Goal: Task Accomplishment & Management: Manage account settings

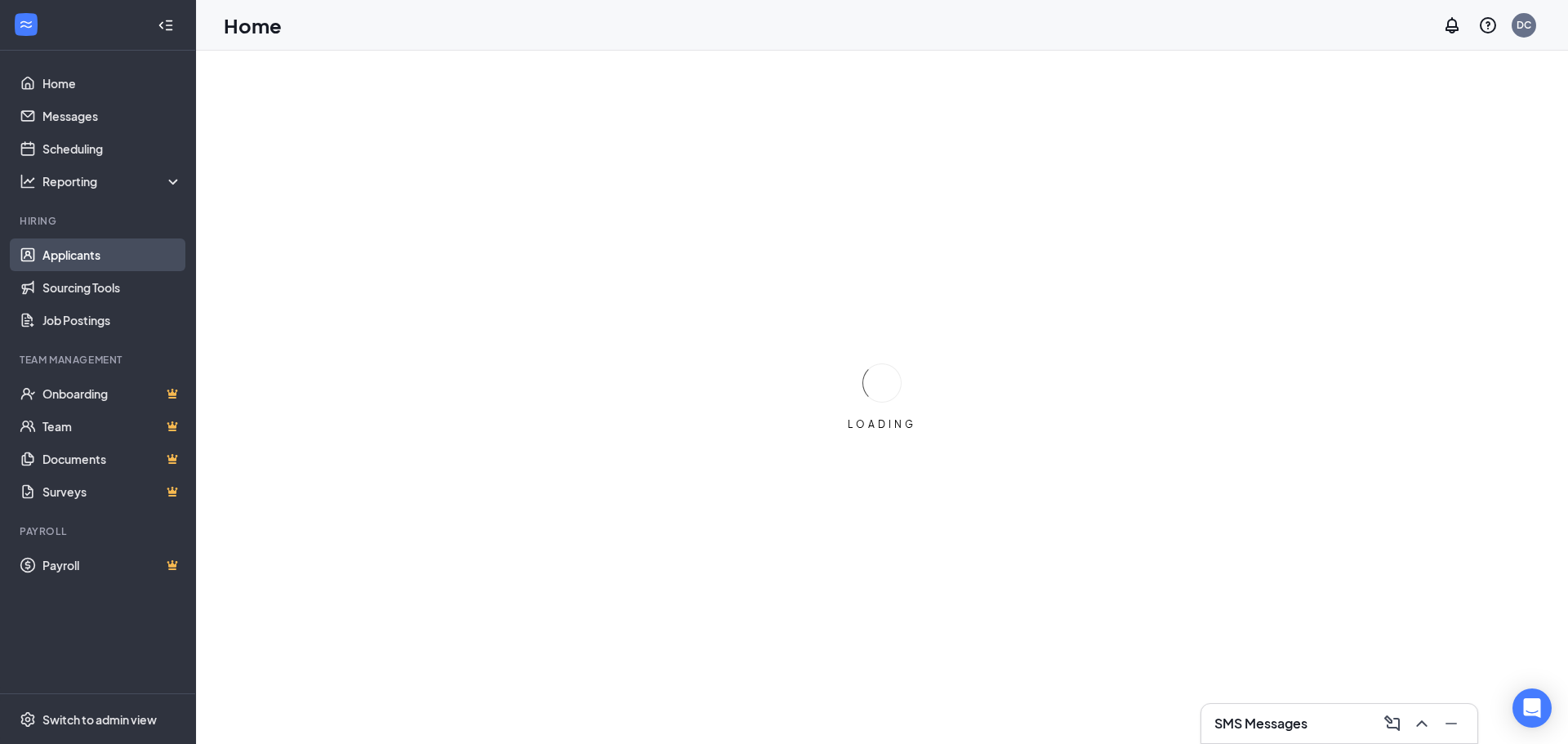
click at [59, 258] on link "Applicants" at bounding box center [112, 255] width 140 height 32
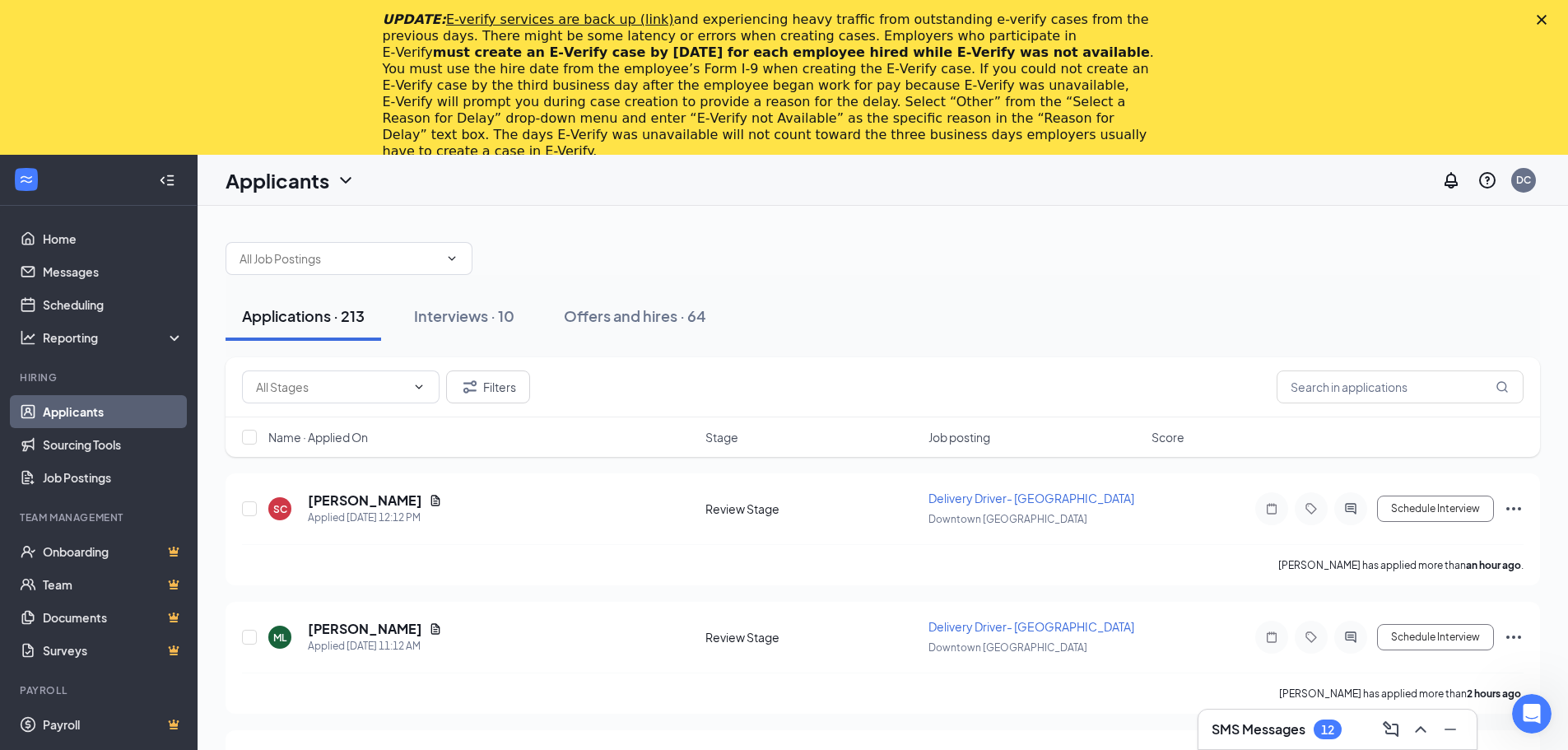
click at [1566, 5] on div "UPDATE: E-verify services are back up (link) and experiencing heavy traffic fro…" at bounding box center [784, 77] width 1568 height 155
click at [1546, 20] on icon "Close" at bounding box center [1541, 19] width 10 height 10
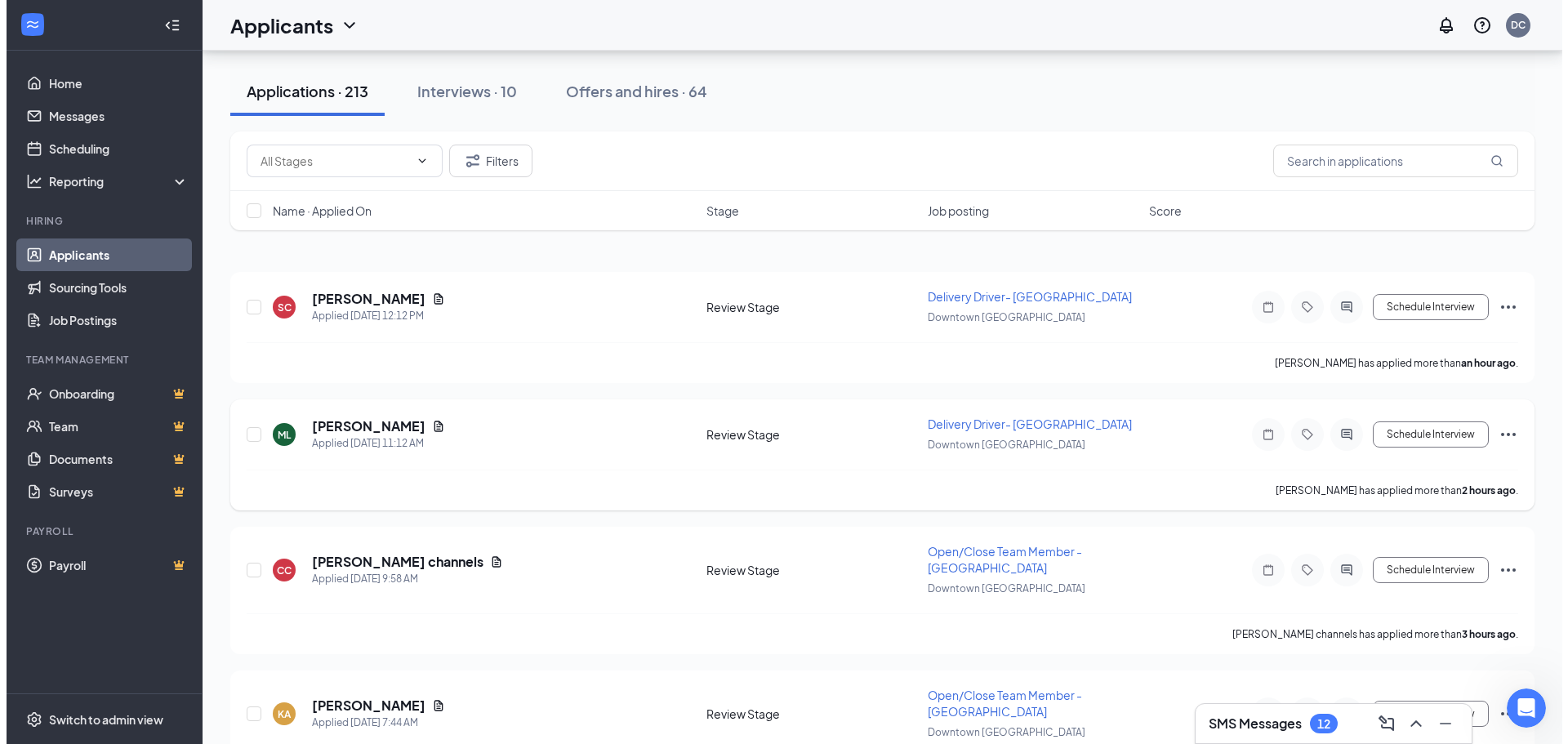
scroll to position [82, 0]
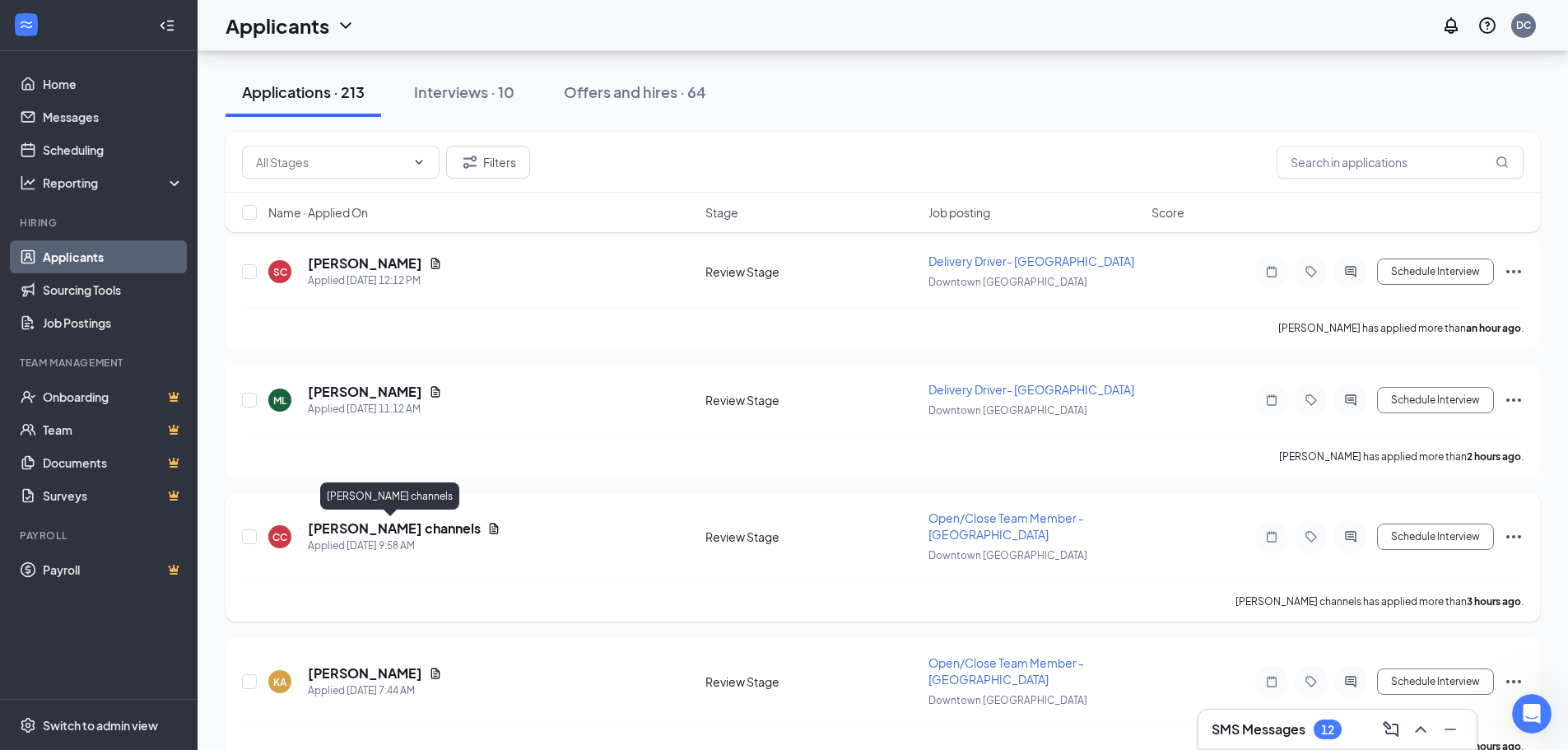
click at [400, 530] on h5 "[PERSON_NAME] channels" at bounding box center [393, 528] width 173 height 18
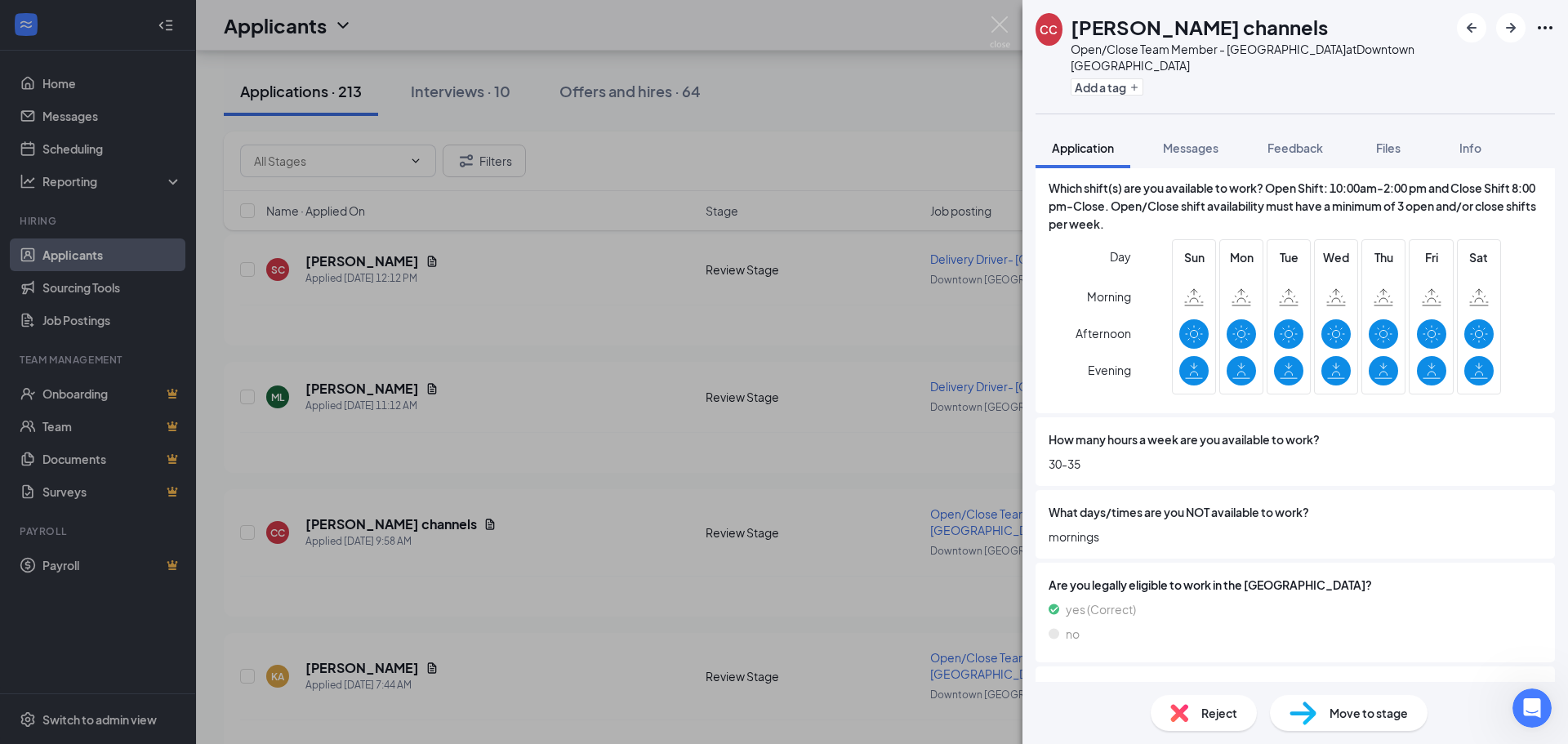
scroll to position [653, 0]
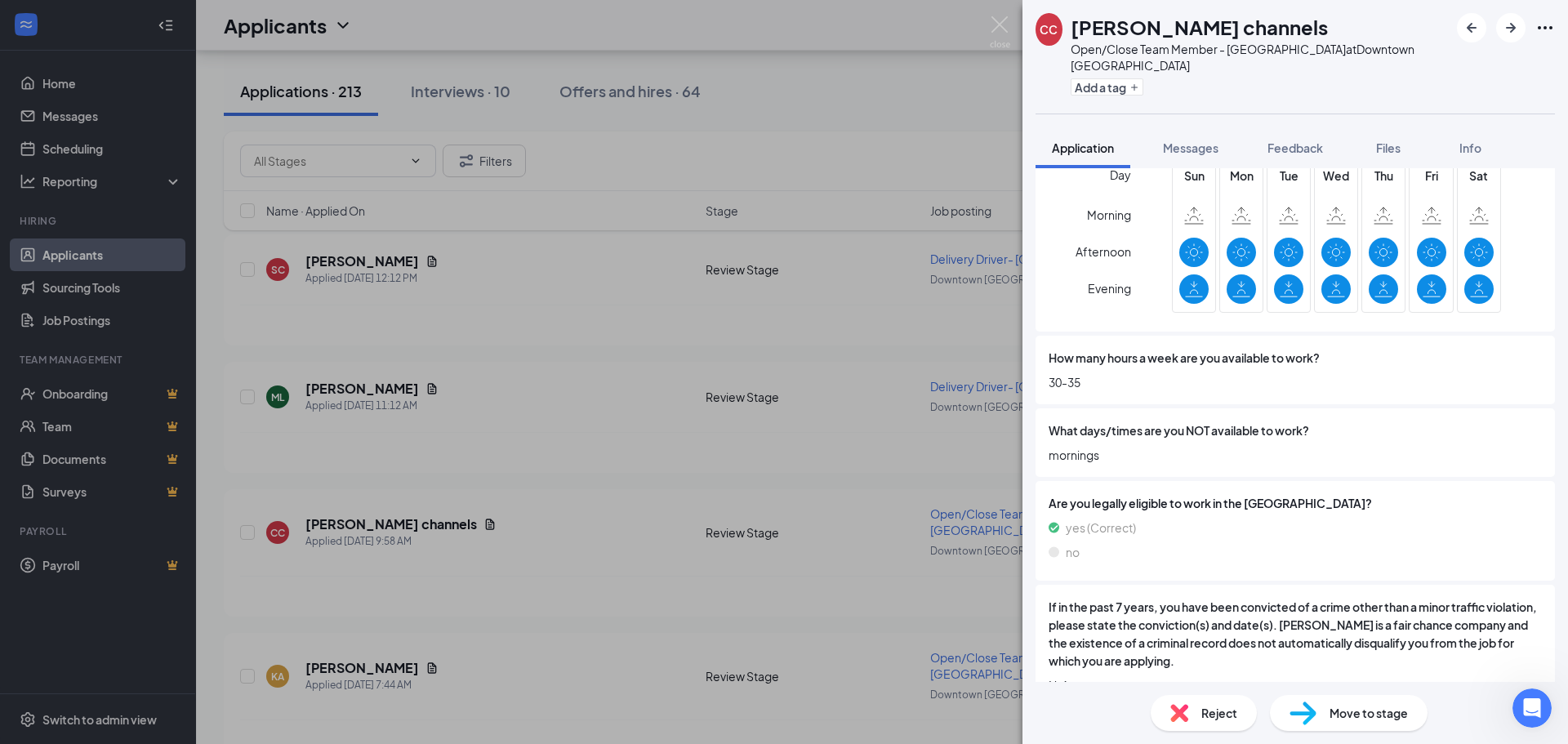
click at [1354, 722] on div "Move to stage" at bounding box center [1349, 713] width 158 height 36
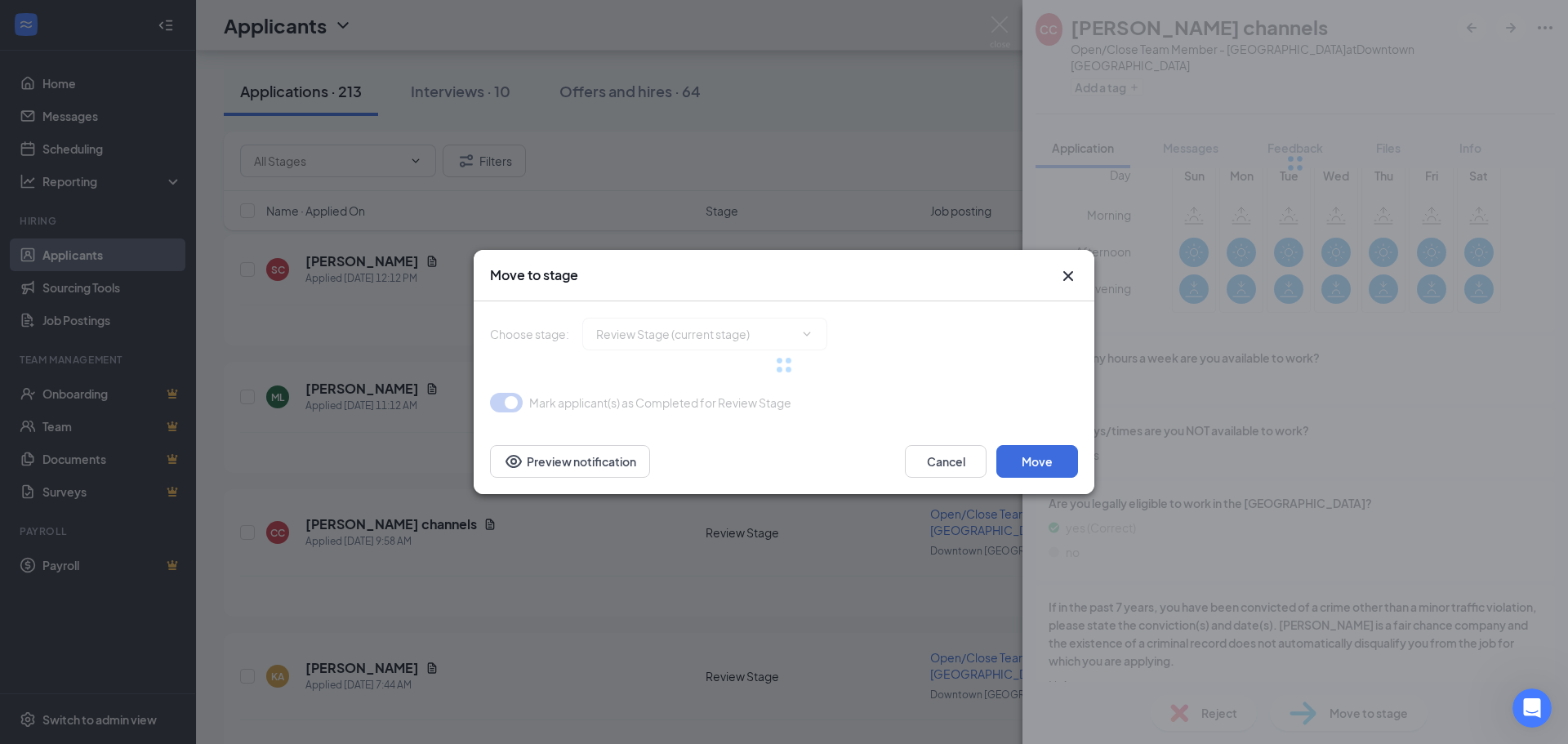
type input "Onsite Interview (next stage)"
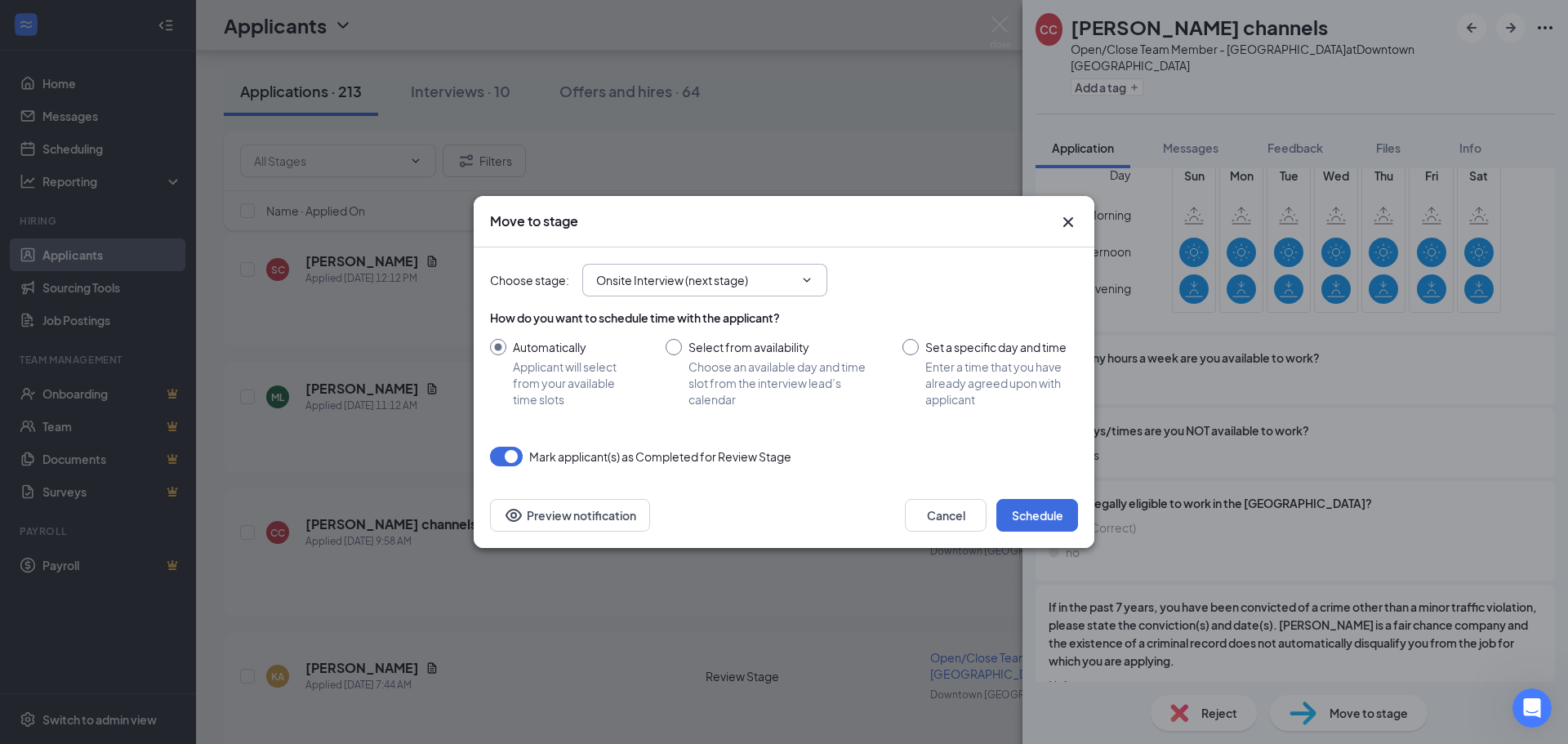
click at [638, 294] on span "Onsite Interview (next stage)" at bounding box center [705, 280] width 245 height 32
click at [926, 341] on input "Set a specific day and time Enter a time that you have already agreed upon with…" at bounding box center [991, 373] width 176 height 68
radio input "true"
radio input "false"
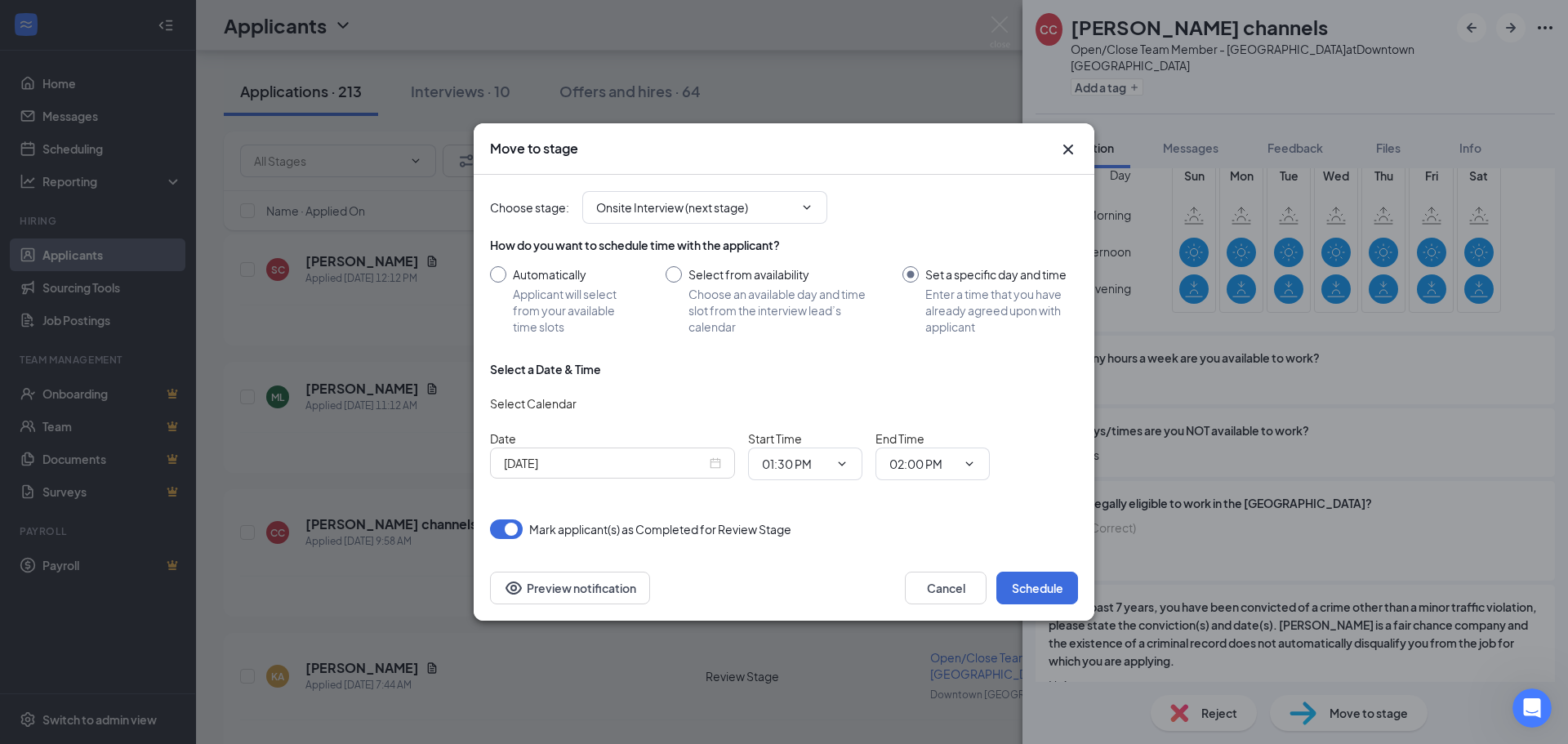
click at [706, 461] on div "[DATE]" at bounding box center [613, 463] width 217 height 18
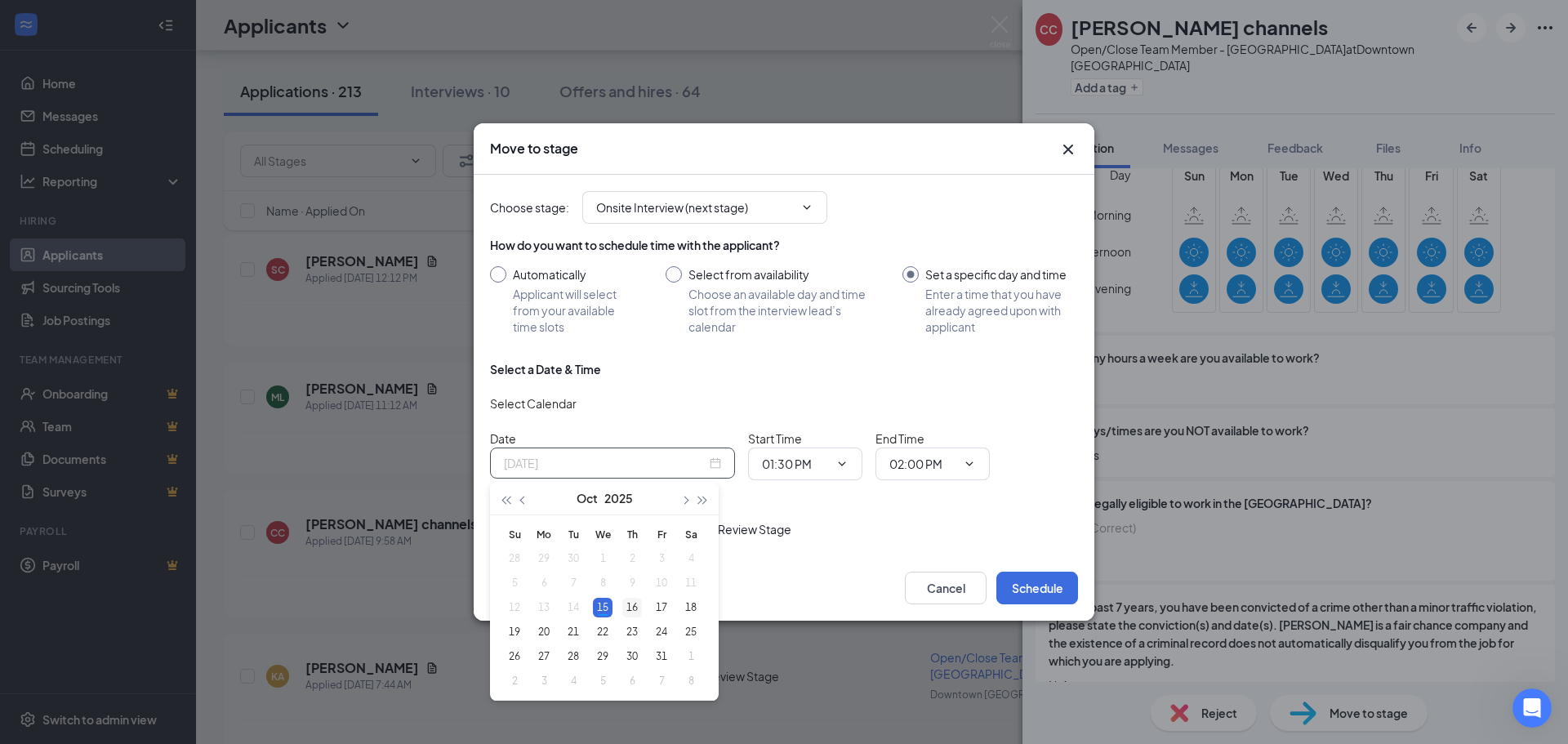
type input "[DATE]"
click at [628, 607] on div "16" at bounding box center [632, 608] width 20 height 20
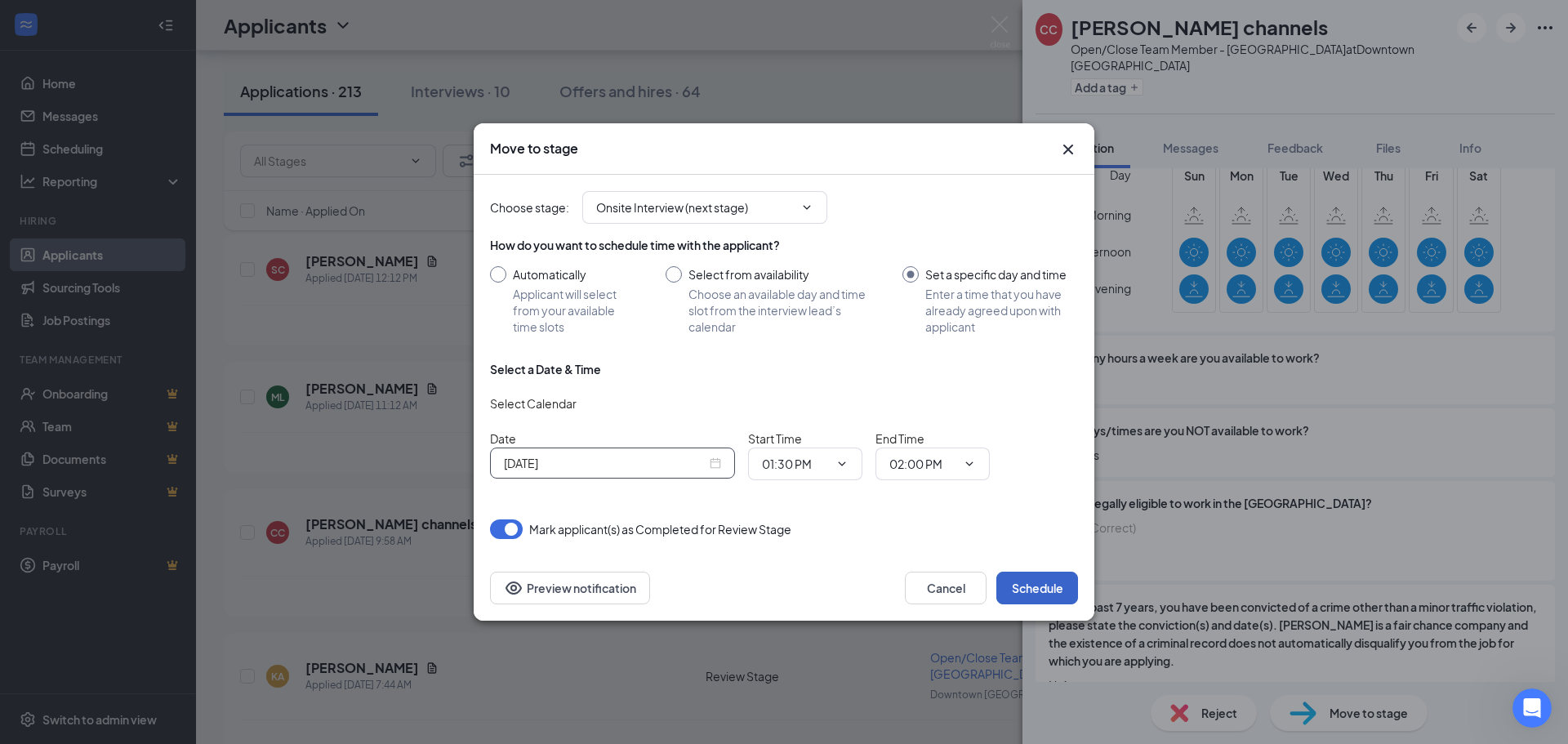
click at [1042, 583] on button "Schedule" at bounding box center [1037, 588] width 82 height 32
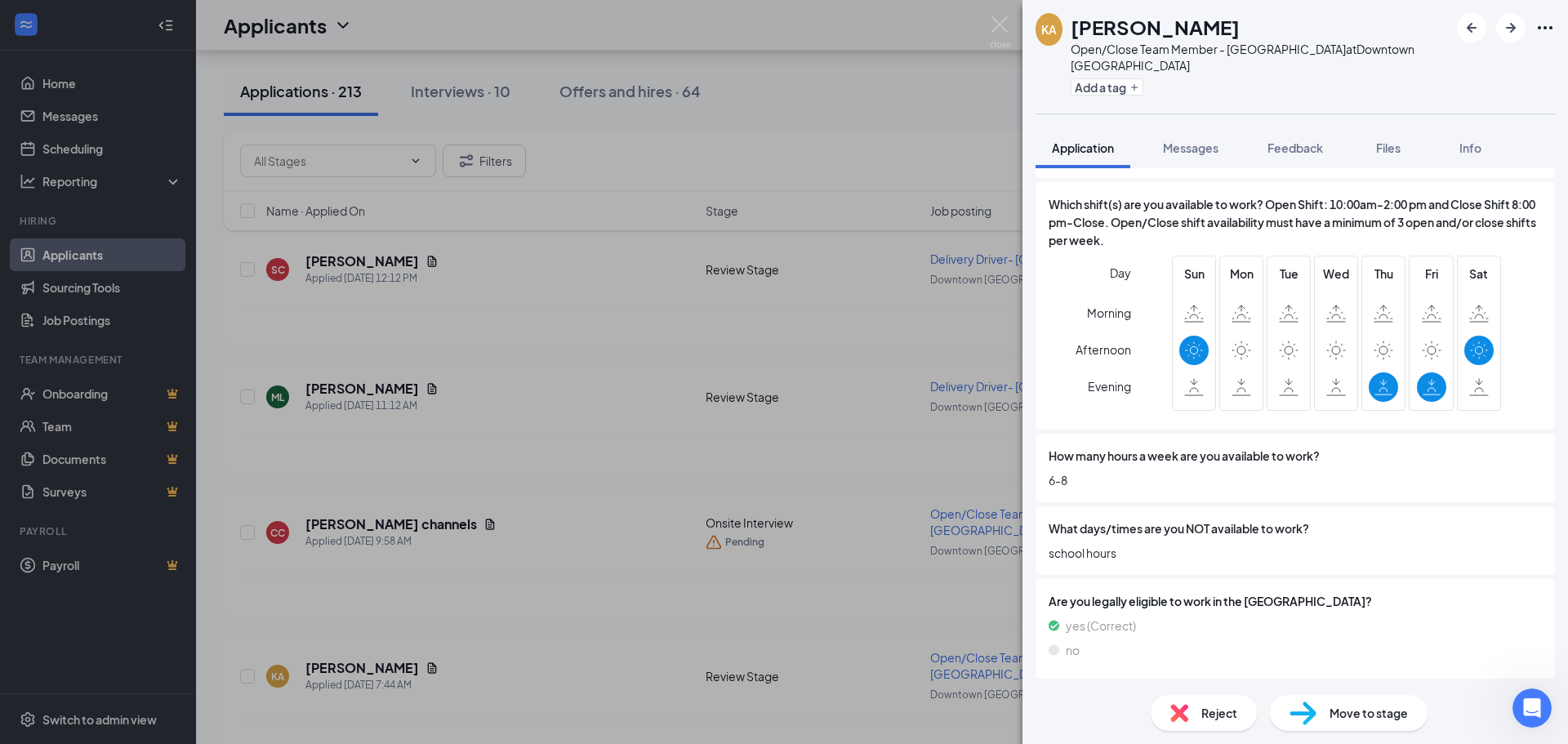
scroll to position [653, 0]
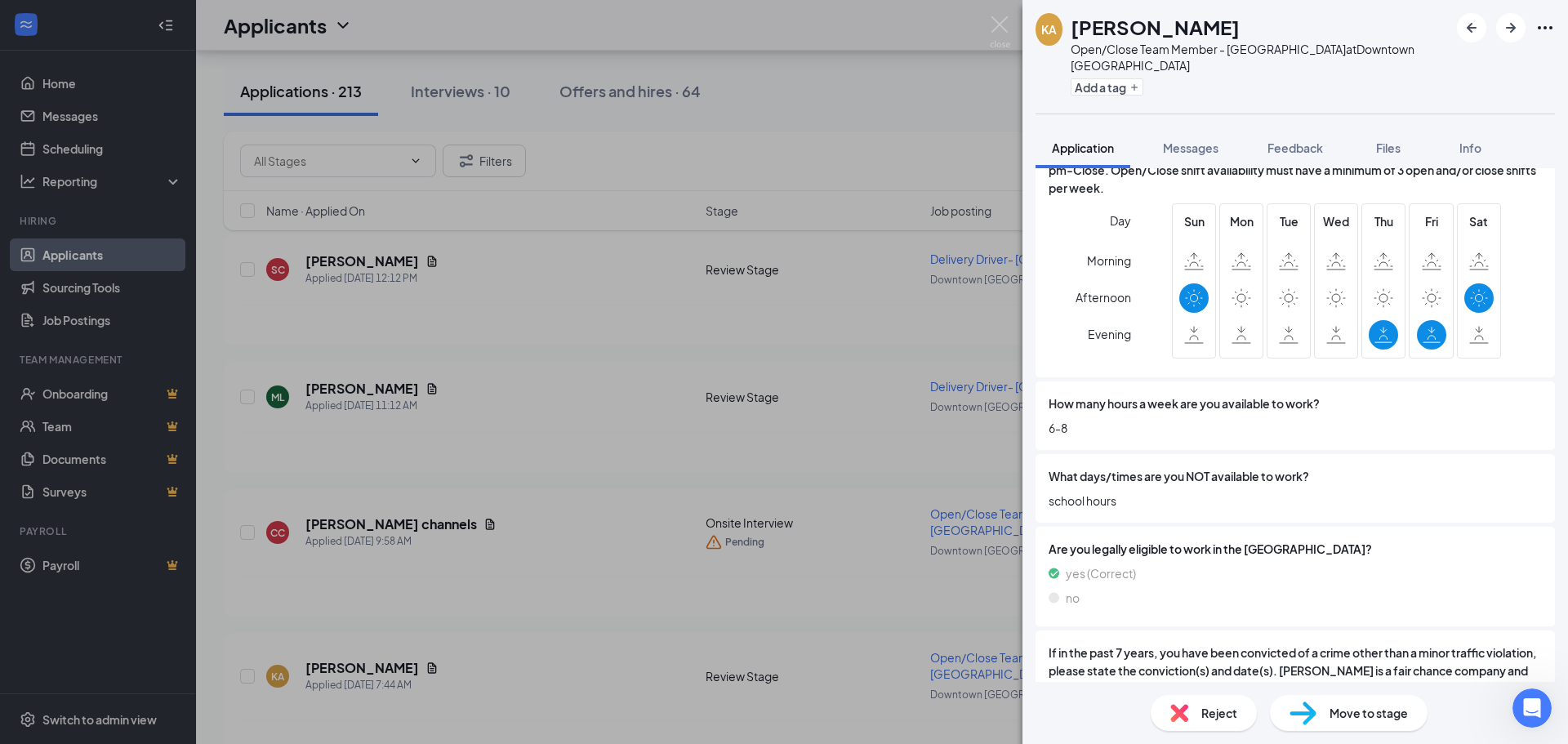
click at [1195, 714] on div "Reject" at bounding box center [1204, 713] width 106 height 36
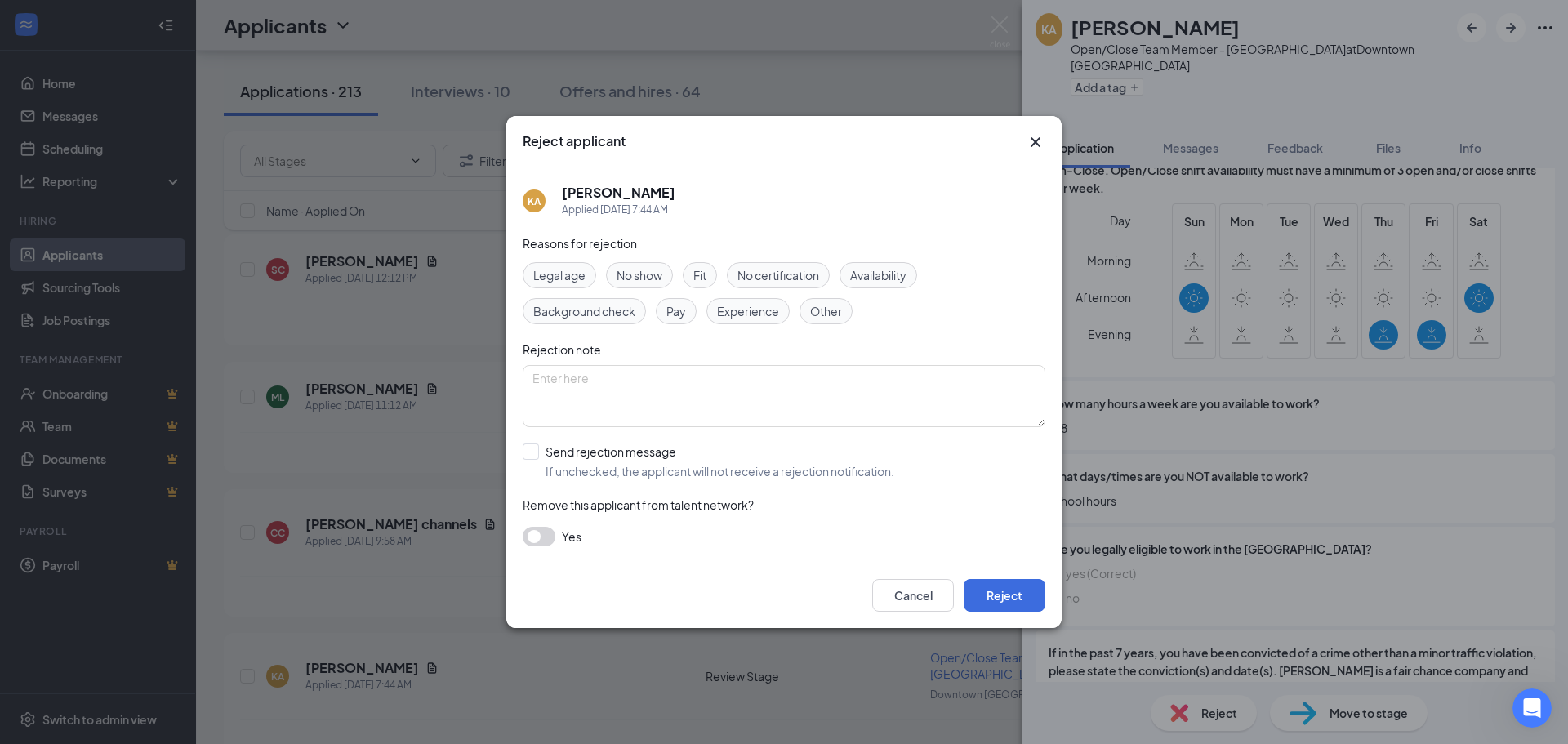
click at [865, 281] on span "Availability" at bounding box center [878, 276] width 57 height 18
click at [546, 272] on span "Legal age" at bounding box center [559, 276] width 52 height 18
click at [540, 275] on span "Legal age" at bounding box center [559, 276] width 52 height 18
click at [1012, 589] on button "Reject" at bounding box center [1004, 595] width 82 height 32
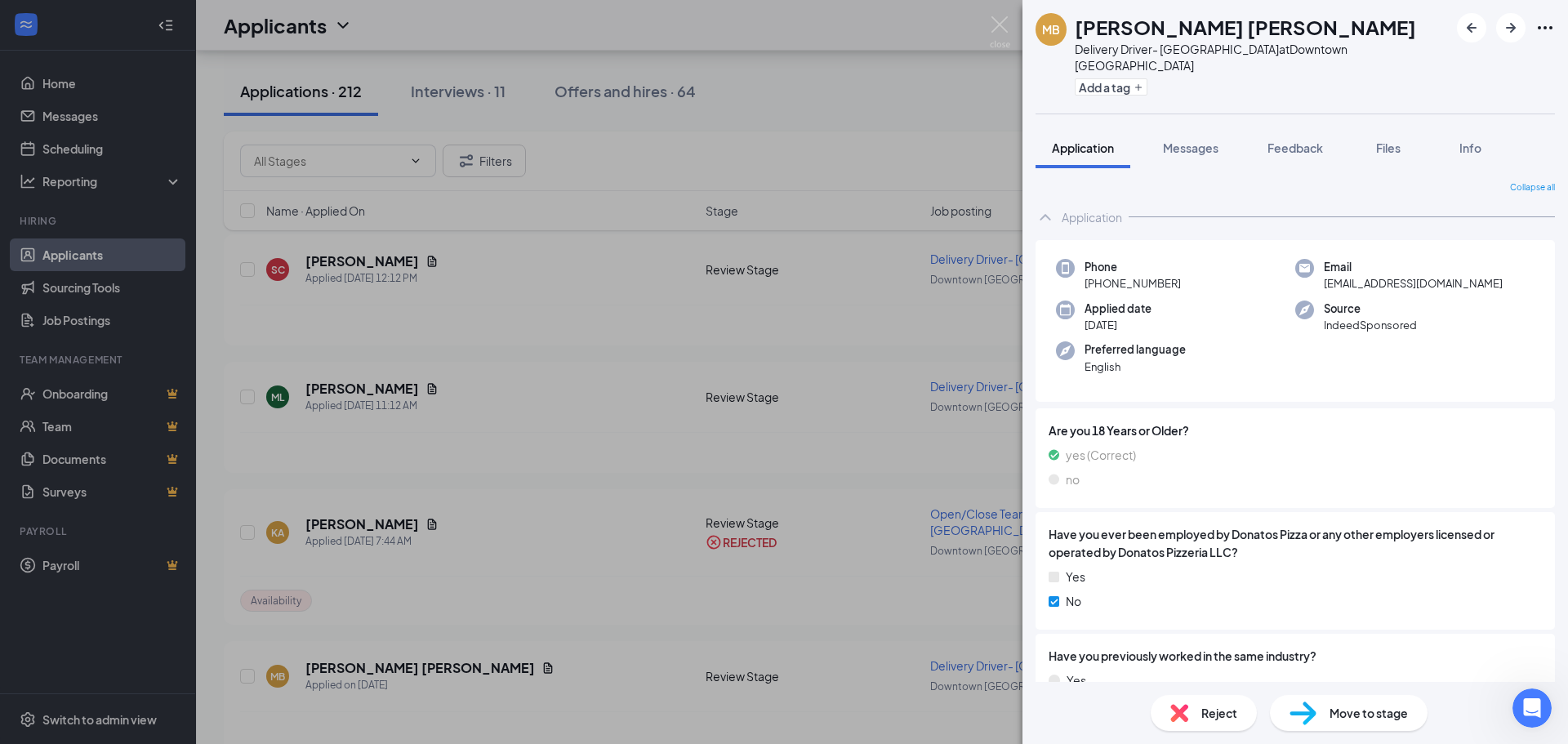
click at [664, 411] on div "MB [PERSON_NAME] [PERSON_NAME] Delivery Driver- Downtown [GEOGRAPHIC_DATA] at […" at bounding box center [784, 372] width 1568 height 744
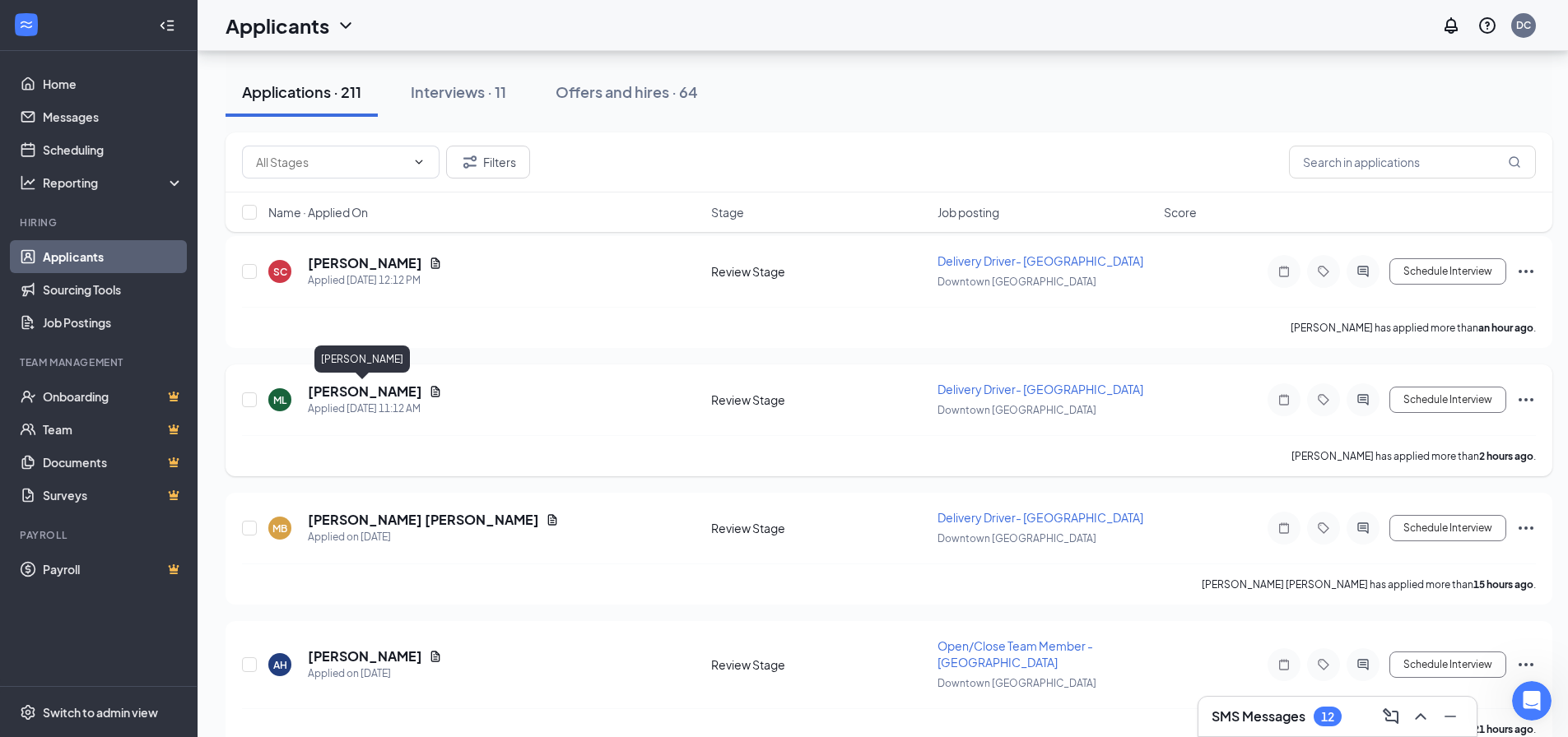
click at [354, 389] on h5 "[PERSON_NAME]" at bounding box center [364, 392] width 115 height 18
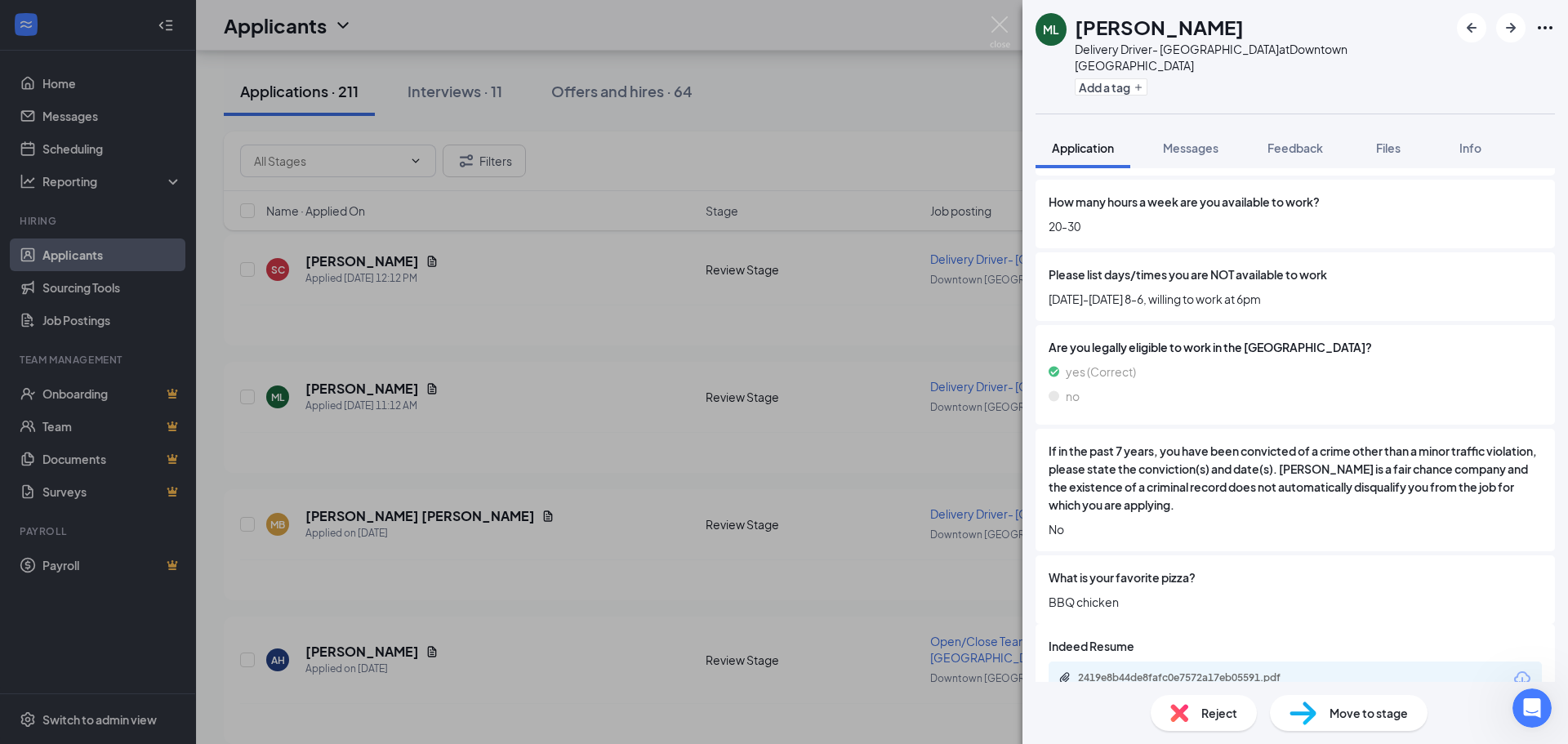
scroll to position [678, 0]
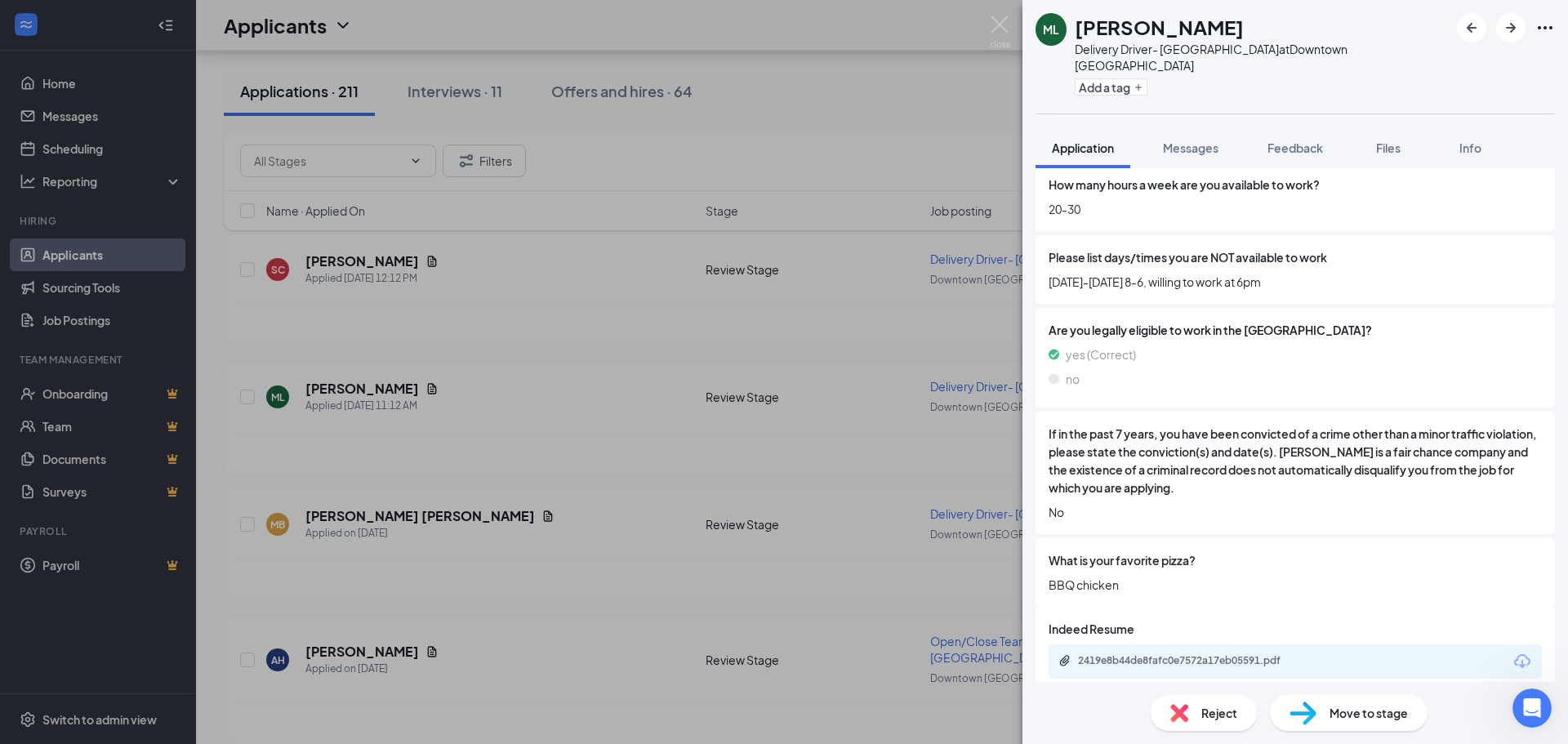
click at [1184, 722] on div "Reject" at bounding box center [1204, 713] width 106 height 36
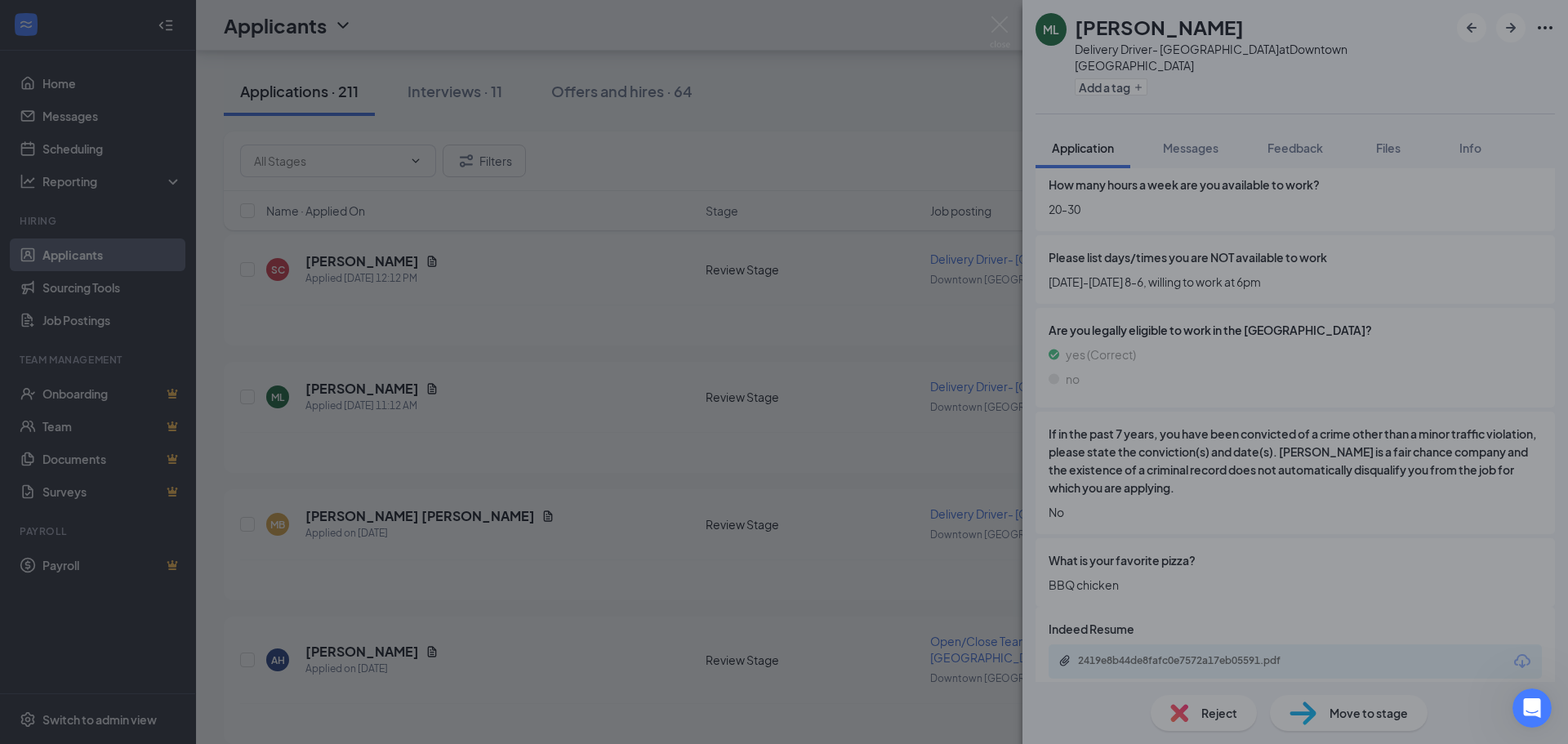
scroll to position [673, 0]
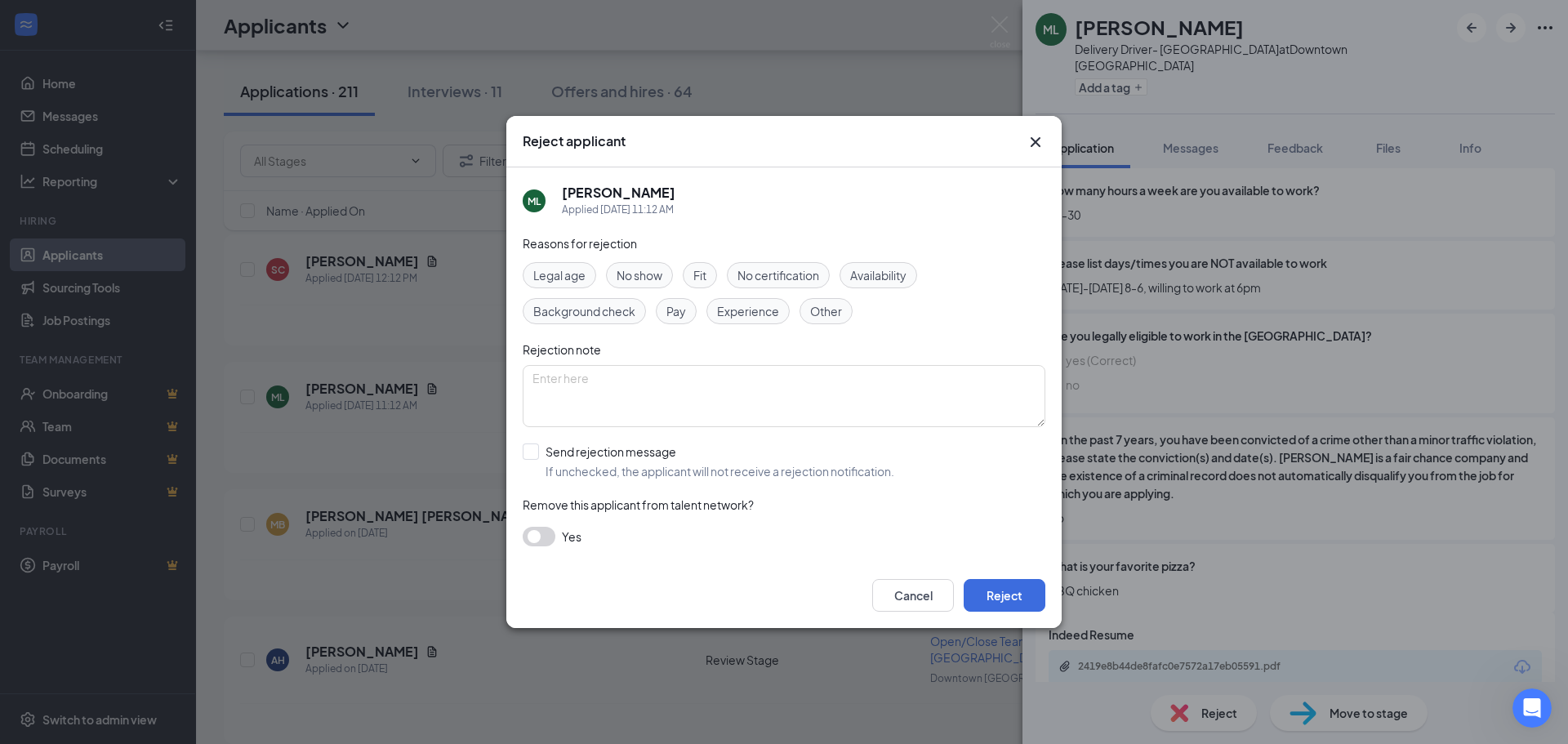
click at [886, 268] on span "Availability" at bounding box center [878, 276] width 57 height 18
click at [1004, 586] on button "Reject" at bounding box center [1004, 595] width 82 height 32
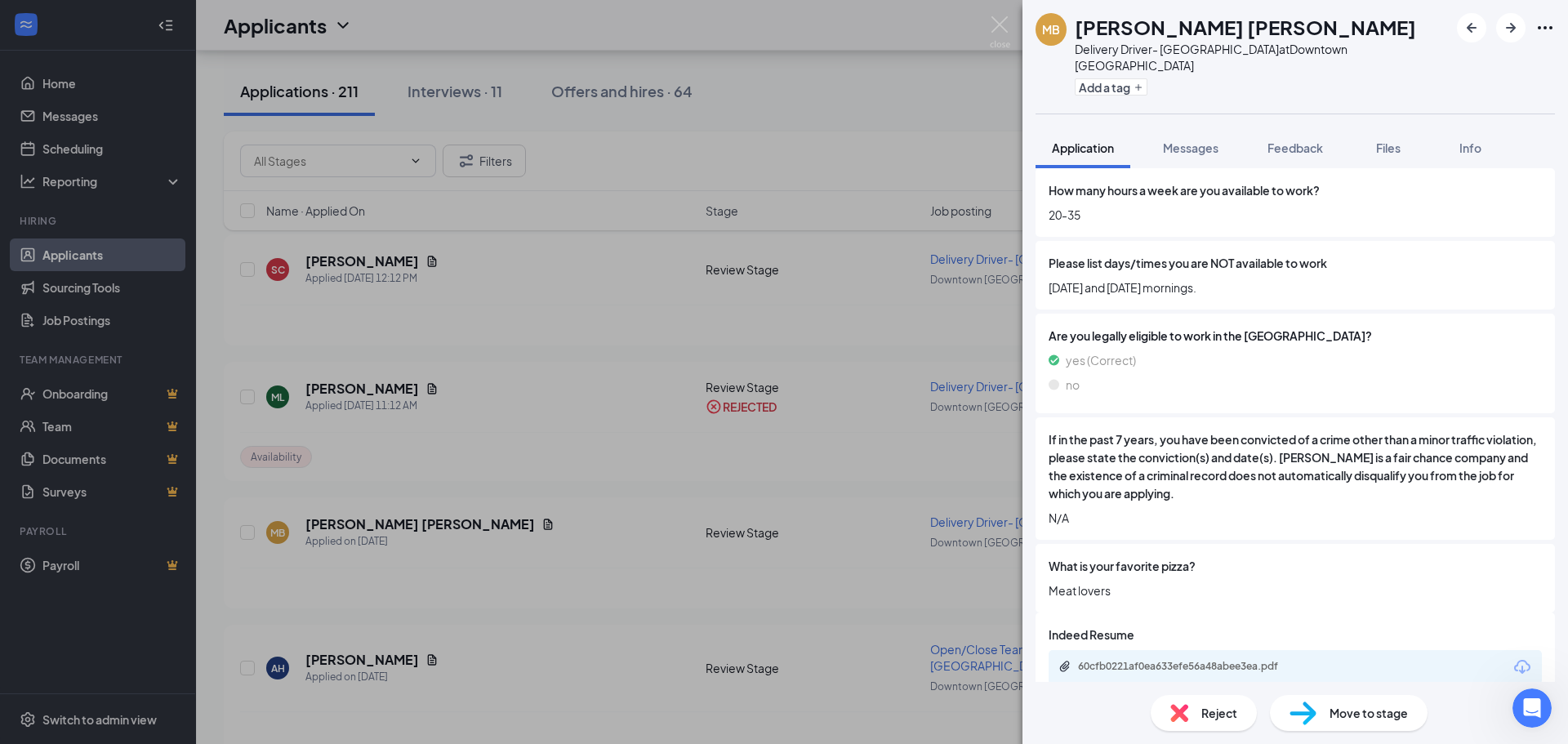
scroll to position [678, 0]
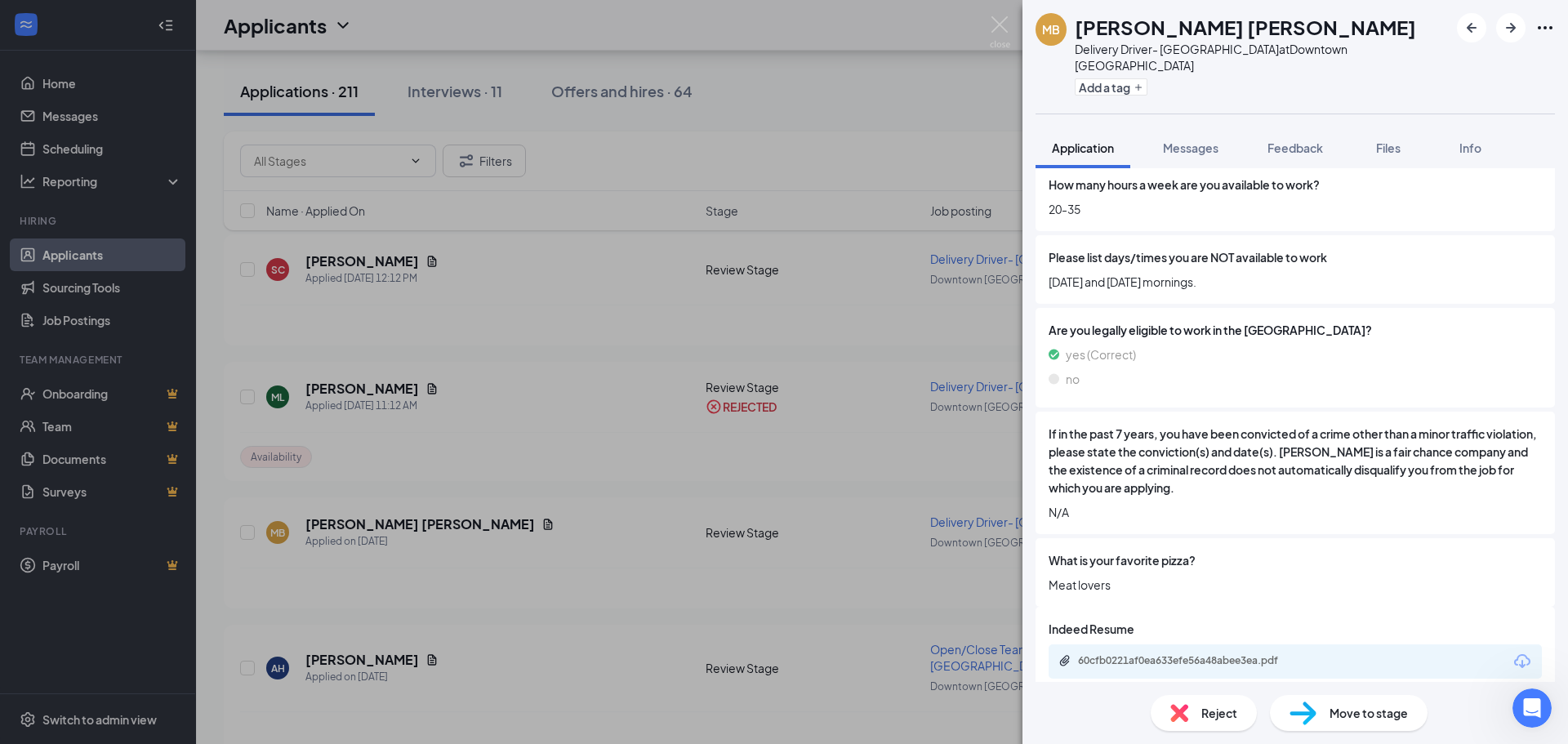
click at [1380, 714] on span "Move to stage" at bounding box center [1369, 713] width 78 height 18
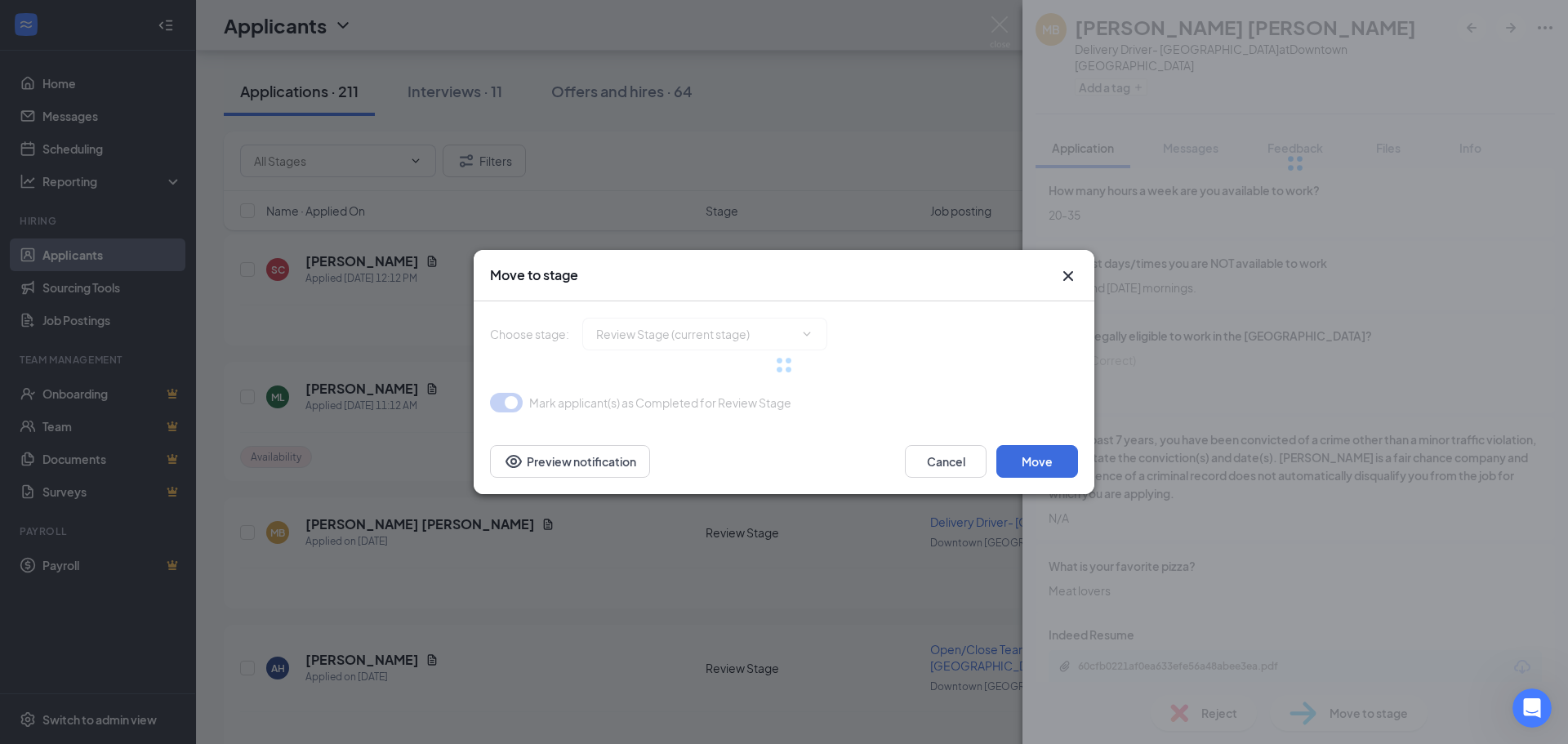
type input "Onsite Interview (next stage)"
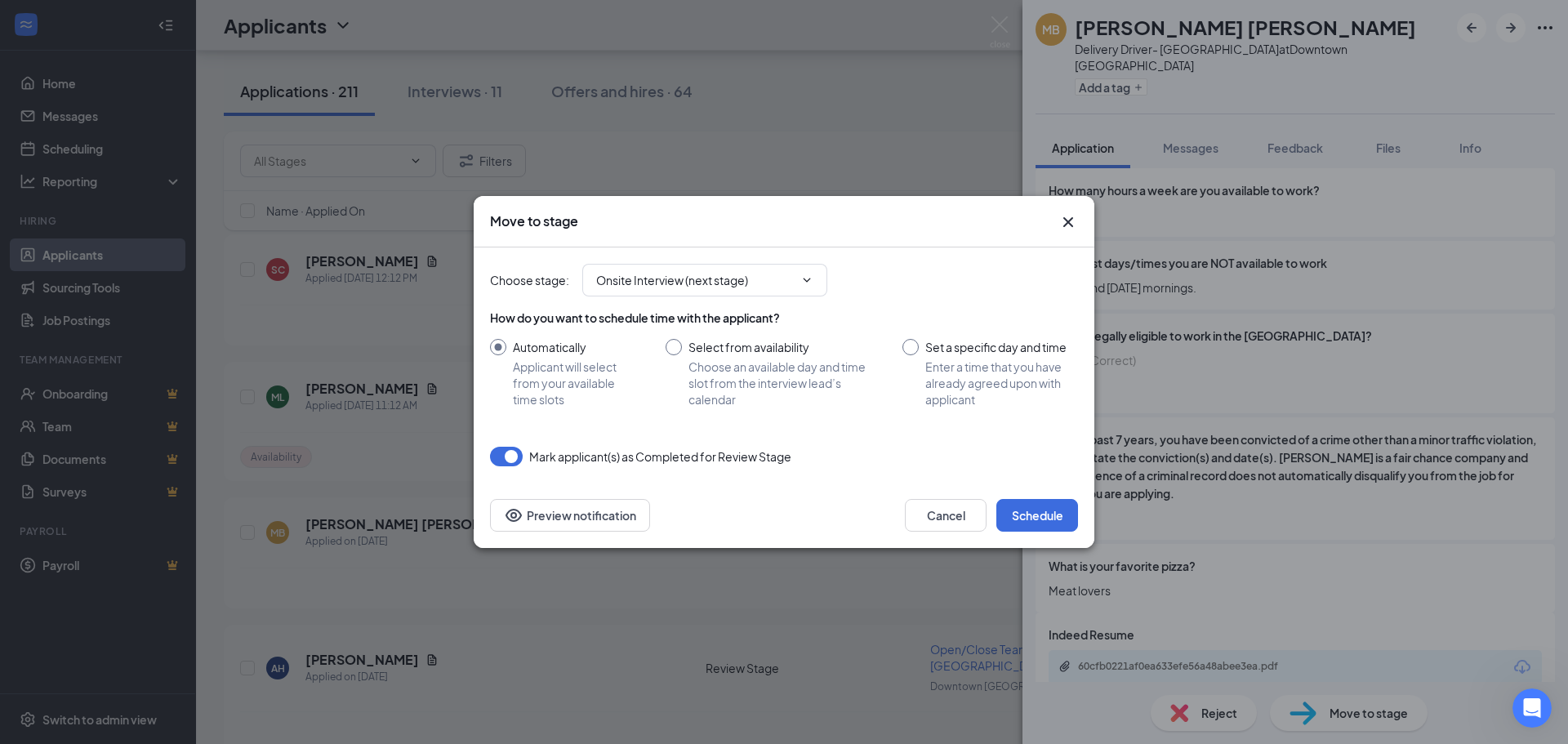
click at [913, 351] on input "Set a specific day and time Enter a time that you have already agreed upon with…" at bounding box center [991, 373] width 176 height 68
radio input "true"
radio input "false"
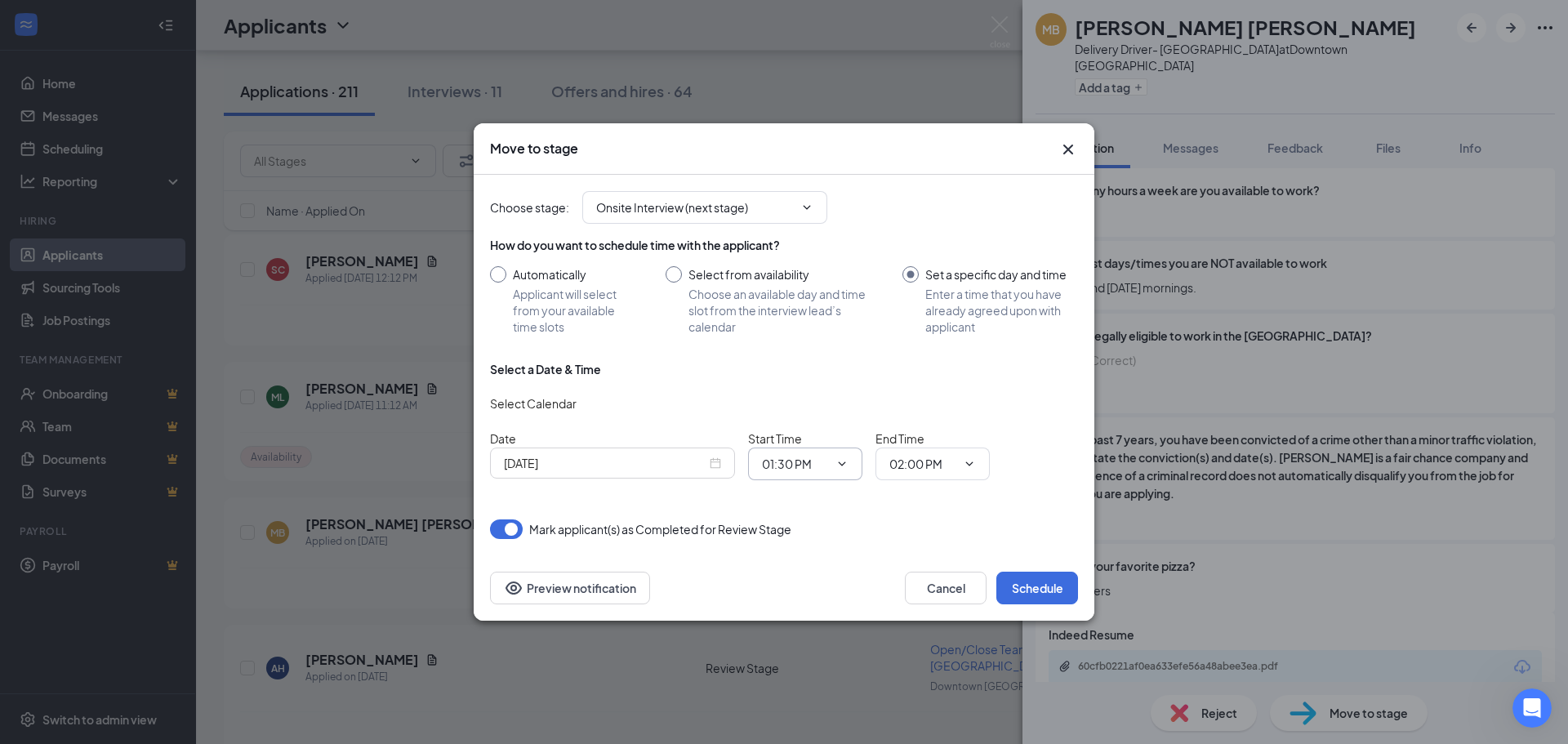
click at [838, 459] on icon "ChevronDown" at bounding box center [842, 464] width 13 height 13
click at [808, 339] on div "01:45 PM" at bounding box center [800, 331] width 48 height 18
type input "01:45 PM"
click at [977, 465] on span "02:00 PM" at bounding box center [933, 464] width 114 height 32
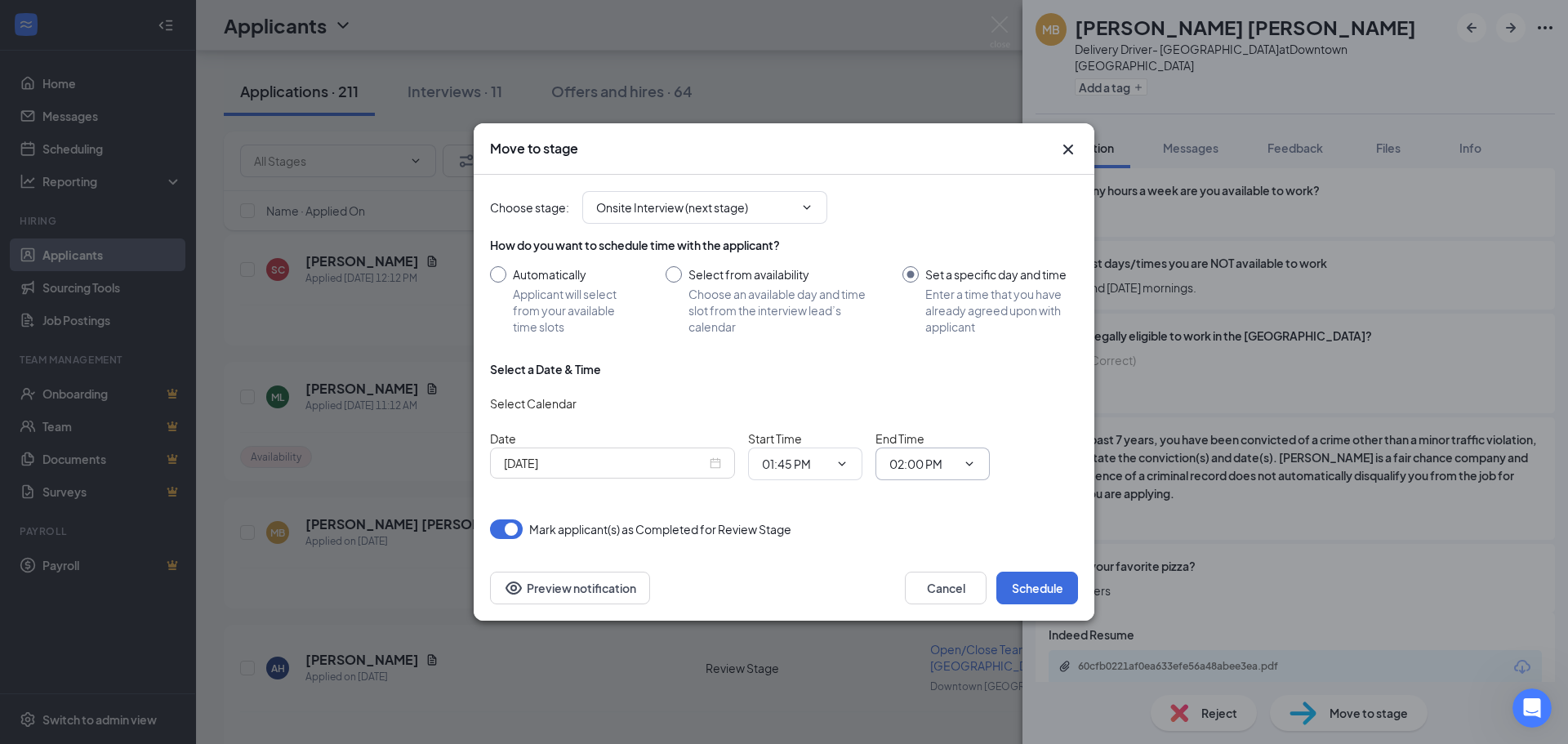
click at [969, 467] on icon "ChevronDown" at bounding box center [969, 464] width 13 height 13
click at [962, 311] on div "02:15 PM" at bounding box center [946, 325] width 114 height 38
type input "02:15 PM"
click at [1051, 593] on button "Schedule" at bounding box center [1037, 588] width 82 height 32
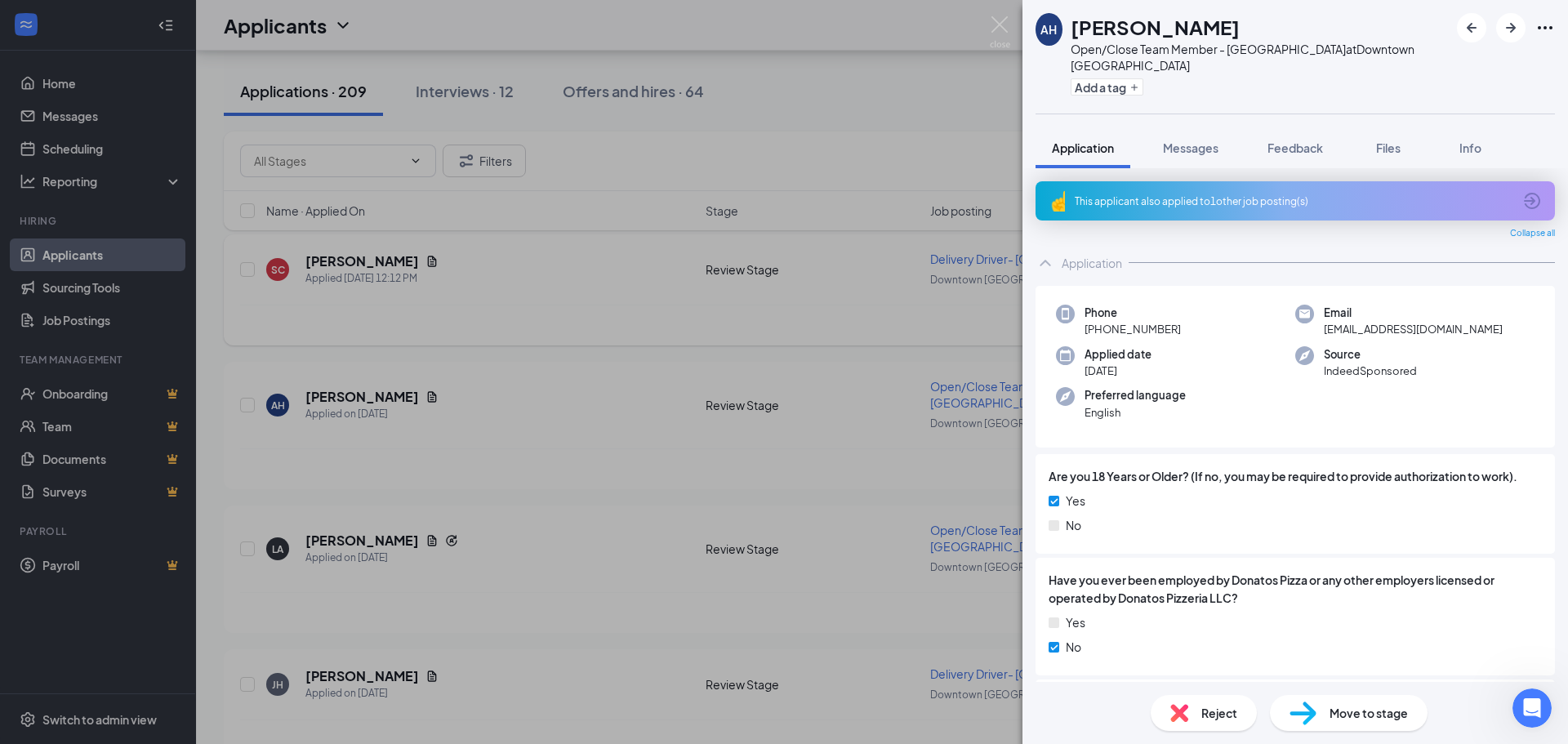
click at [566, 311] on div "AH [PERSON_NAME] Open/Close Team Member - Downtown [GEOGRAPHIC_DATA] at [GEOGRA…" at bounding box center [784, 372] width 1568 height 744
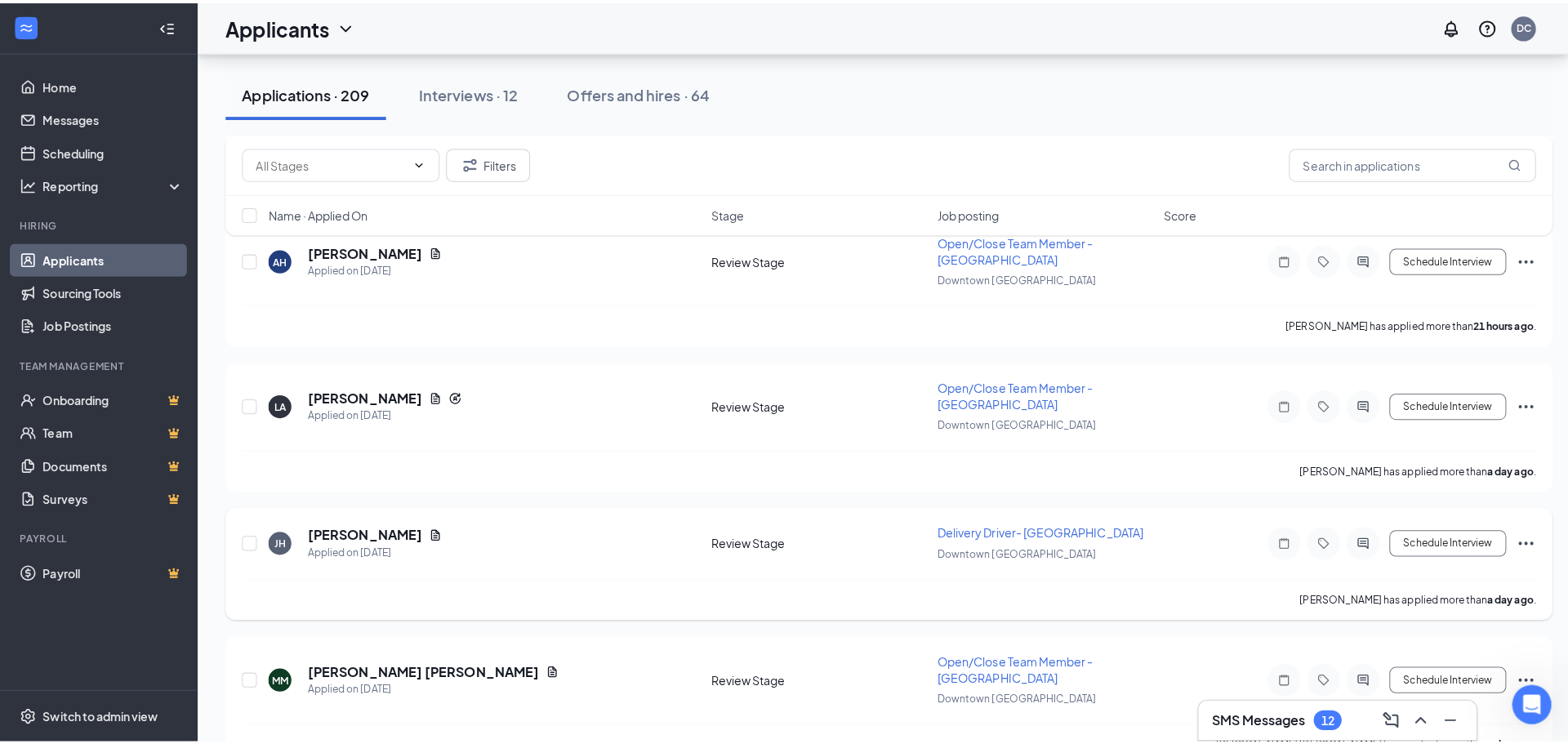
scroll to position [245, 0]
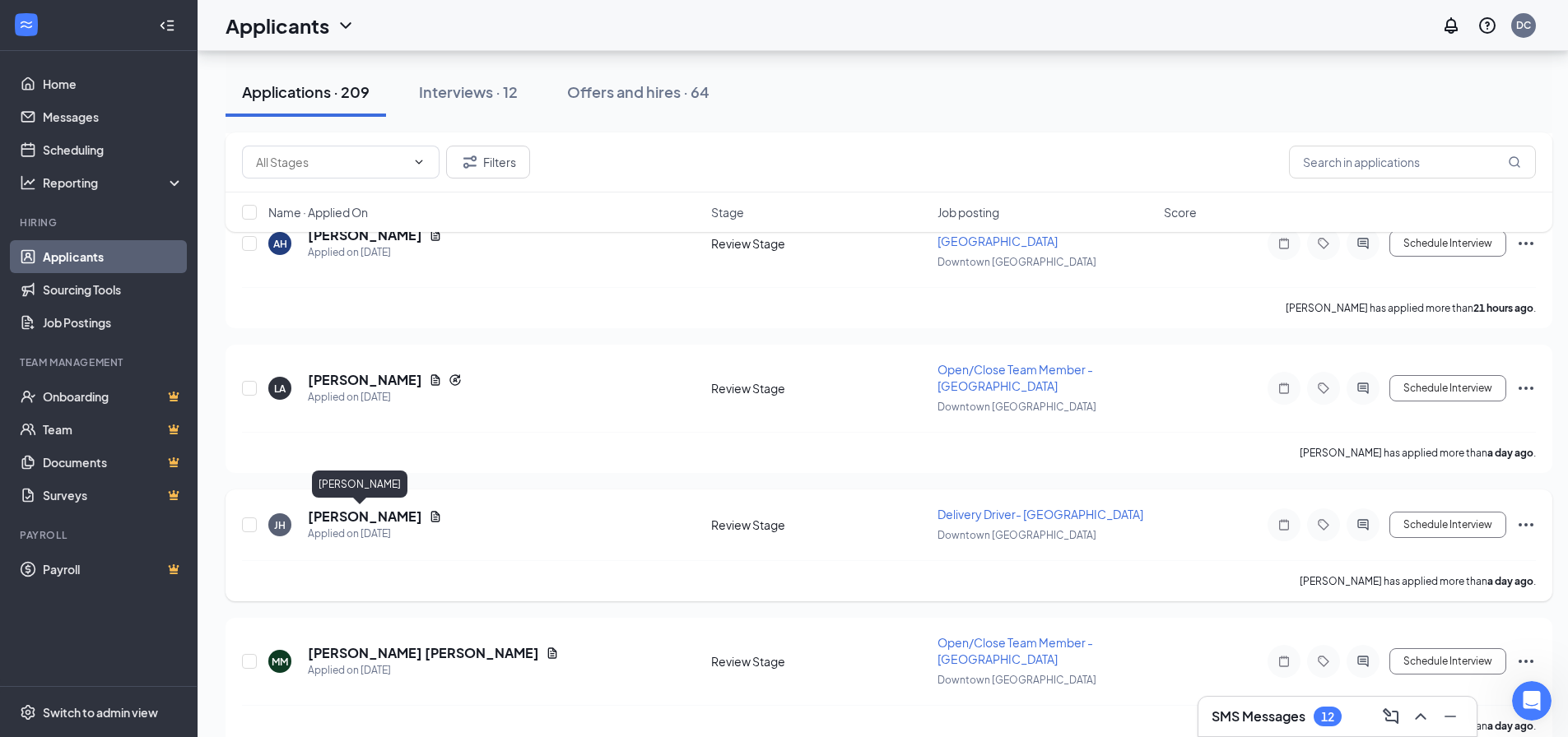
click at [369, 519] on h5 "[PERSON_NAME]" at bounding box center [364, 517] width 115 height 18
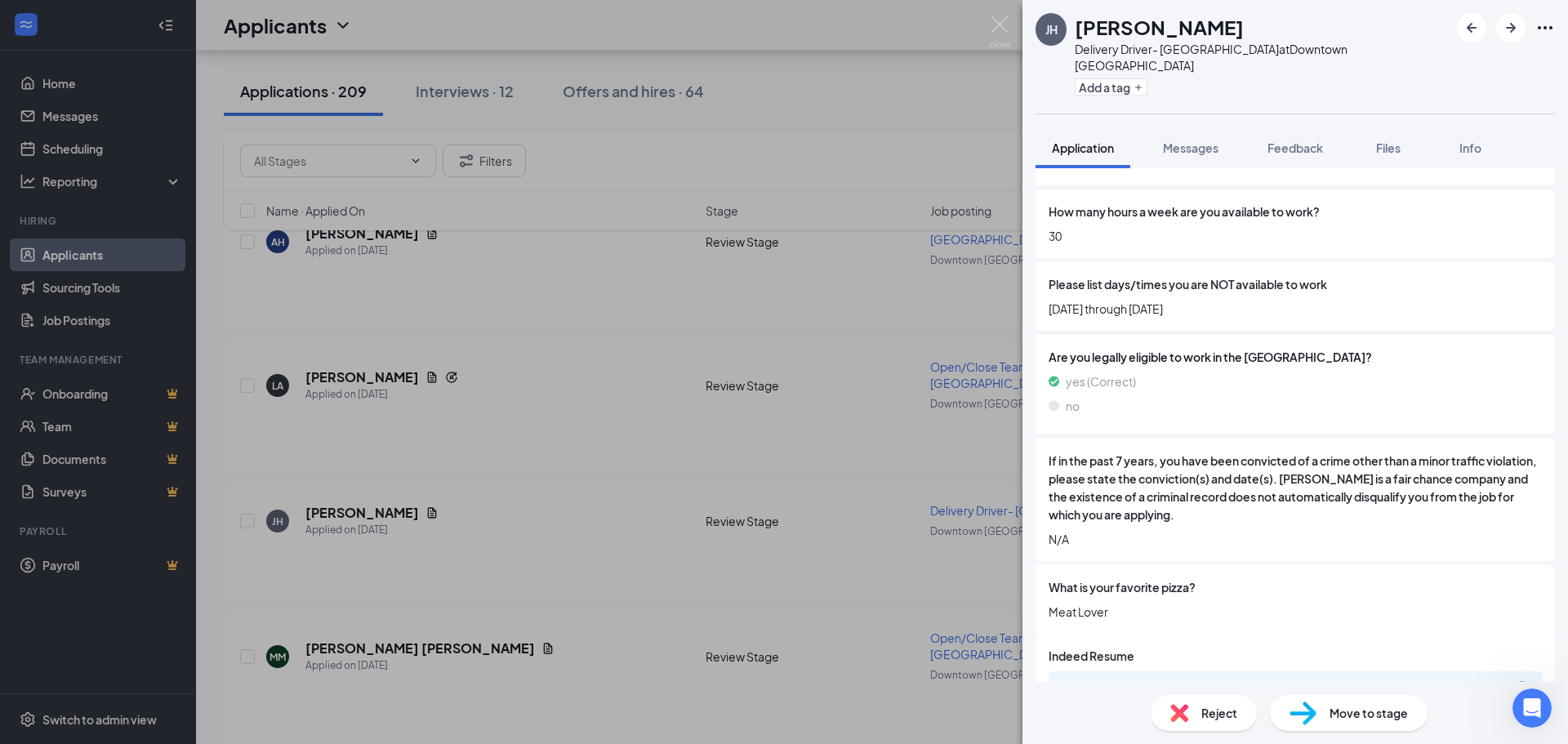
scroll to position [653, 0]
click at [1372, 696] on div "Move to stage" at bounding box center [1349, 713] width 158 height 36
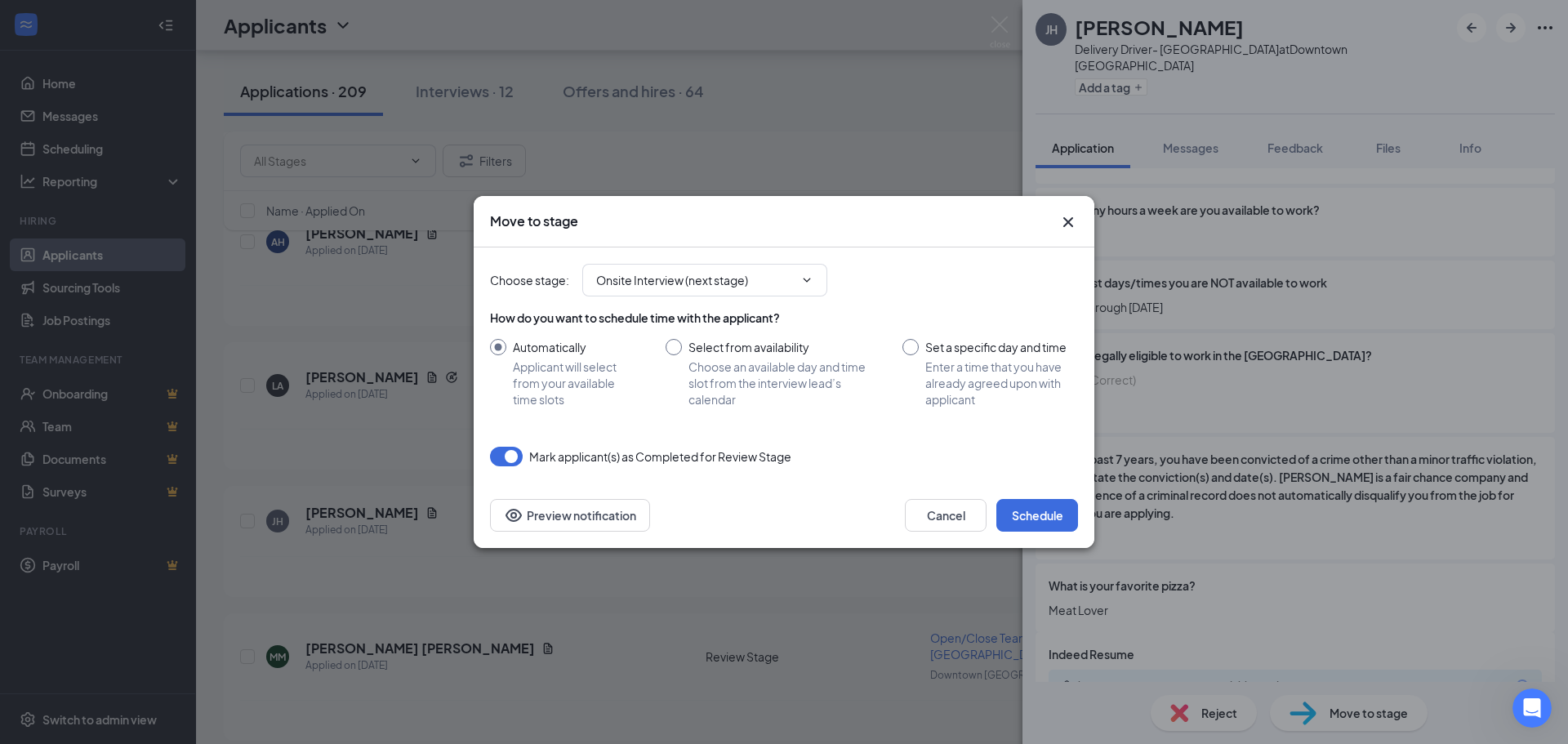
click at [913, 350] on input "Set a specific day and time Enter a time that you have already agreed upon with…" at bounding box center [991, 373] width 176 height 68
radio input "true"
radio input "false"
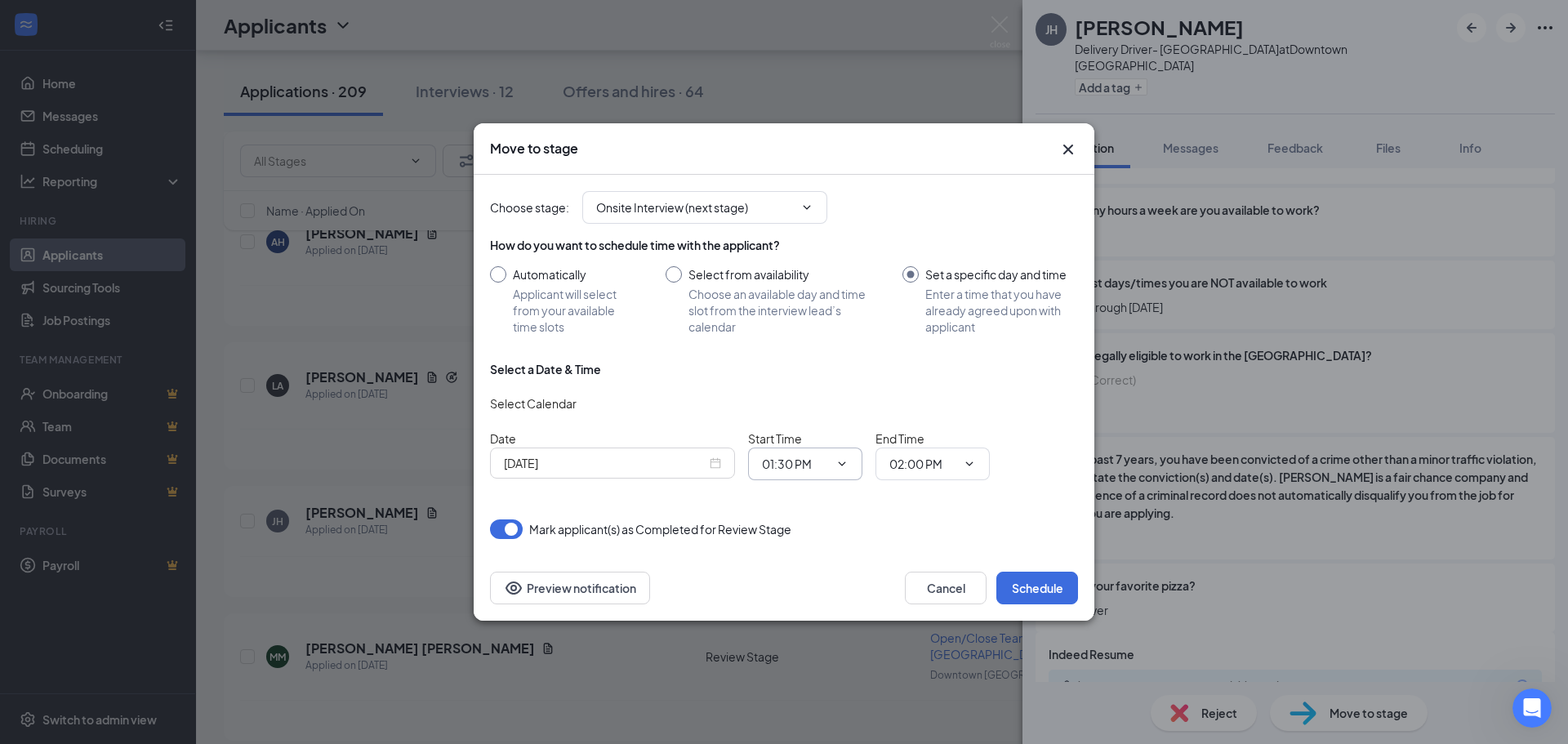
click at [836, 463] on icon "ChevronDown" at bounding box center [842, 464] width 13 height 13
click at [817, 342] on div "04:00 PM" at bounding box center [800, 343] width 48 height 18
type input "04:00 PM"
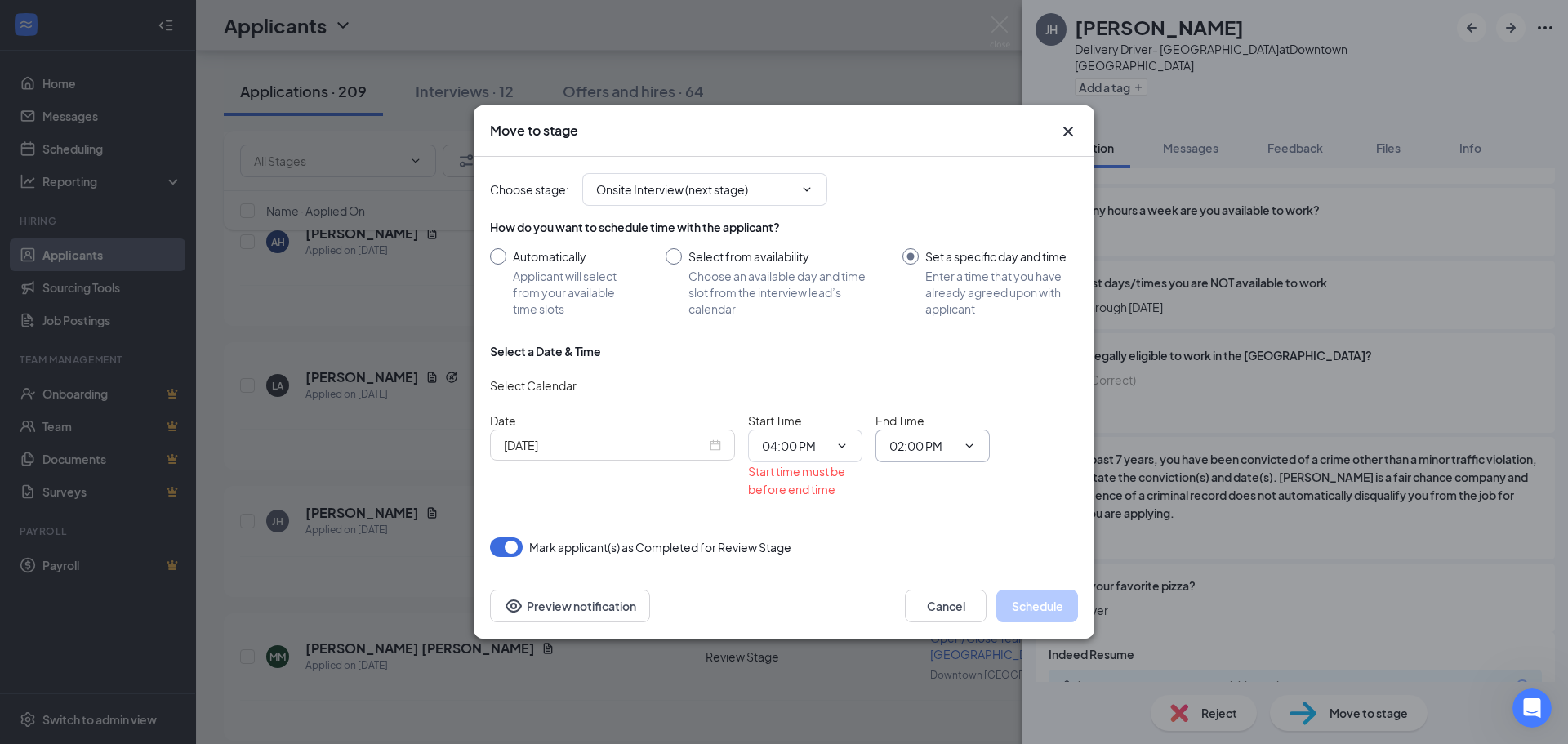
click at [983, 455] on span "02:00 PM" at bounding box center [933, 446] width 114 height 32
click at [981, 441] on span "02:00 PM" at bounding box center [933, 446] width 114 height 32
click at [974, 449] on icon "ChevronDown" at bounding box center [969, 446] width 13 height 13
drag, startPoint x: 942, startPoint y: 202, endPoint x: 1001, endPoint y: 395, distance: 201.8
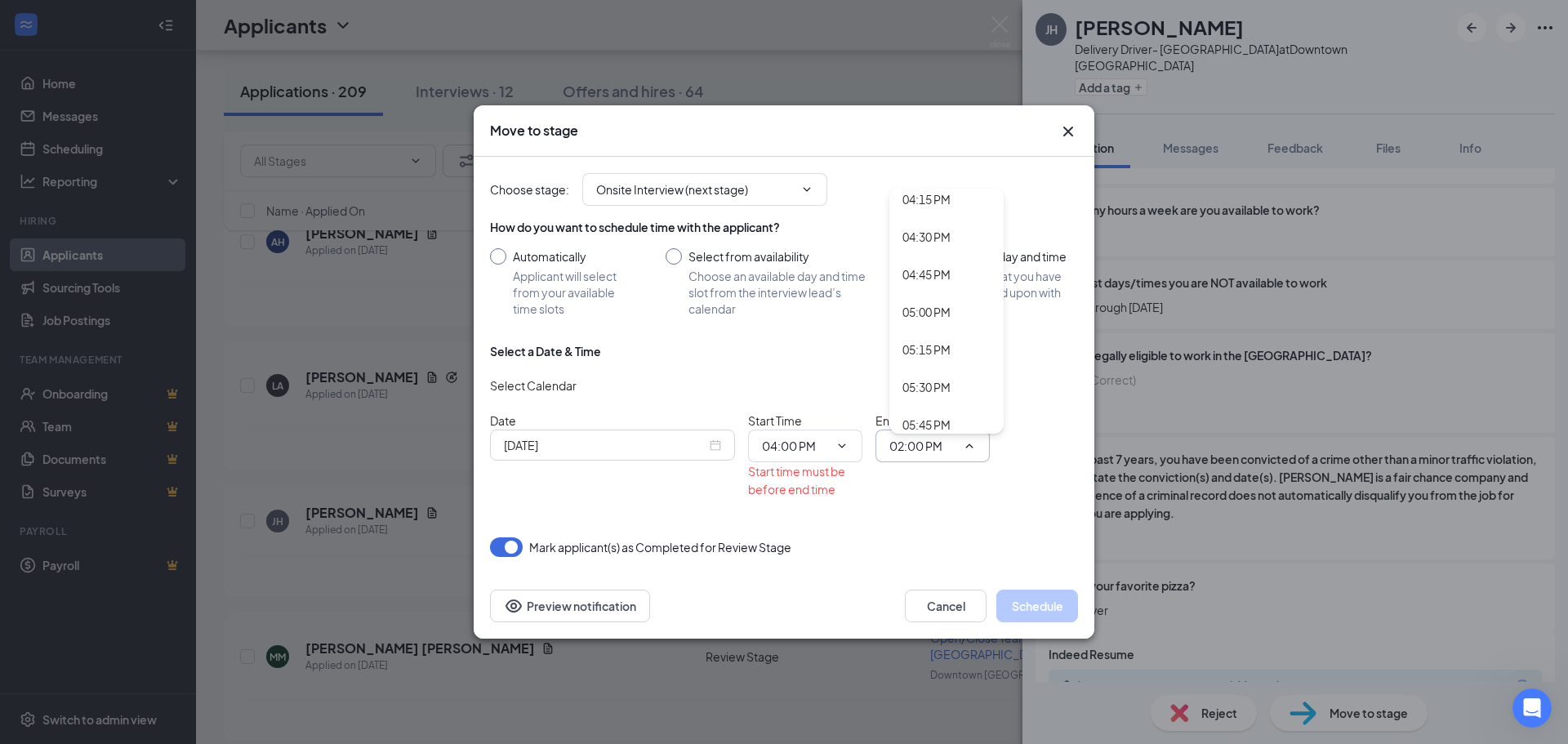
click at [942, 202] on div "04:15 PM" at bounding box center [927, 199] width 48 height 18
type input "04:15 PM"
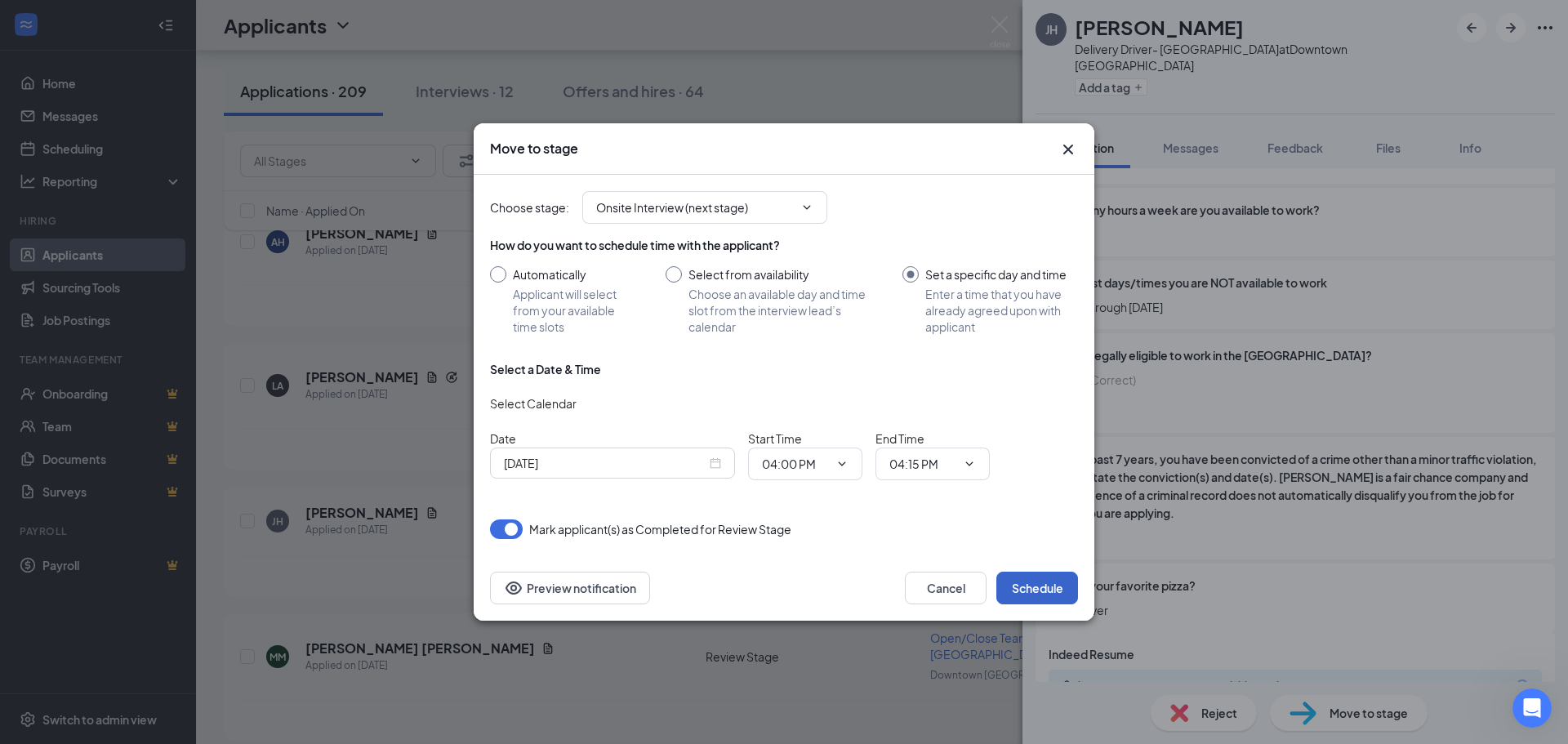
click at [1025, 591] on button "Schedule" at bounding box center [1037, 588] width 82 height 32
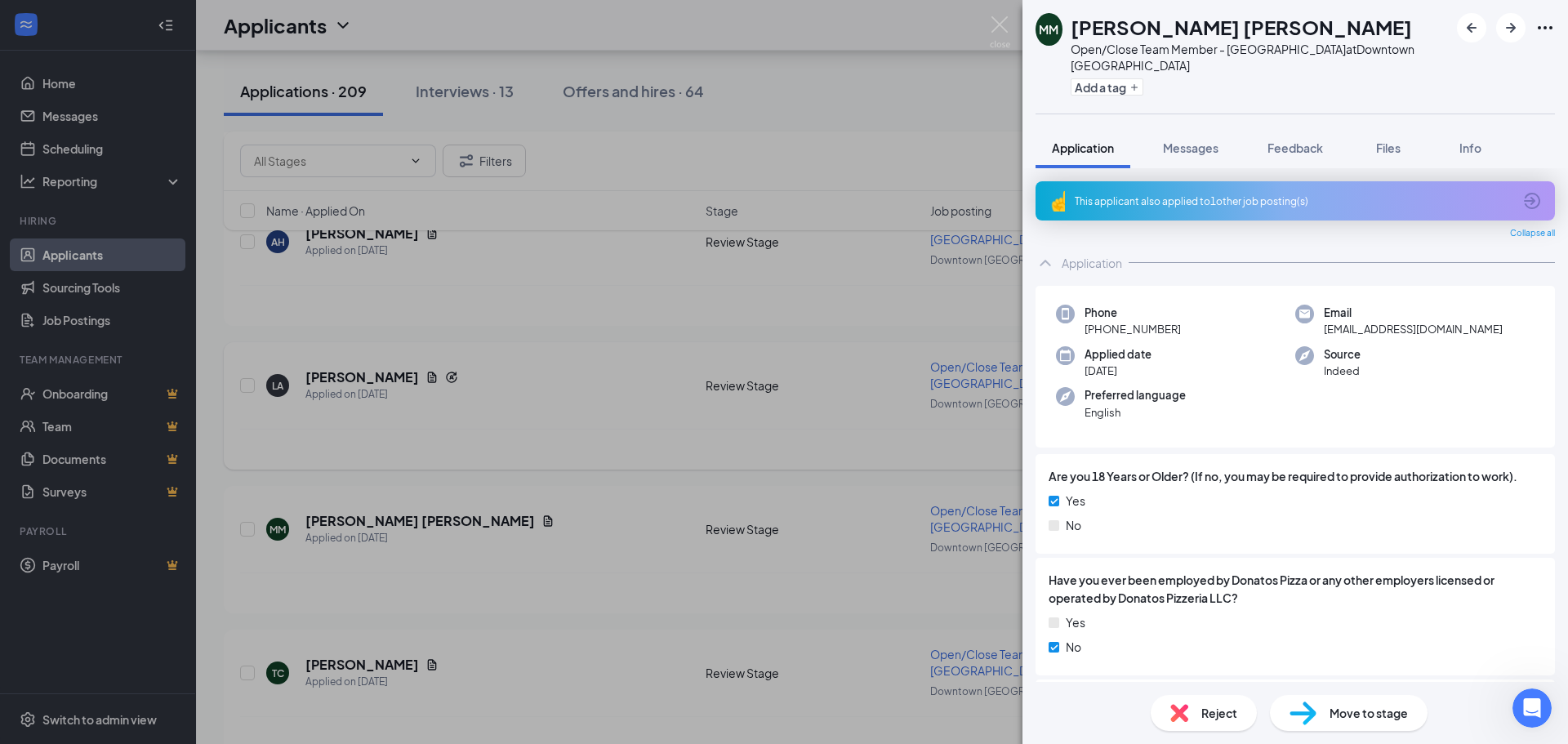
click at [693, 459] on div "[PERSON_NAME] Open/Close Team Member - Downtown [GEOGRAPHIC_DATA] at [GEOGRAPHI…" at bounding box center [784, 372] width 1568 height 744
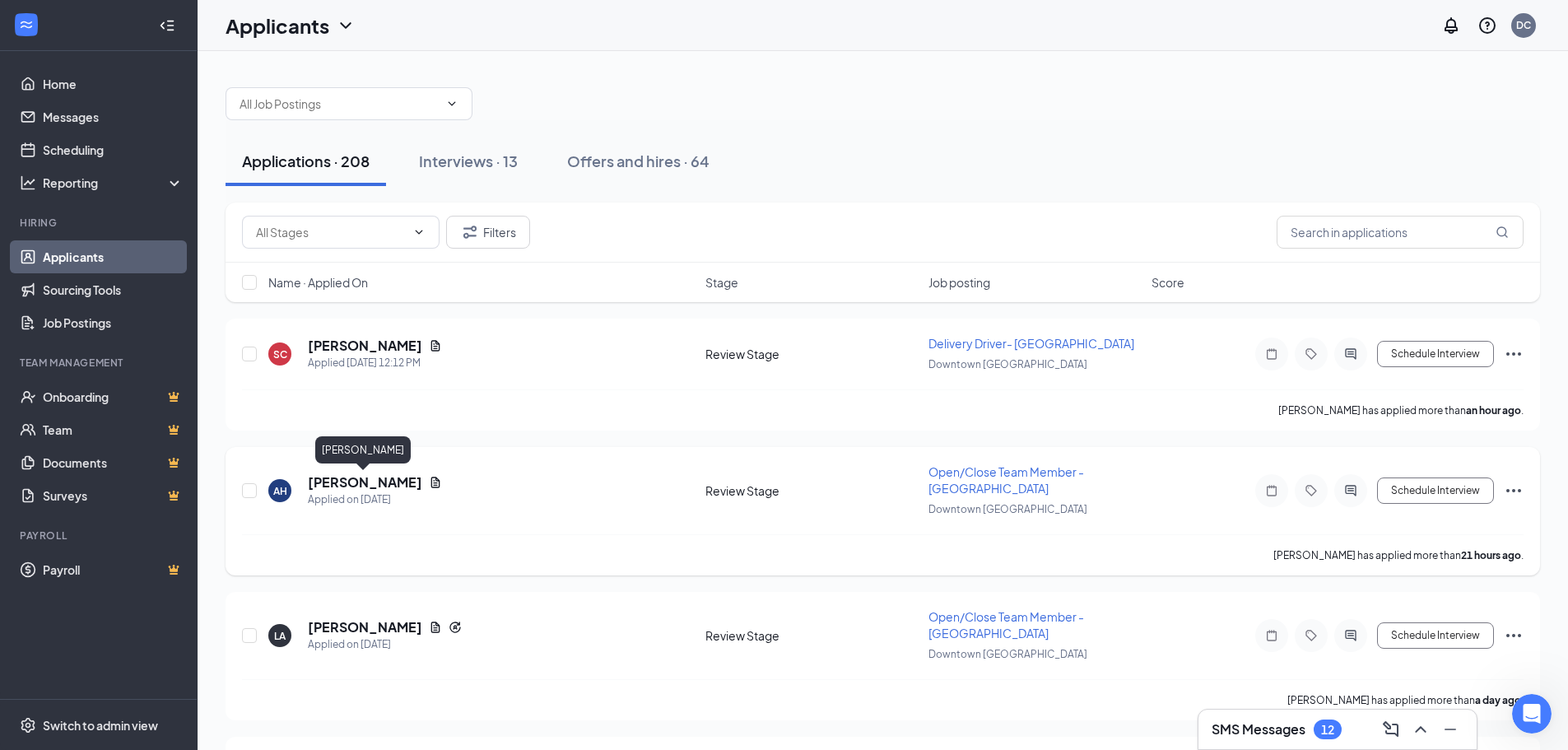
click at [325, 478] on h5 "[PERSON_NAME]" at bounding box center [364, 482] width 115 height 18
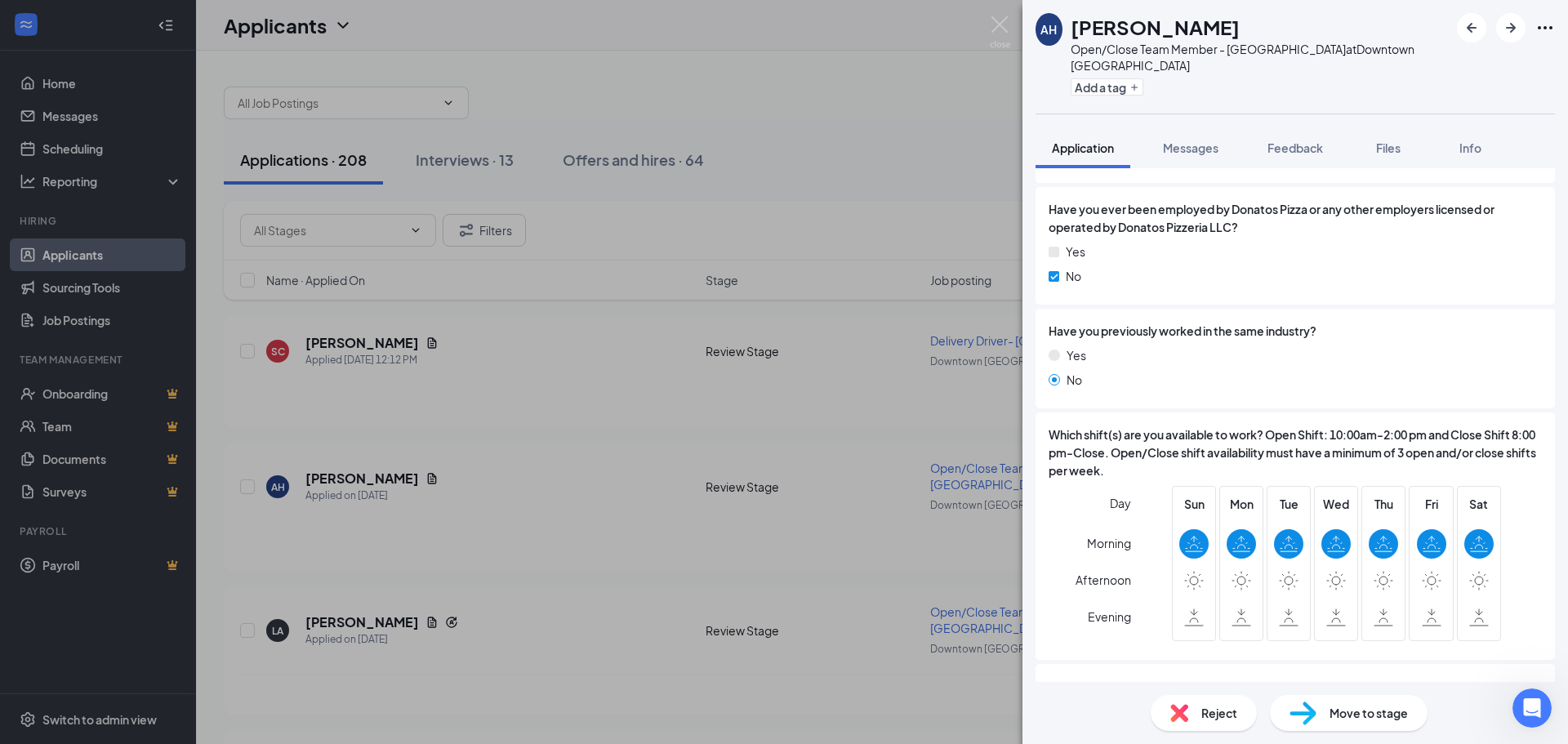
scroll to position [408, 0]
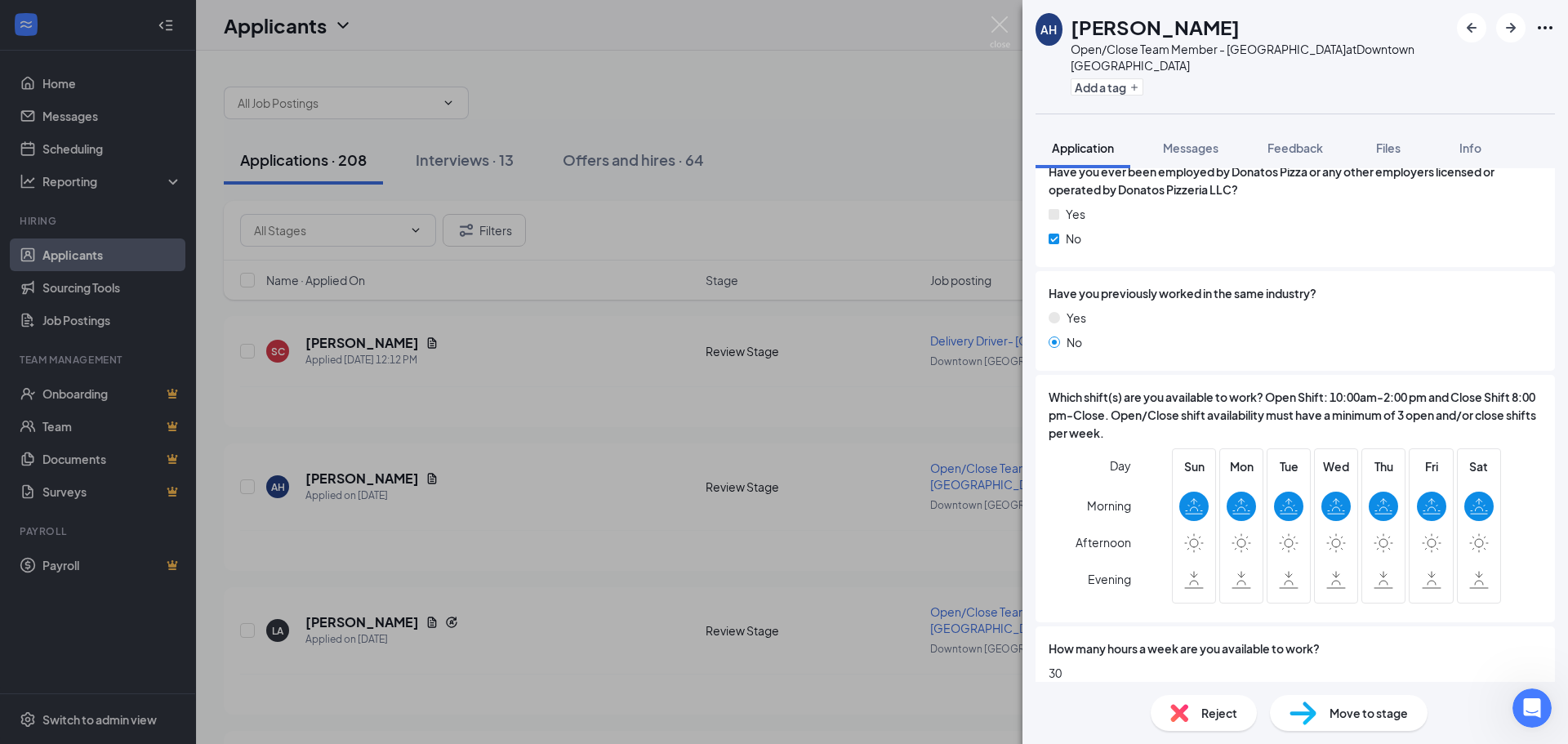
click at [1314, 727] on div "Move to stage" at bounding box center [1349, 713] width 158 height 36
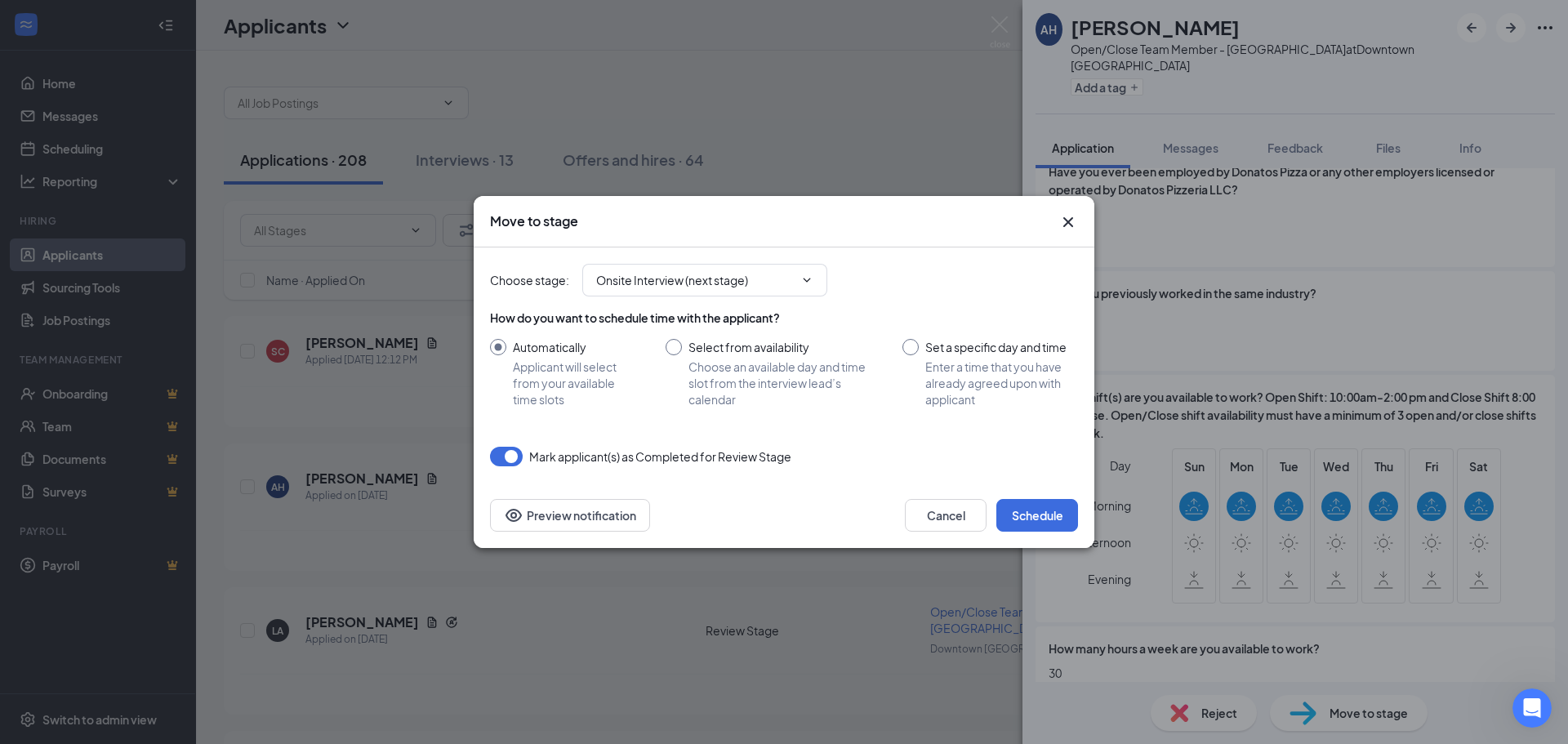
click at [913, 341] on input "Set a specific day and time Enter a time that you have already agreed upon with…" at bounding box center [991, 373] width 176 height 68
radio input "true"
radio input "false"
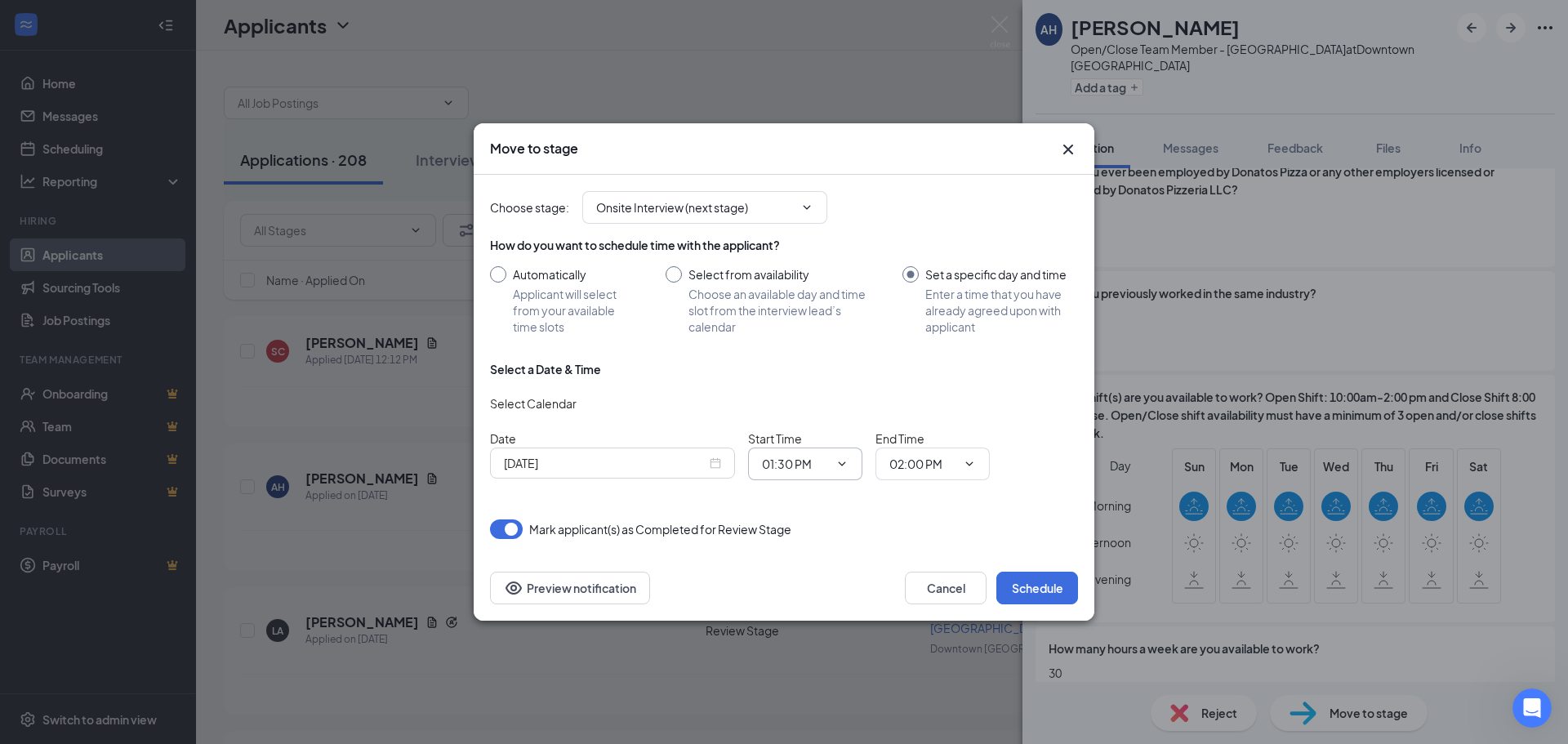
click at [840, 460] on icon "ChevronDown" at bounding box center [842, 464] width 13 height 13
click at [799, 439] on div "02:30 PM" at bounding box center [800, 444] width 48 height 18
type input "02:30 PM"
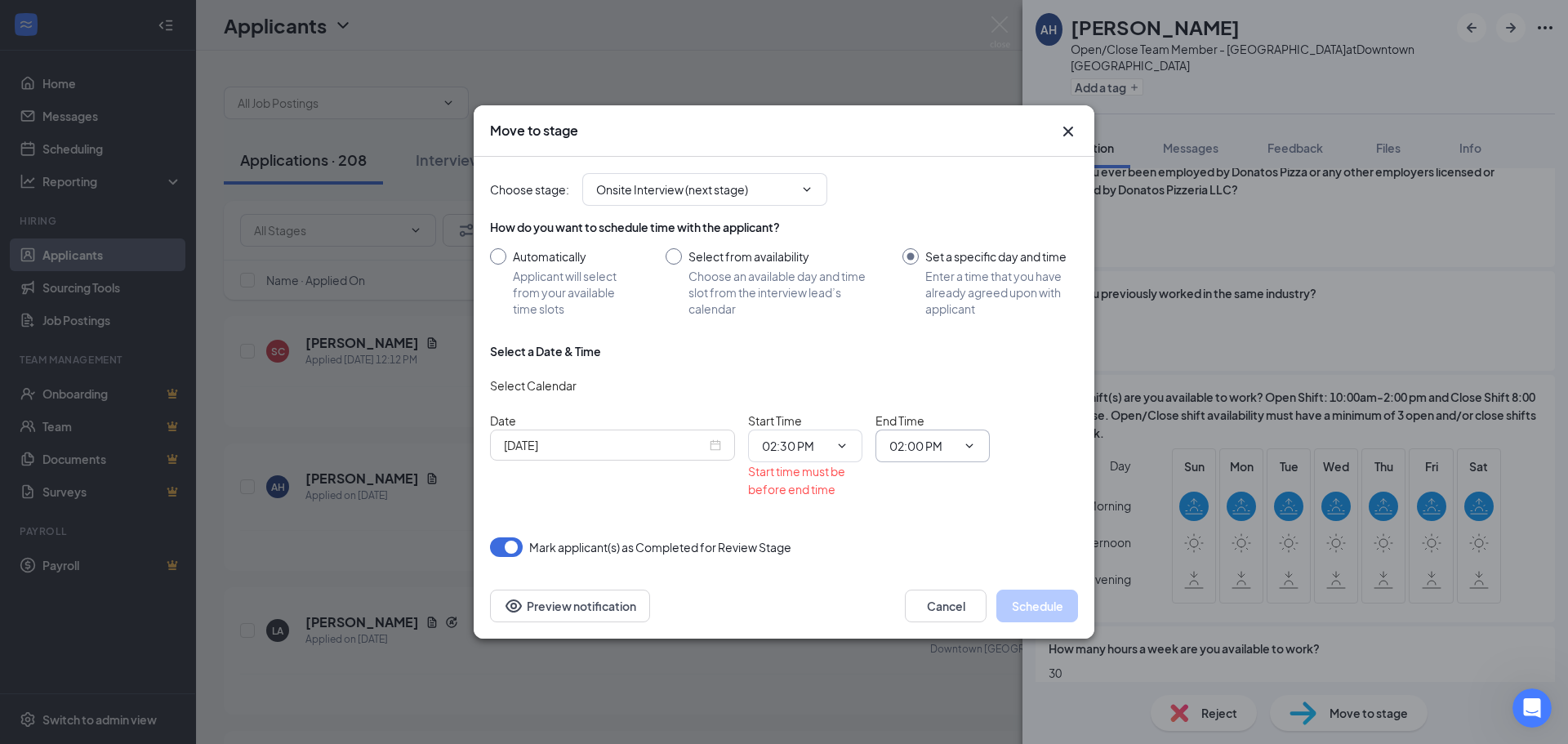
click at [968, 436] on span "02:00 PM" at bounding box center [933, 446] width 114 height 32
click at [965, 445] on icon "ChevronDown" at bounding box center [969, 446] width 13 height 13
click at [933, 295] on div "02:45 PM" at bounding box center [927, 301] width 48 height 18
type input "02:45 PM"
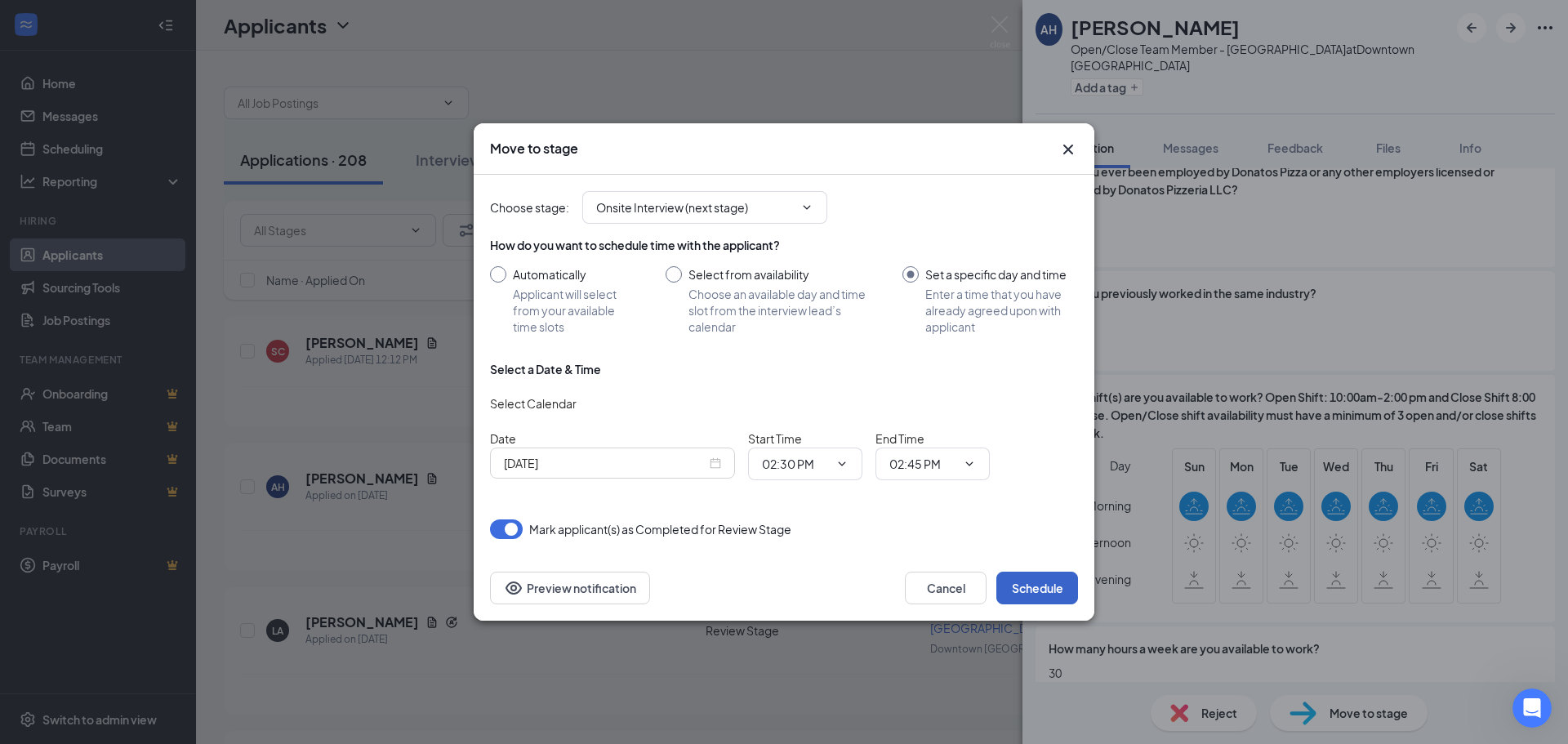
click at [1016, 588] on button "Schedule" at bounding box center [1037, 588] width 82 height 32
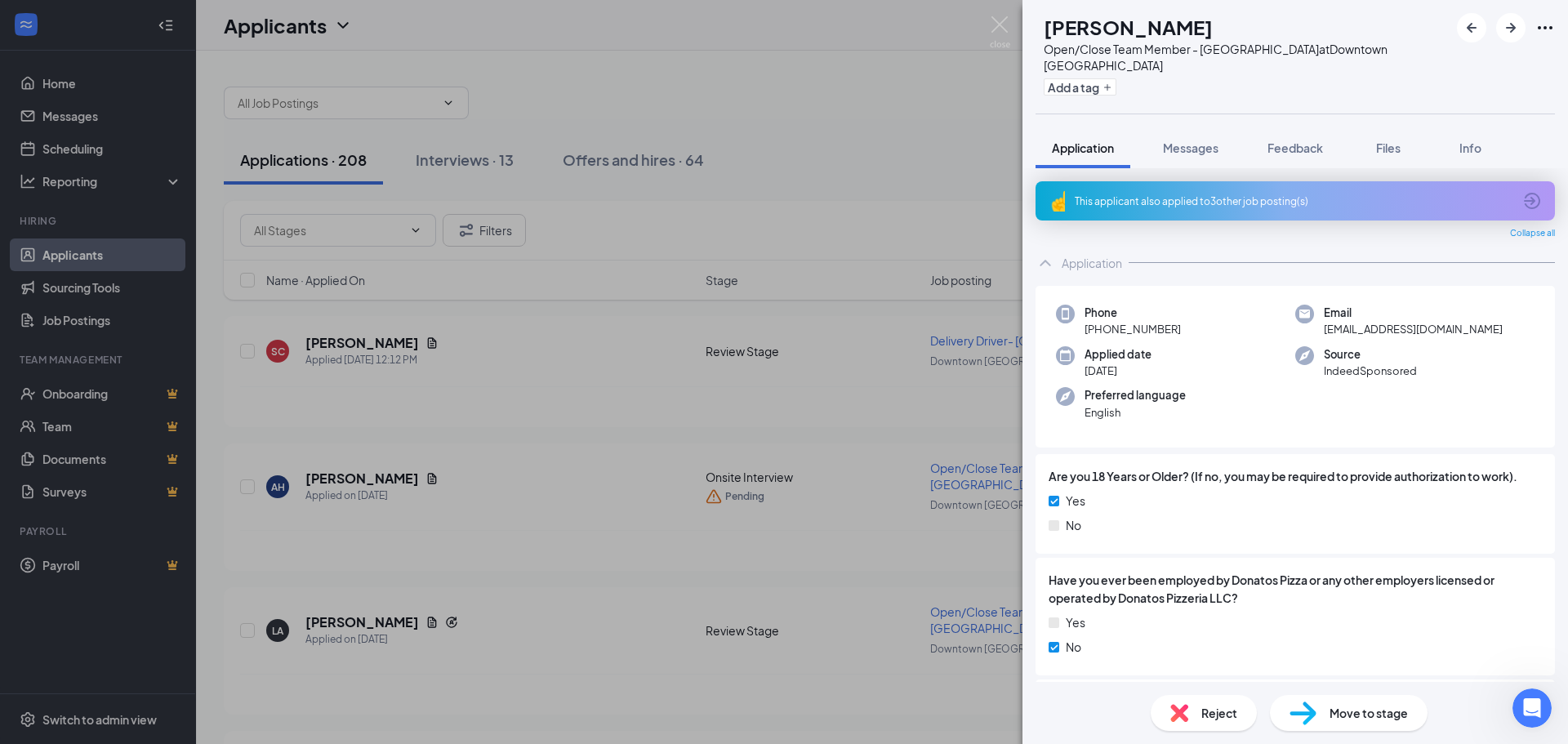
click at [706, 232] on div "LA [PERSON_NAME] Open/Close Team Member - Downtown [GEOGRAPHIC_DATA] at [GEOGRA…" at bounding box center [784, 372] width 1568 height 744
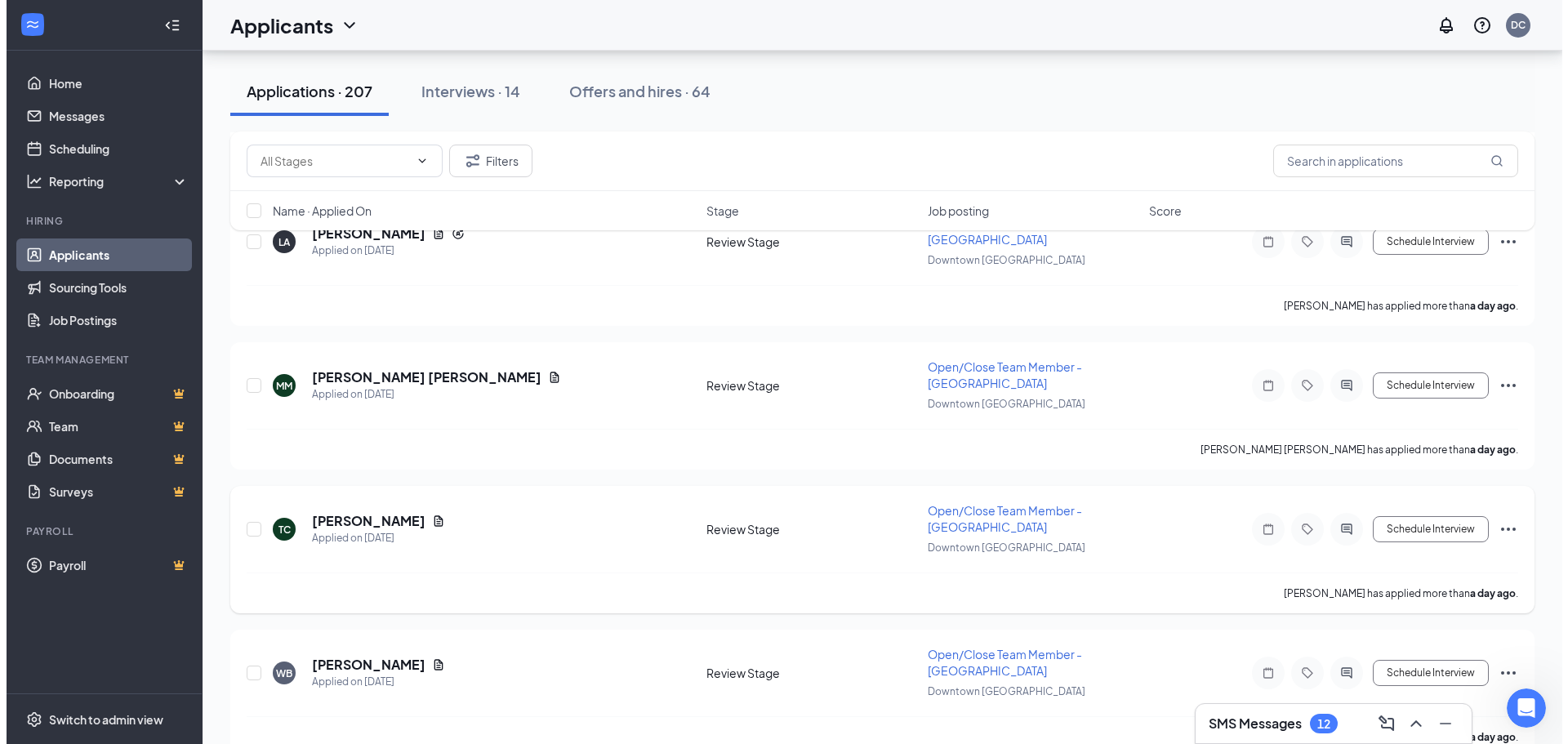
scroll to position [408, 0]
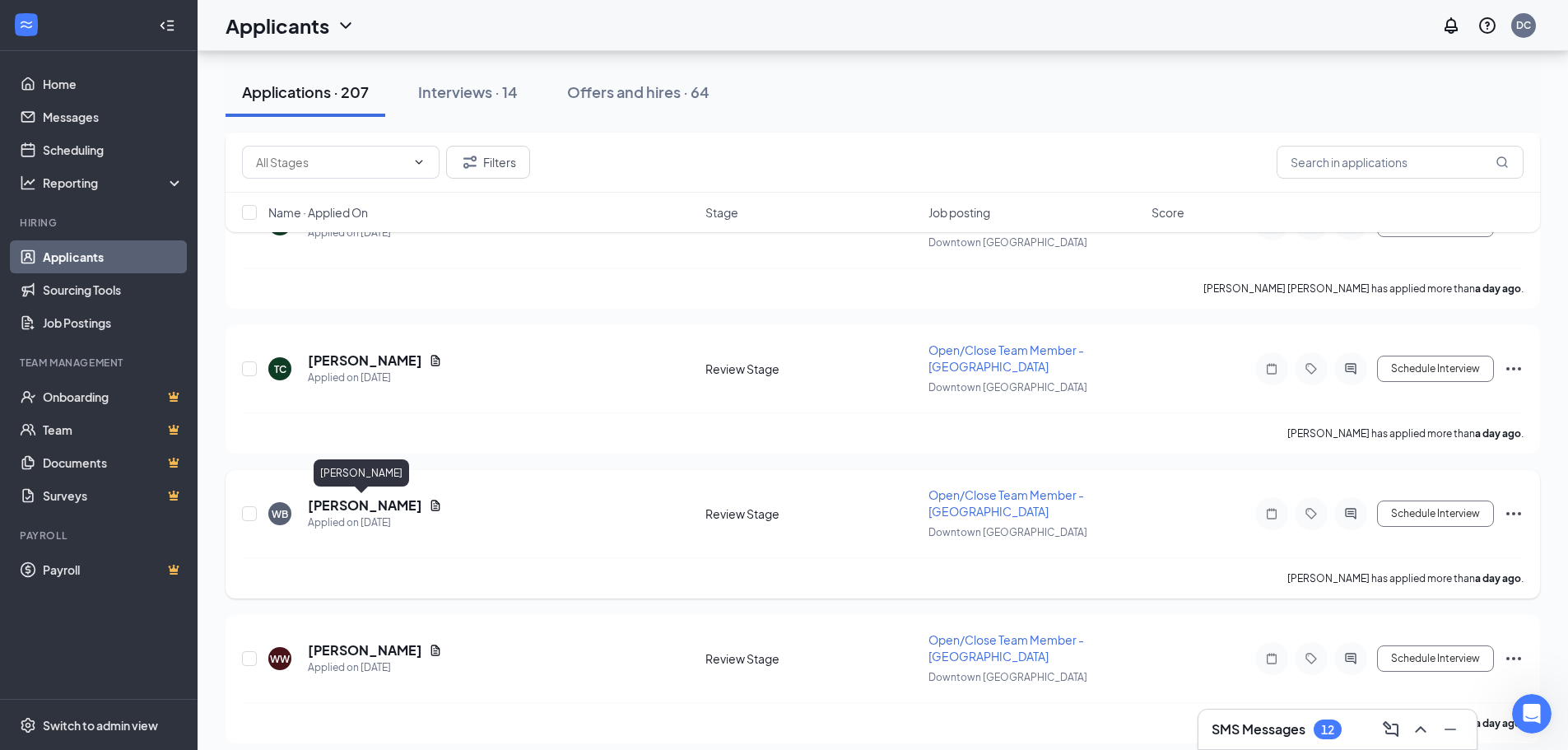
click at [355, 499] on h5 "[PERSON_NAME]" at bounding box center [364, 506] width 115 height 18
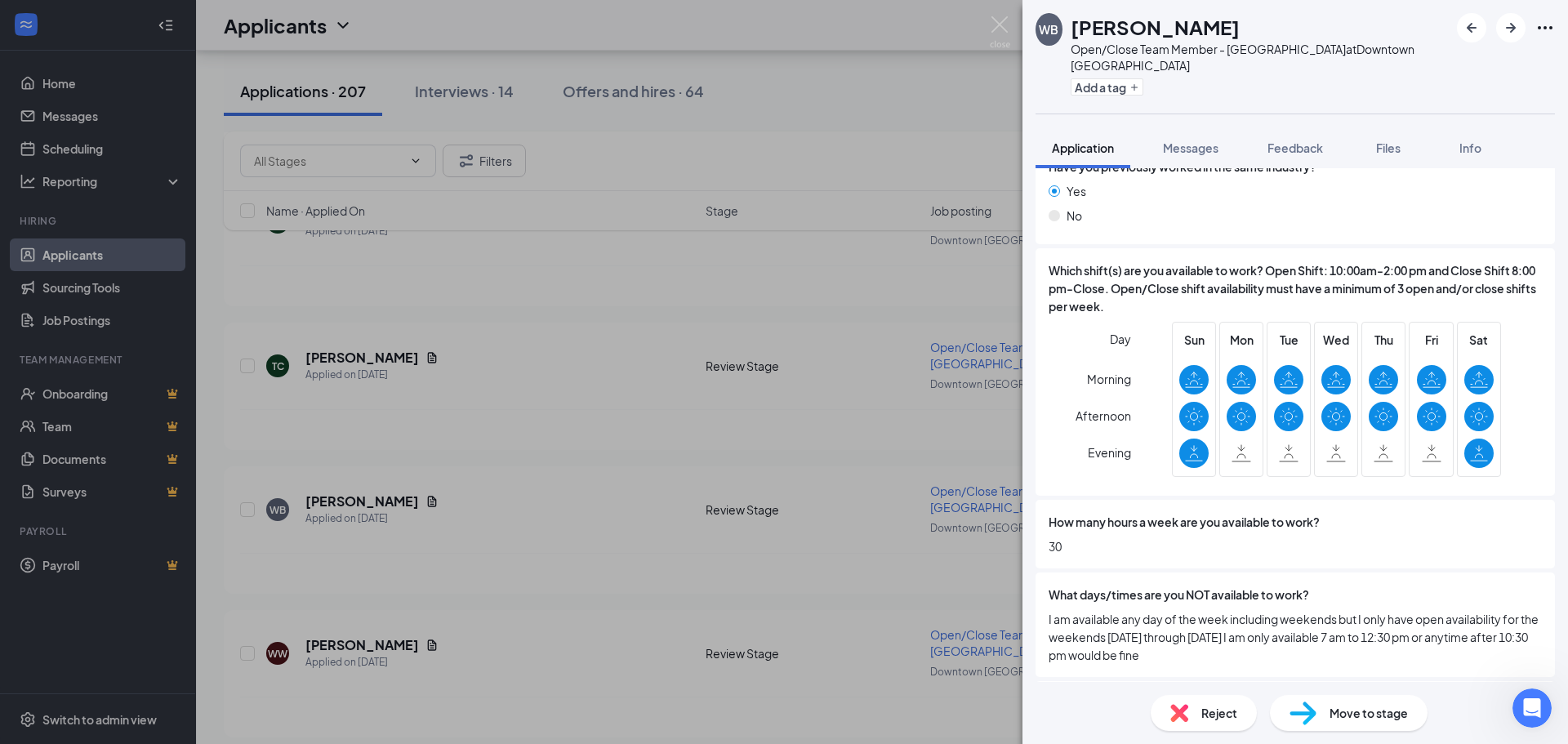
scroll to position [490, 0]
click at [405, 444] on div "WB [PERSON_NAME] Open/Close Team Member - Downtown [GEOGRAPHIC_DATA] at [GEOGRA…" at bounding box center [784, 372] width 1568 height 744
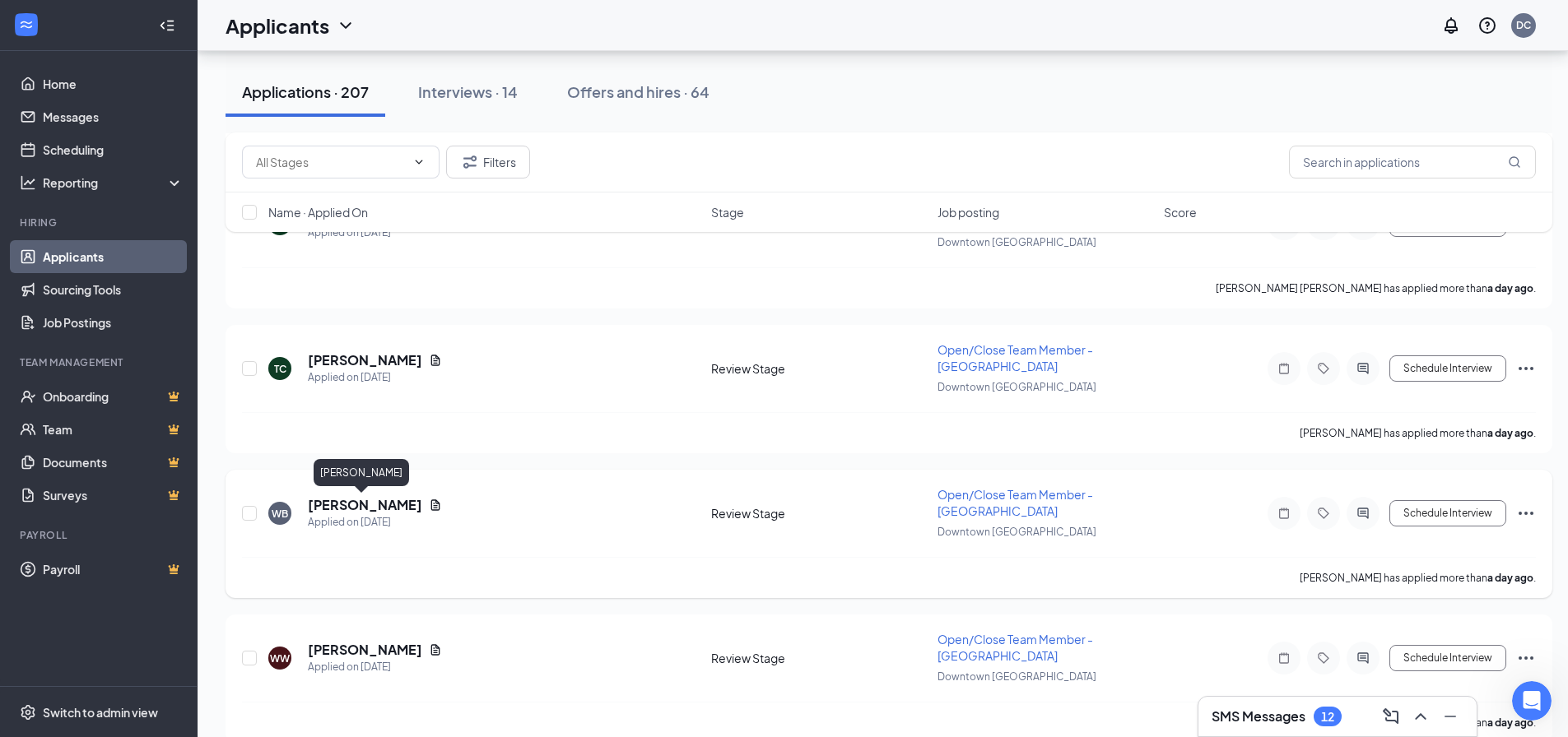
click at [363, 504] on h5 "[PERSON_NAME]" at bounding box center [364, 506] width 115 height 18
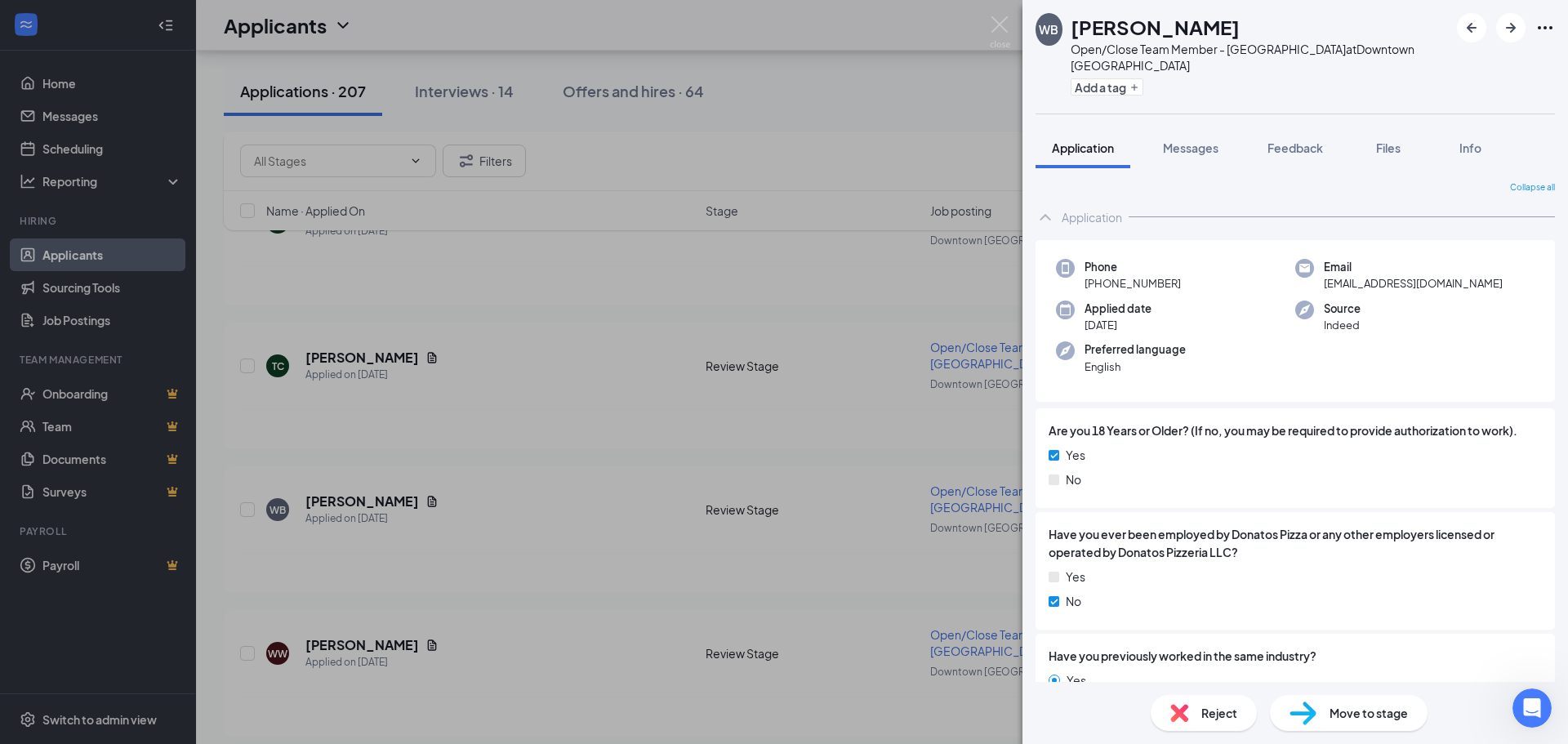
click at [1208, 719] on span "Reject" at bounding box center [1220, 713] width 36 height 18
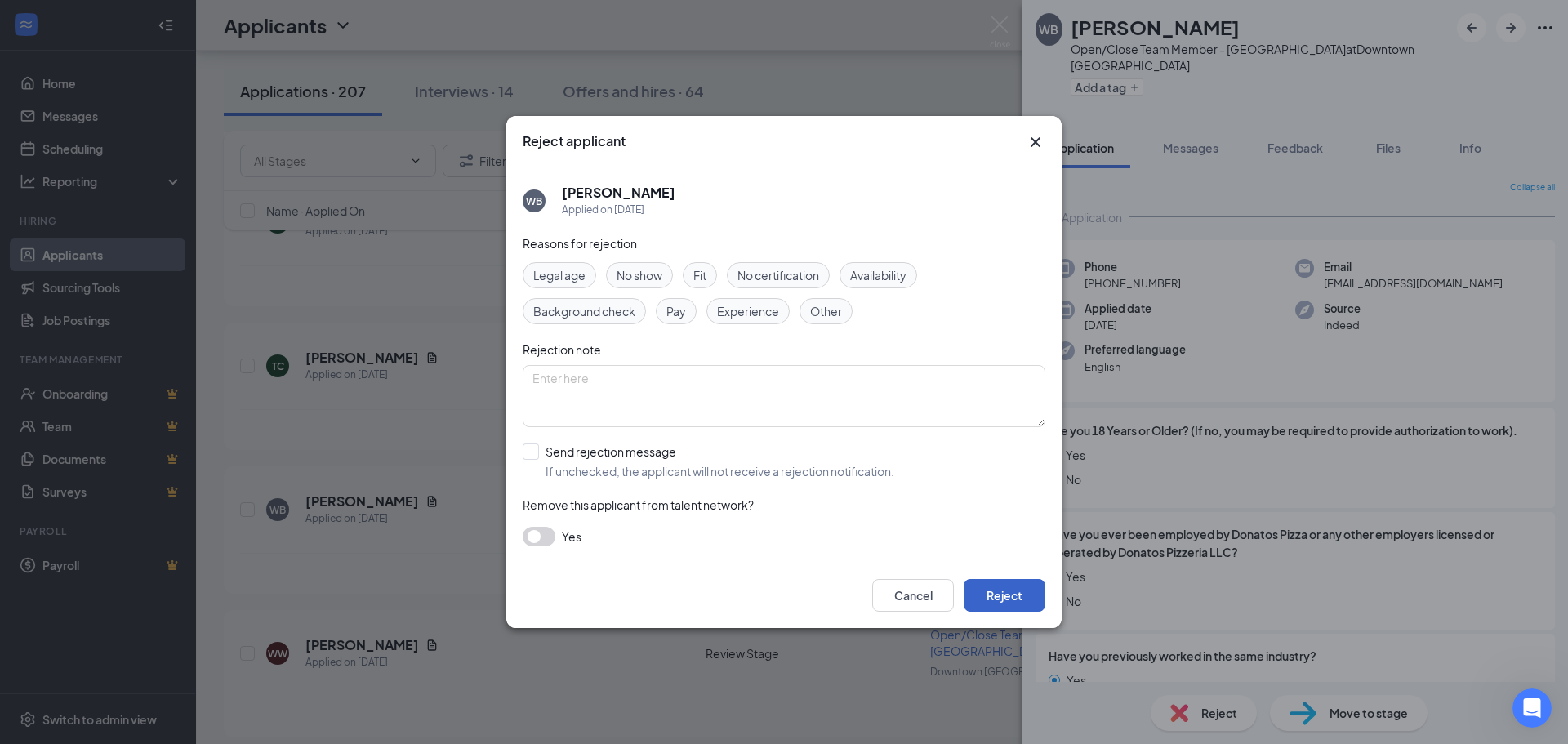
click at [1025, 585] on button "Reject" at bounding box center [1004, 595] width 82 height 32
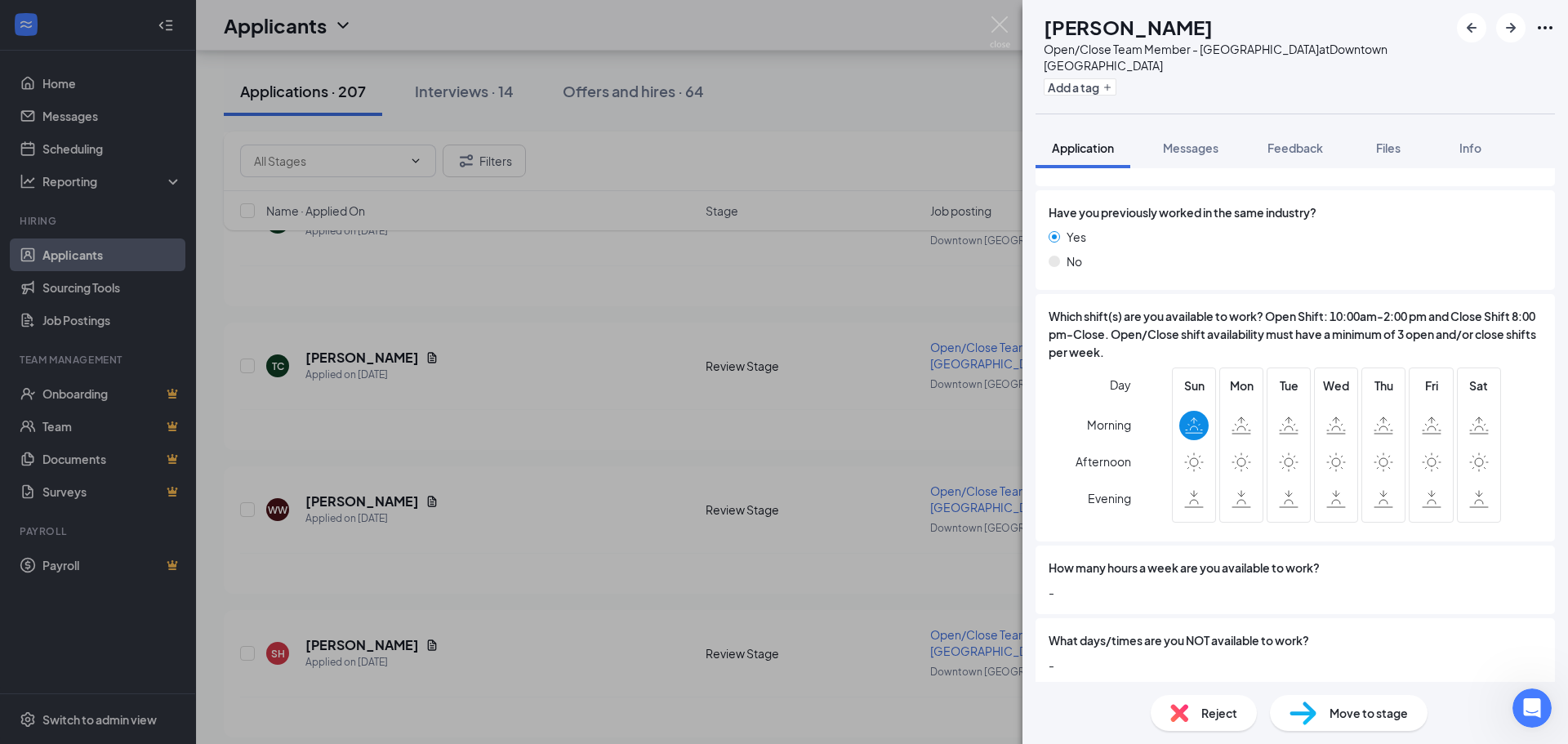
scroll to position [490, 0]
click at [1194, 713] on div "Reject" at bounding box center [1204, 713] width 106 height 36
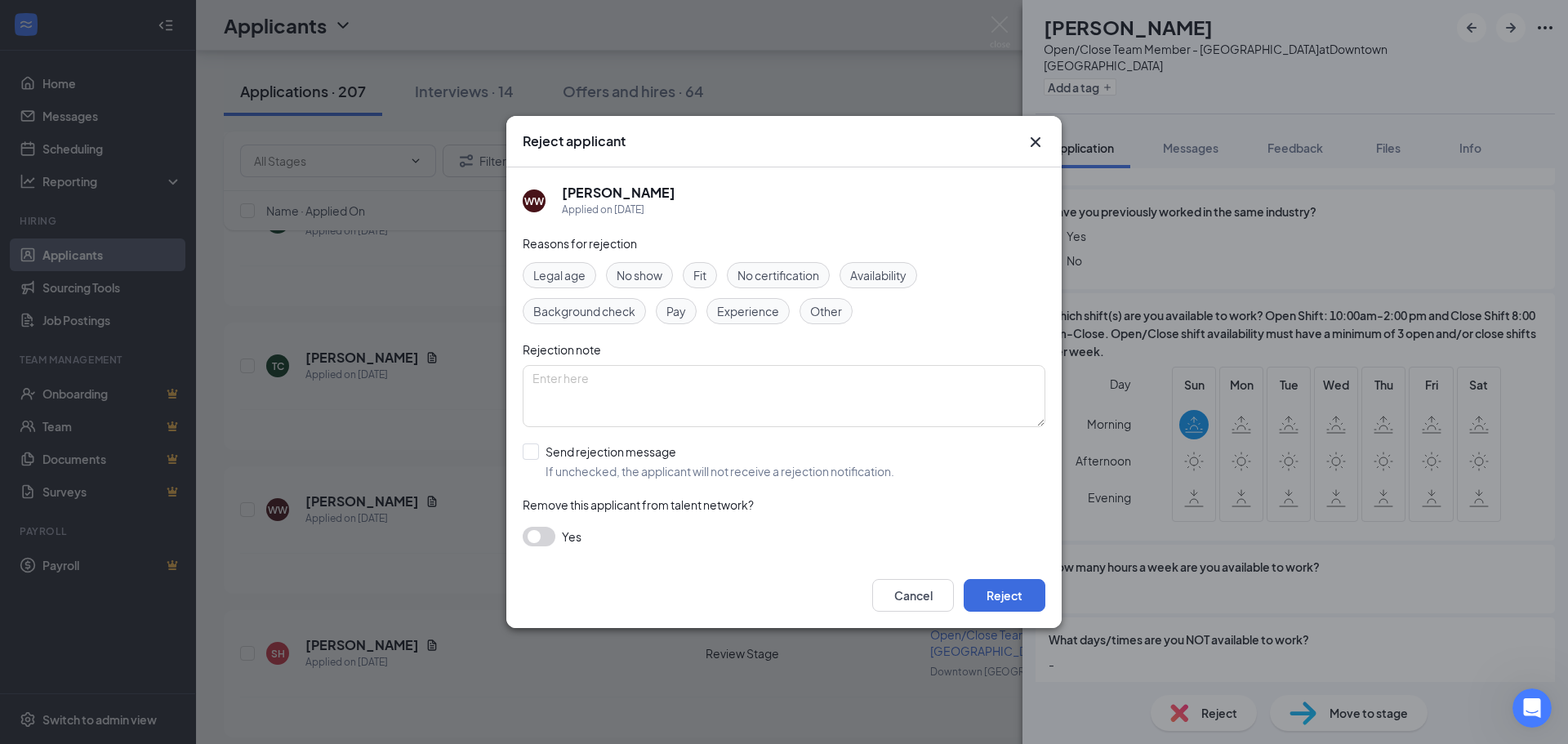
click at [899, 284] on div "Availability" at bounding box center [879, 275] width 77 height 26
click at [979, 593] on button "Reject" at bounding box center [1004, 595] width 82 height 32
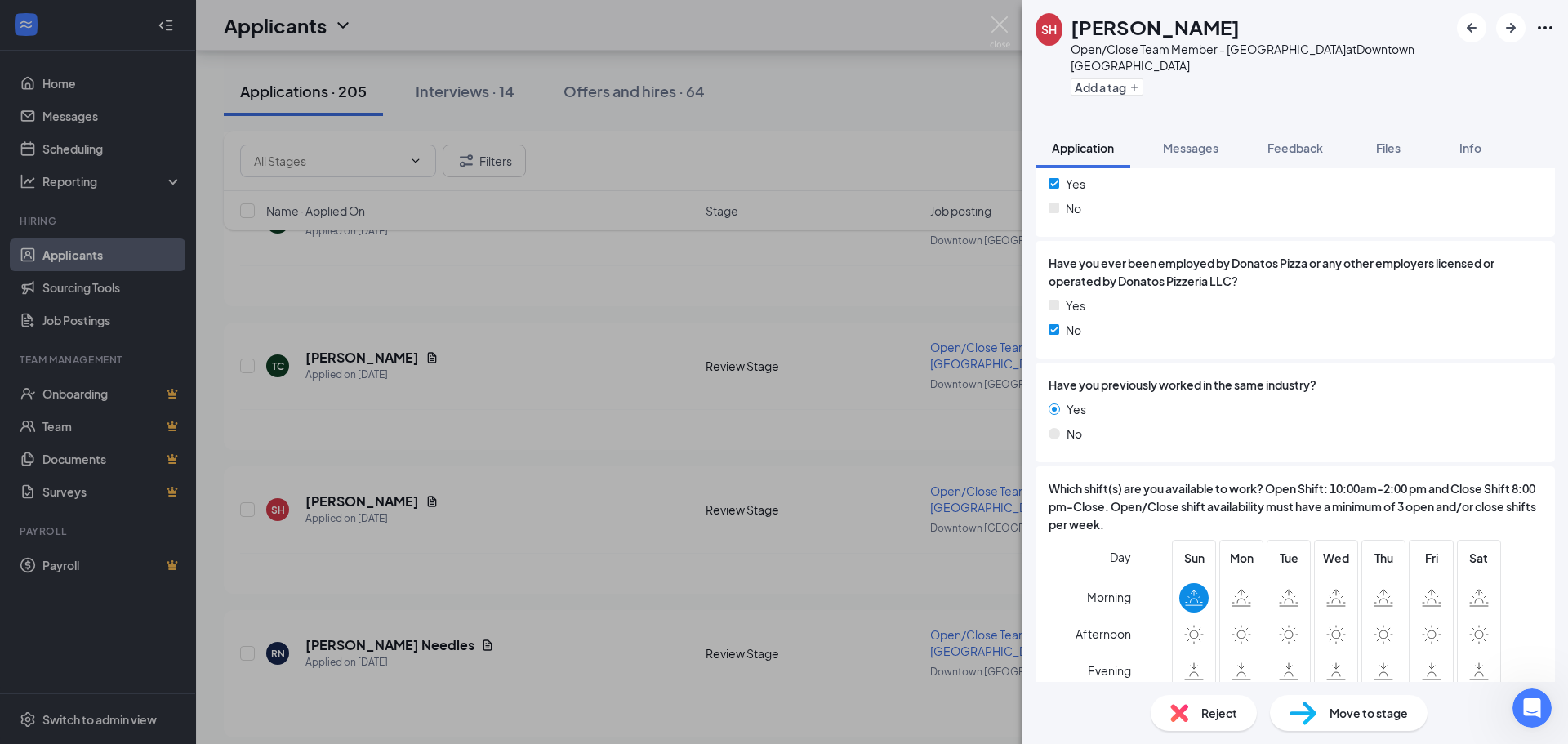
scroll to position [327, 0]
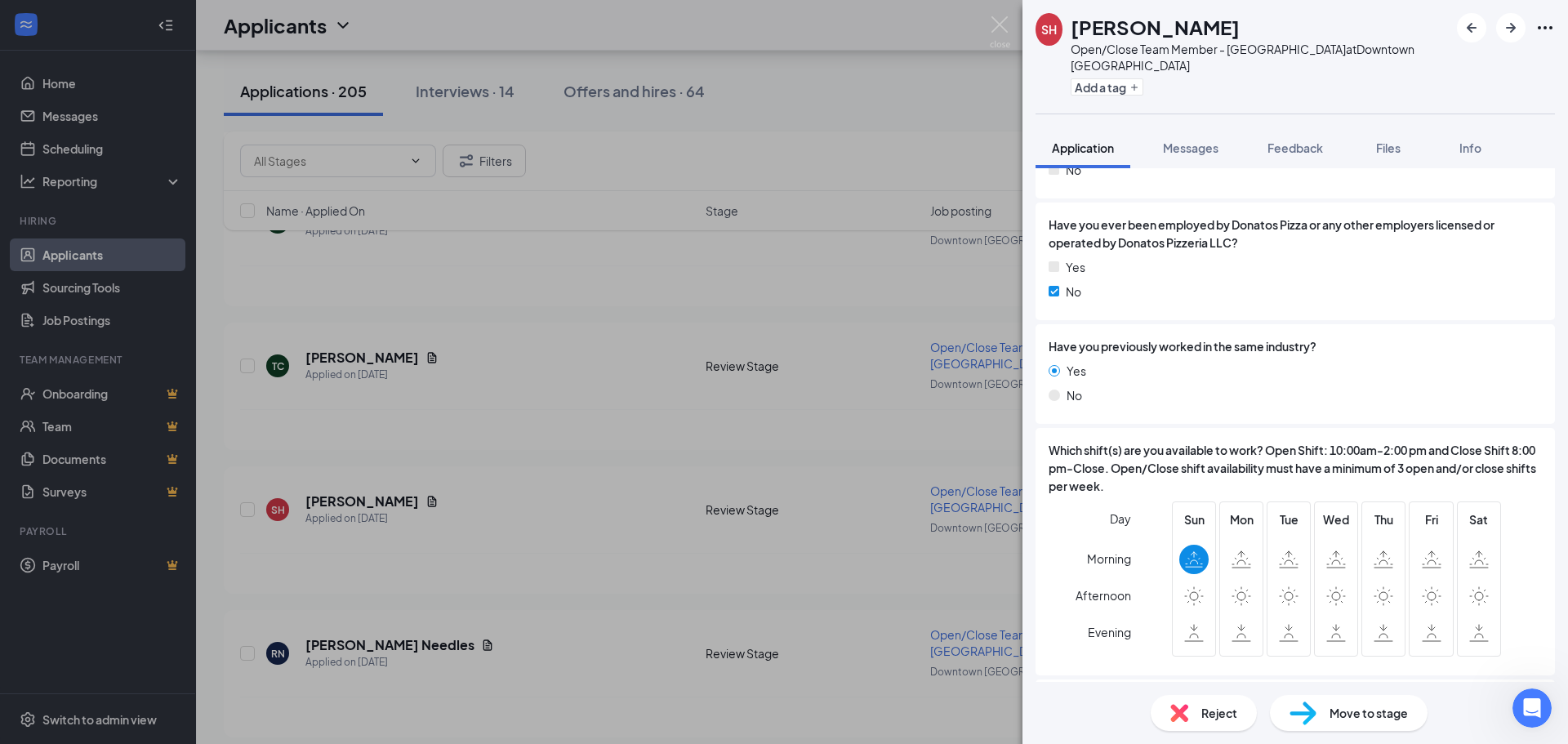
click at [1188, 715] on div "Reject" at bounding box center [1204, 713] width 106 height 36
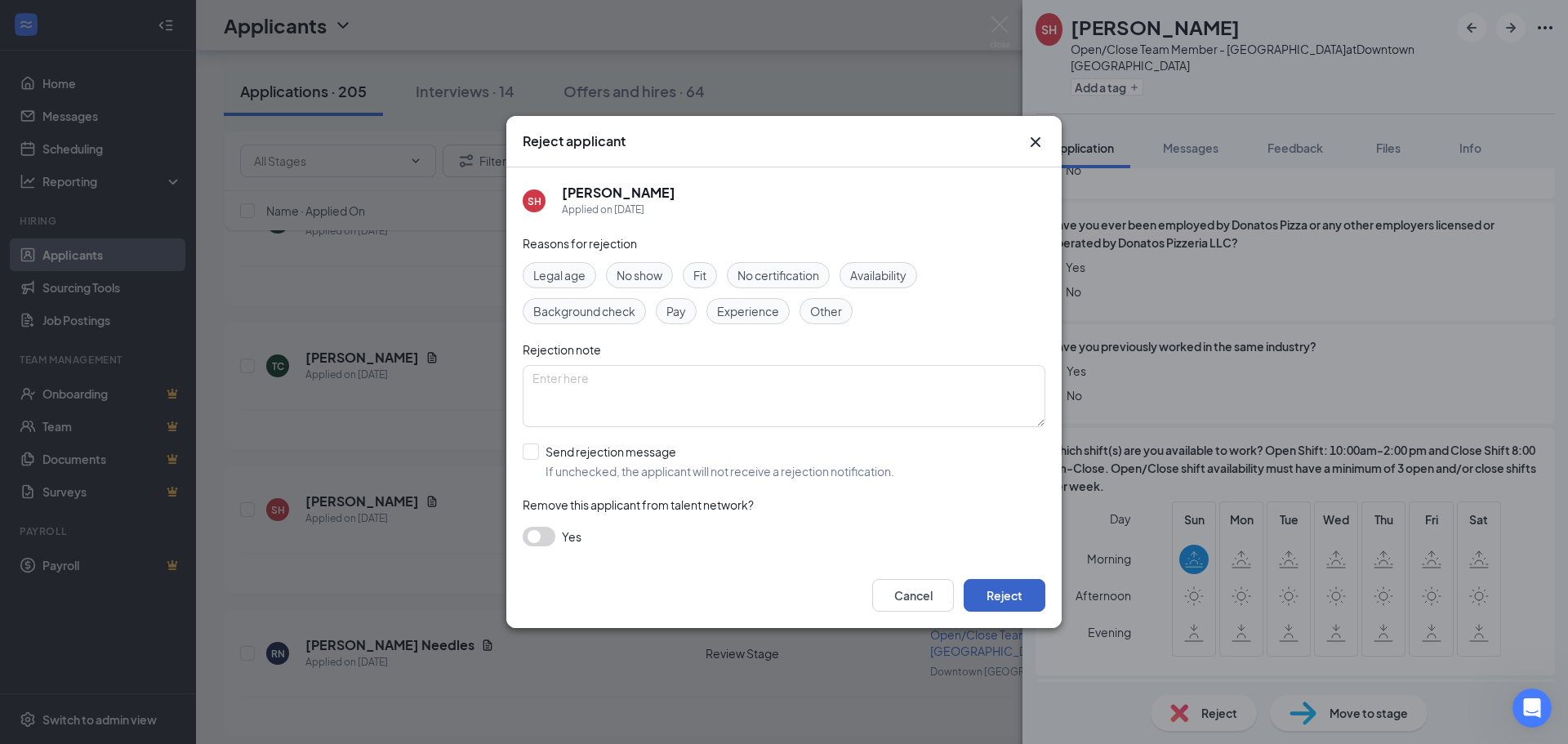
click at [1002, 602] on button "Reject" at bounding box center [1004, 595] width 82 height 32
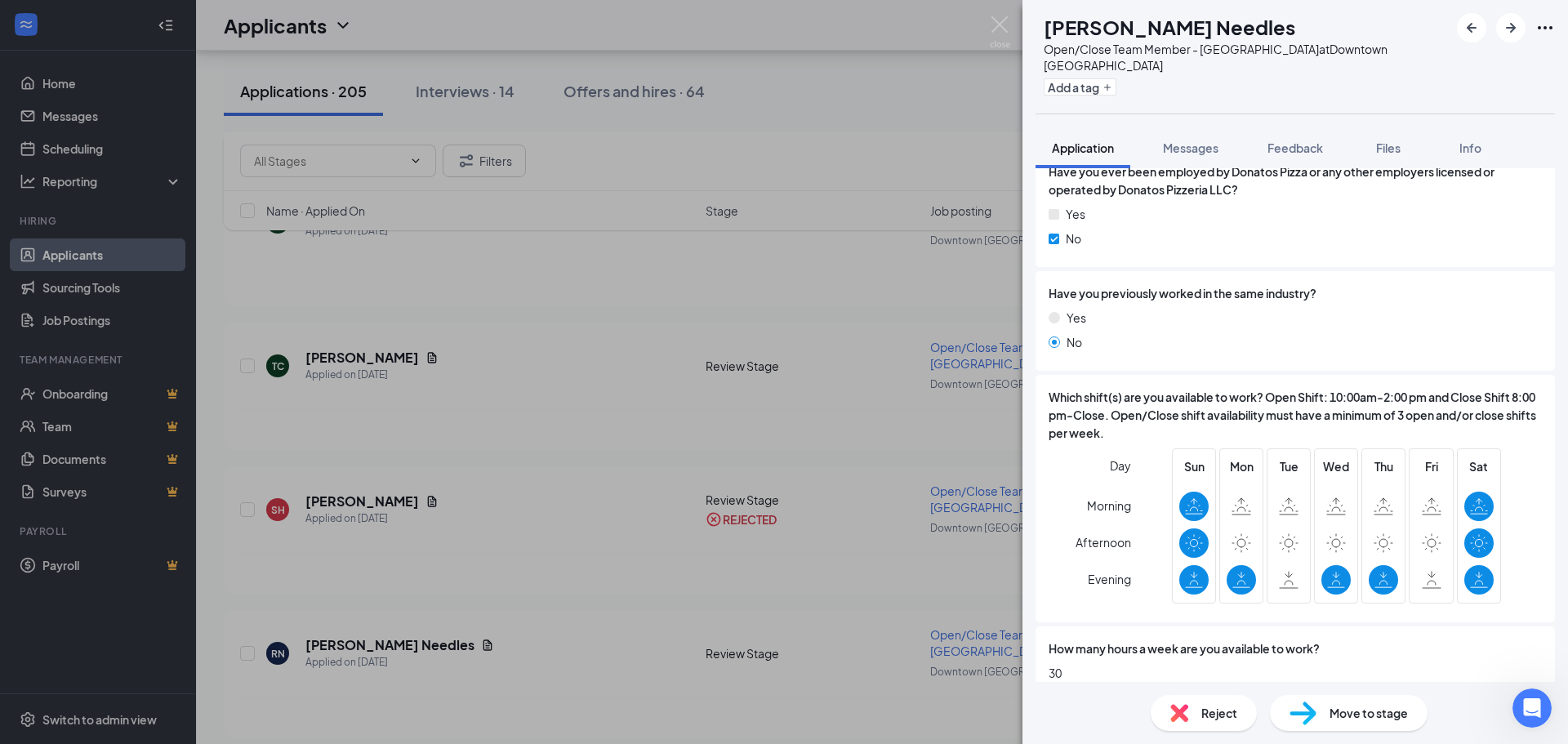
scroll to position [163, 0]
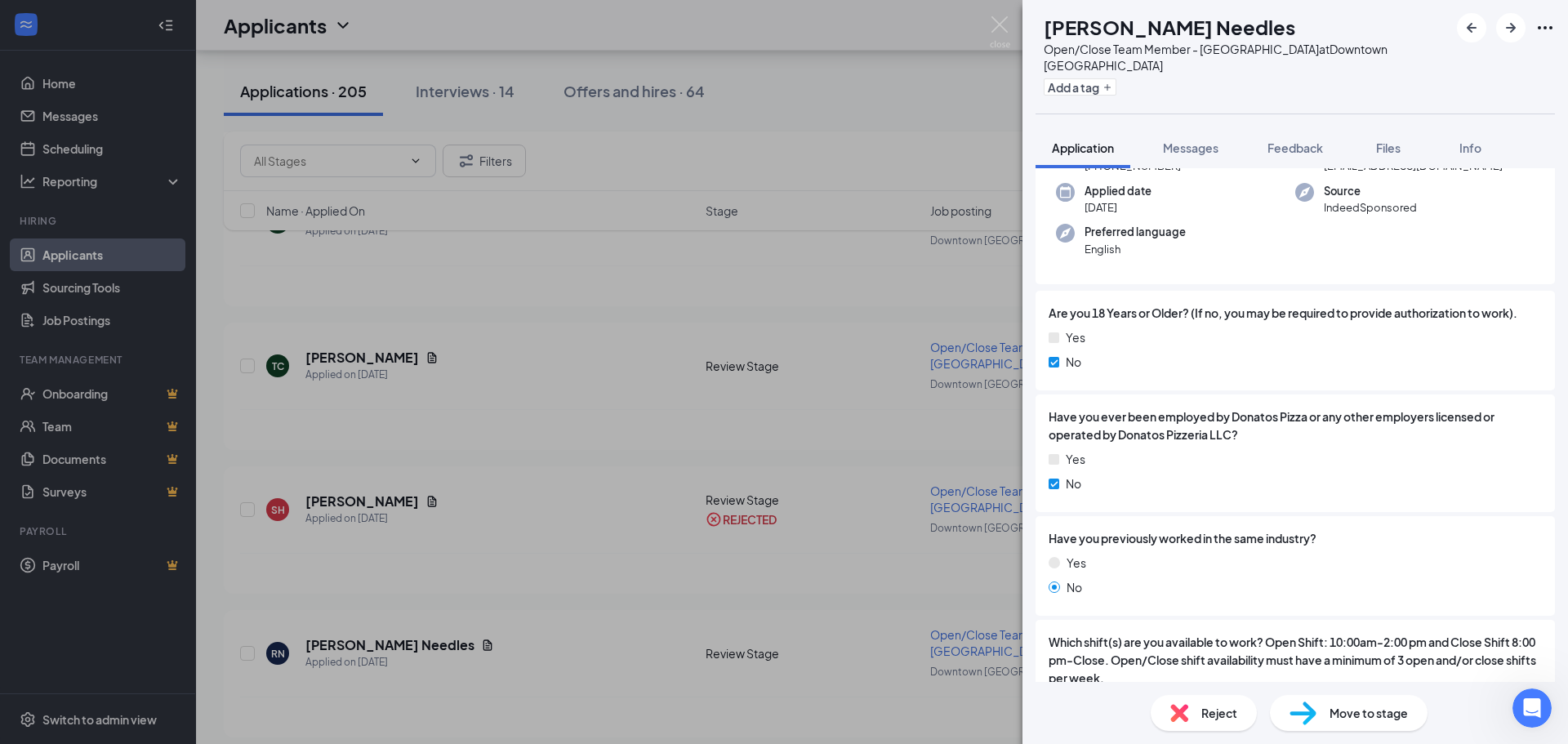
click at [1204, 717] on span "Reject" at bounding box center [1220, 713] width 36 height 18
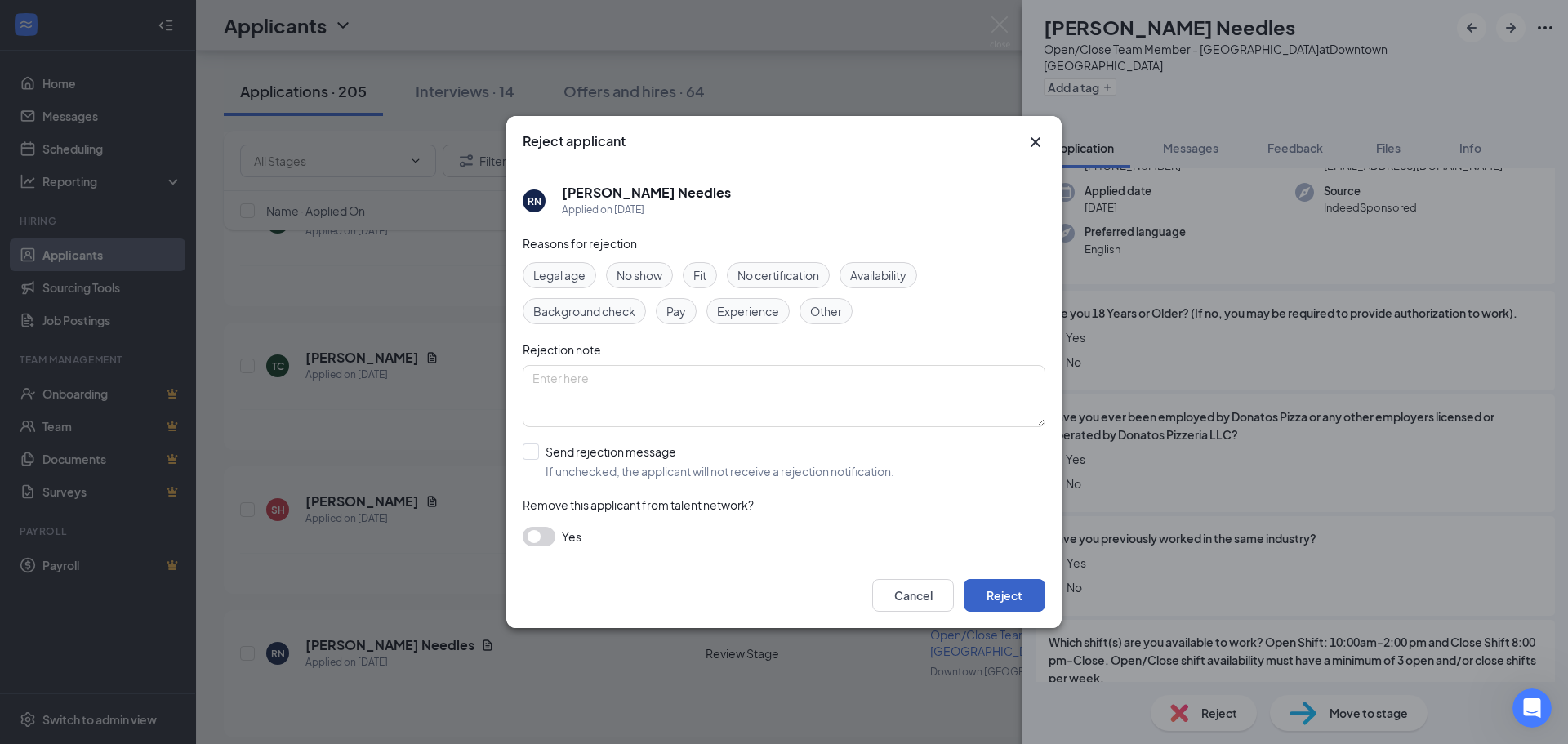
click at [1011, 601] on button "Reject" at bounding box center [1004, 595] width 82 height 32
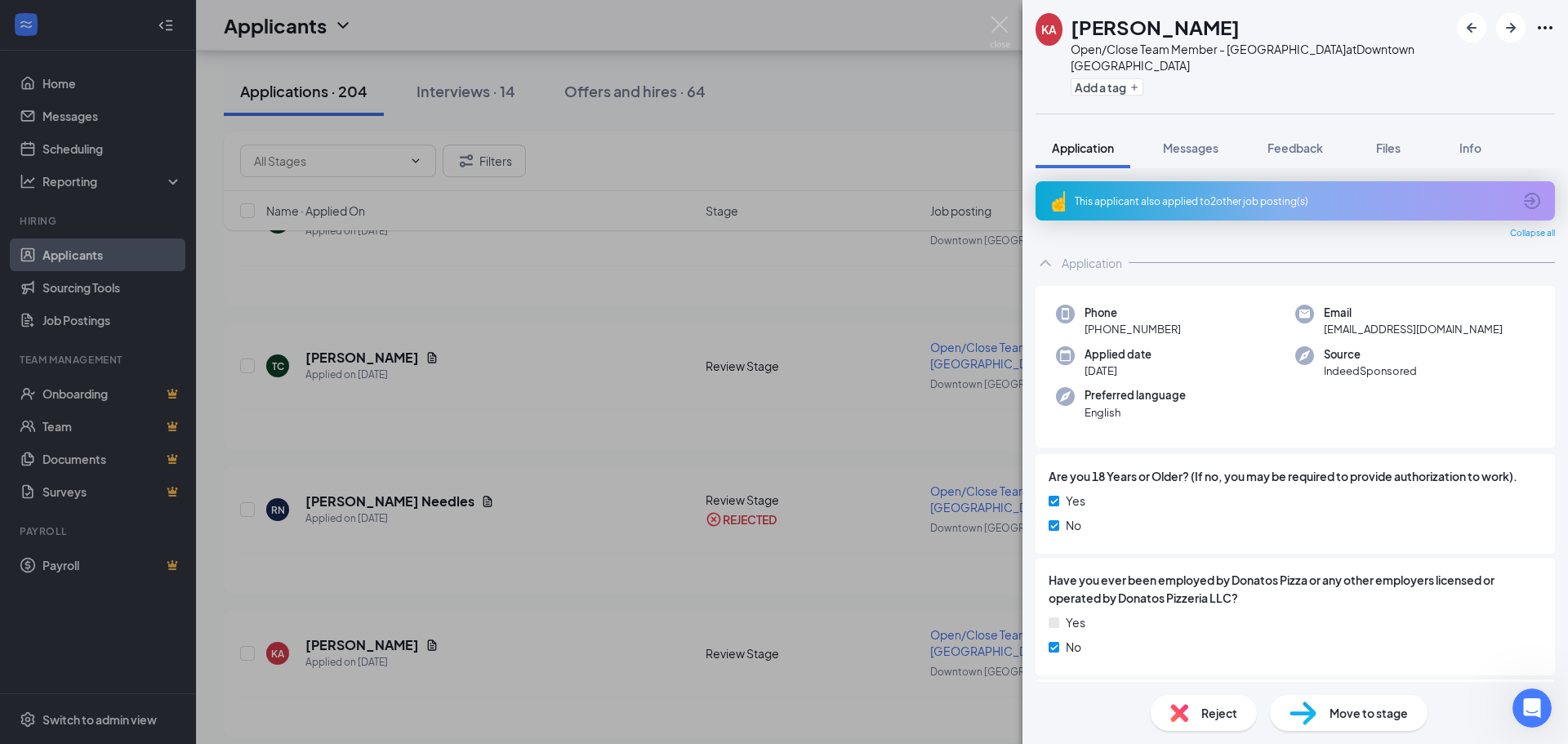
scroll to position [490, 0]
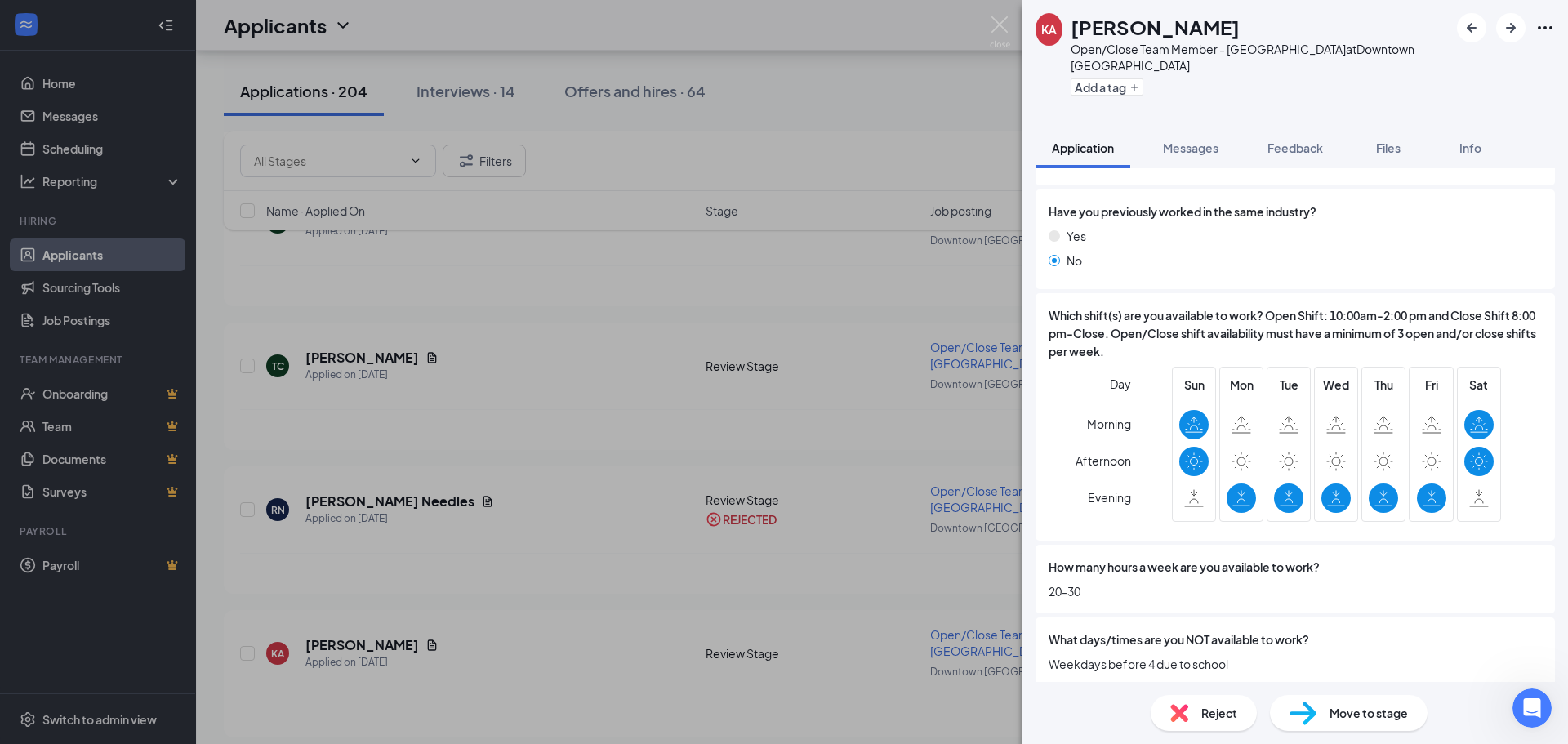
click at [1181, 703] on div "Reject" at bounding box center [1204, 713] width 106 height 36
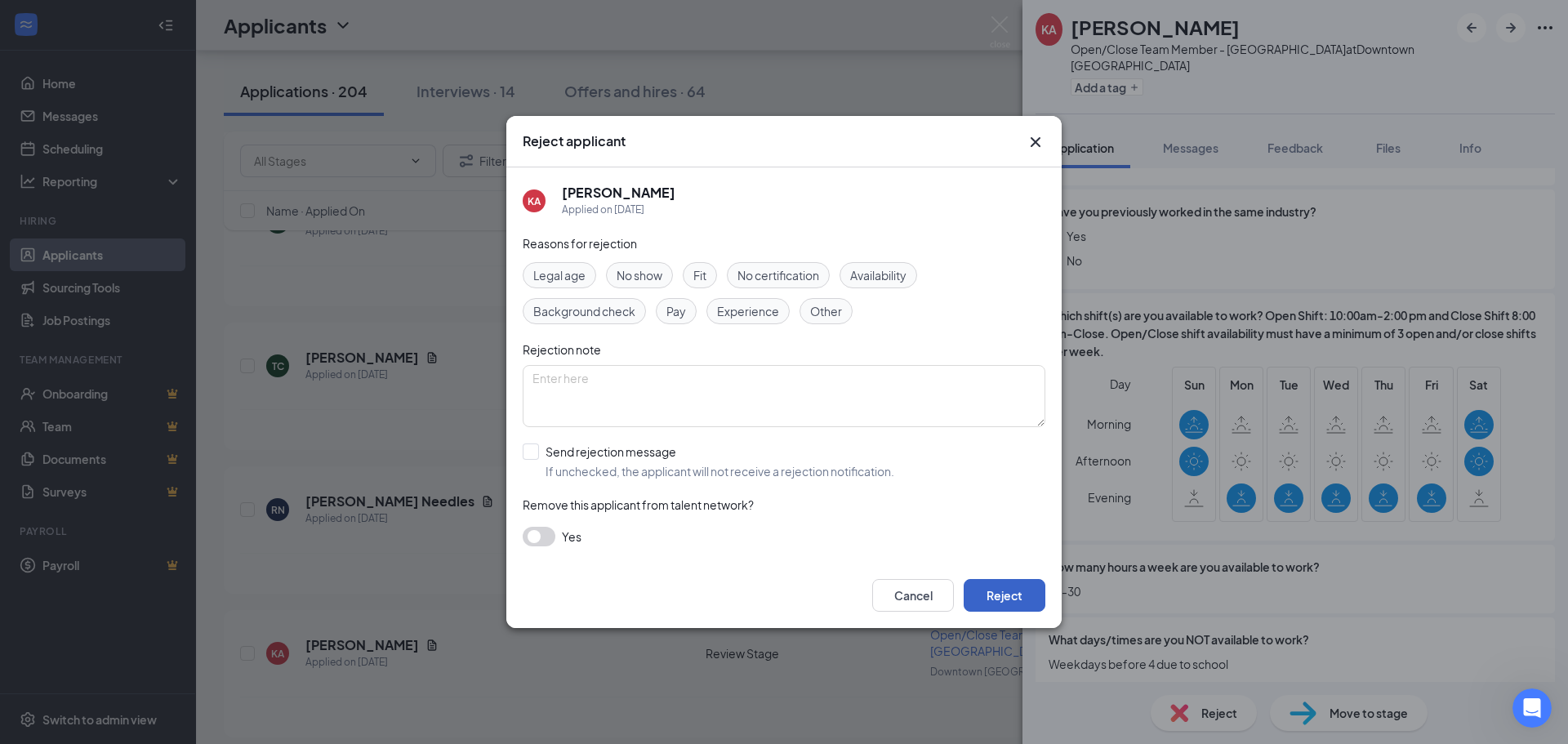
click at [981, 600] on button "Reject" at bounding box center [1004, 595] width 82 height 32
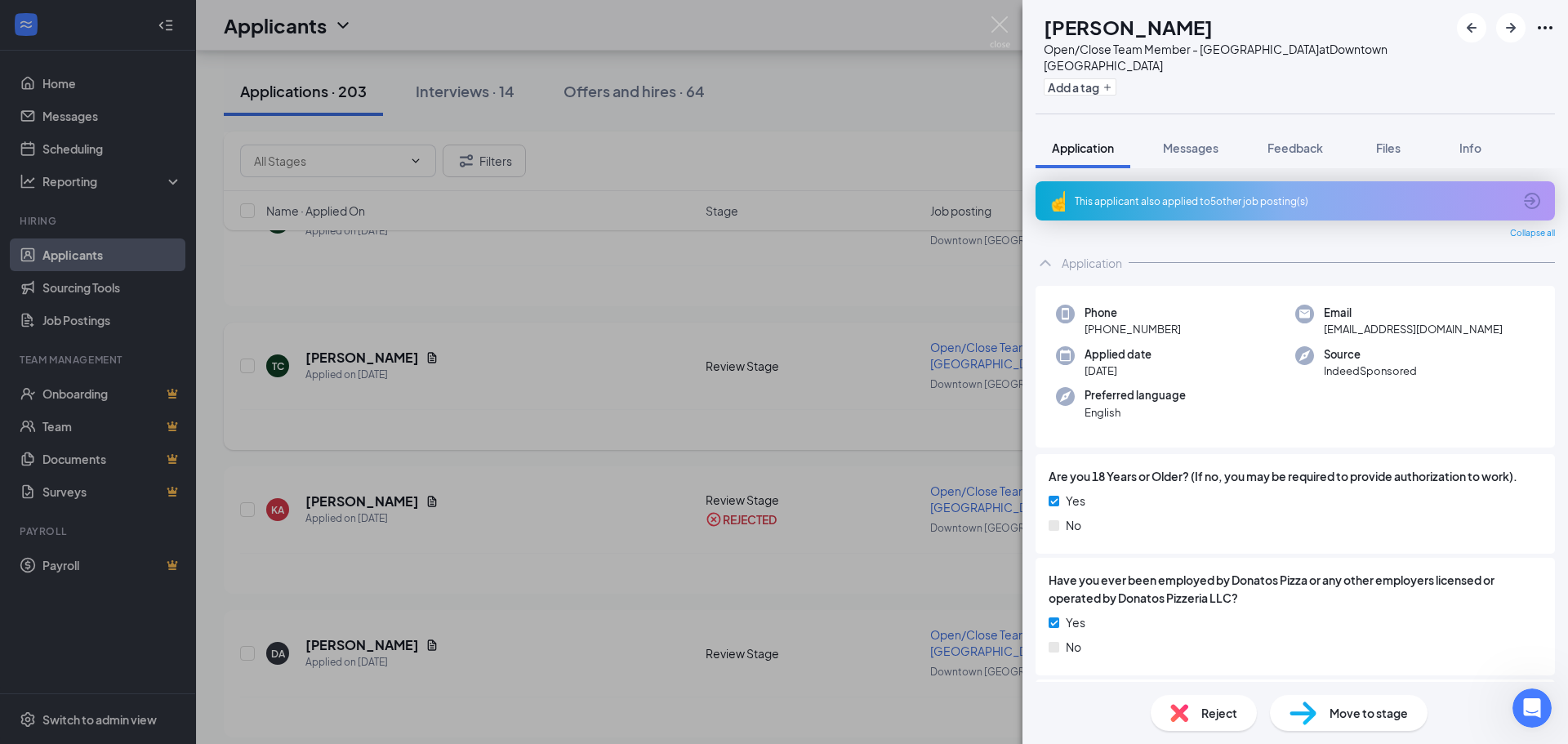
click at [469, 404] on div "DA [PERSON_NAME] Open/Close Team Member - Downtown [GEOGRAPHIC_DATA] at [GEOGRA…" at bounding box center [784, 372] width 1568 height 744
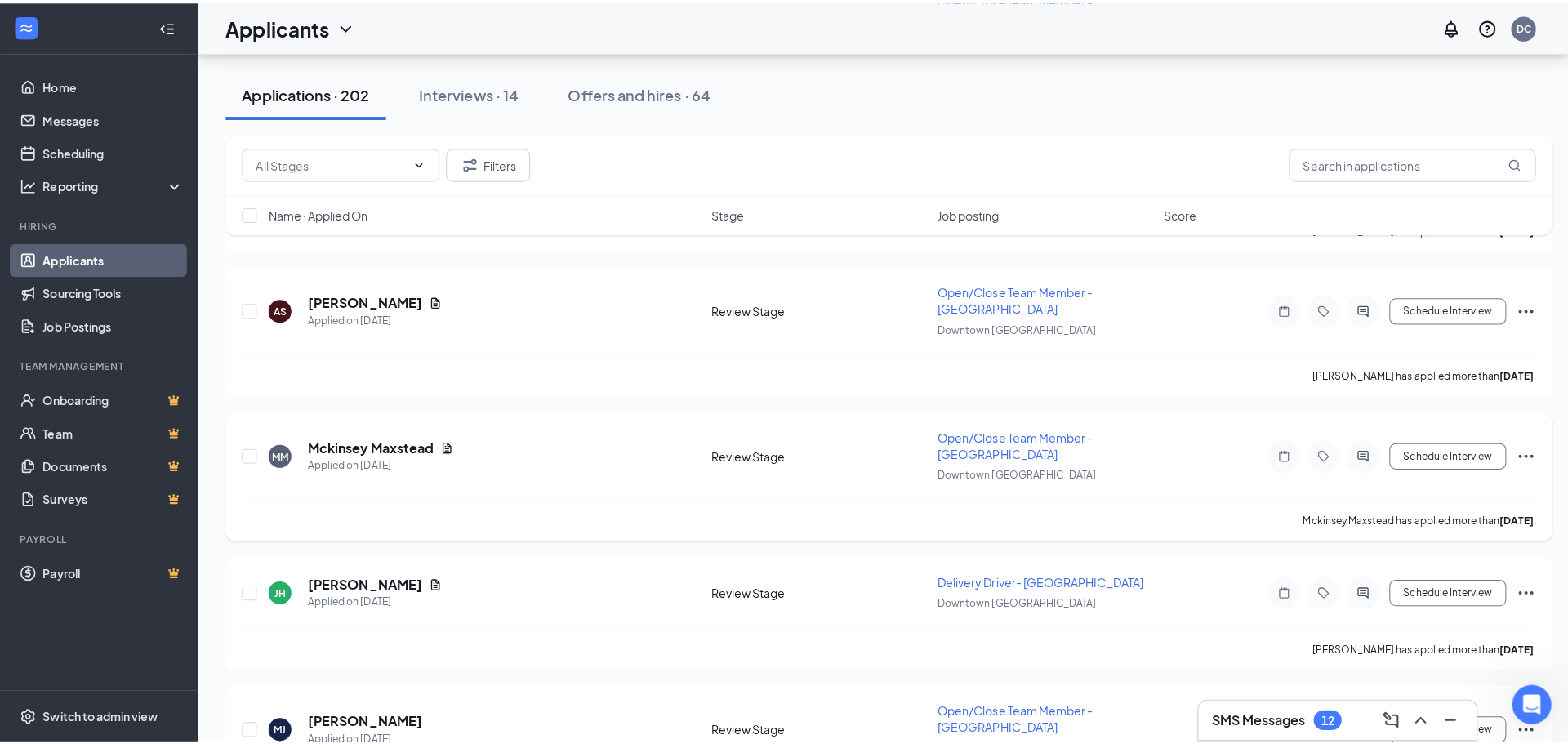
scroll to position [1225, 0]
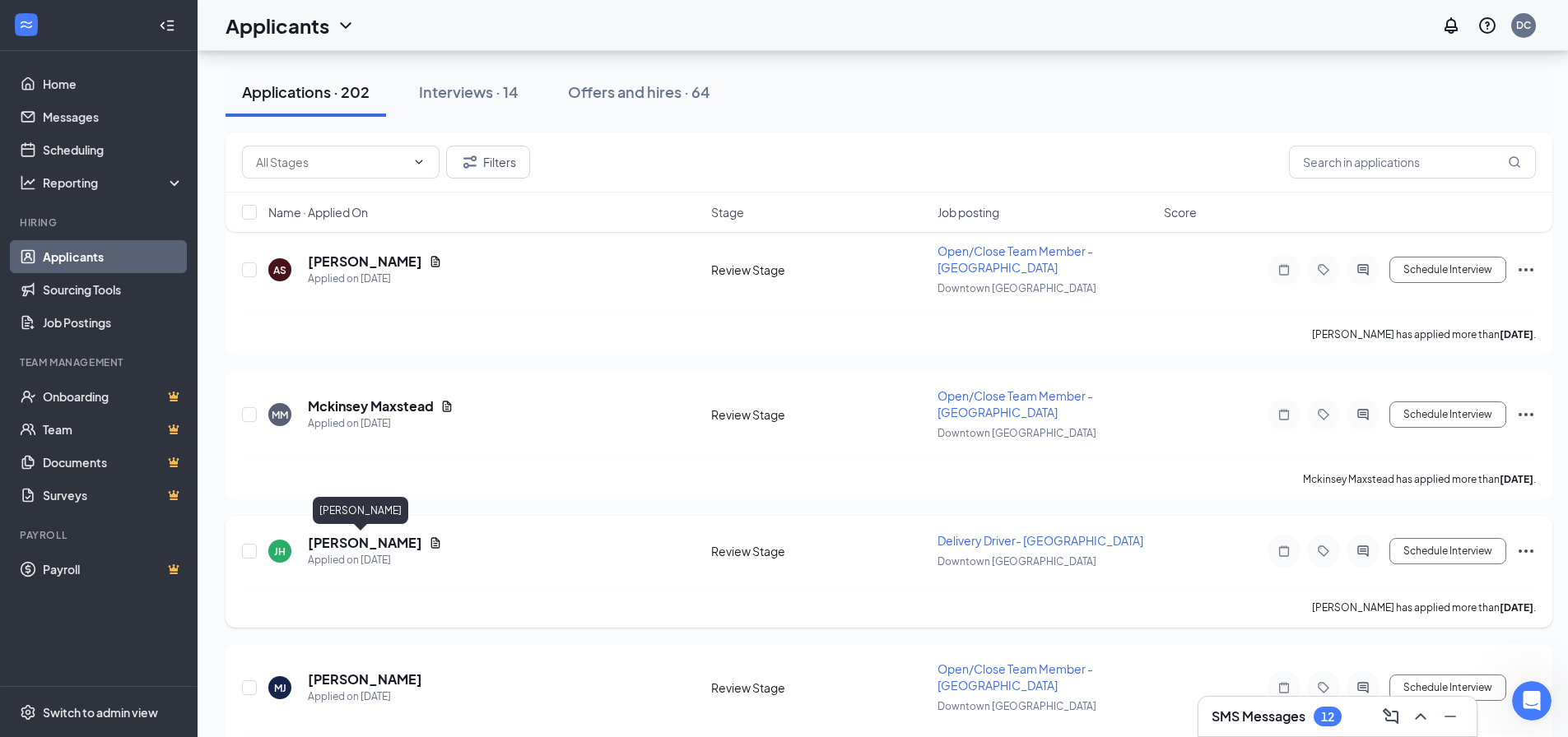
click at [372, 544] on h5 "[PERSON_NAME]" at bounding box center [364, 543] width 115 height 18
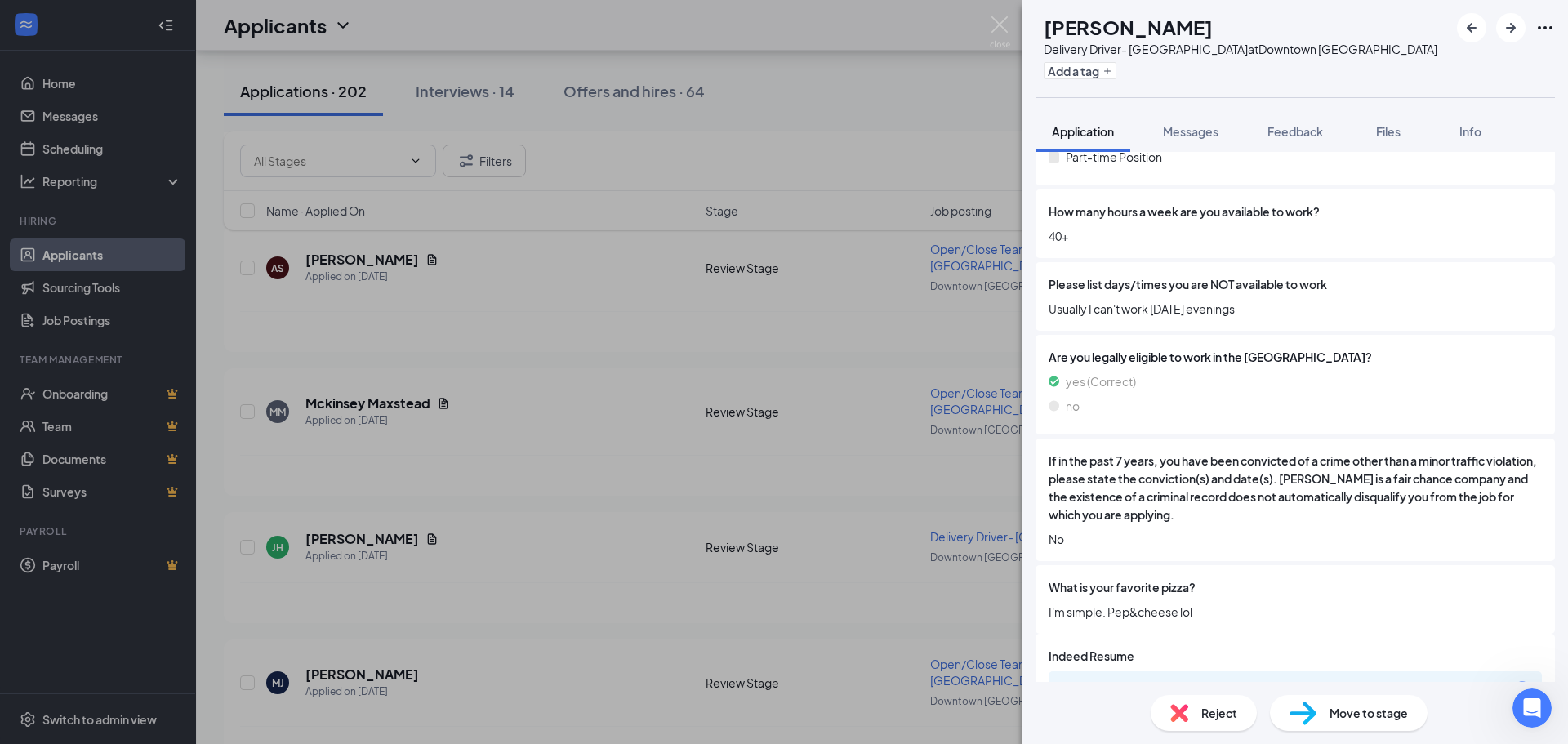
scroll to position [724, 0]
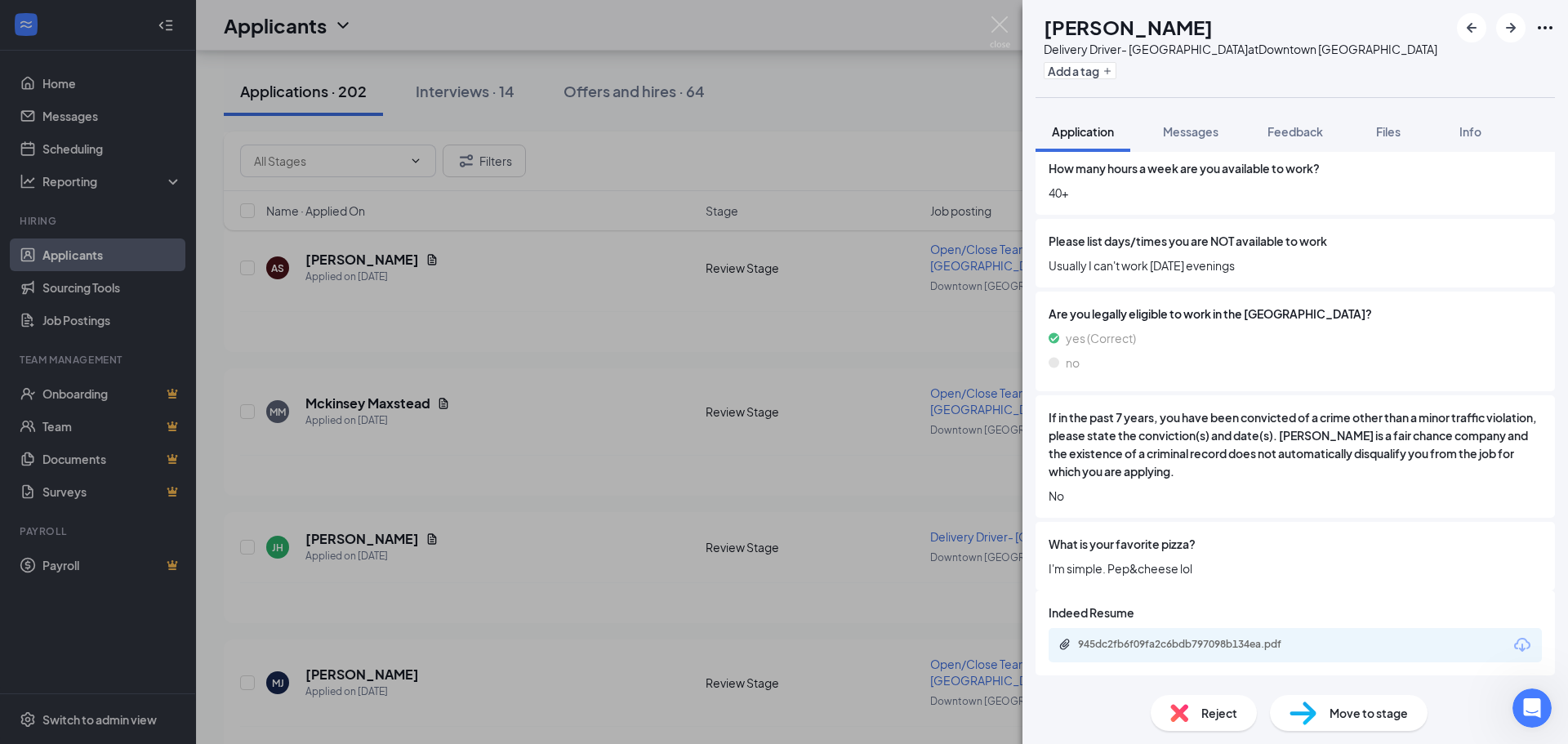
click at [1323, 722] on div "Move to stage" at bounding box center [1349, 713] width 158 height 36
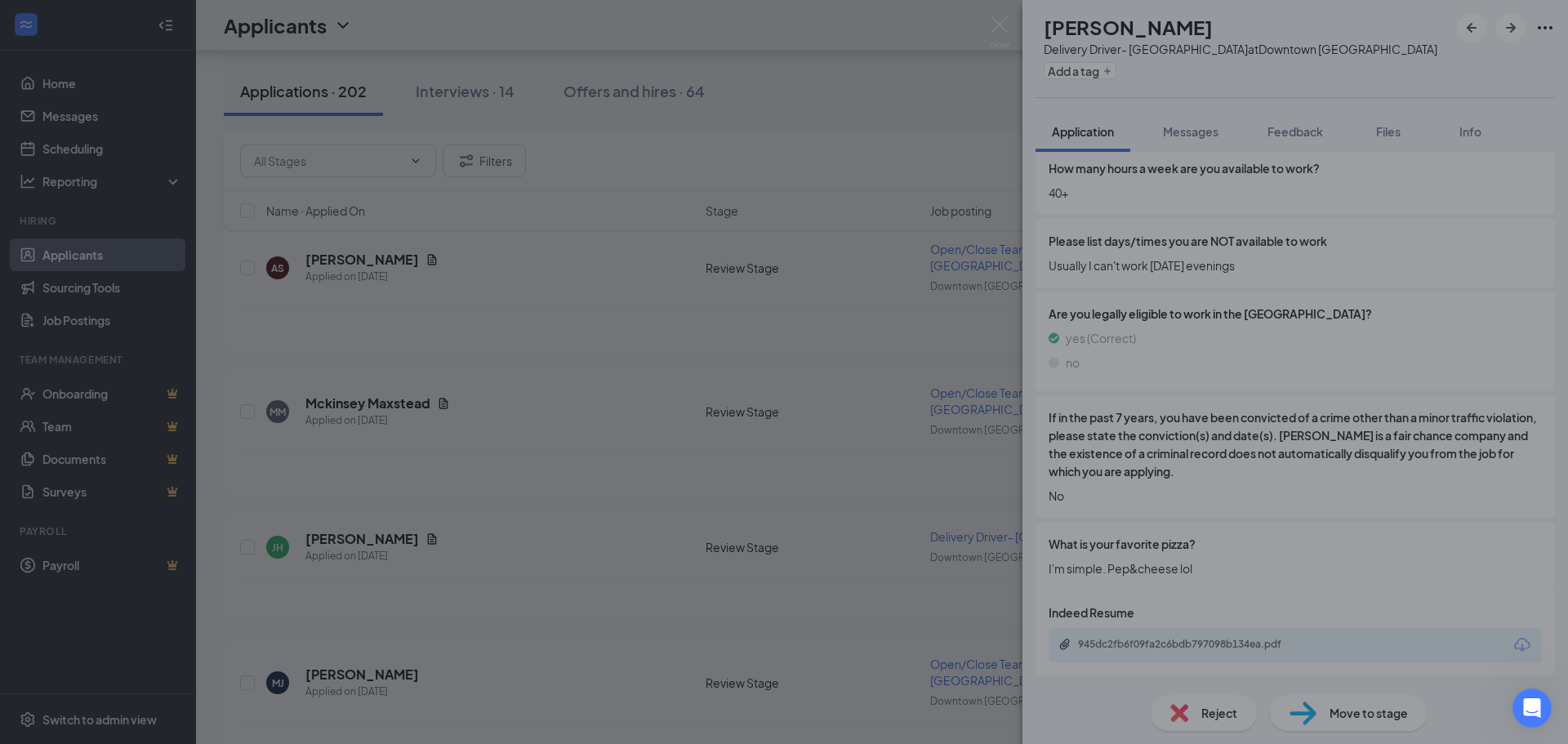
scroll to position [719, 0]
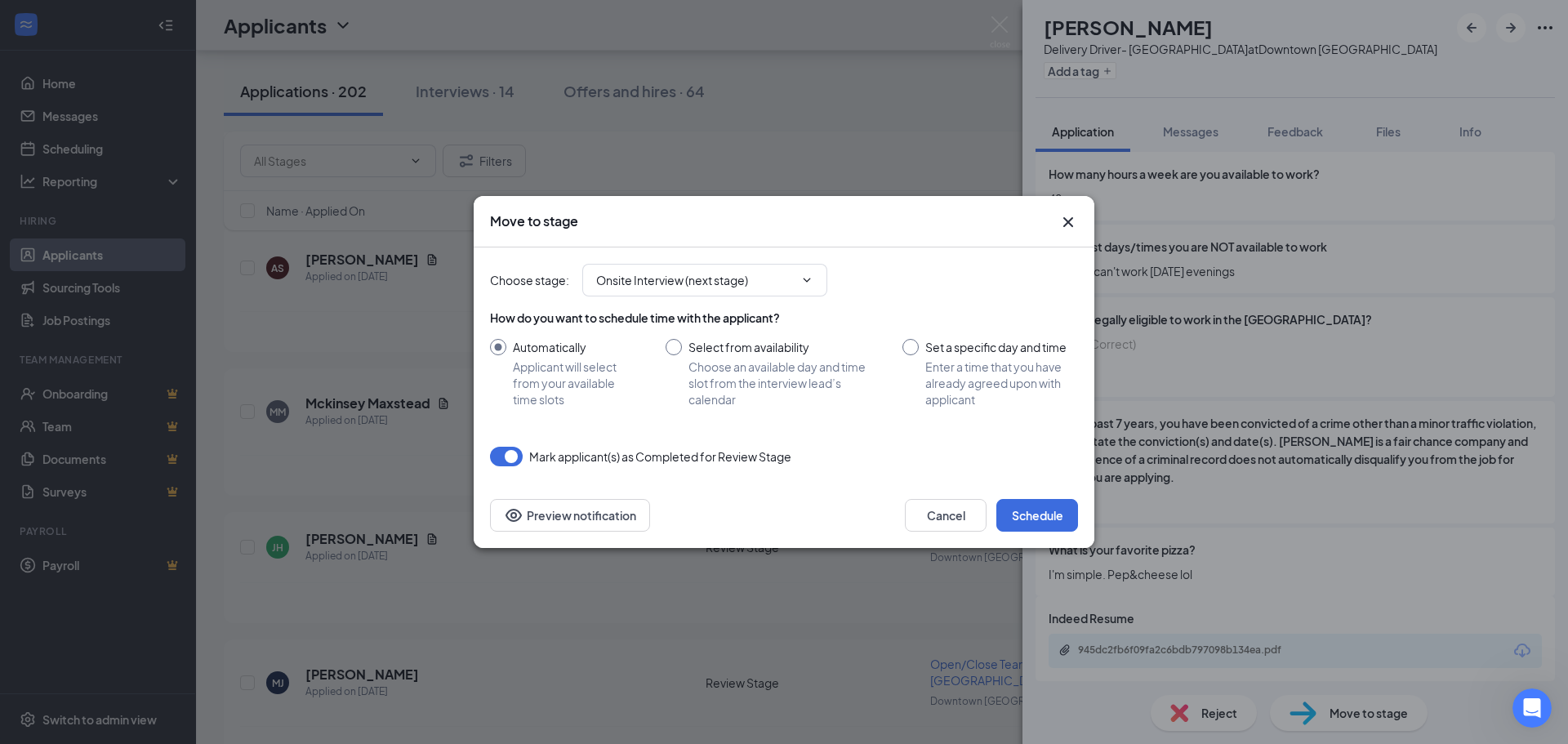
click at [916, 346] on input "Set a specific day and time Enter a time that you have already agreed upon with…" at bounding box center [991, 373] width 176 height 68
radio input "true"
radio input "false"
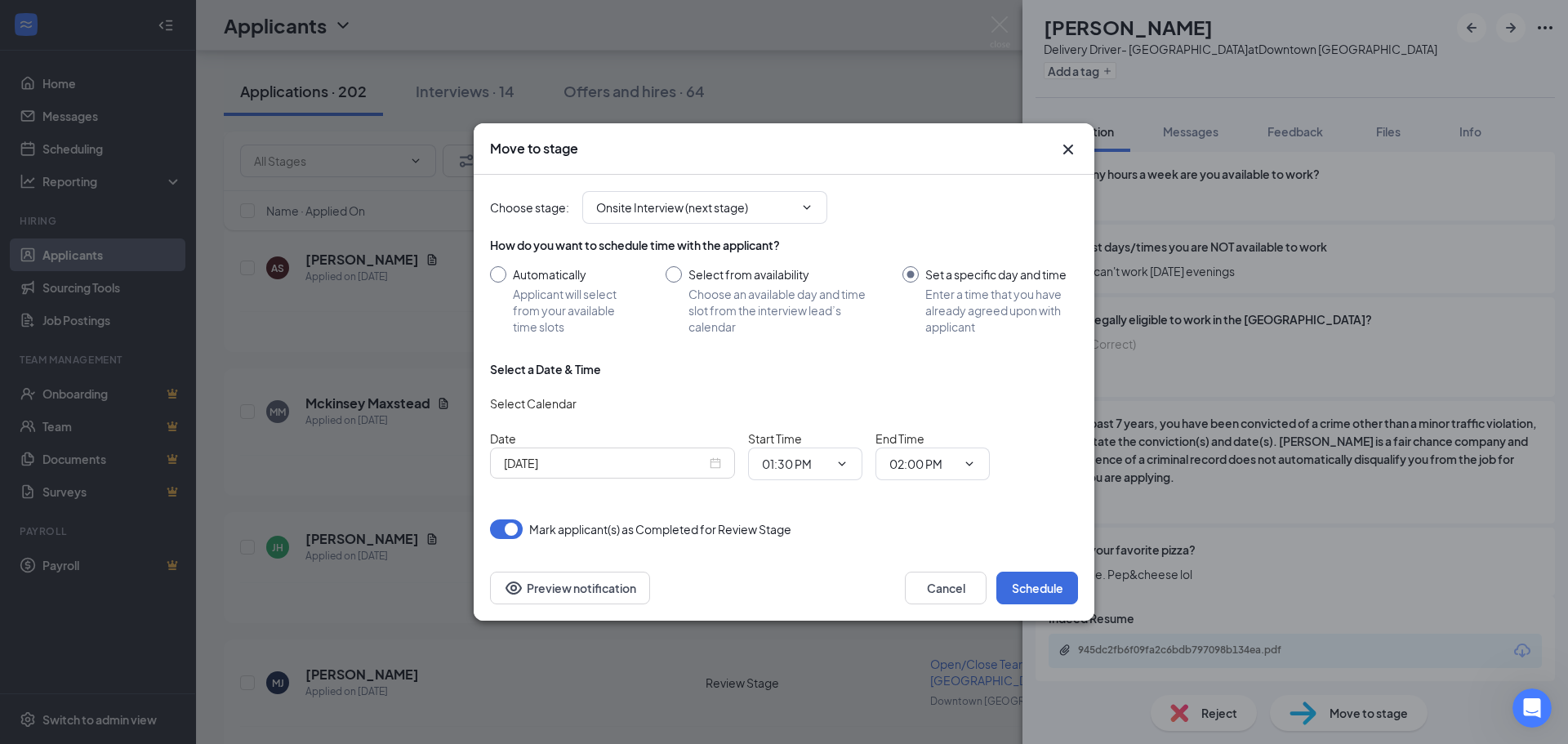
click at [713, 460] on div "[DATE]" at bounding box center [613, 463] width 217 height 18
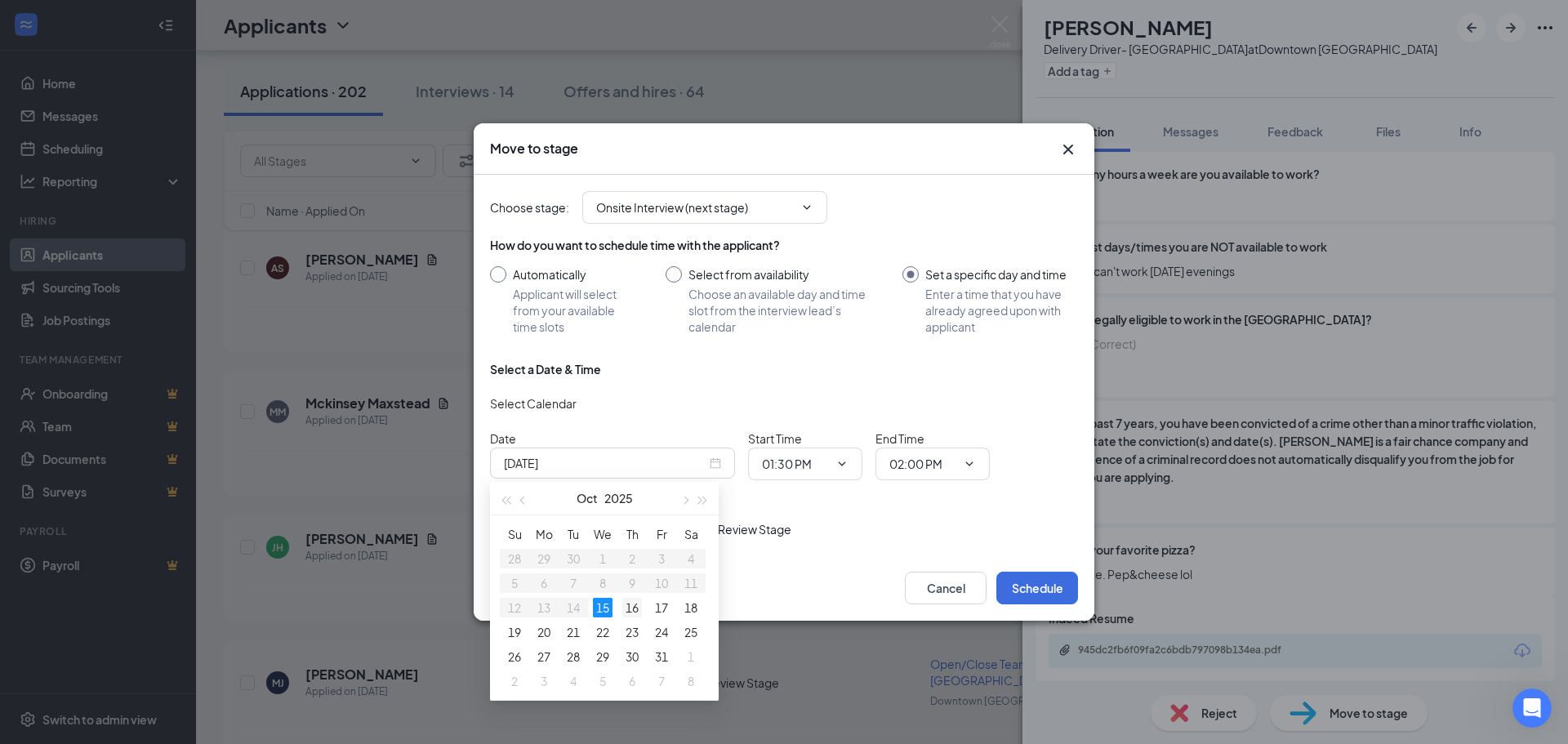
type input "[DATE]"
click at [635, 609] on div "16" at bounding box center [632, 608] width 20 height 20
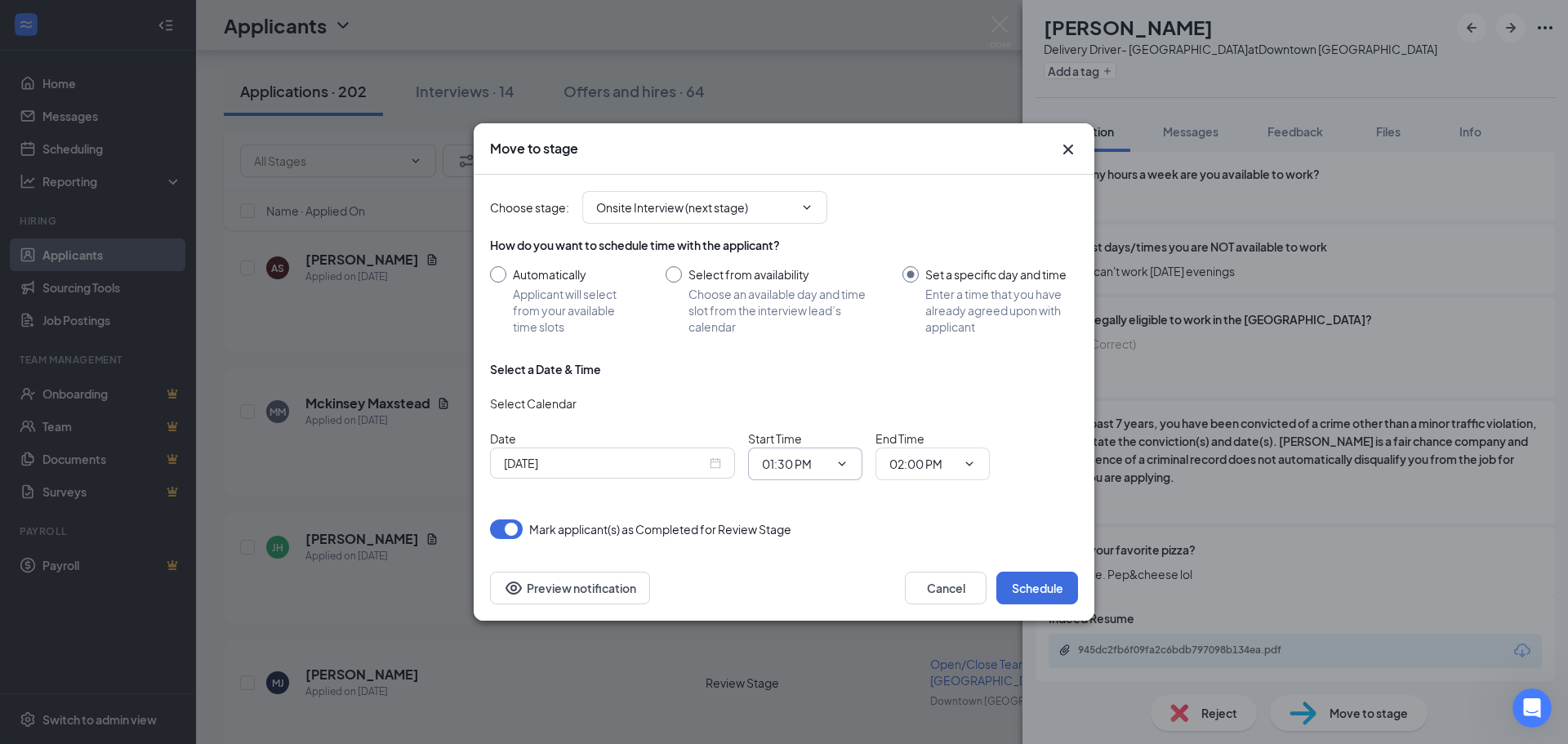
click at [839, 468] on icon "ChevronDown" at bounding box center [842, 464] width 13 height 13
click at [817, 268] on div "12:15 PM" at bounding box center [800, 269] width 48 height 18
type input "12:15 PM"
click at [975, 462] on icon "ChevronDown" at bounding box center [969, 464] width 13 height 13
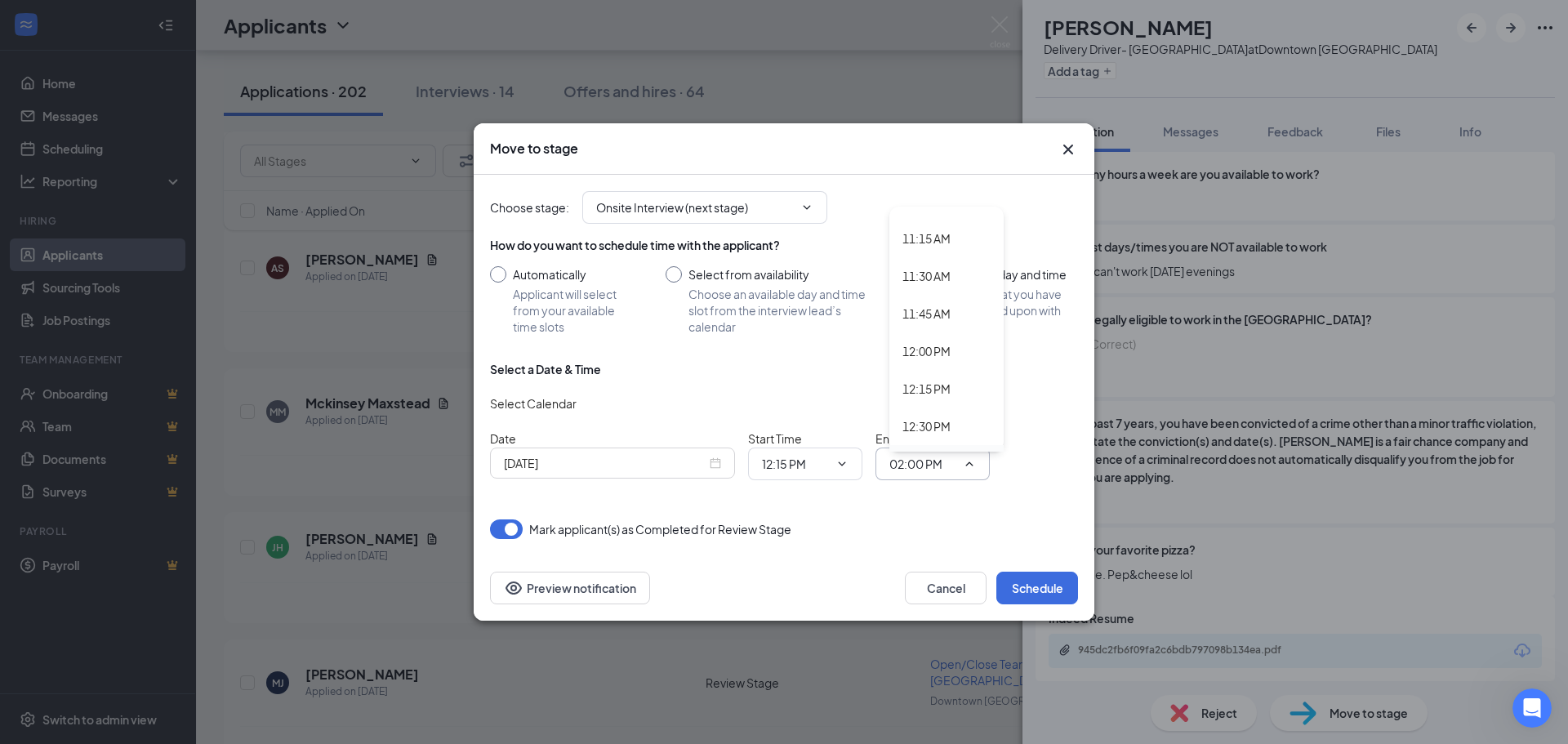
scroll to position [1715, 0]
click at [950, 379] on div "12:30 PM" at bounding box center [946, 389] width 114 height 38
type input "12:30 PM"
click at [1026, 583] on button "Schedule" at bounding box center [1037, 588] width 82 height 32
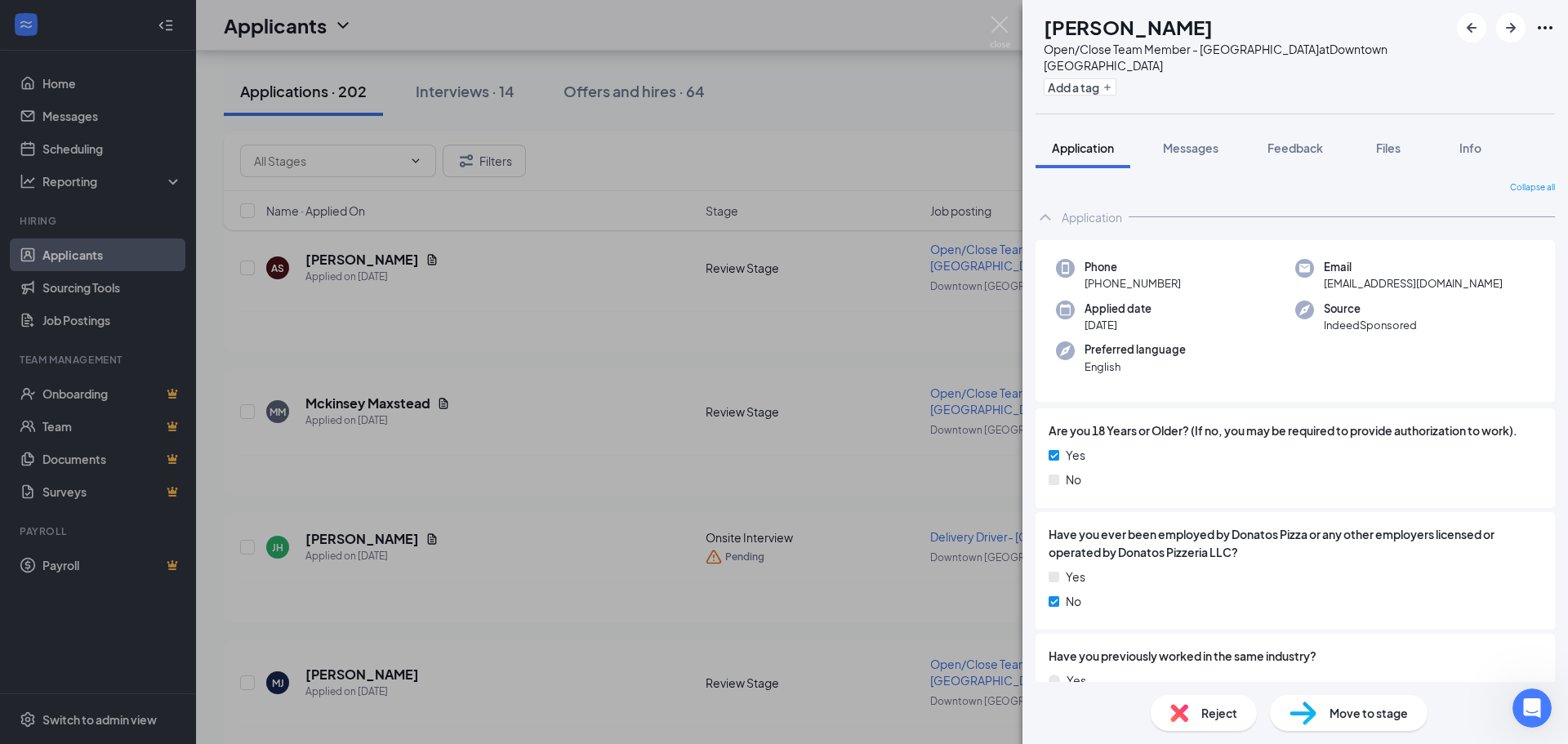
click at [1214, 701] on div "Reject" at bounding box center [1204, 713] width 106 height 36
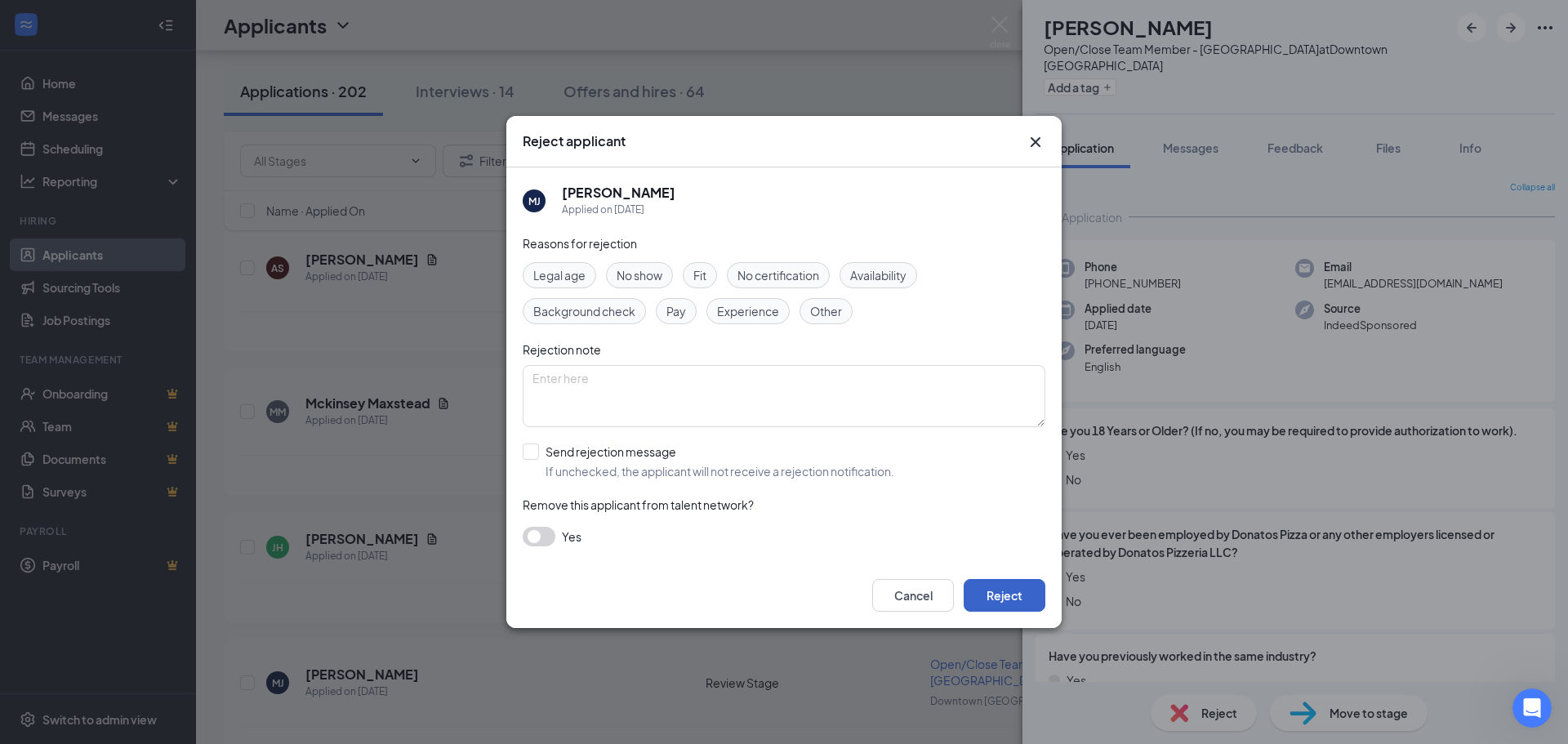
click at [1001, 586] on button "Reject" at bounding box center [1004, 595] width 82 height 32
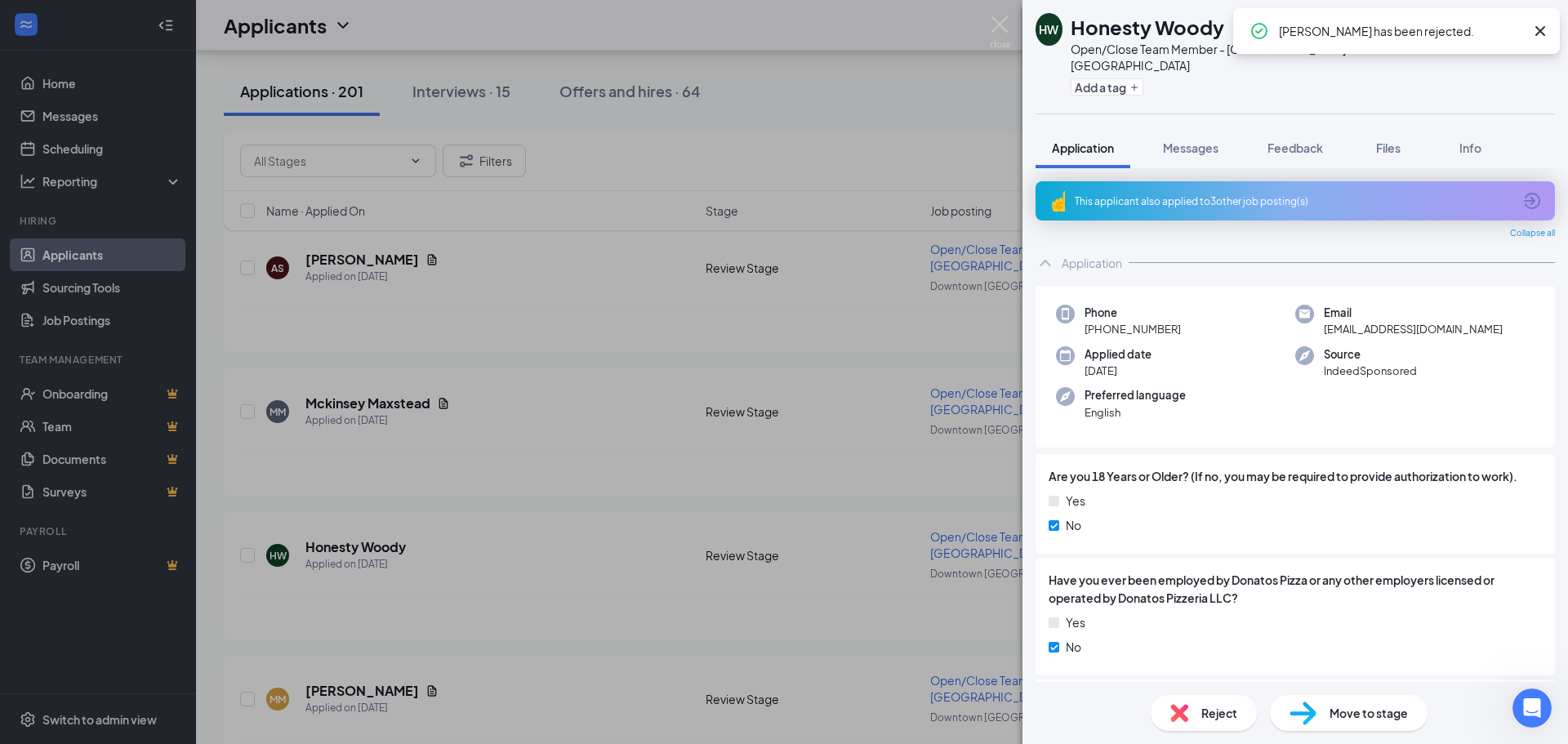
click at [1178, 700] on div "Reject" at bounding box center [1204, 713] width 106 height 36
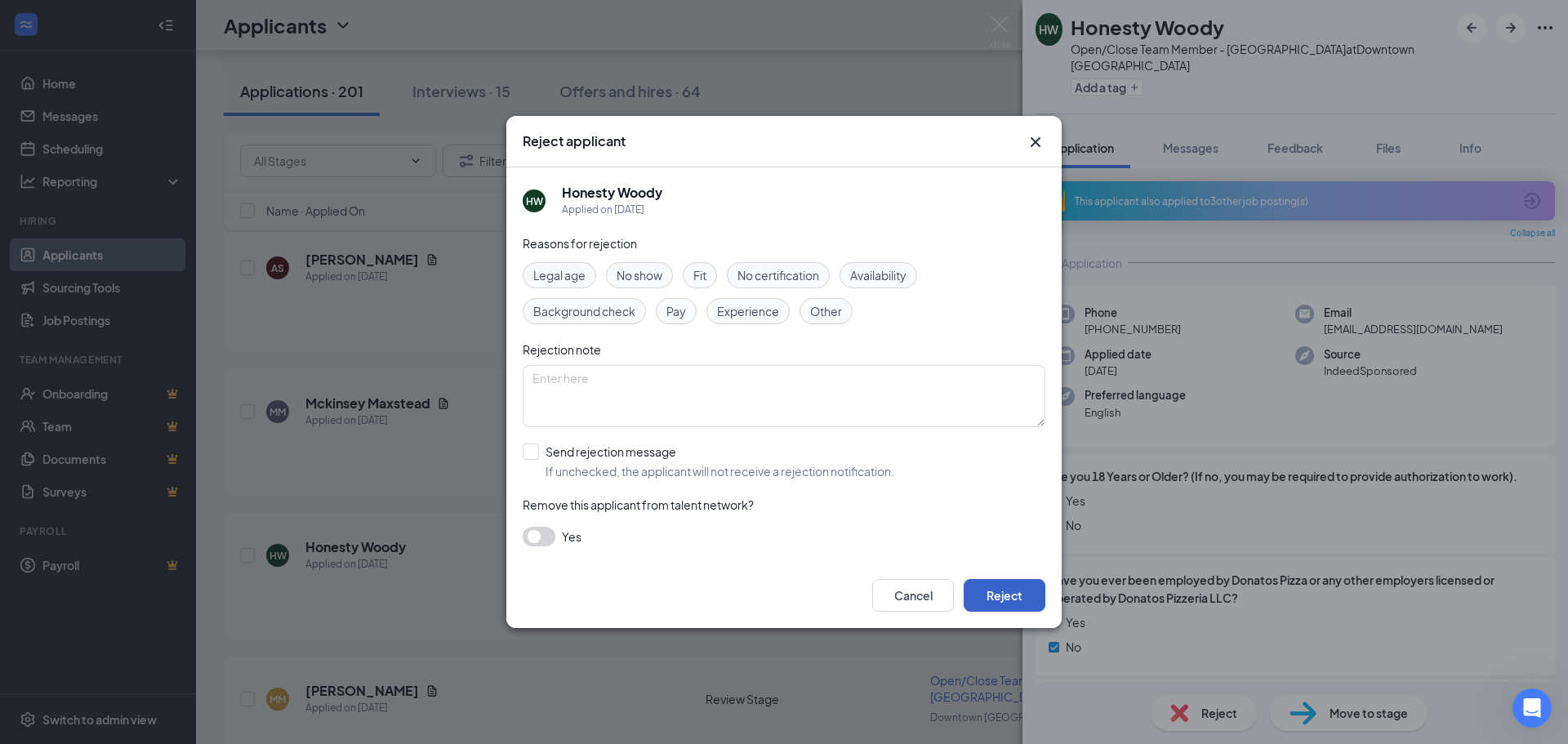
click at [1022, 607] on button "Reject" at bounding box center [1004, 595] width 82 height 32
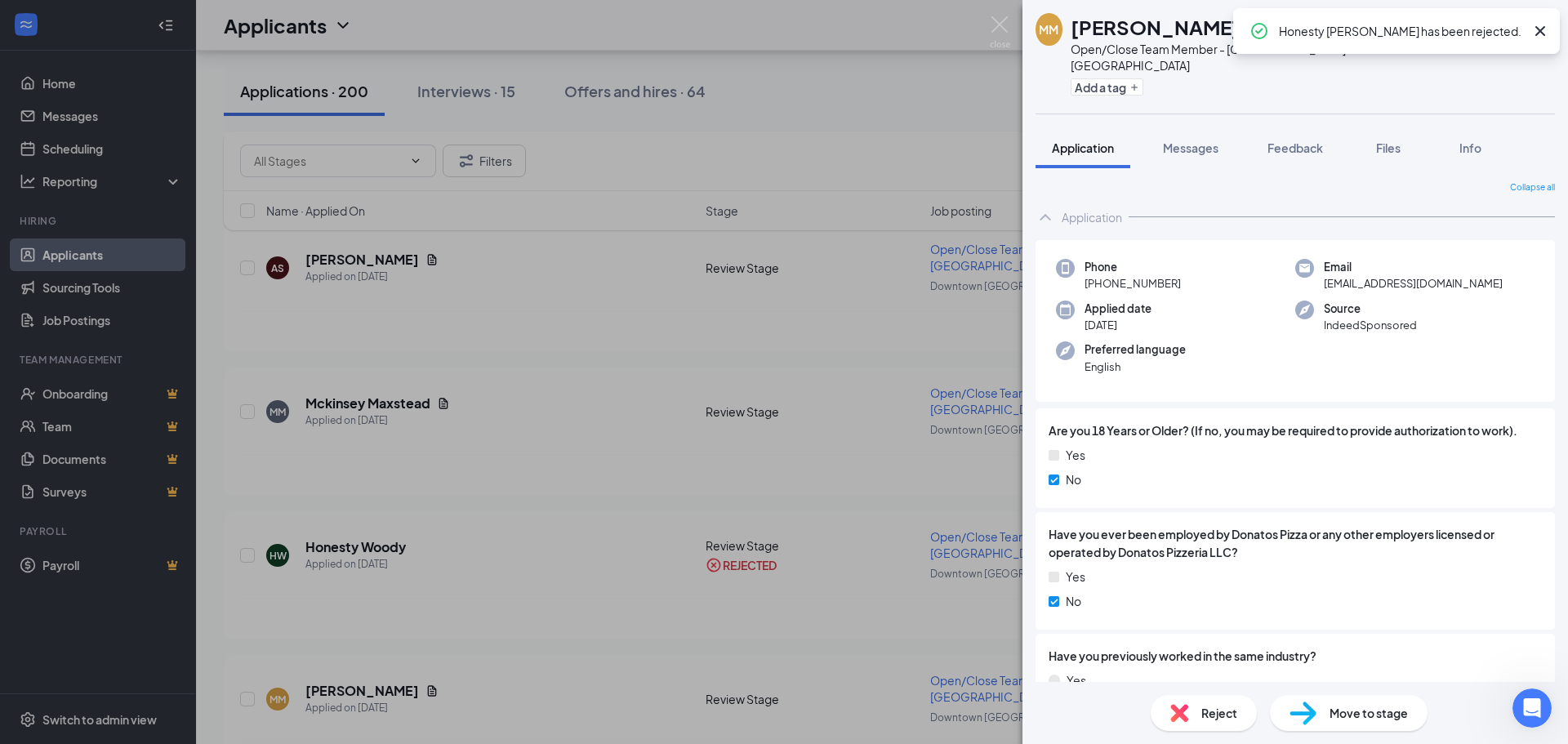
click at [1205, 715] on span "Reject" at bounding box center [1220, 713] width 36 height 18
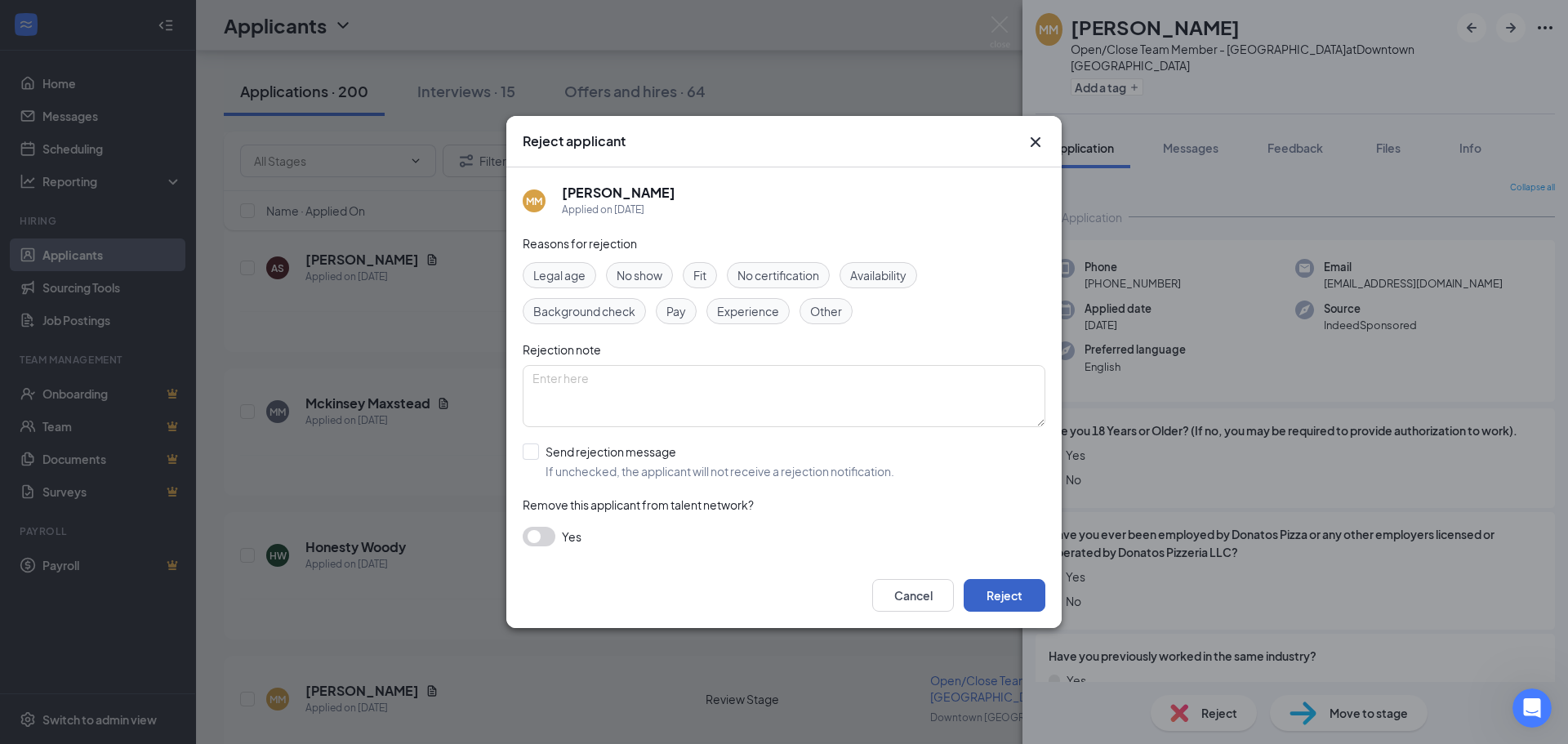
click at [1022, 595] on button "Reject" at bounding box center [1004, 595] width 82 height 32
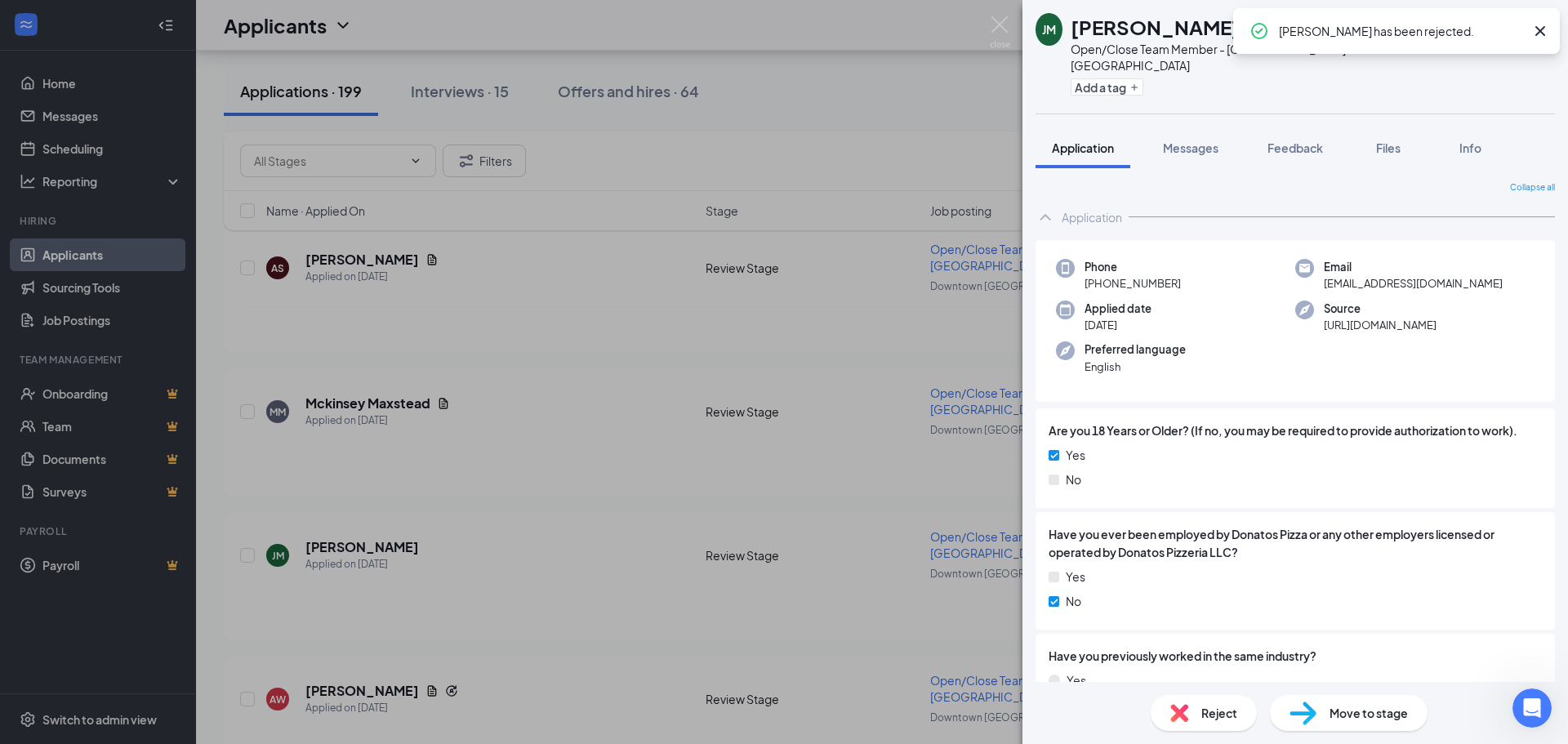
click at [1183, 713] on img at bounding box center [1179, 713] width 18 height 18
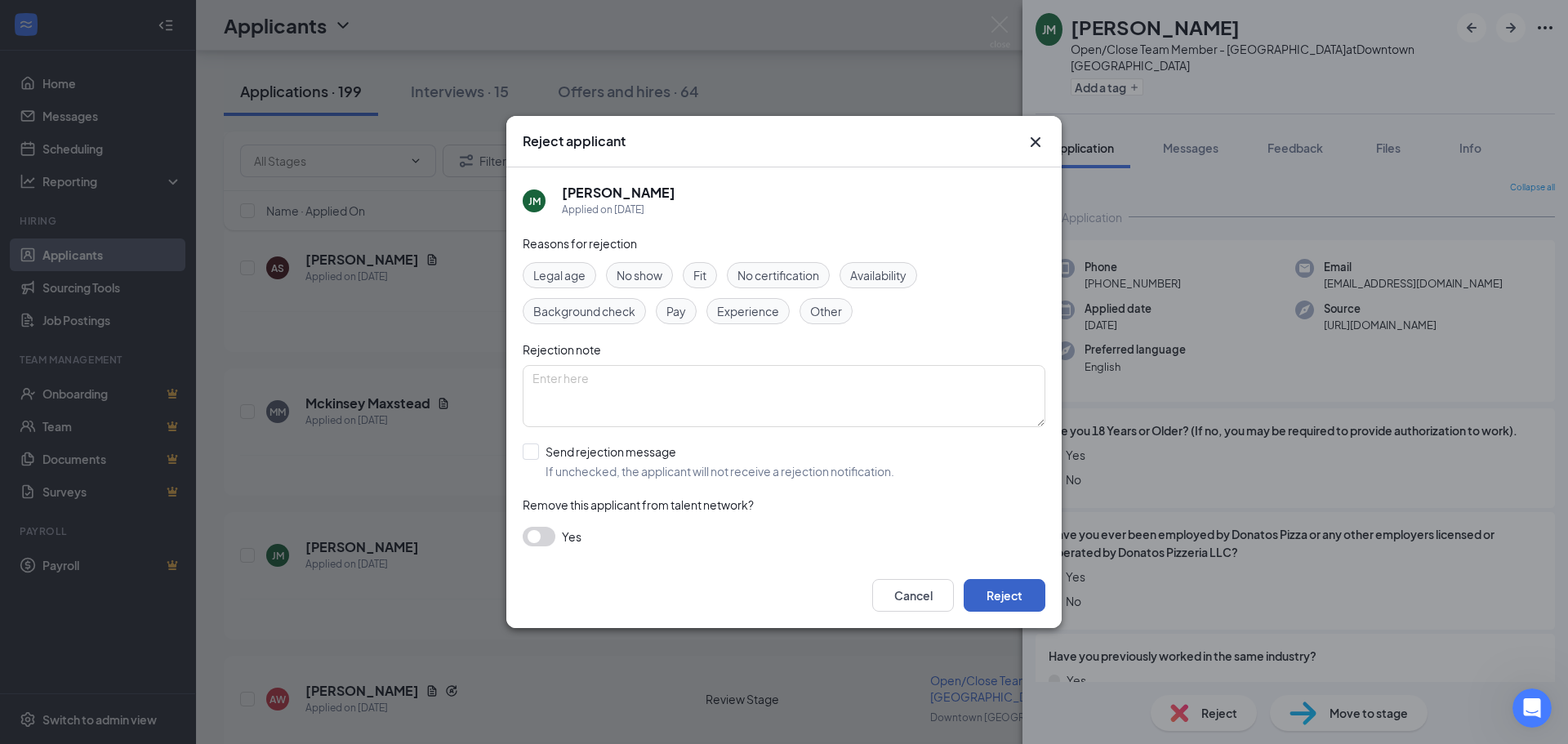
click at [1016, 591] on button "Reject" at bounding box center [1004, 595] width 82 height 32
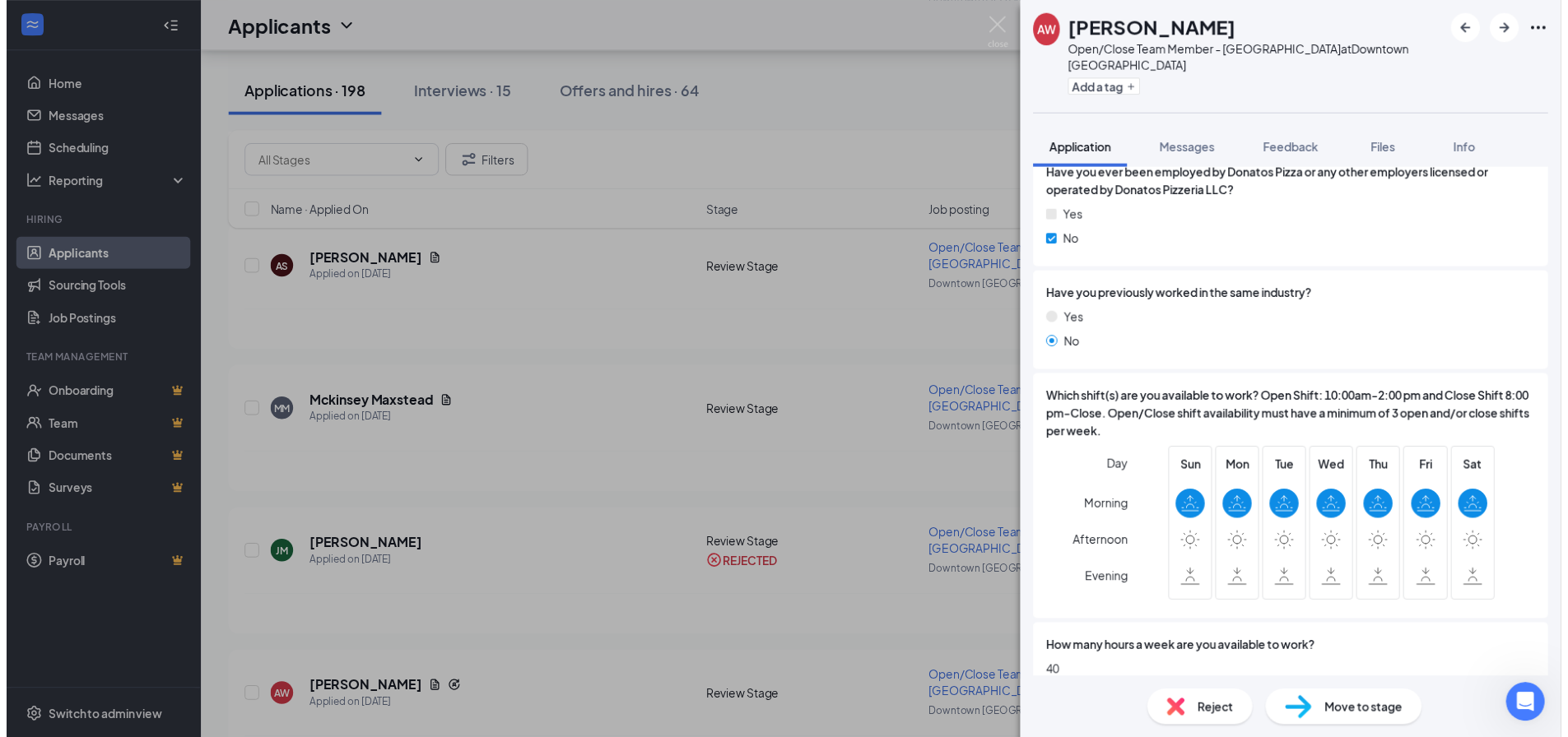
scroll to position [411, 0]
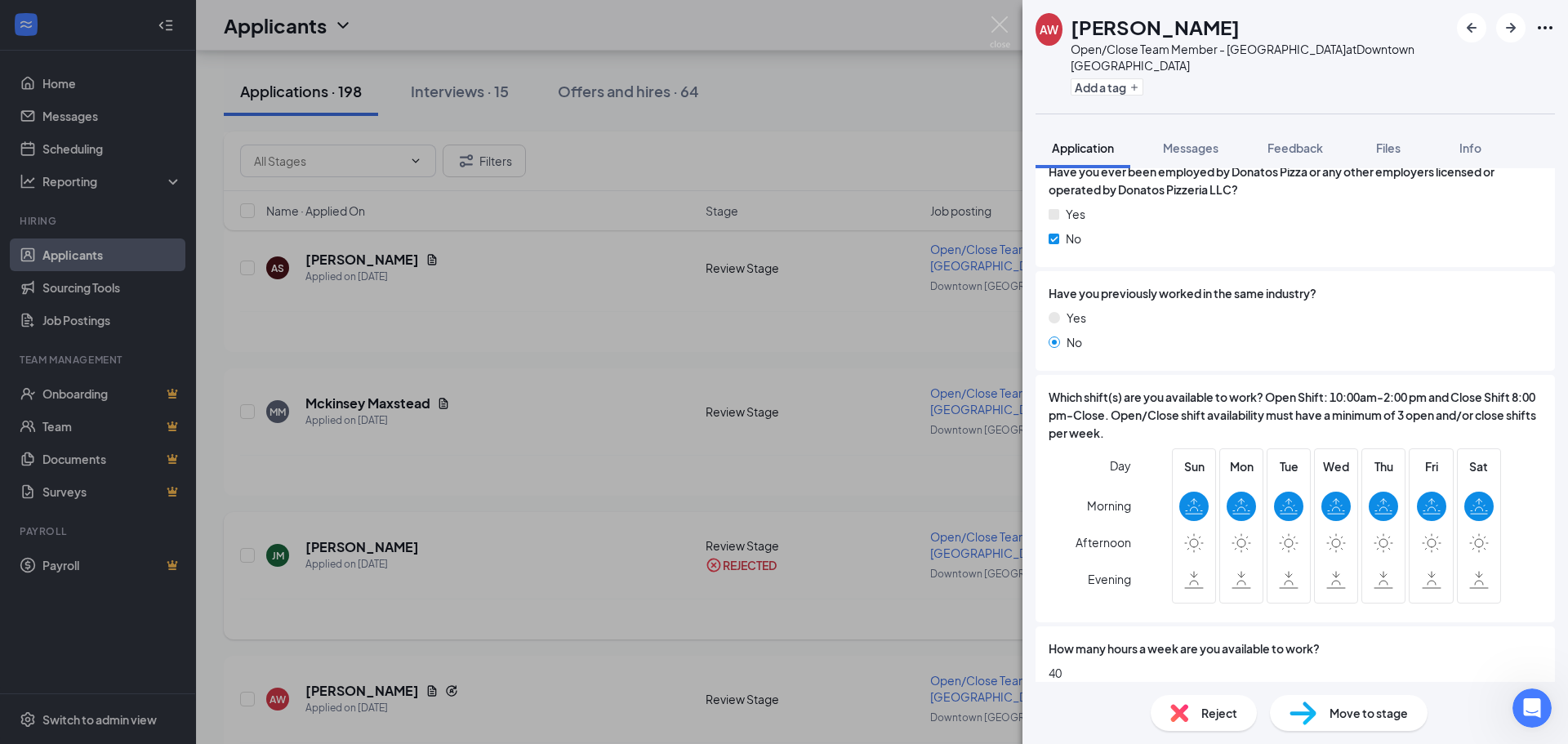
click at [519, 538] on div "AW [PERSON_NAME] Open/Close Team Member - Downtown [GEOGRAPHIC_DATA] at [GEOGRA…" at bounding box center [784, 372] width 1568 height 744
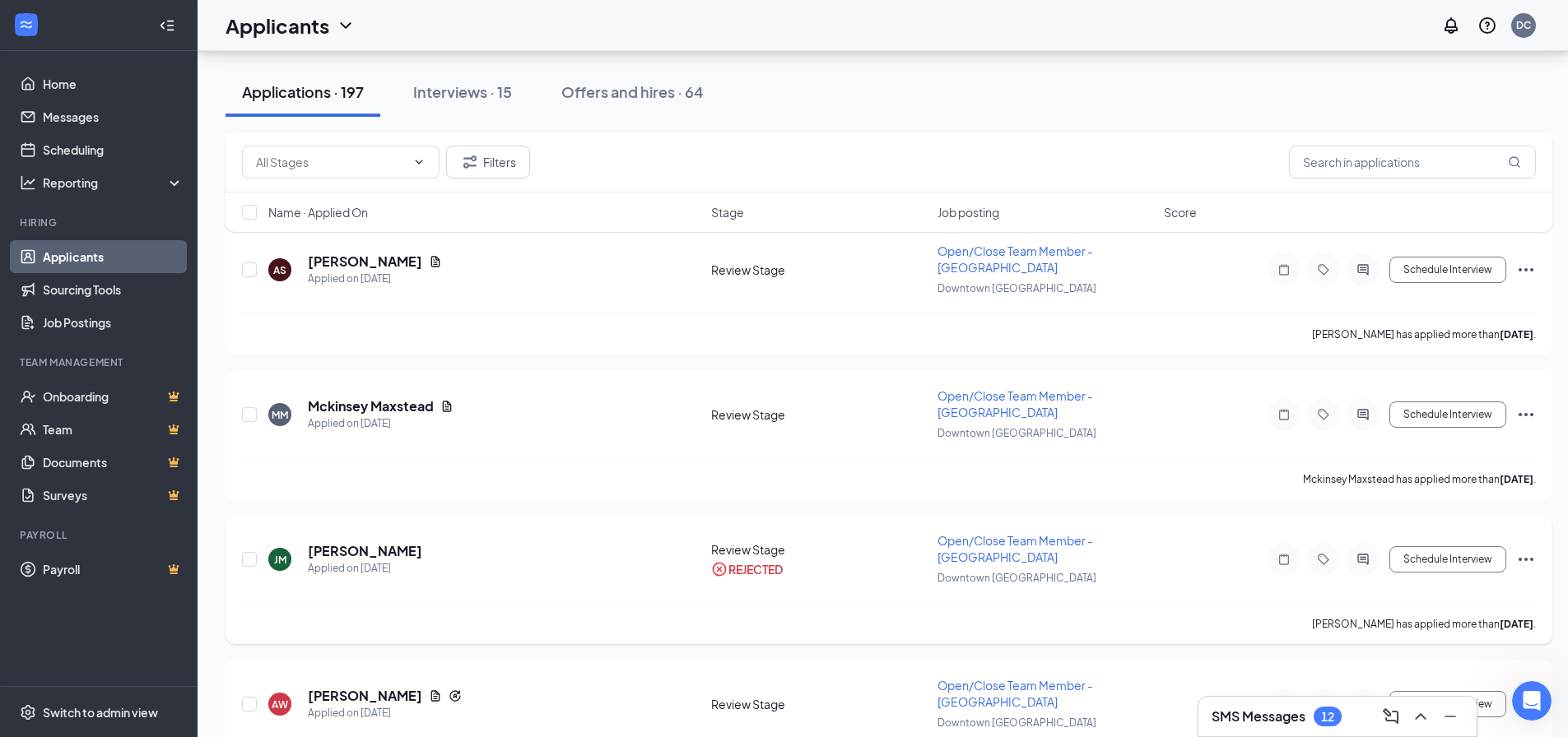
scroll to position [1564, 0]
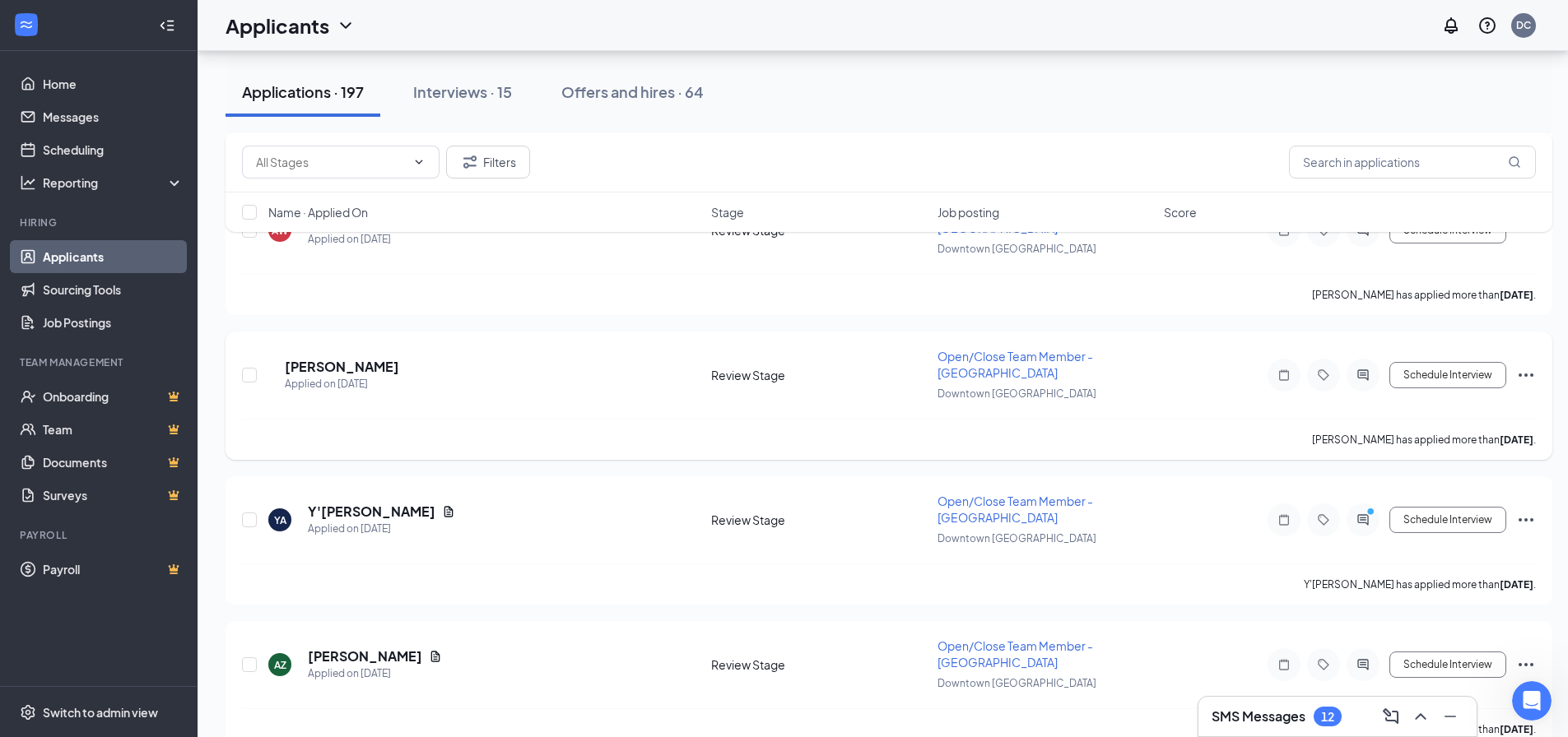
click at [1520, 380] on icon "Ellipses" at bounding box center [1525, 375] width 20 height 20
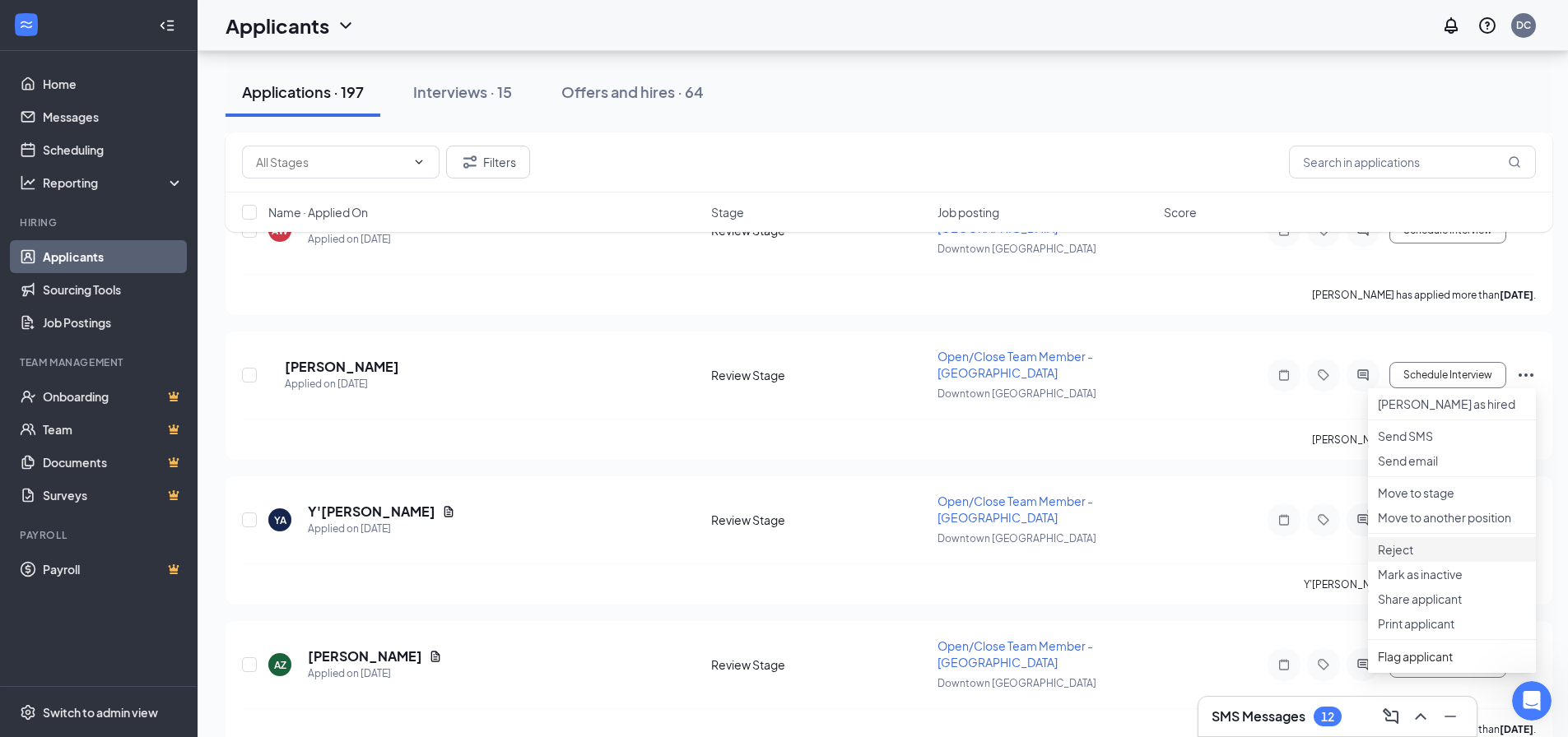
click at [1434, 562] on li "Reject" at bounding box center [1452, 549] width 168 height 24
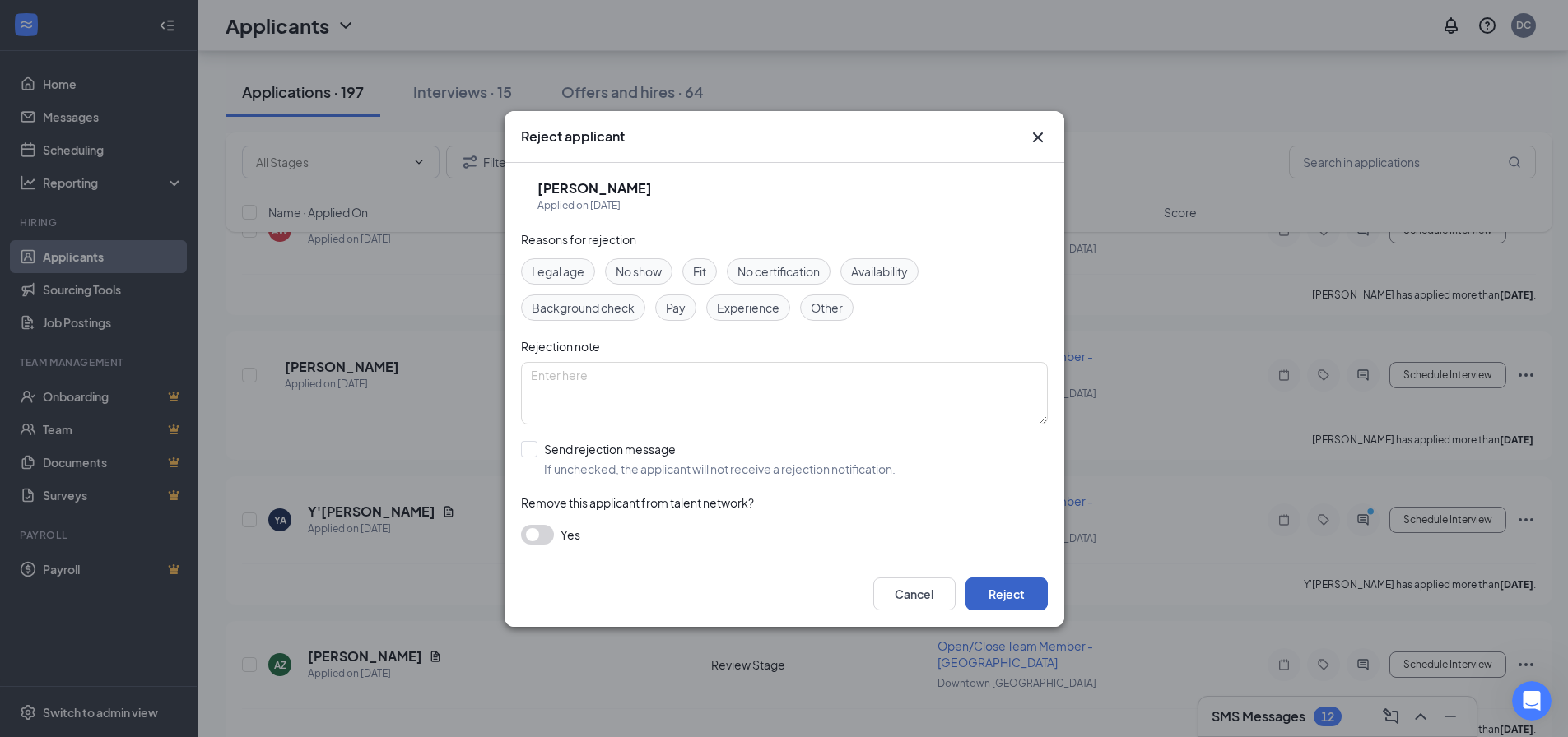
click at [1000, 600] on button "Reject" at bounding box center [1006, 594] width 82 height 33
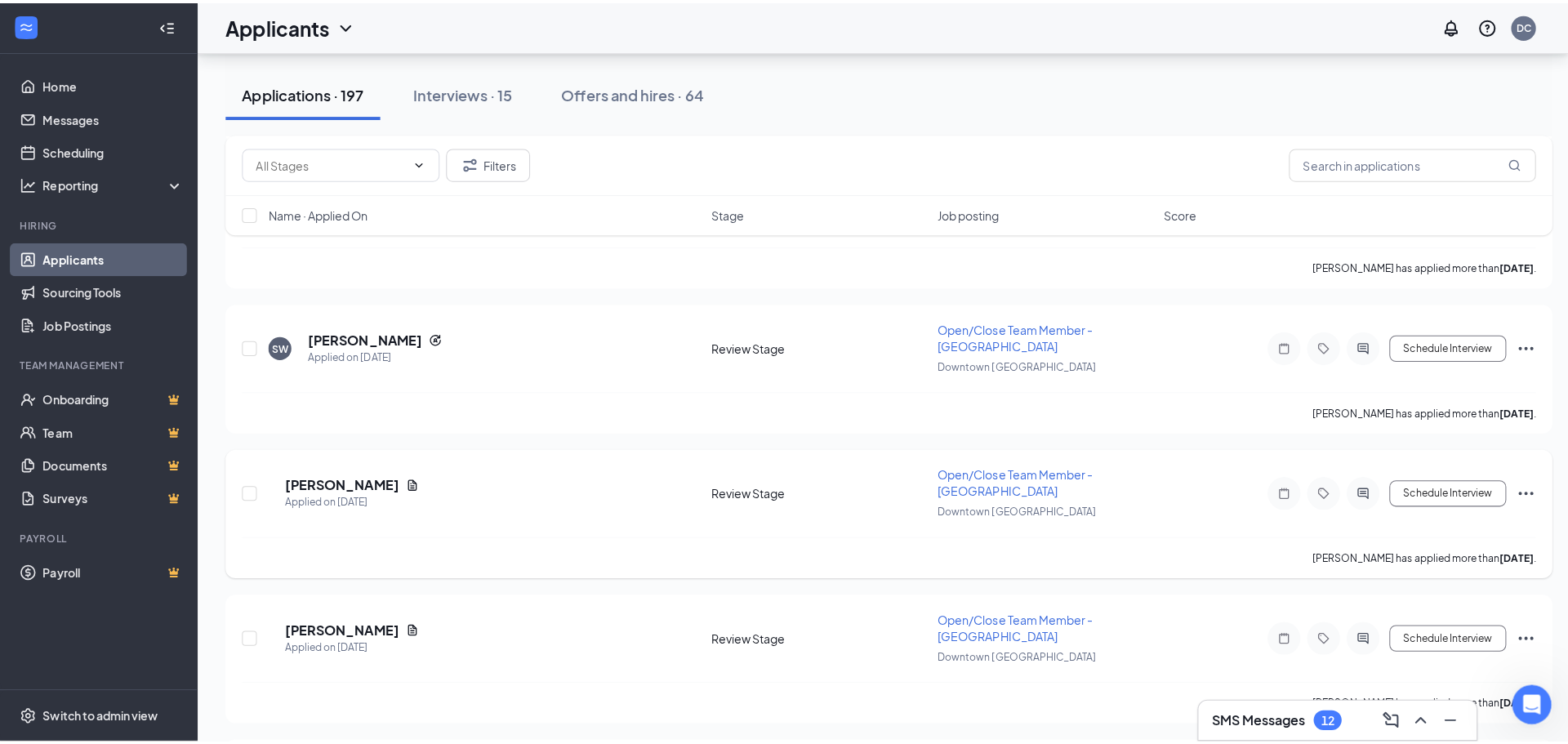
scroll to position [2450, 0]
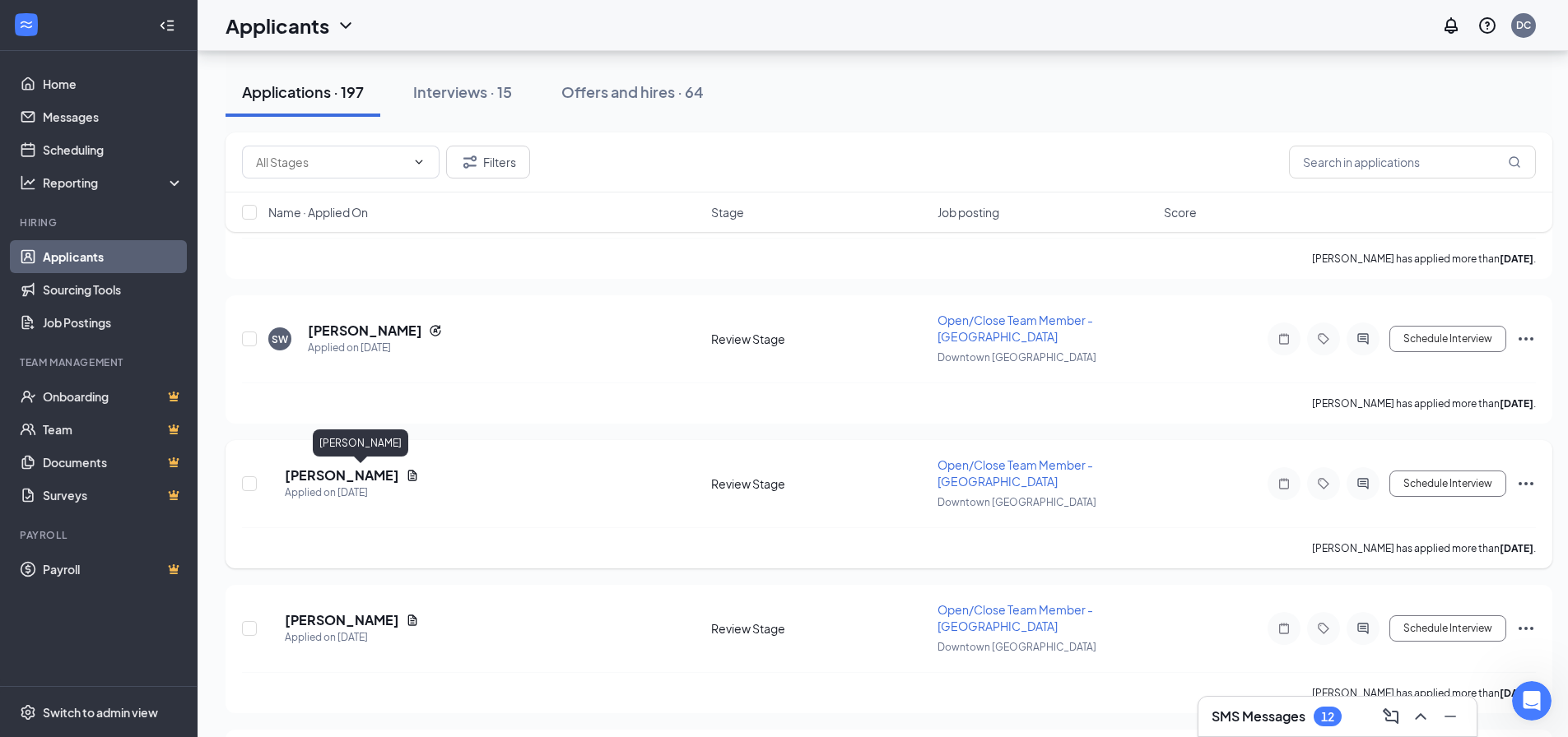
click at [353, 468] on h5 "[PERSON_NAME]" at bounding box center [342, 476] width 115 height 18
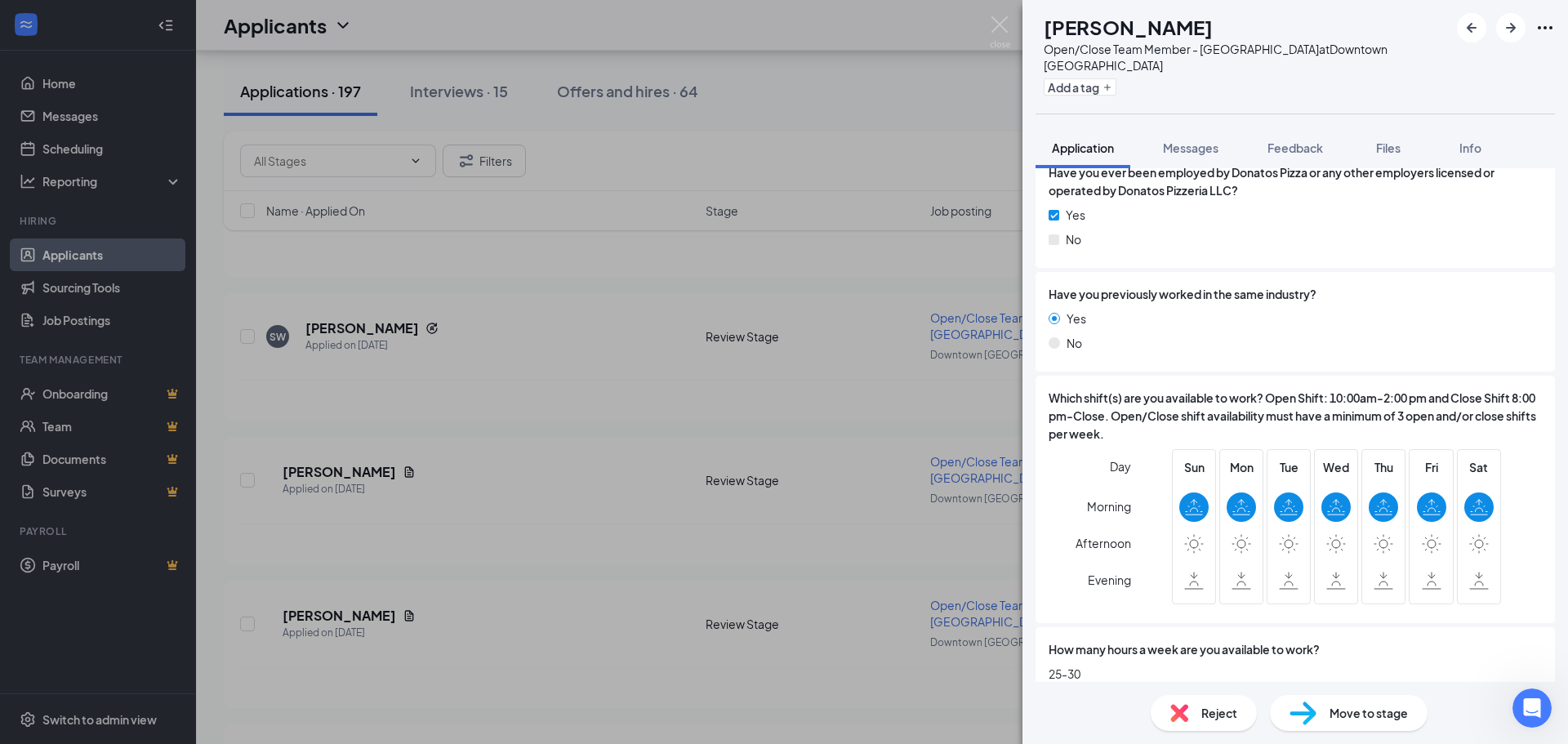
scroll to position [408, 0]
click at [1182, 719] on img at bounding box center [1179, 713] width 18 height 18
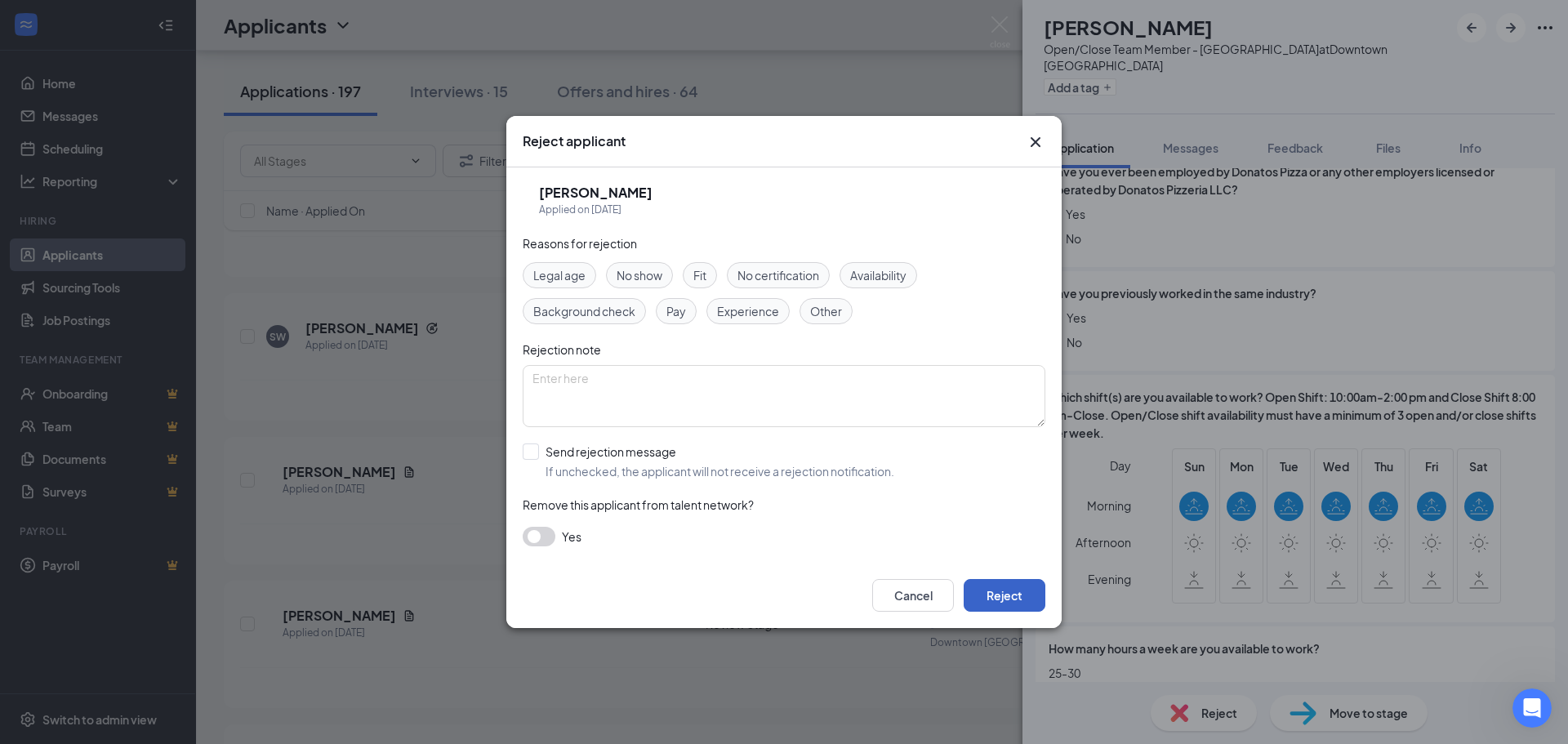
click at [998, 591] on button "Reject" at bounding box center [1004, 595] width 82 height 32
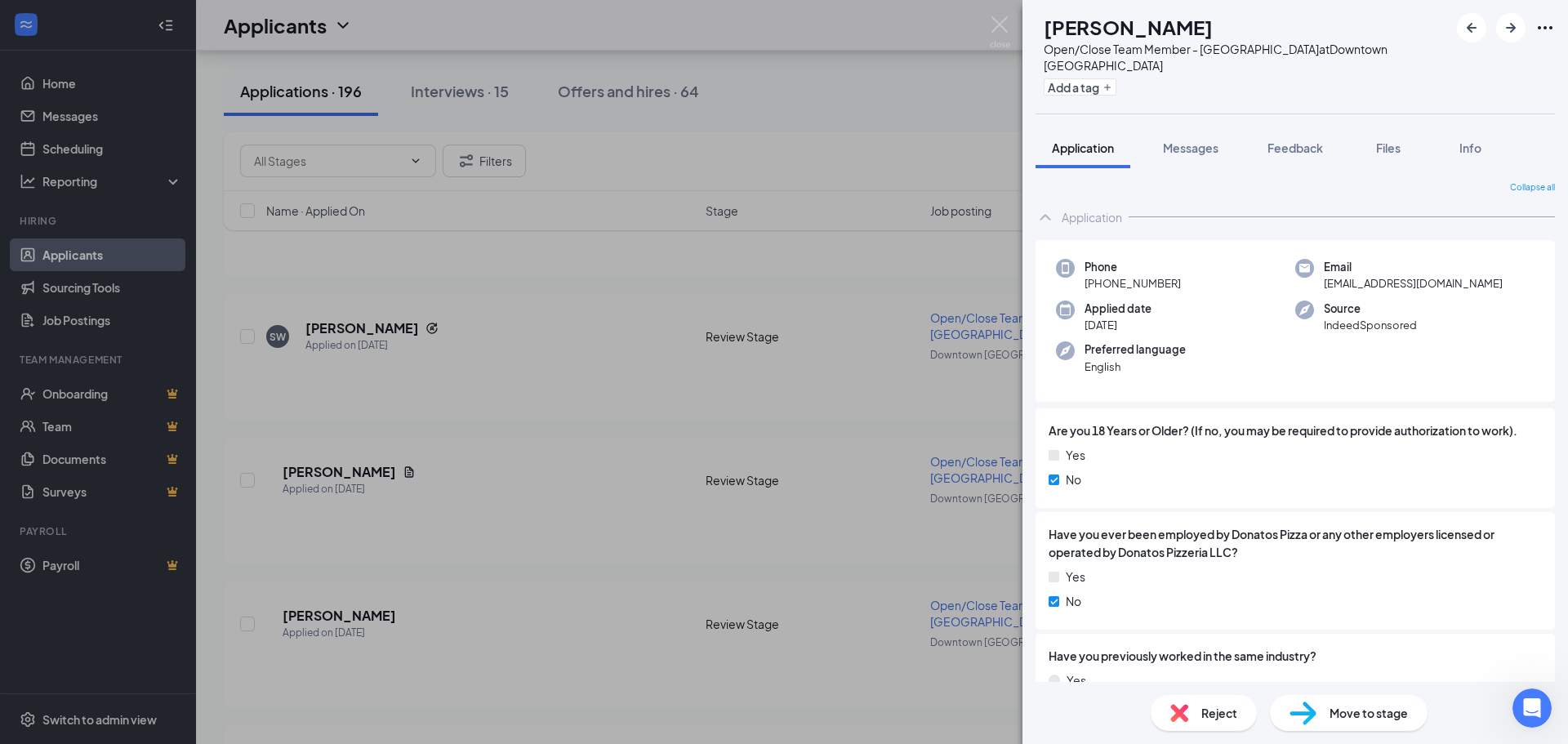
click at [1213, 714] on span "Reject" at bounding box center [1220, 713] width 36 height 18
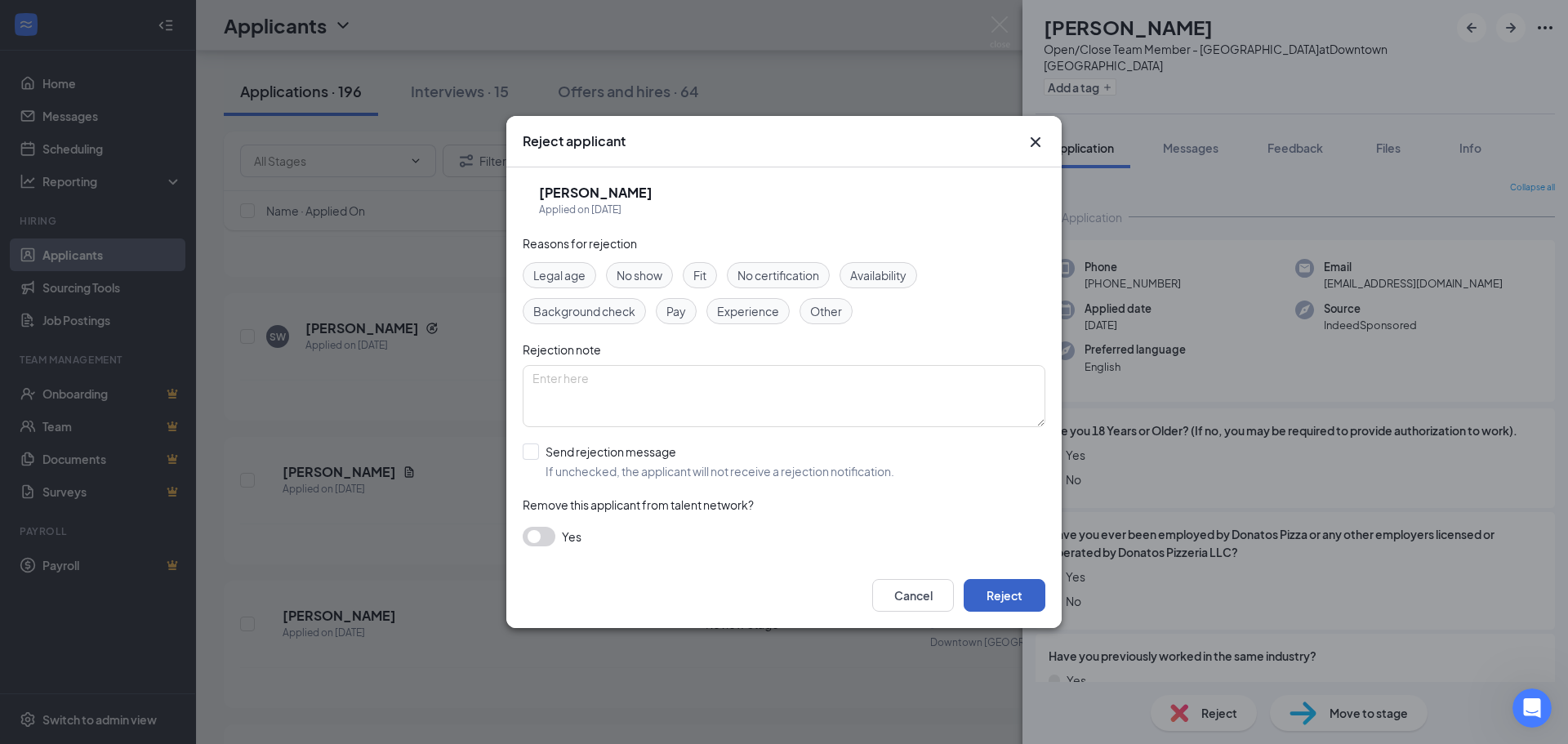
click at [1010, 599] on button "Reject" at bounding box center [1004, 595] width 82 height 32
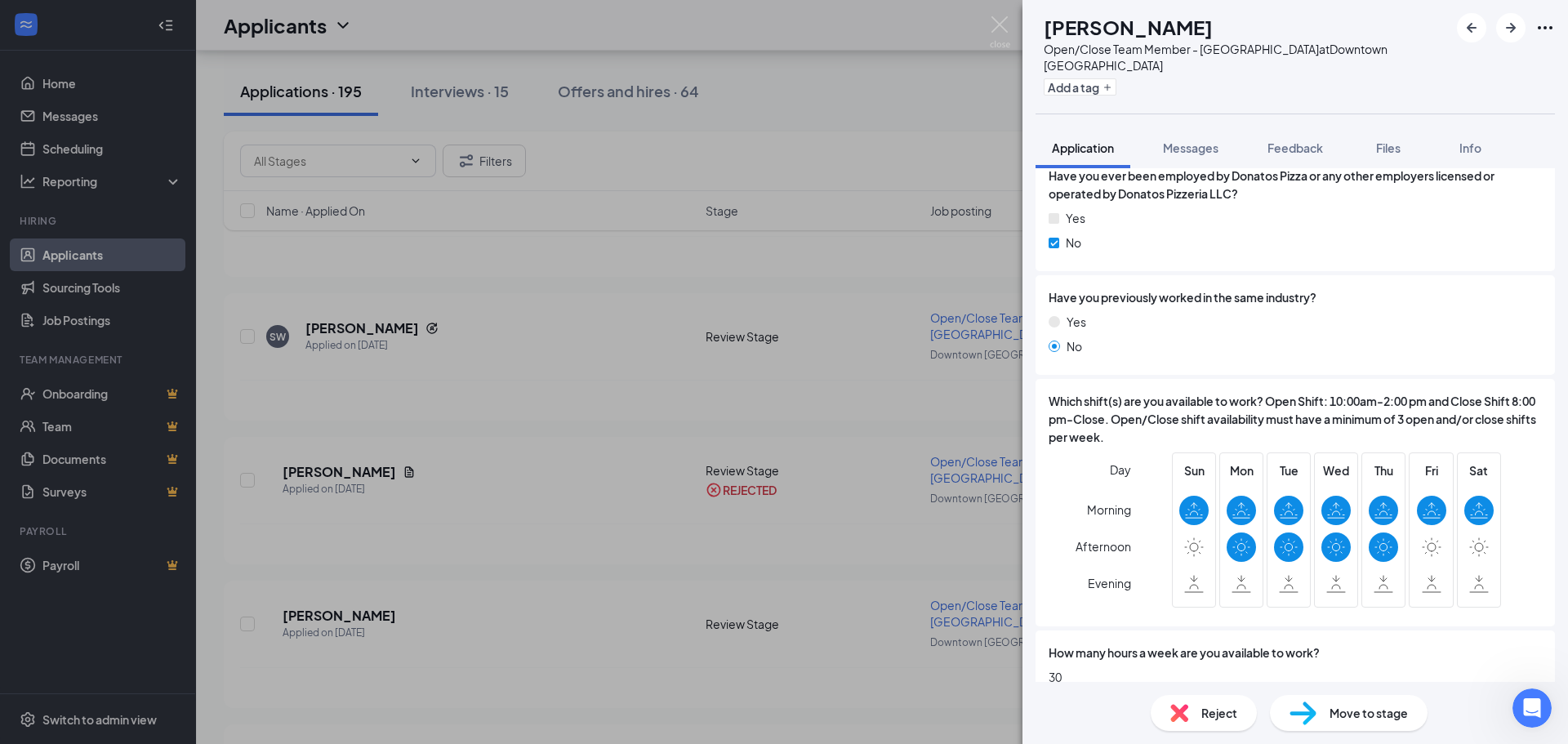
scroll to position [408, 0]
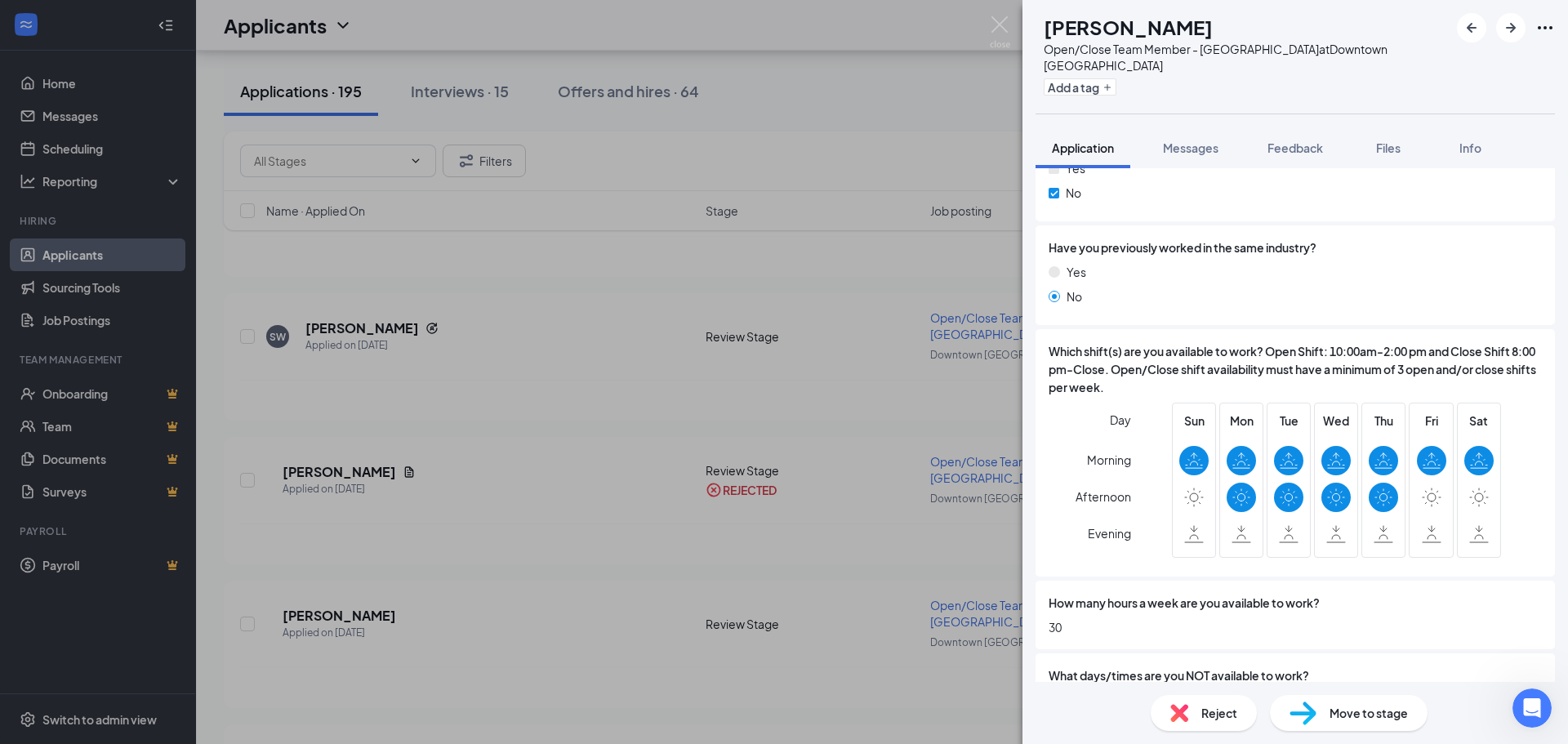
click at [1148, 705] on div "Reject Move to stage" at bounding box center [1295, 713] width 546 height 62
click at [1201, 722] on div "Reject" at bounding box center [1204, 713] width 106 height 36
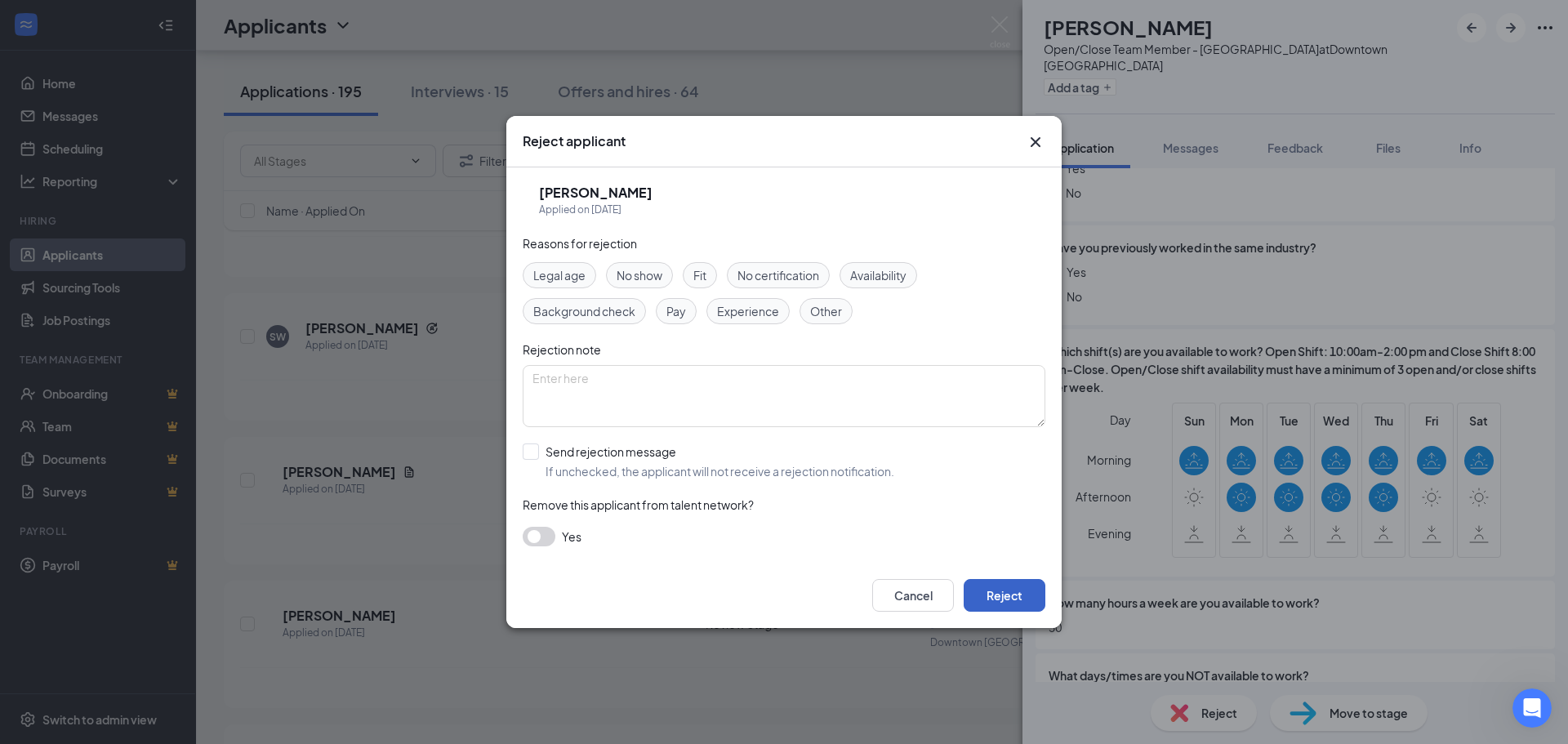
click at [1038, 596] on button "Reject" at bounding box center [1004, 595] width 82 height 32
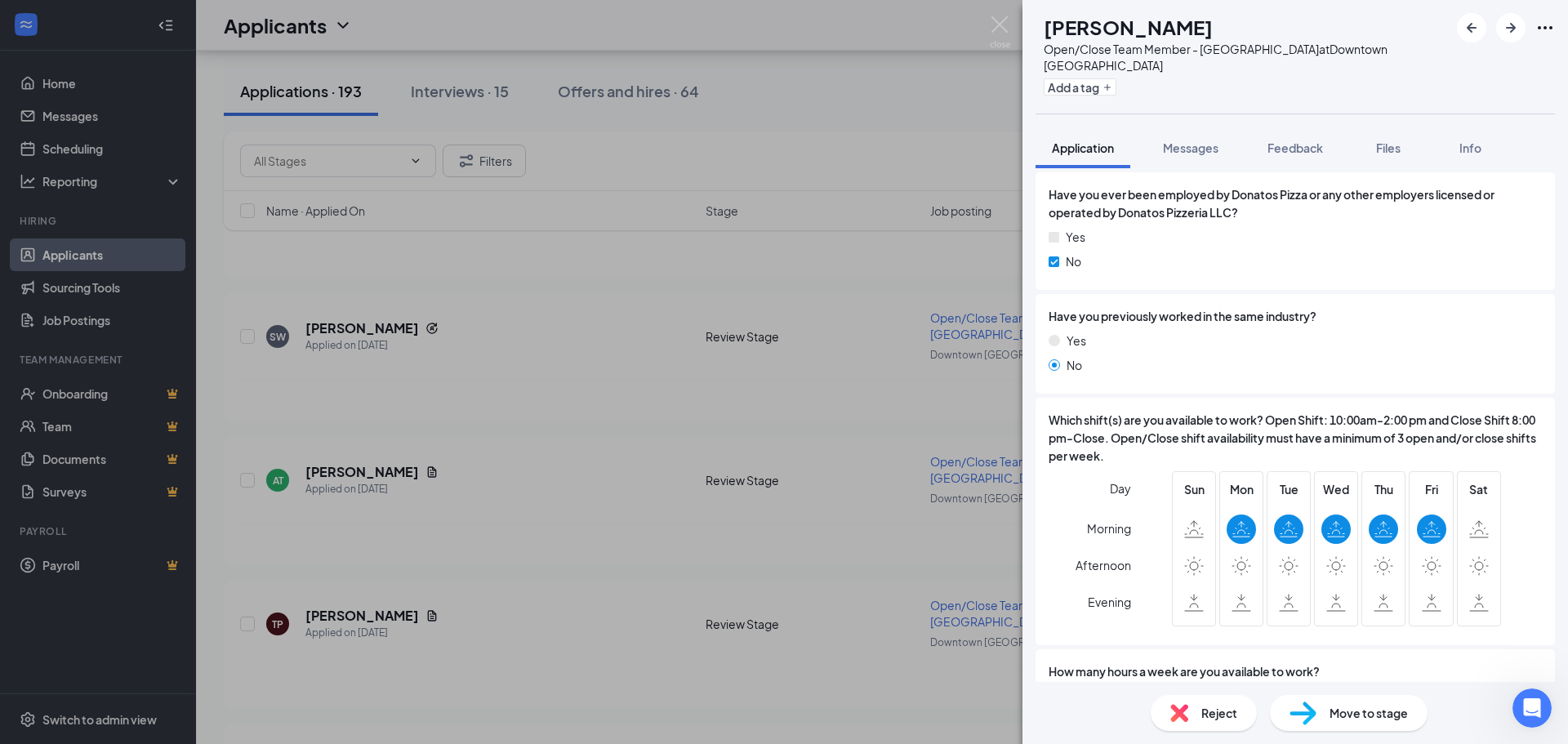
scroll to position [490, 0]
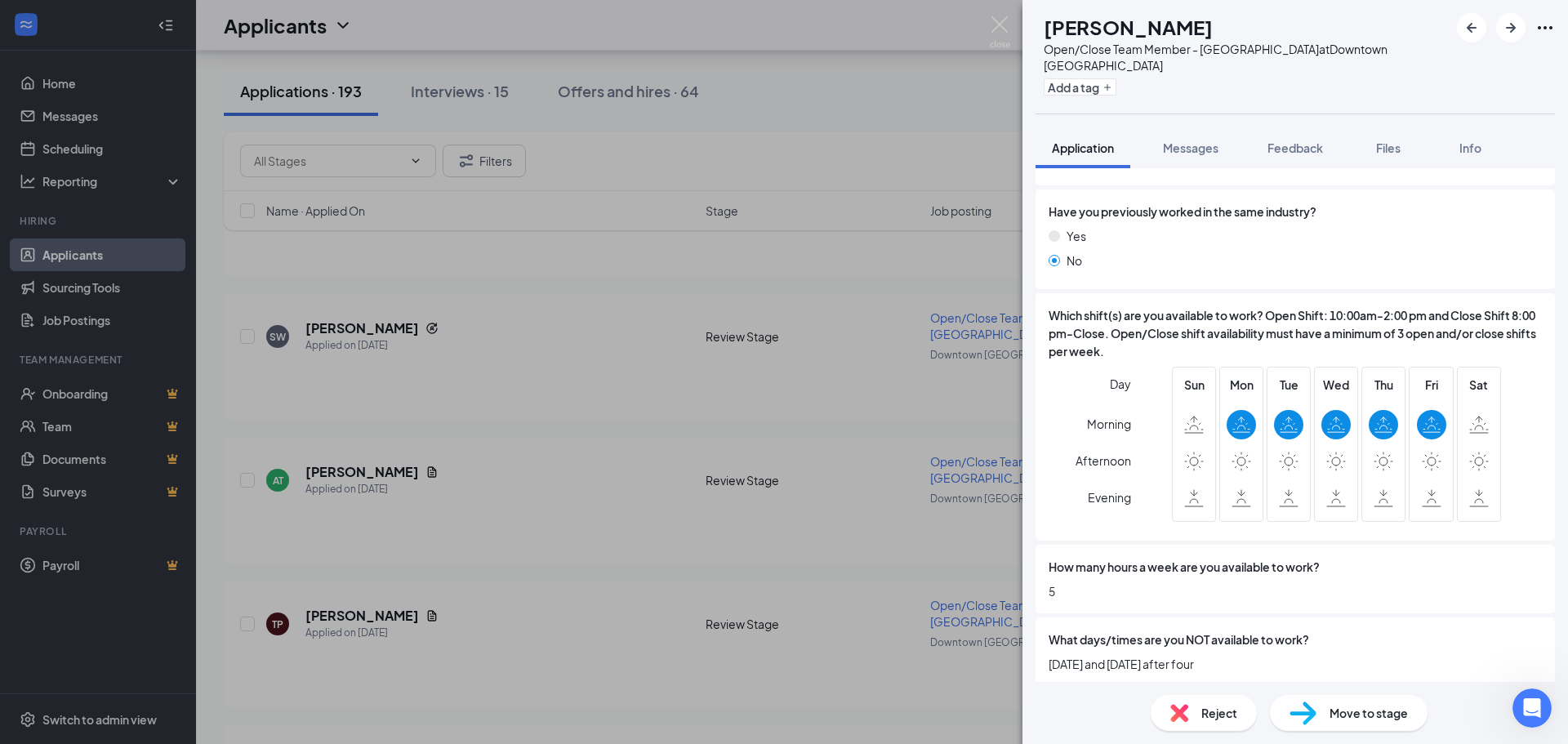
click at [1198, 713] on div "Reject" at bounding box center [1204, 713] width 106 height 36
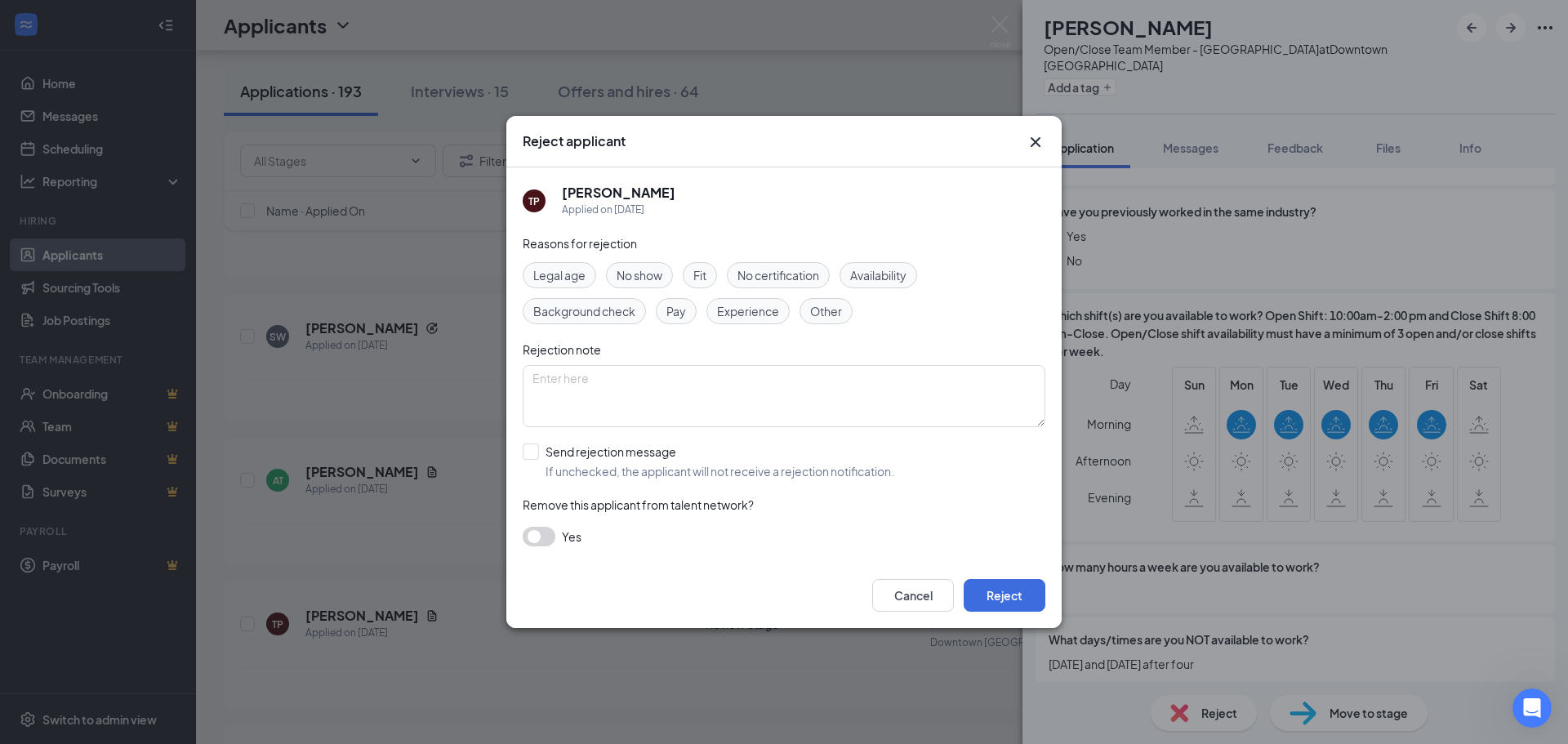
click at [926, 273] on div "Legal age No show Fit No certification Availability Background check Pay Experi…" at bounding box center [784, 293] width 522 height 62
click at [898, 277] on span "Availability" at bounding box center [878, 276] width 57 height 18
click at [1011, 600] on button "Reject" at bounding box center [1004, 595] width 82 height 32
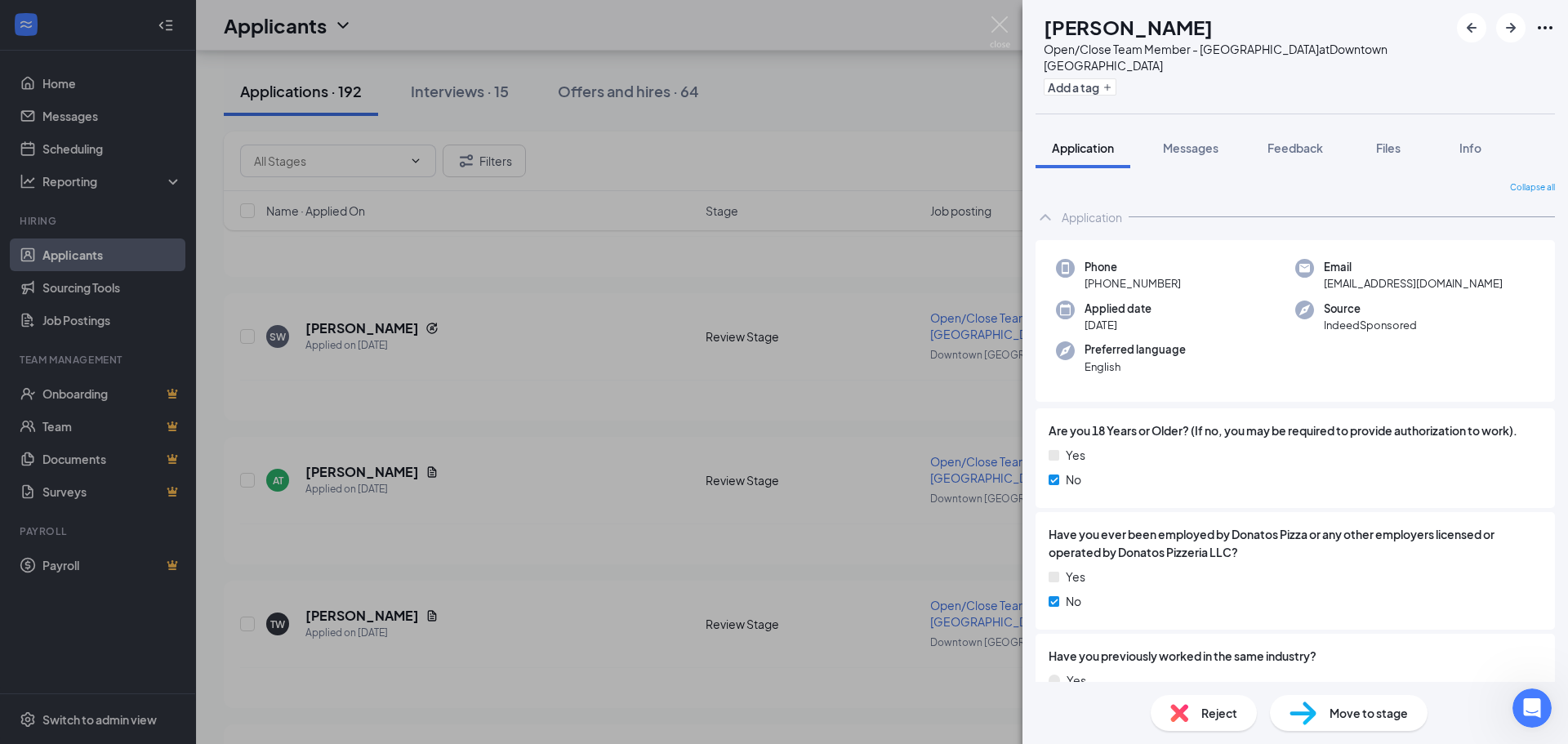
click at [1190, 713] on div "Reject" at bounding box center [1204, 713] width 106 height 36
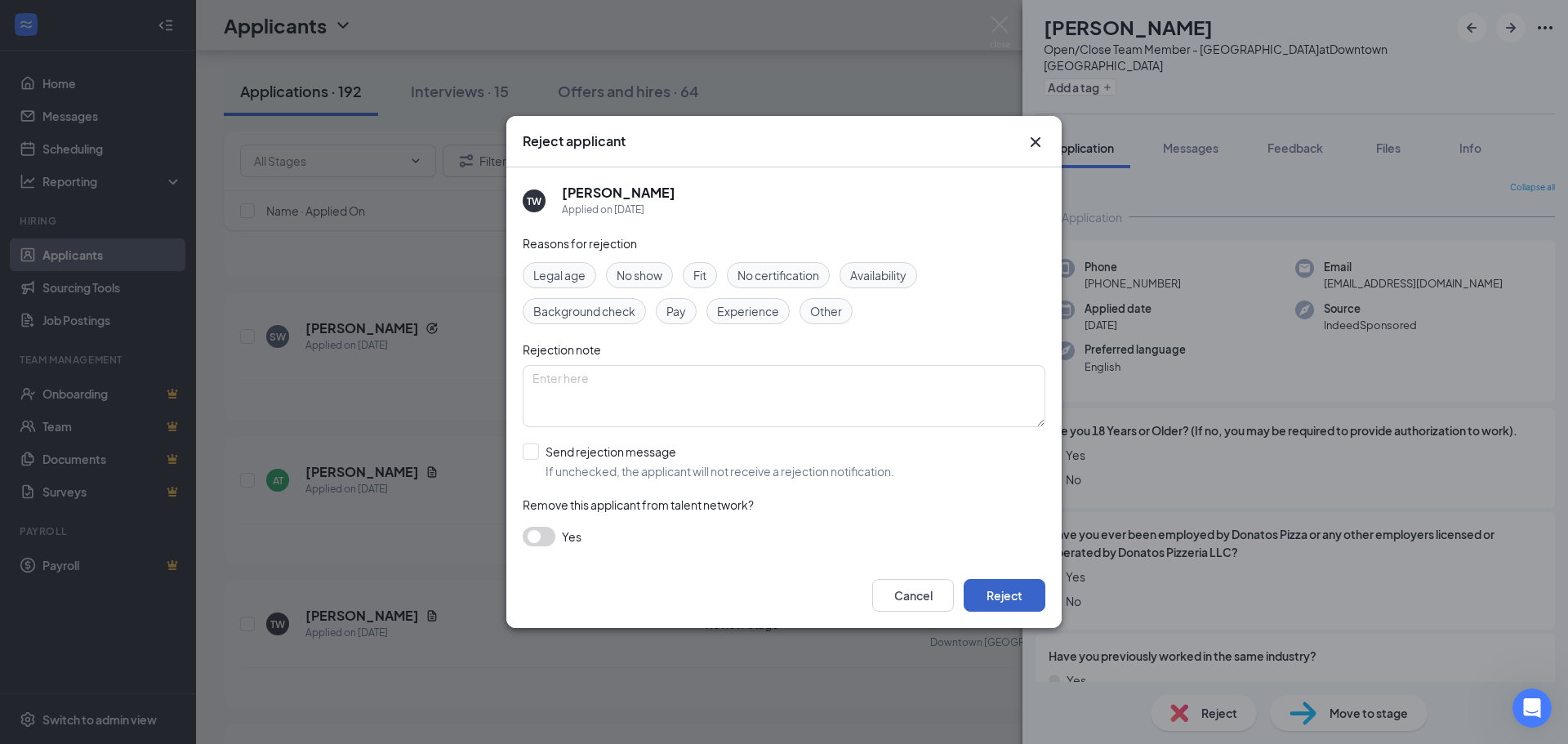
click at [1007, 596] on button "Reject" at bounding box center [1004, 595] width 82 height 32
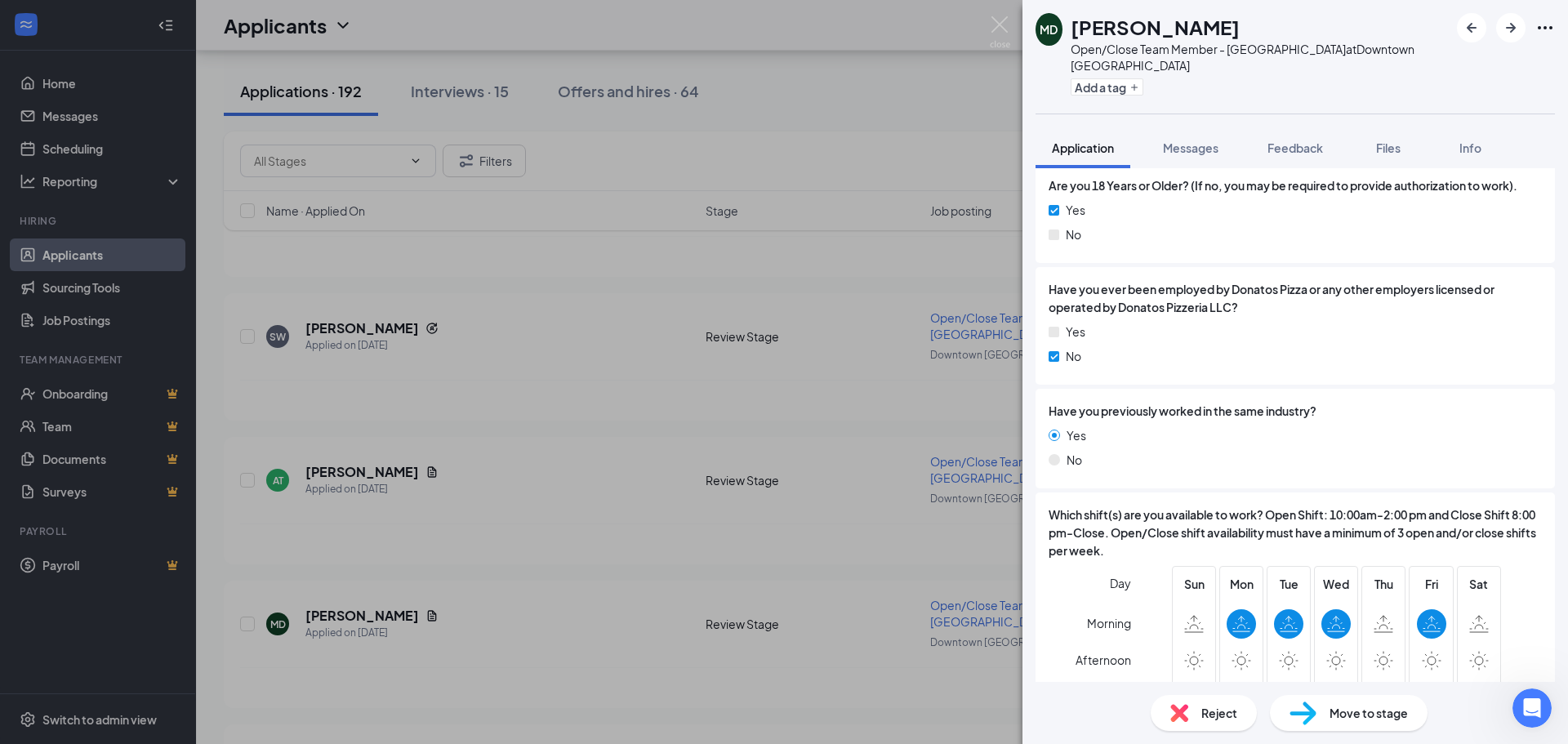
scroll to position [327, 0]
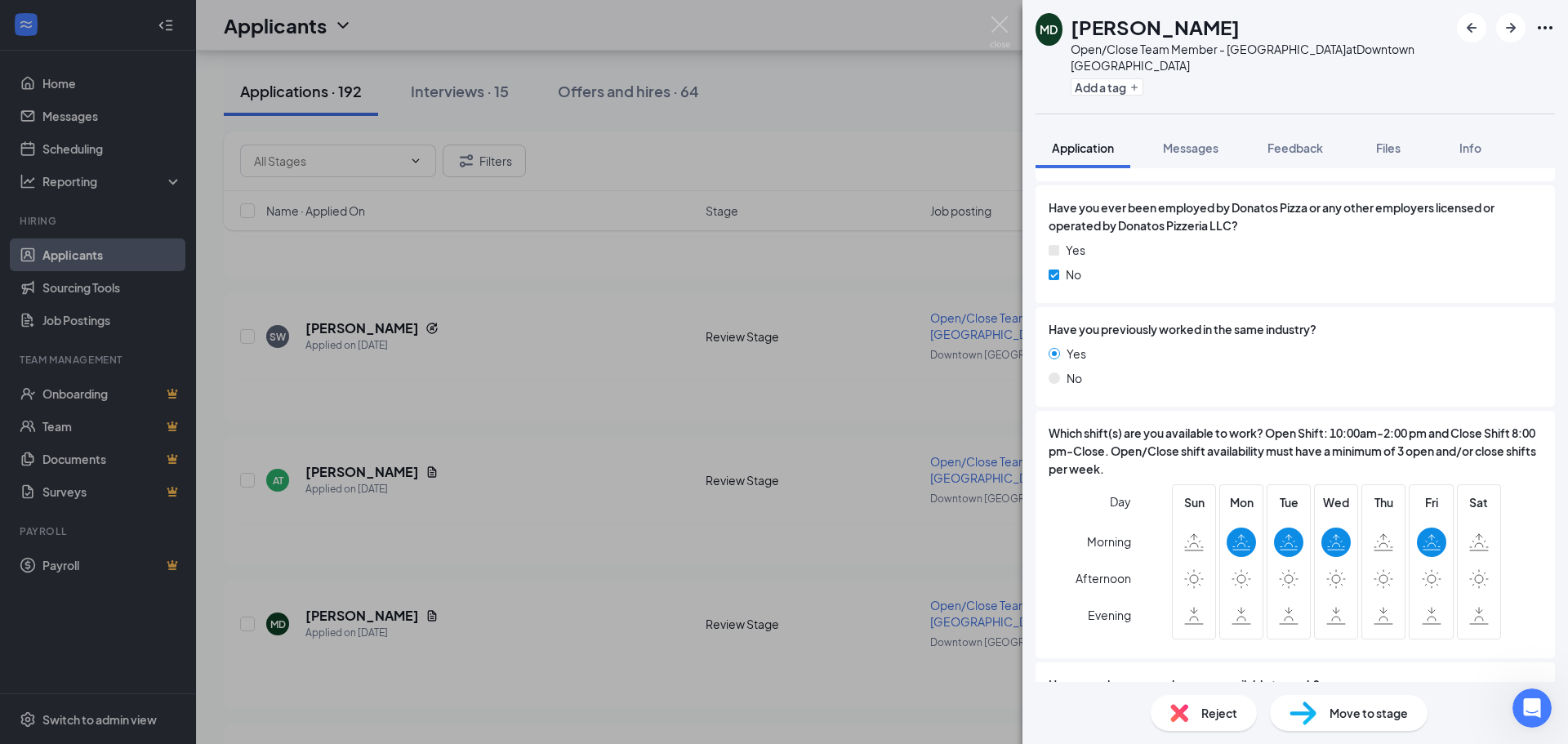
click at [1209, 720] on span "Reject" at bounding box center [1220, 713] width 36 height 18
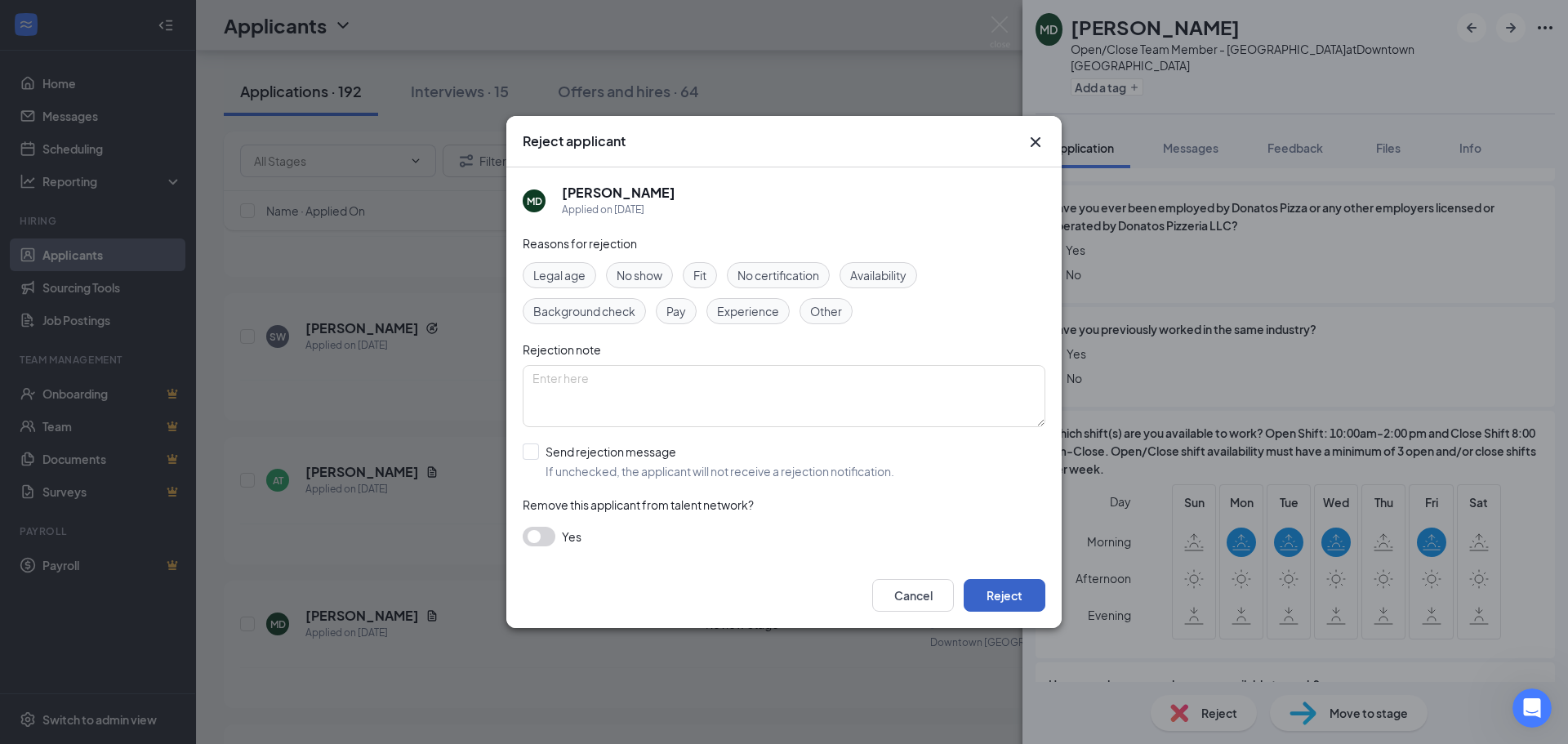
click at [1002, 593] on button "Reject" at bounding box center [1004, 595] width 82 height 32
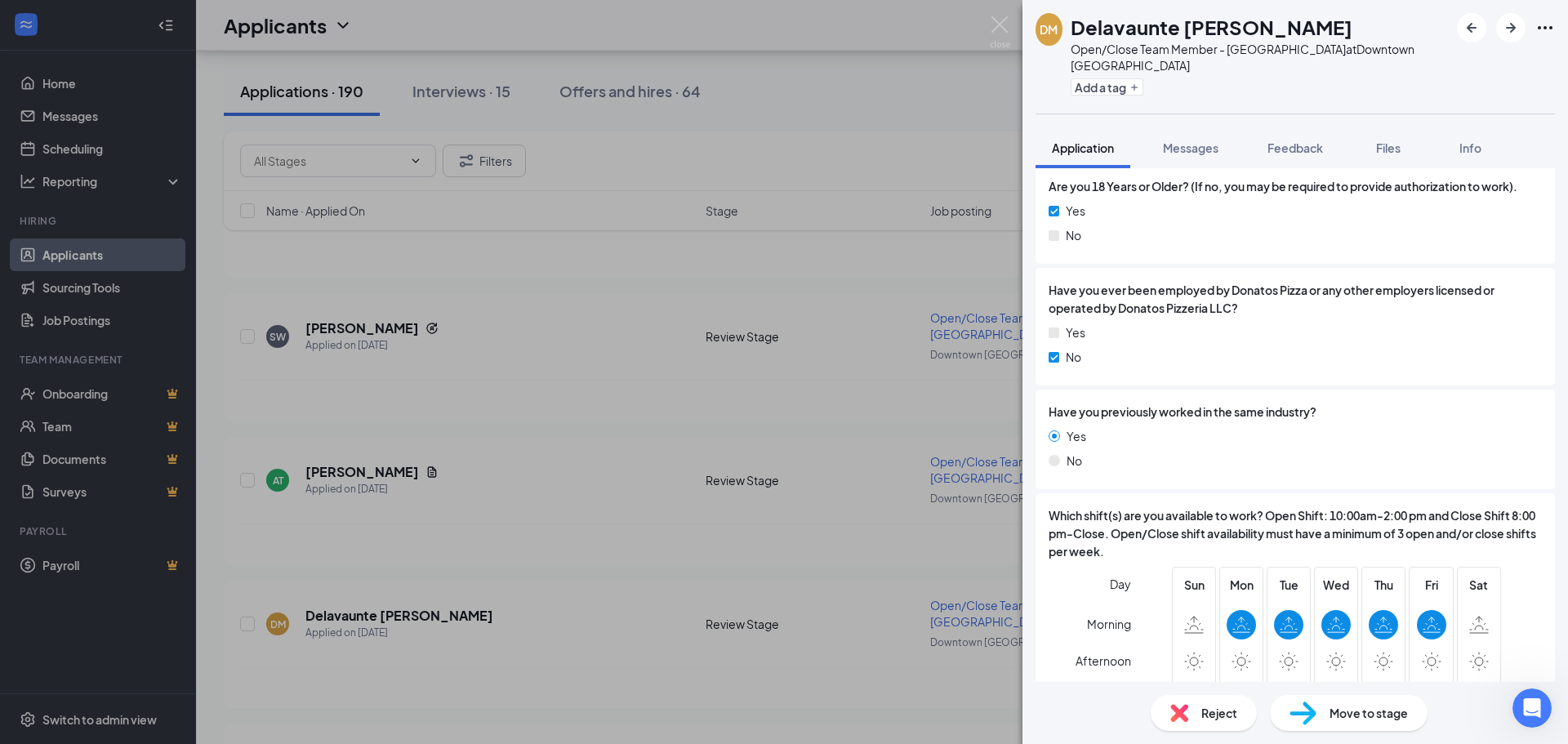
scroll to position [245, 0]
click at [1189, 713] on div "Reject" at bounding box center [1204, 713] width 106 height 36
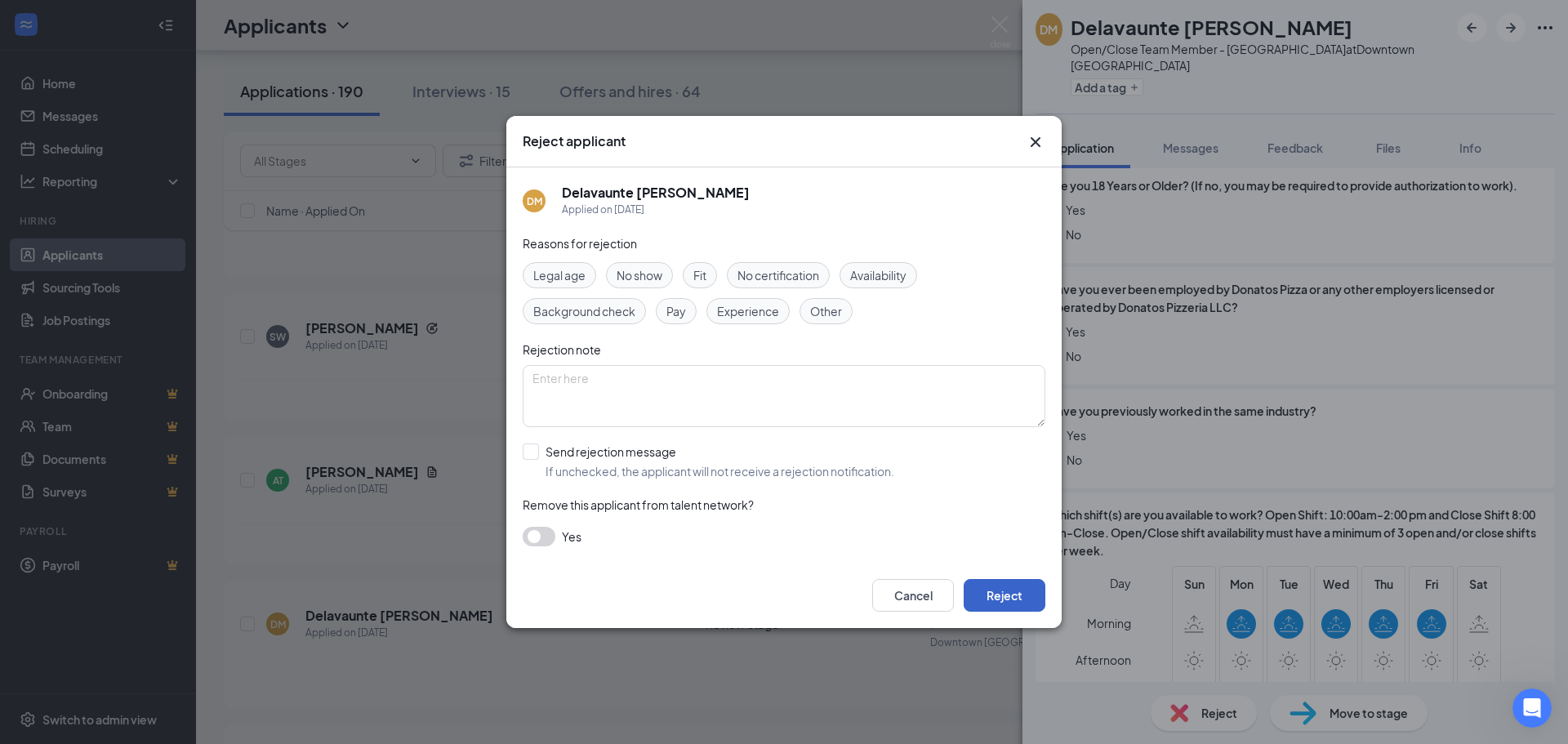
click at [1003, 611] on button "Reject" at bounding box center [1004, 595] width 82 height 32
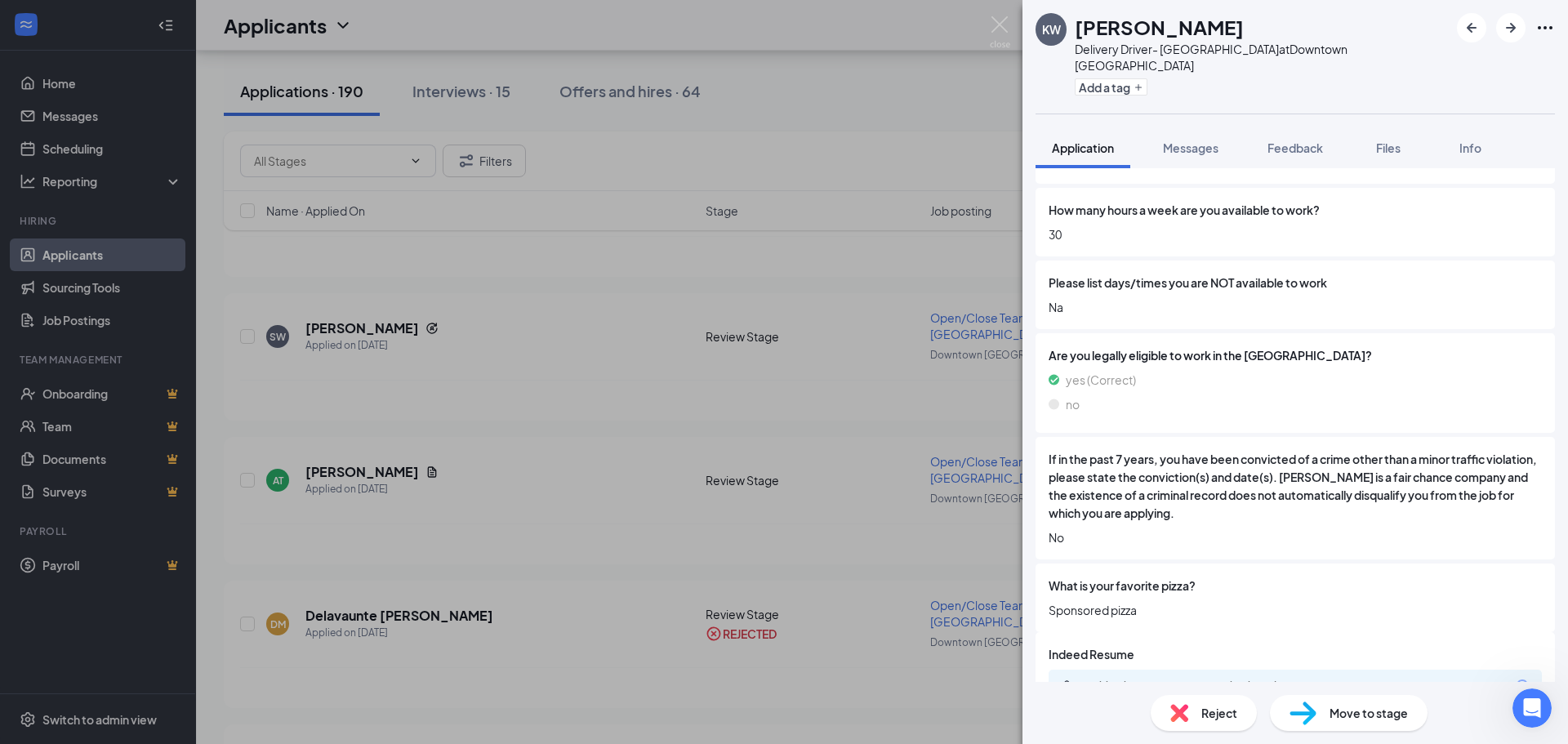
scroll to position [678, 0]
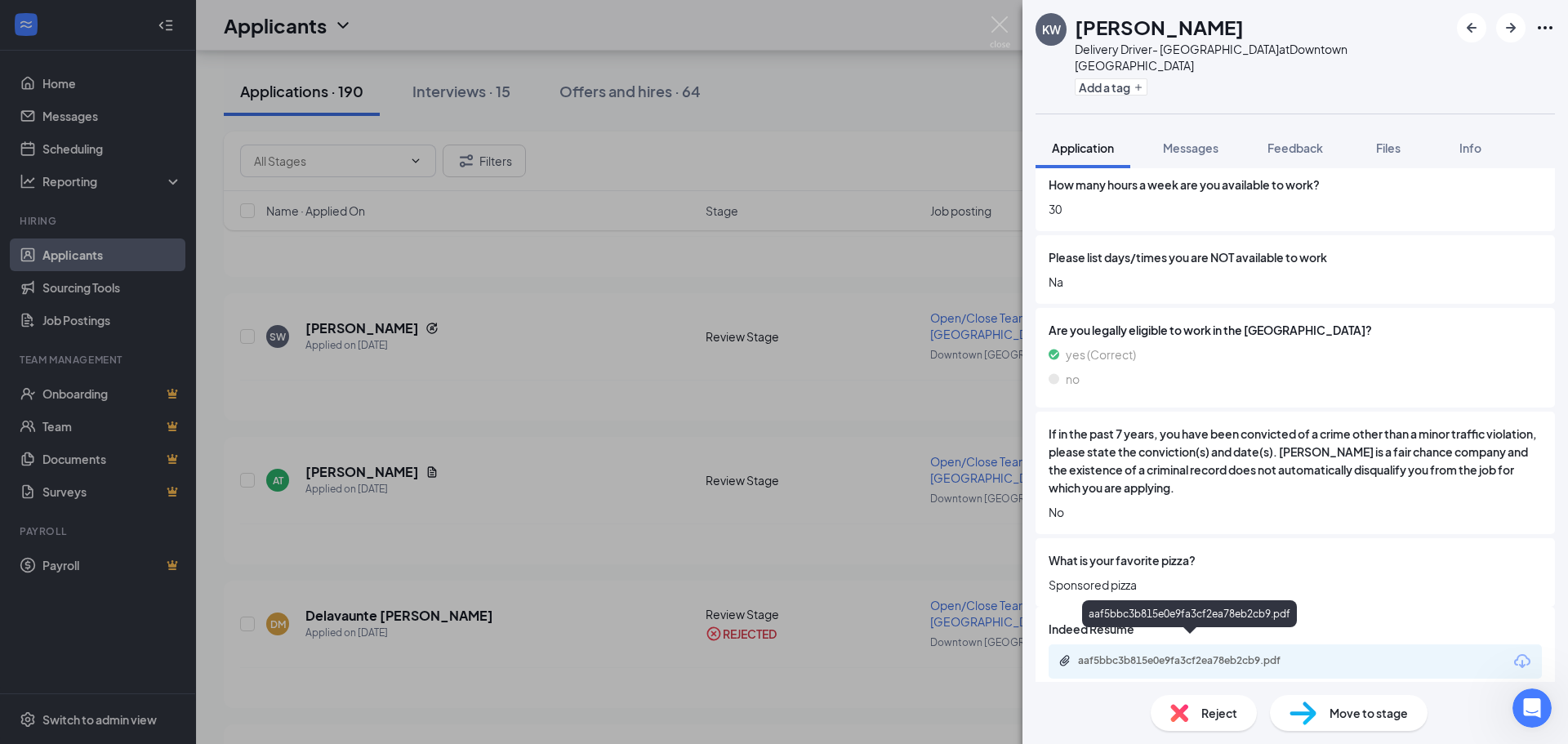
click at [1176, 656] on div "aaf5bbc3b815e0e9fa3cf2ea78eb2cb9.pdf" at bounding box center [1296, 661] width 494 height 34
click at [1181, 654] on div "aaf5bbc3b815e0e9fa3cf2ea78eb2cb9.pdf" at bounding box center [1192, 661] width 229 height 13
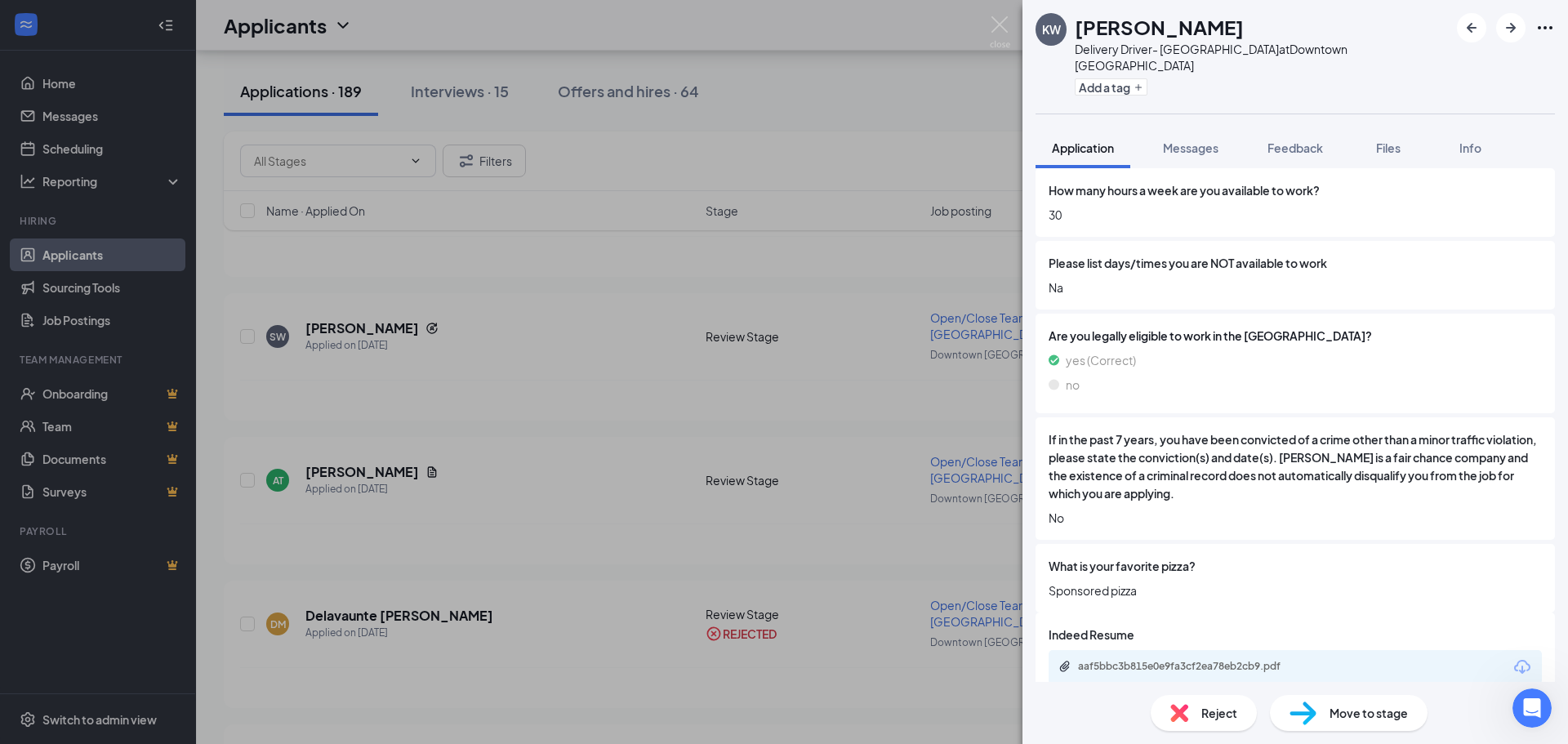
click at [1197, 713] on div "Reject" at bounding box center [1204, 713] width 106 height 36
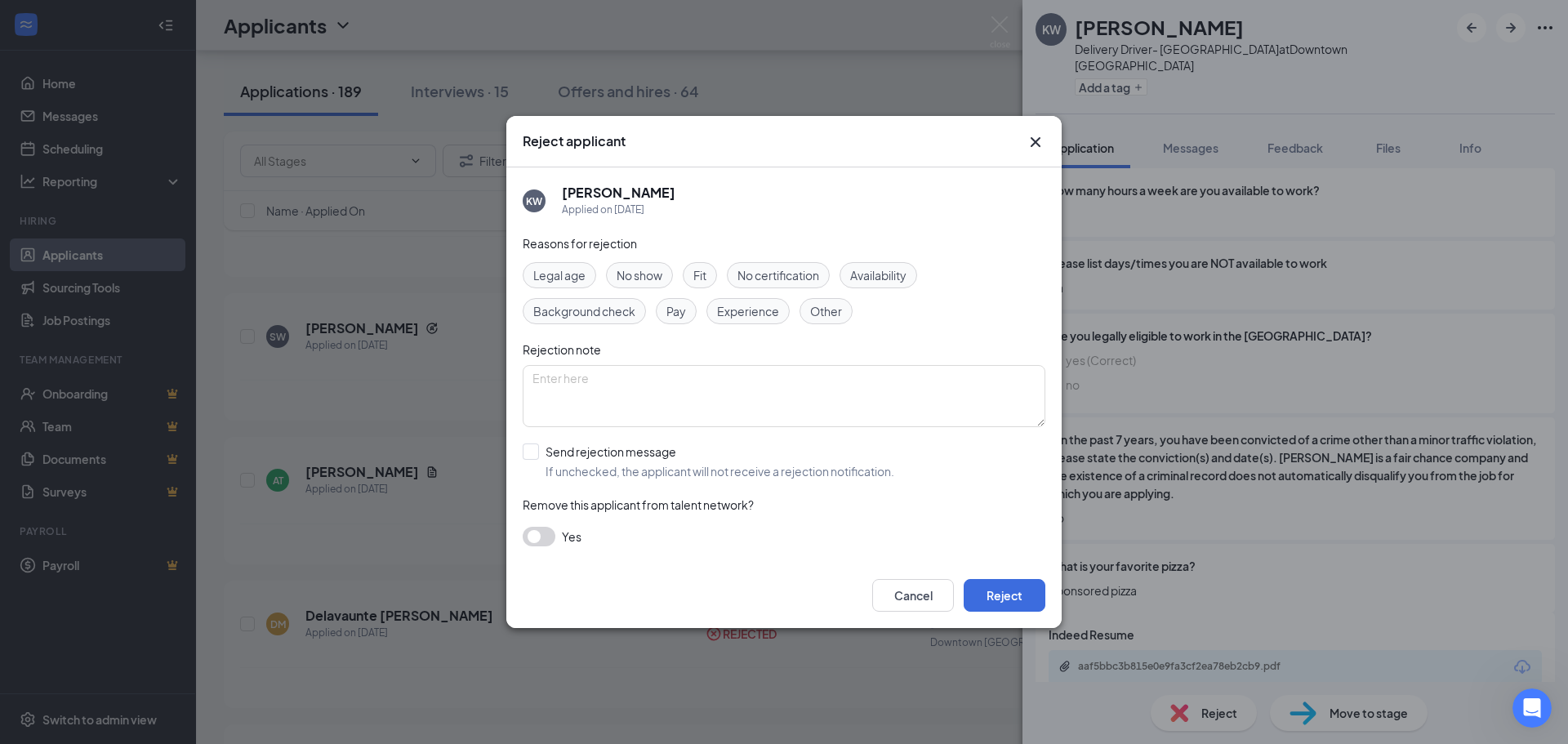
click at [758, 322] on div "Experience" at bounding box center [748, 311] width 83 height 26
click at [986, 591] on button "Reject" at bounding box center [1004, 595] width 82 height 32
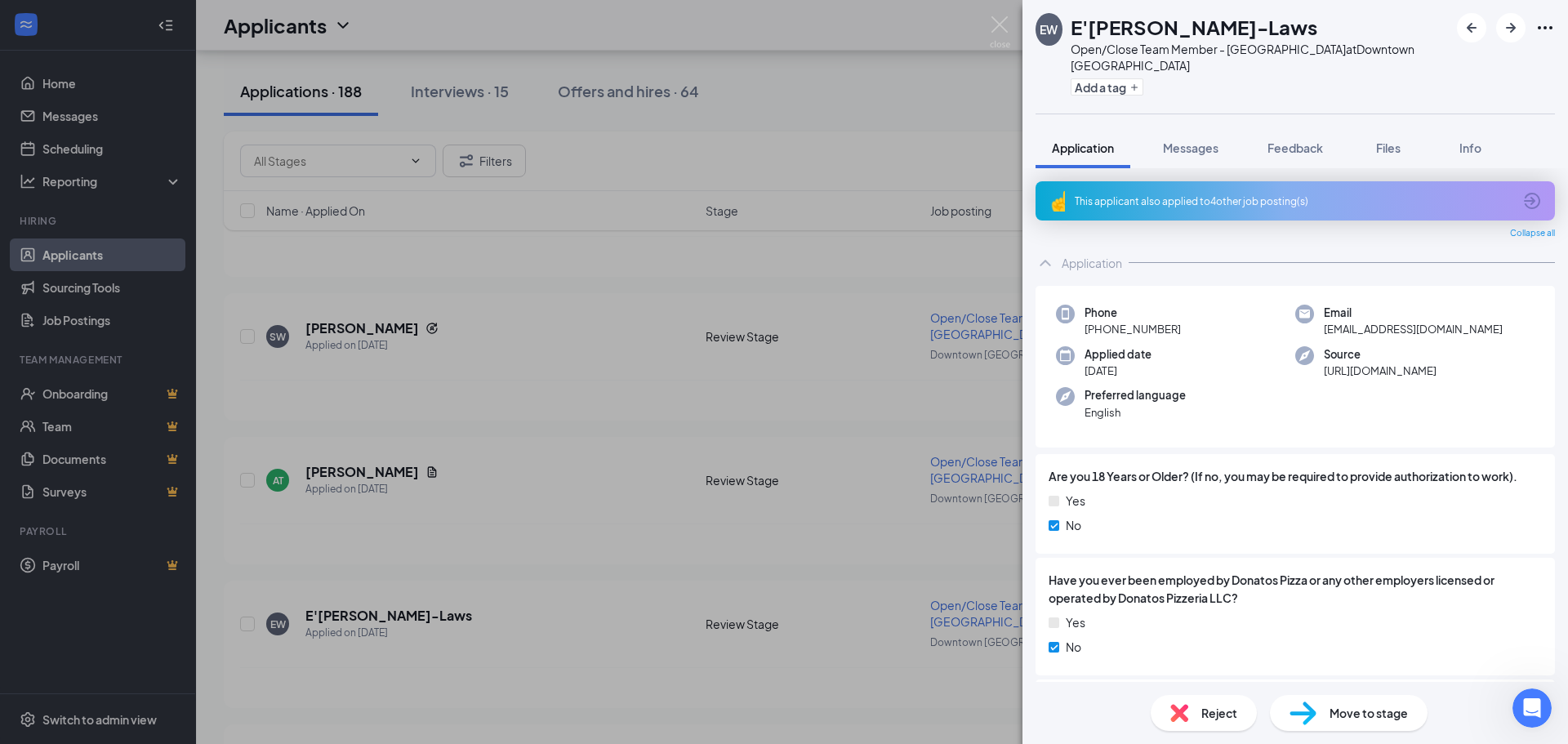
click at [1196, 705] on div "Reject" at bounding box center [1204, 713] width 106 height 36
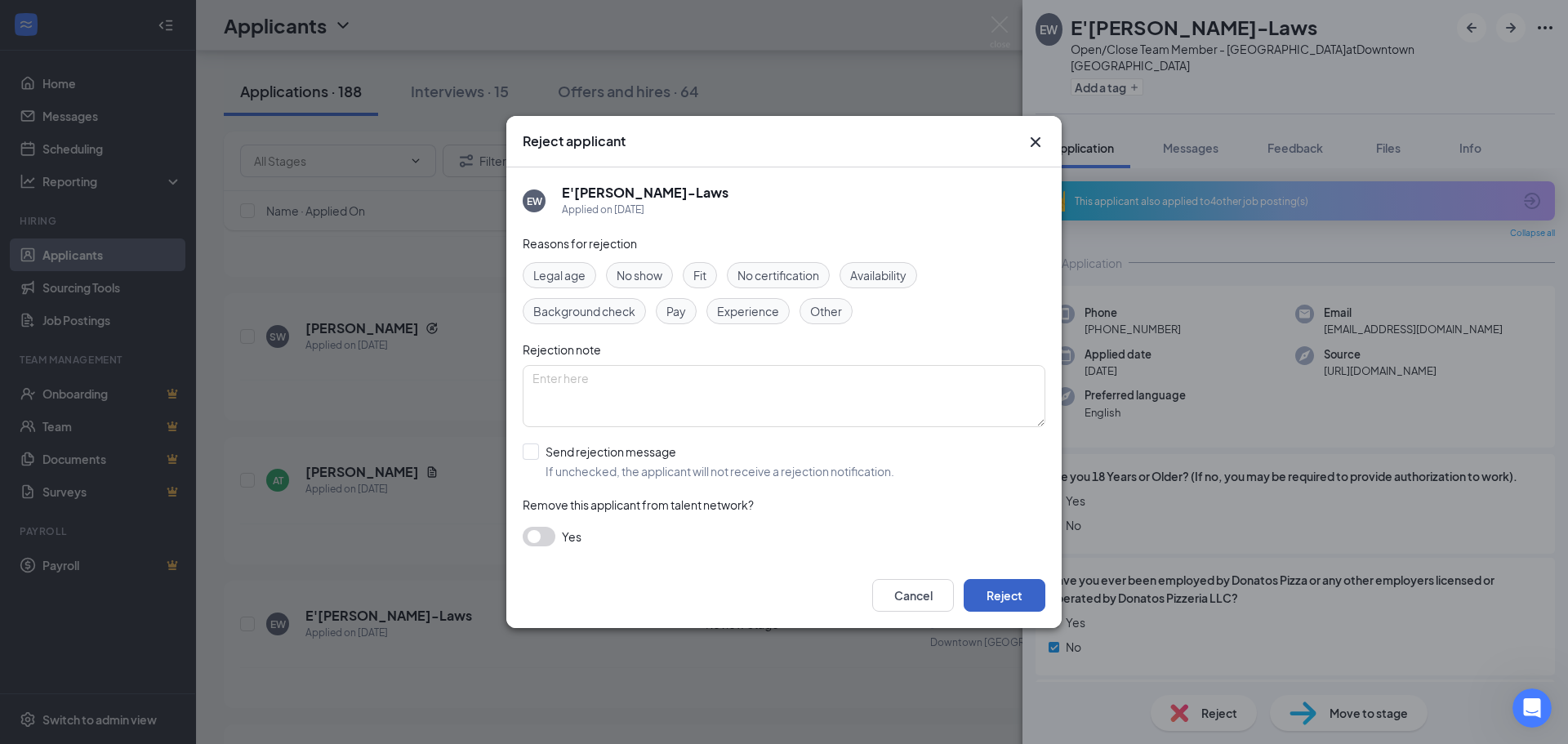
click at [1012, 592] on button "Reject" at bounding box center [1004, 595] width 82 height 32
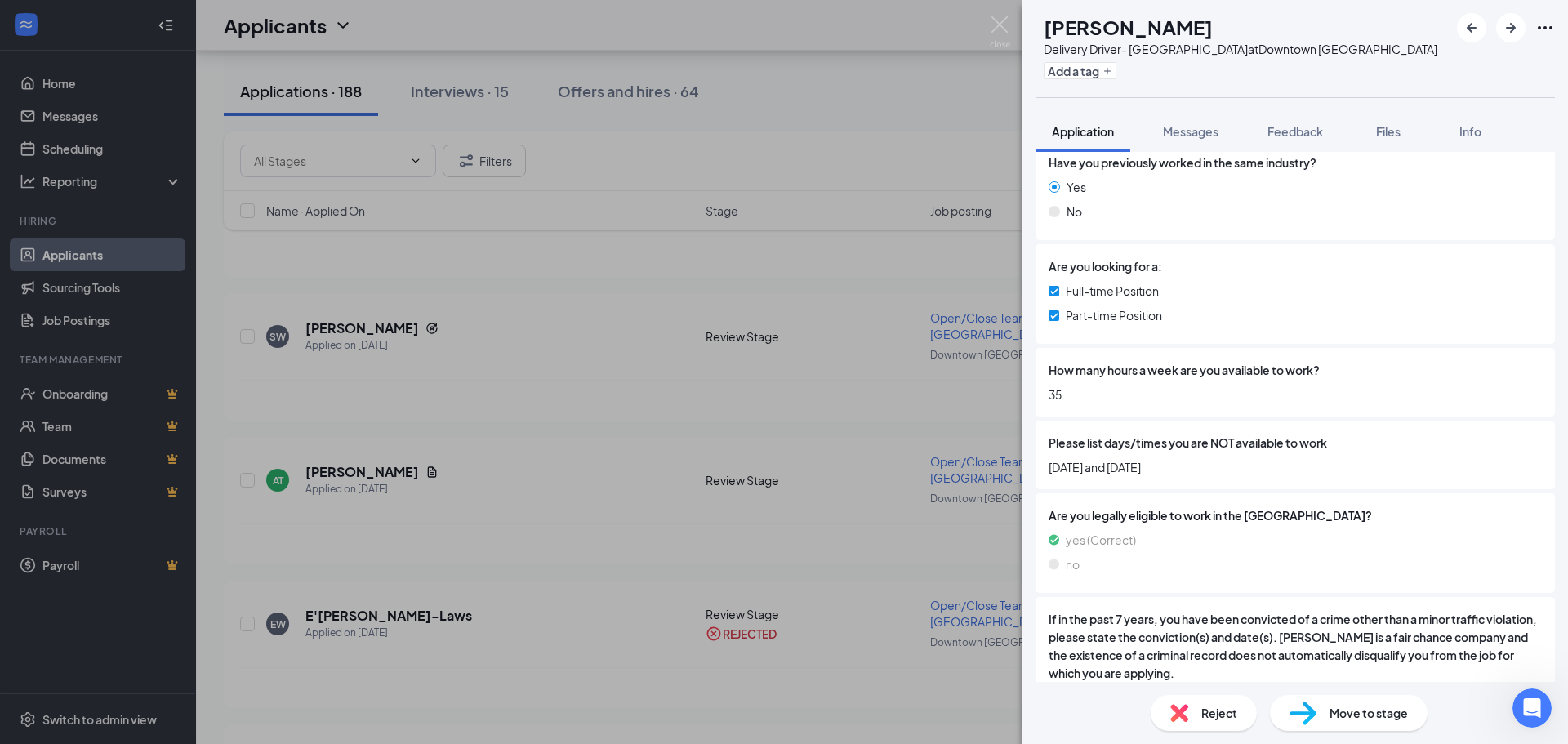
scroll to position [490, 0]
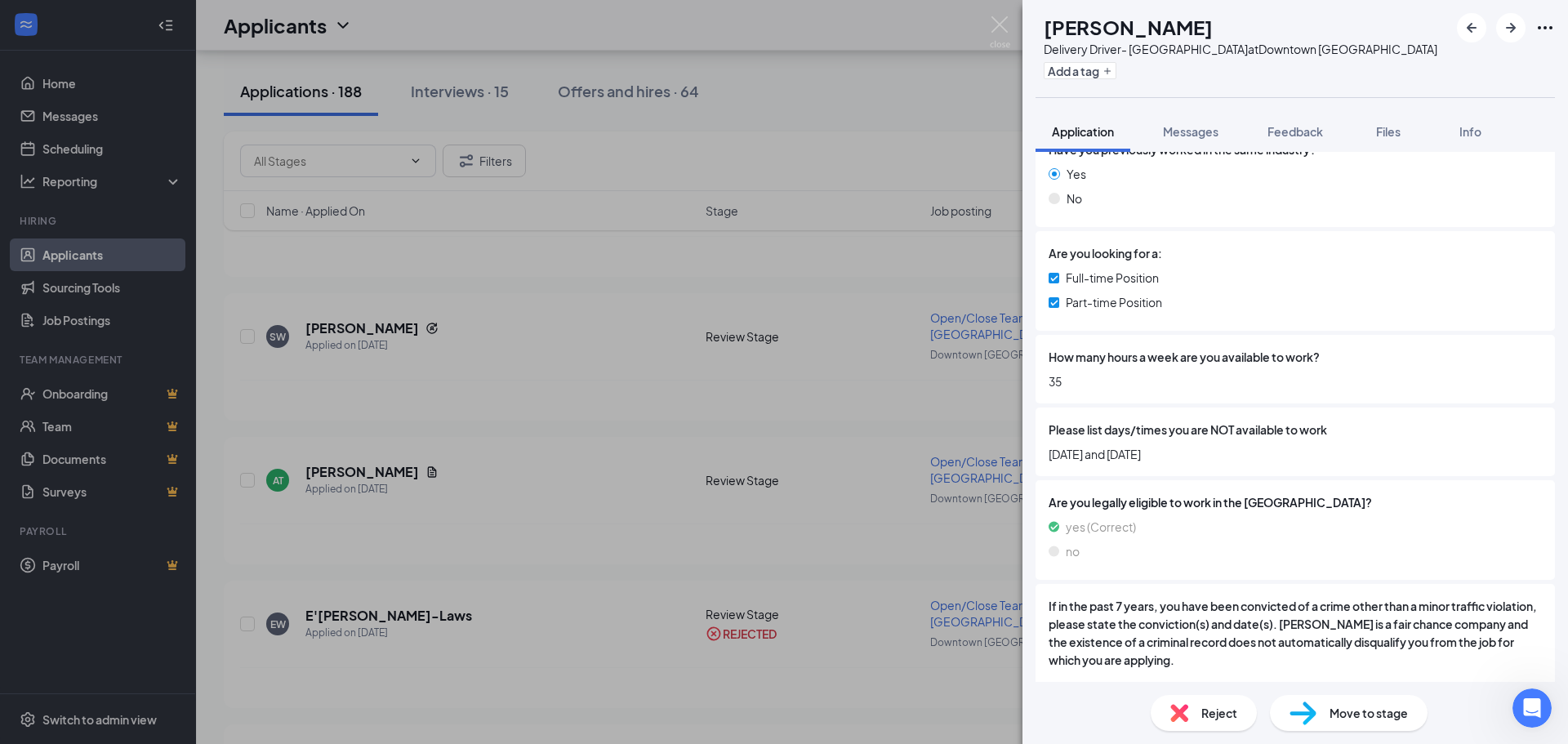
click at [1340, 713] on span "Move to stage" at bounding box center [1369, 713] width 78 height 18
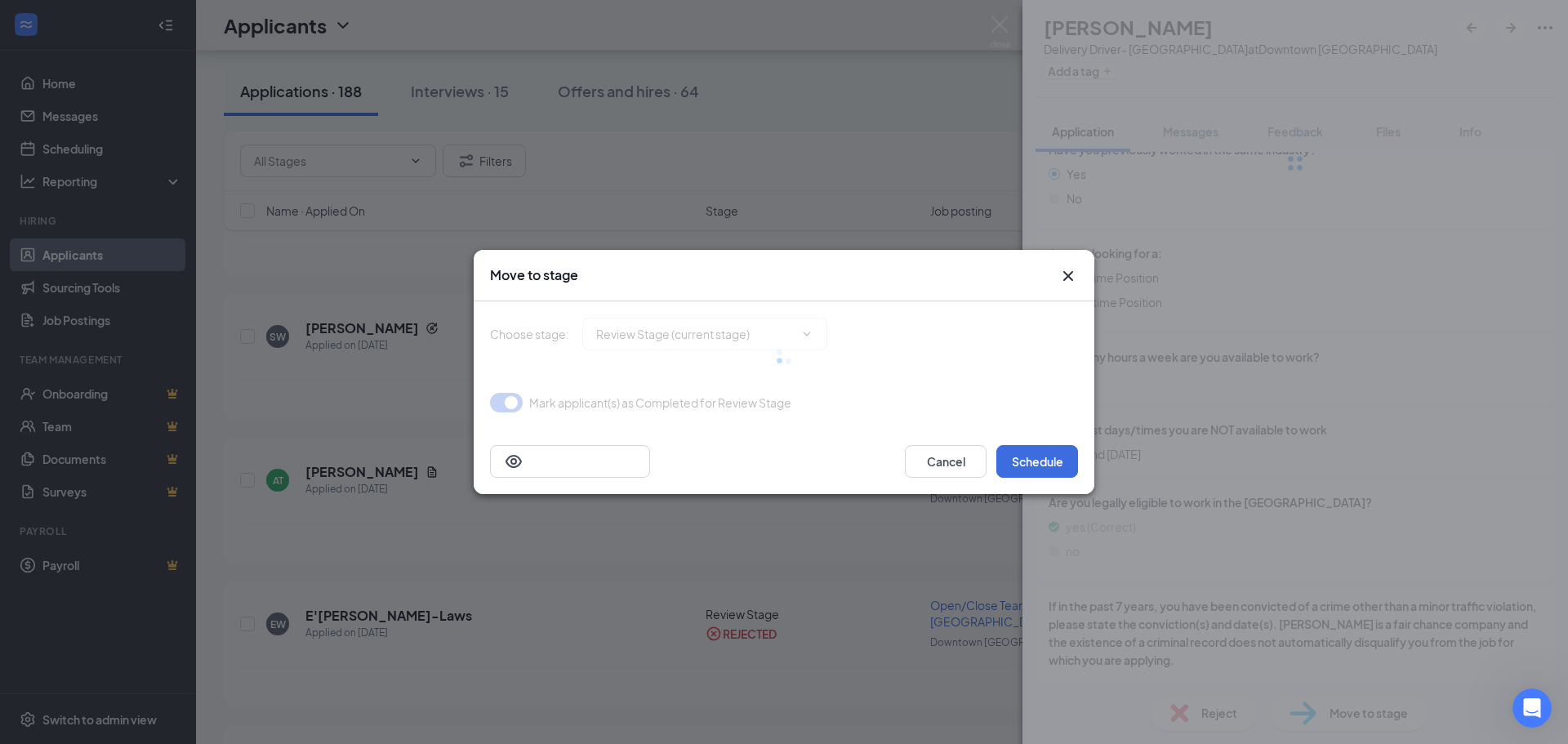
type input "Onsite Interview (next stage)"
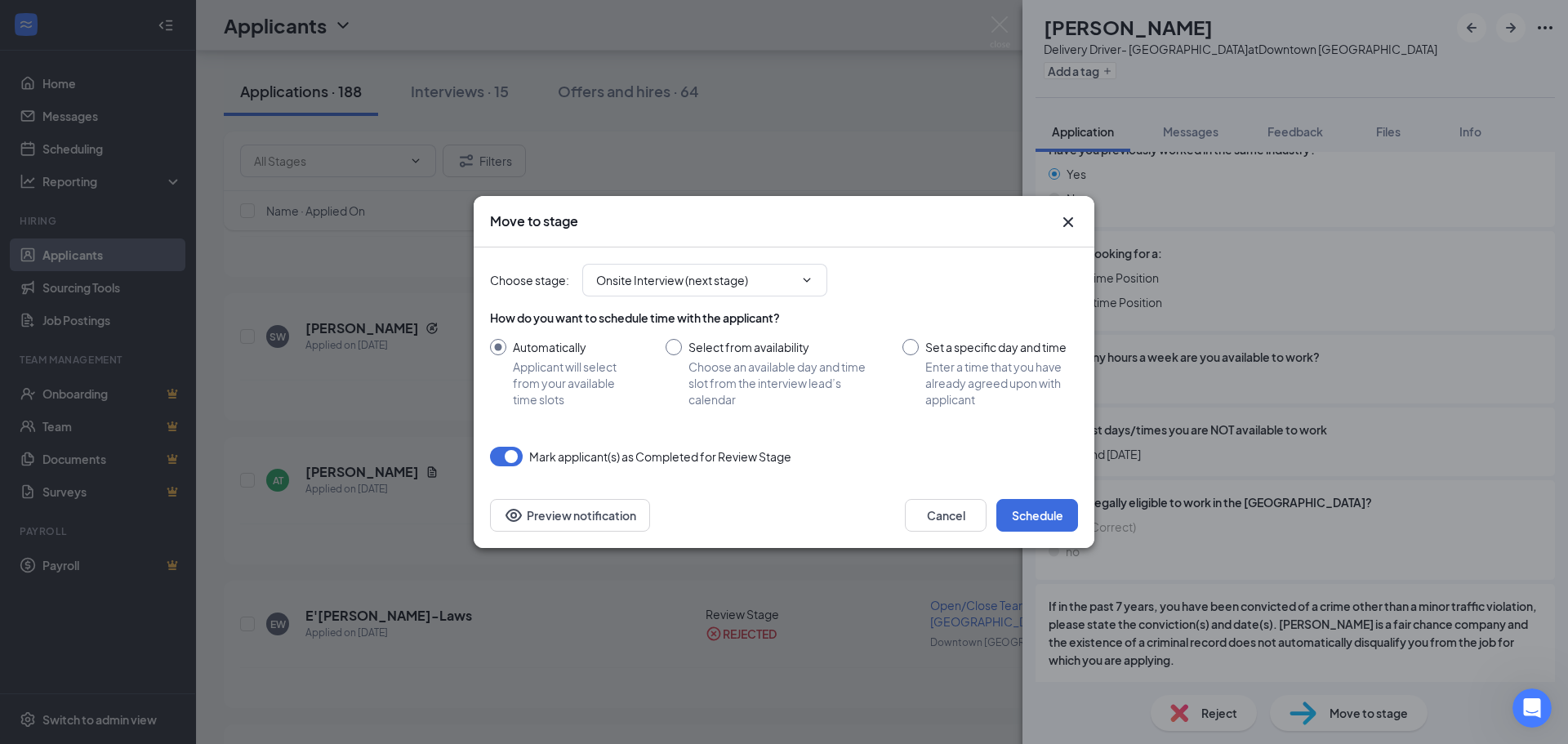
click at [915, 354] on input "Set a specific day and time Enter a time that you have already agreed upon with…" at bounding box center [991, 373] width 176 height 68
radio input "true"
radio input "false"
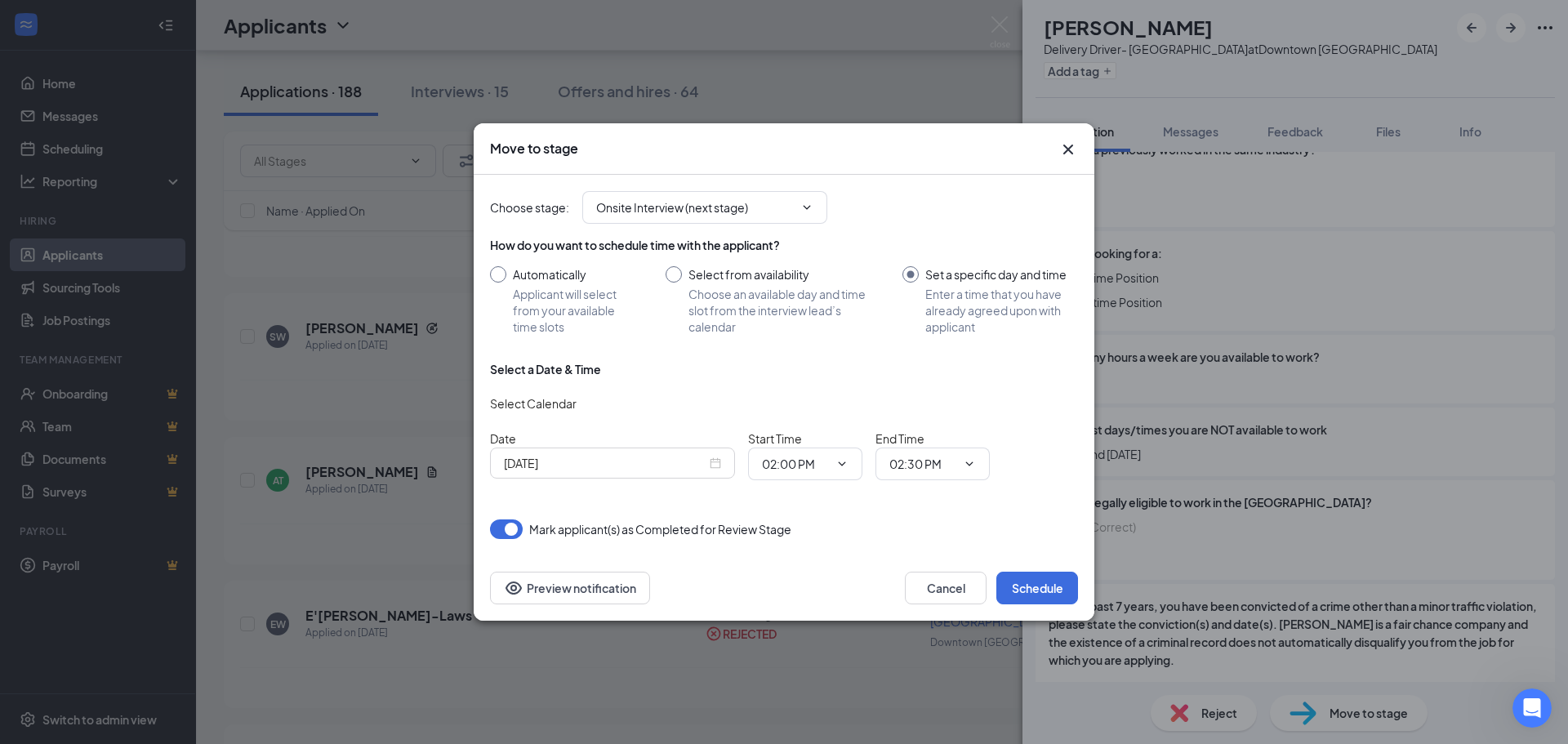
click at [716, 465] on div "[DATE]" at bounding box center [613, 463] width 217 height 18
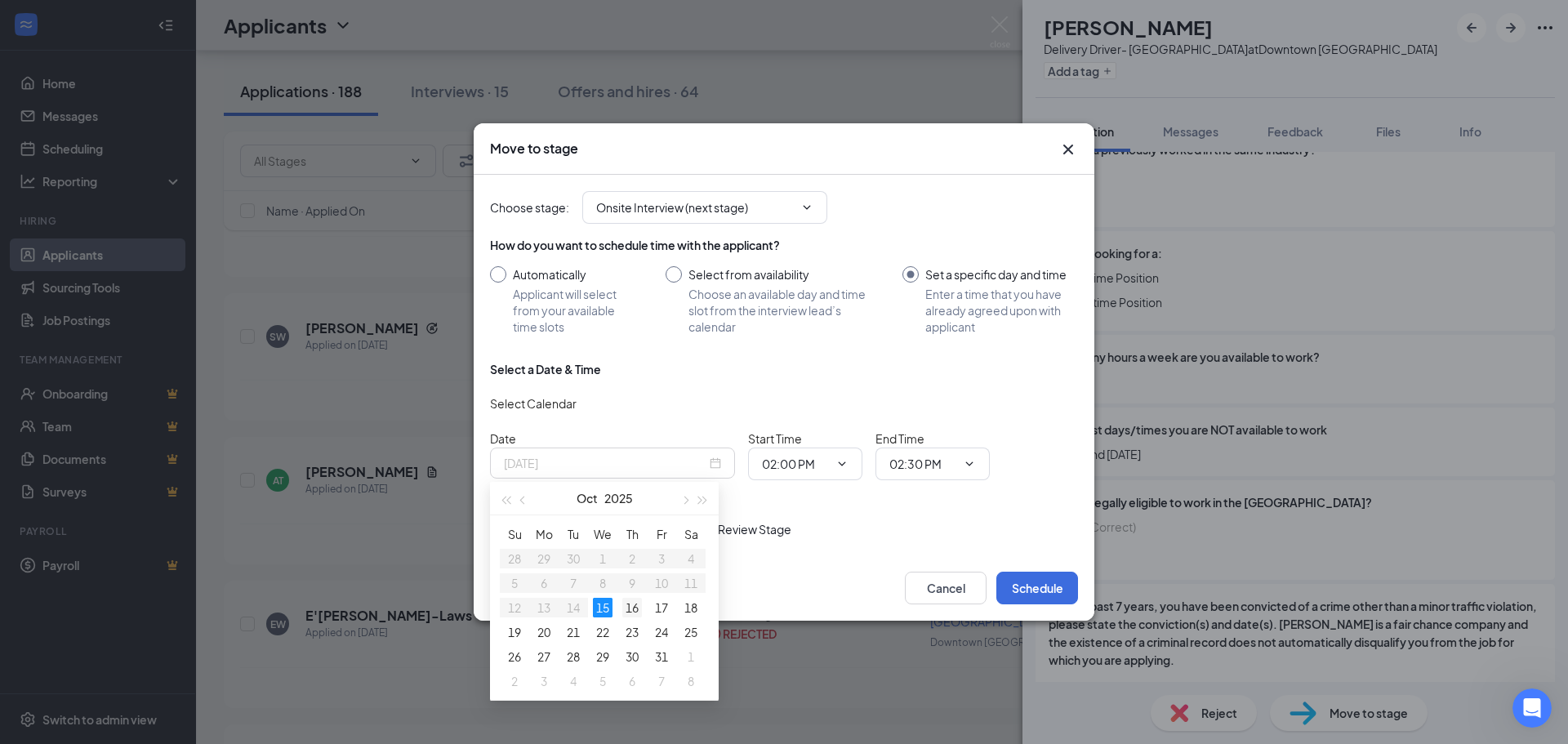
type input "[DATE]"
click at [634, 609] on div "16" at bounding box center [632, 608] width 20 height 20
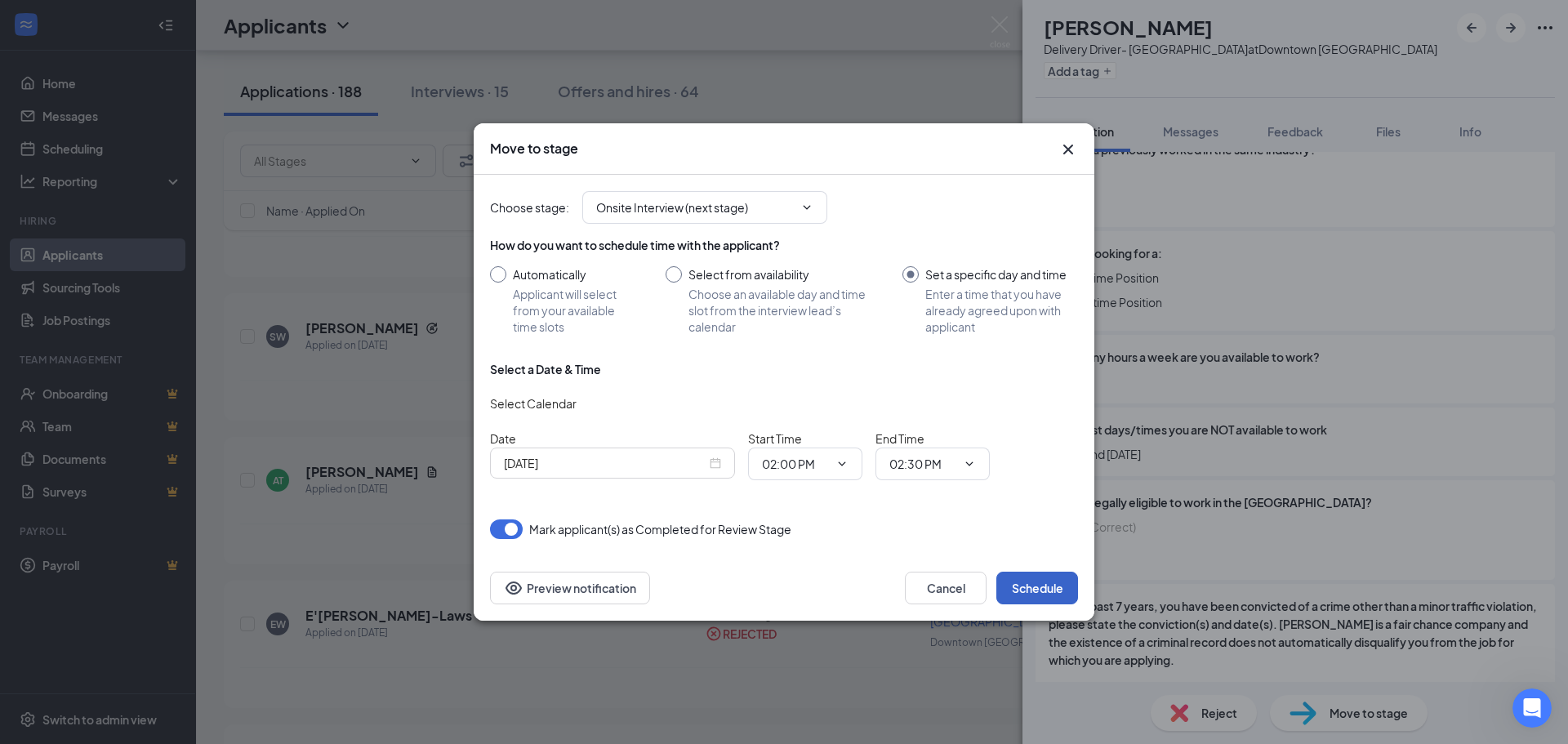
click at [1024, 587] on button "Schedule" at bounding box center [1037, 588] width 82 height 32
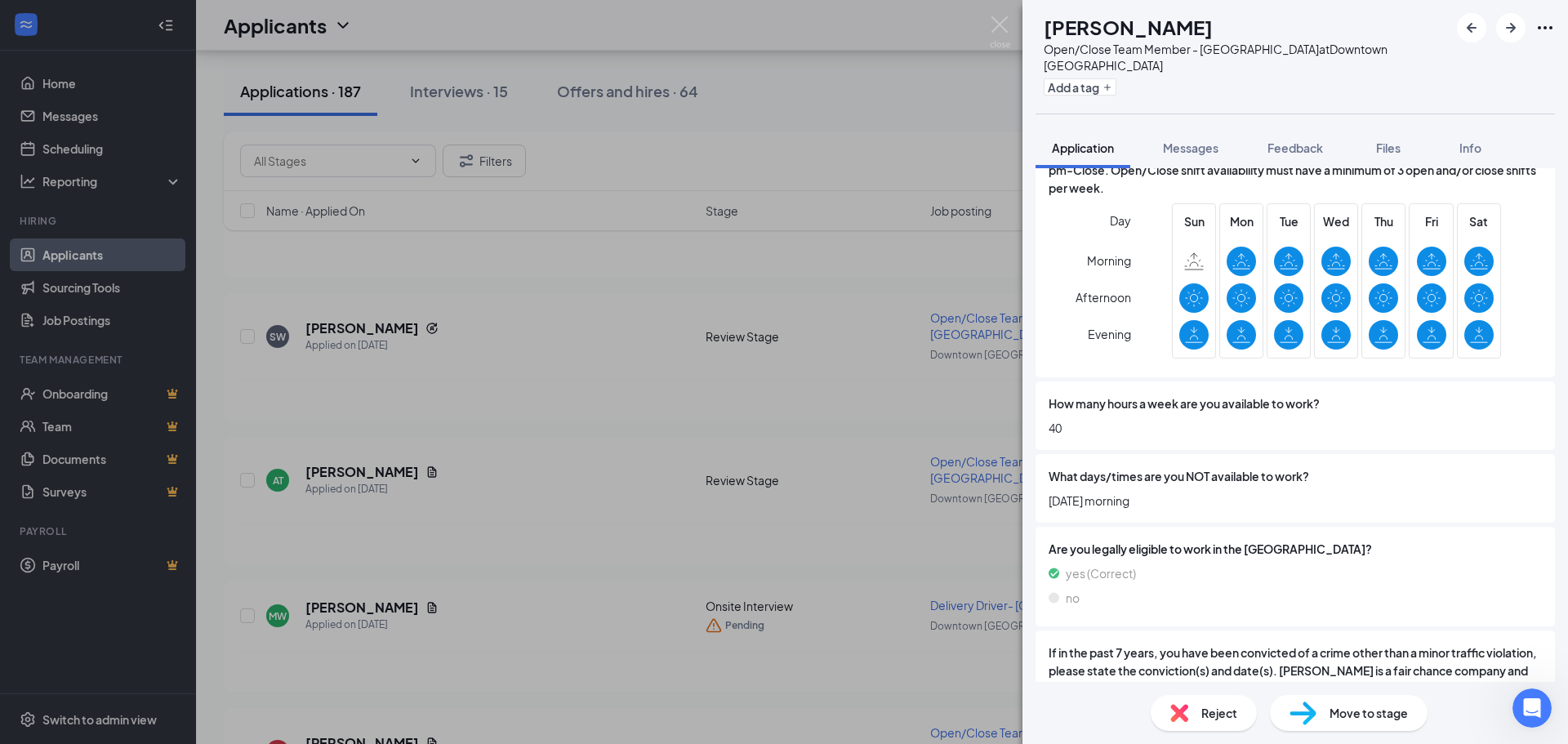
scroll to position [245, 0]
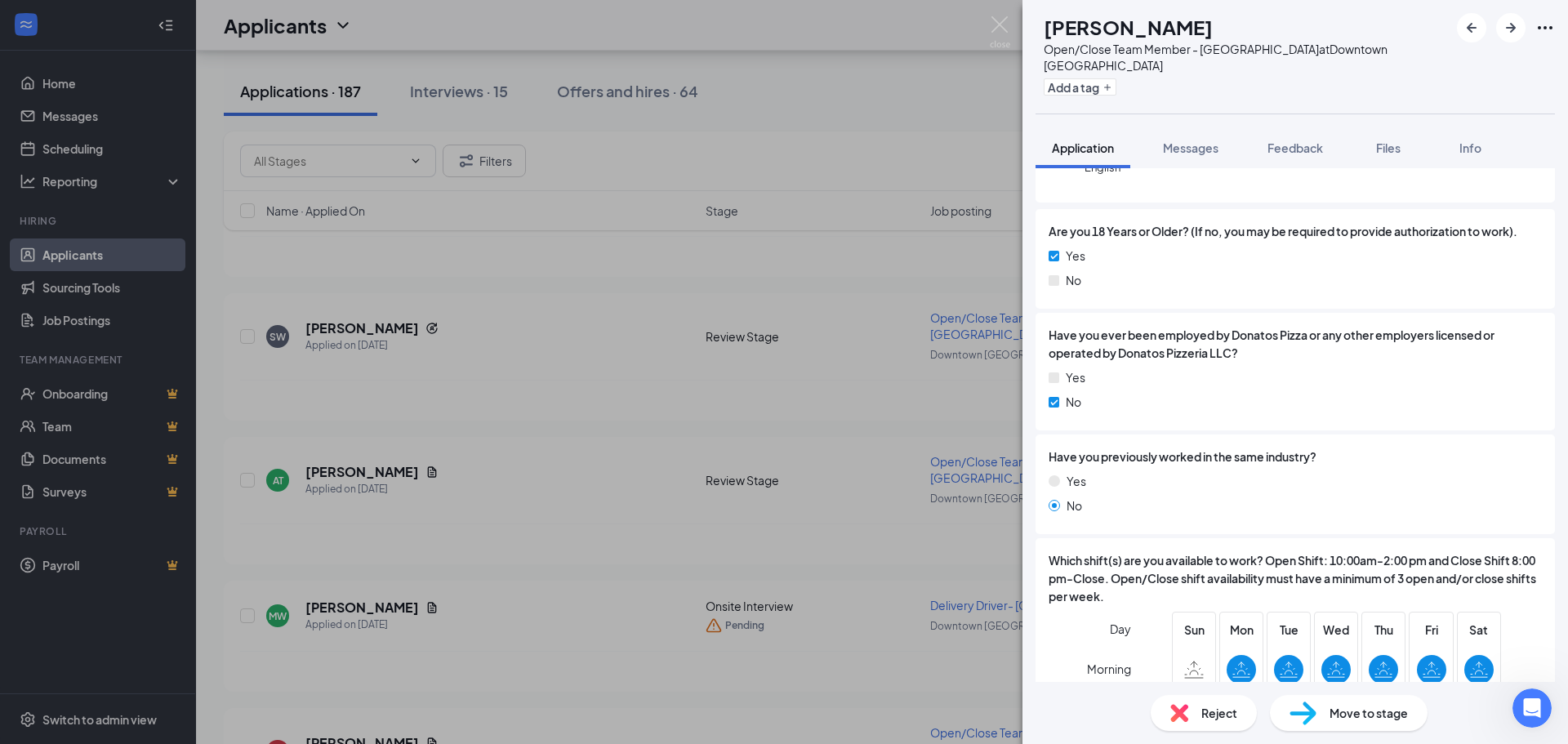
click at [1372, 722] on div "Move to stage" at bounding box center [1349, 713] width 158 height 36
type input "Onsite Interview (next stage)"
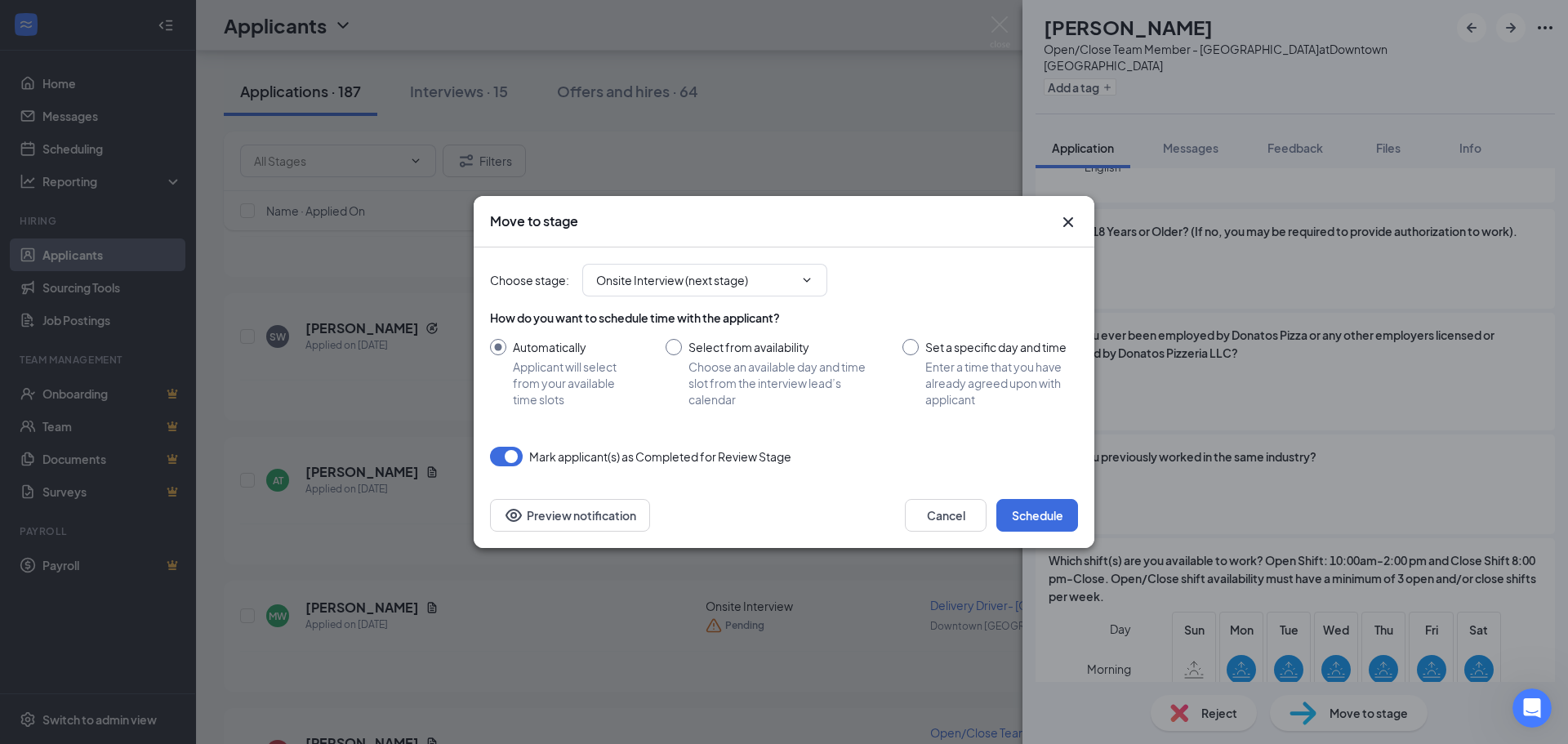
click at [910, 345] on input "Set a specific day and time Enter a time that you have already agreed upon with…" at bounding box center [991, 373] width 176 height 68
radio input "true"
radio input "false"
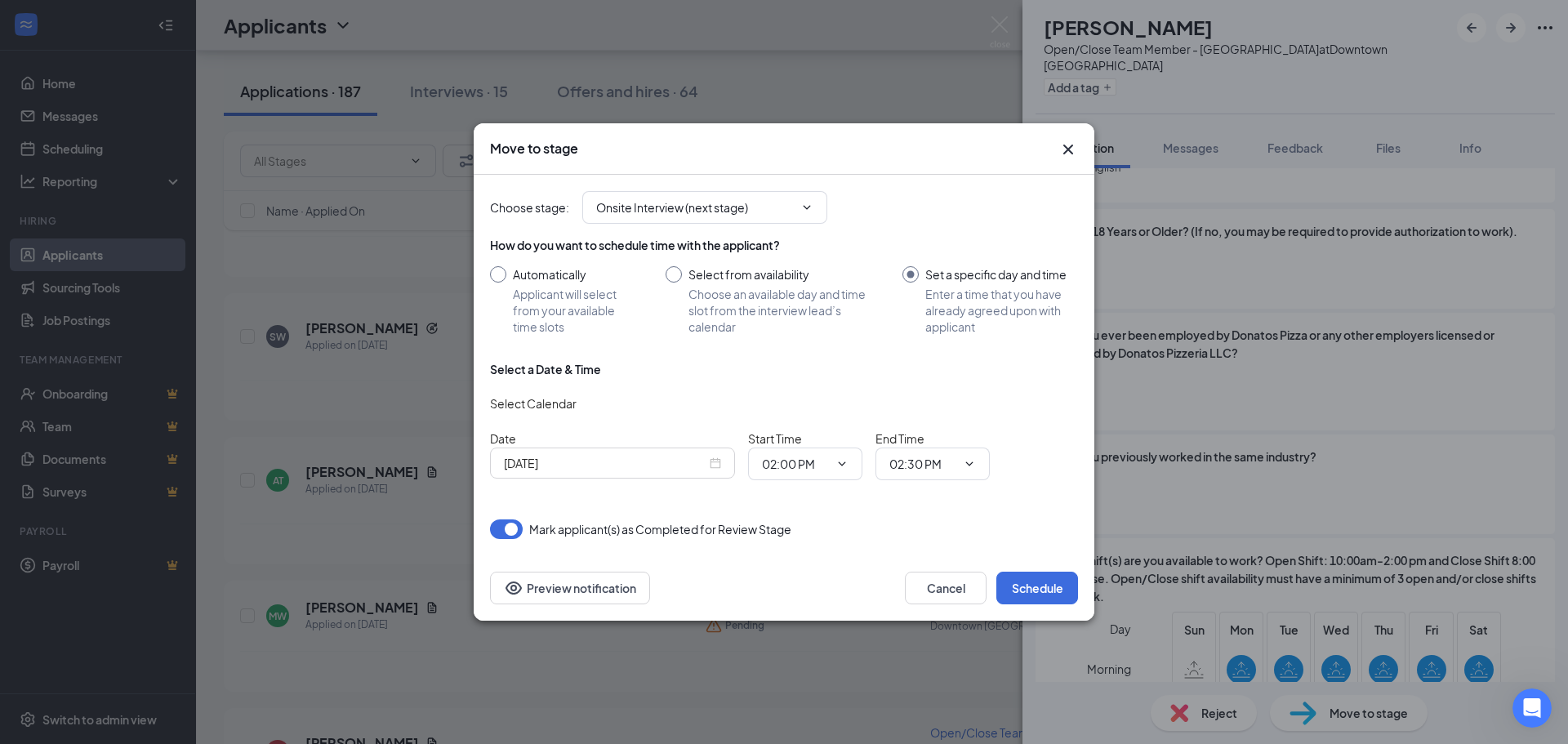
click at [719, 460] on div "[DATE]" at bounding box center [613, 463] width 217 height 18
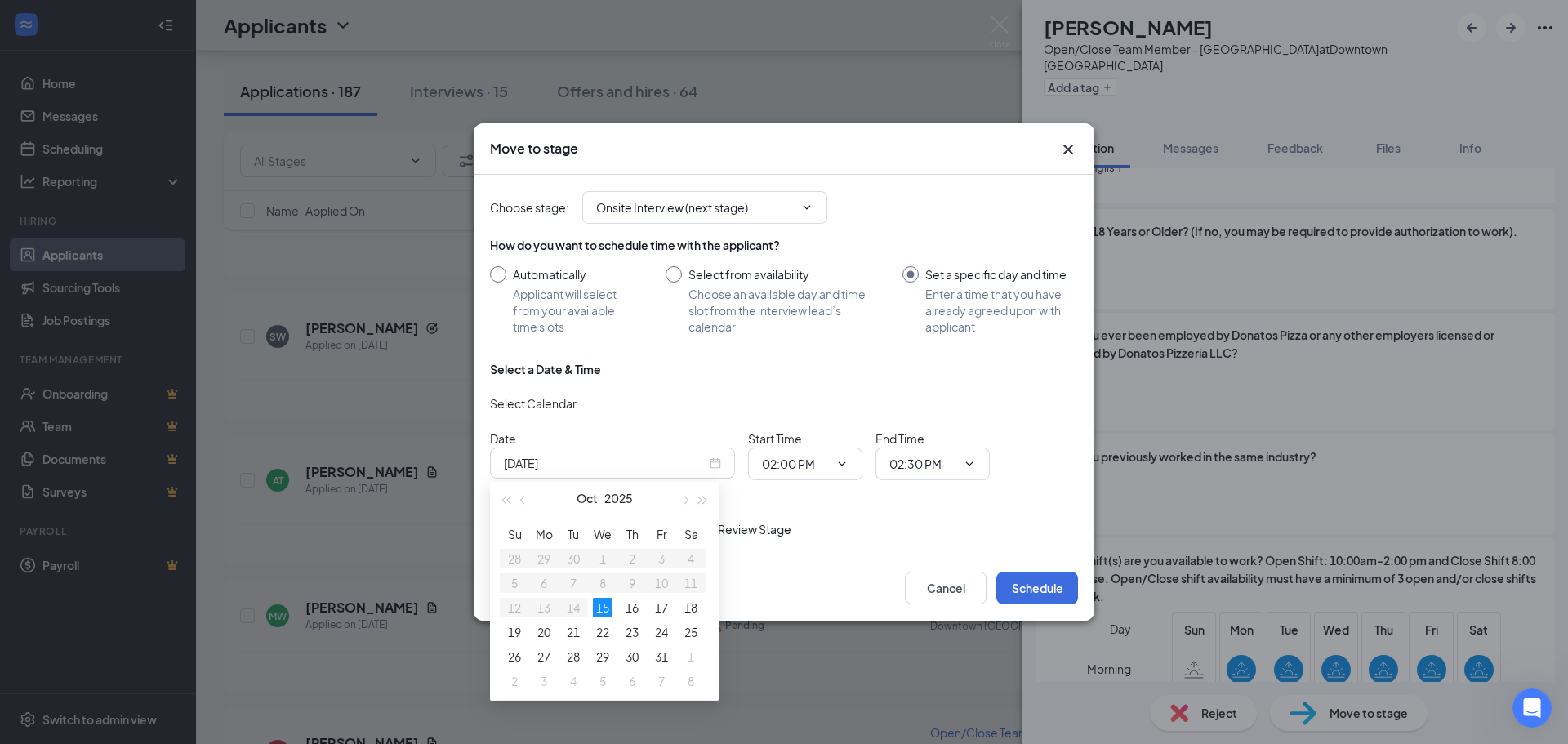
click at [714, 463] on div "[DATE]" at bounding box center [613, 463] width 217 height 18
click at [712, 466] on div "[DATE]" at bounding box center [613, 463] width 217 height 18
type input "[DATE]"
click at [661, 603] on div "17" at bounding box center [661, 608] width 20 height 20
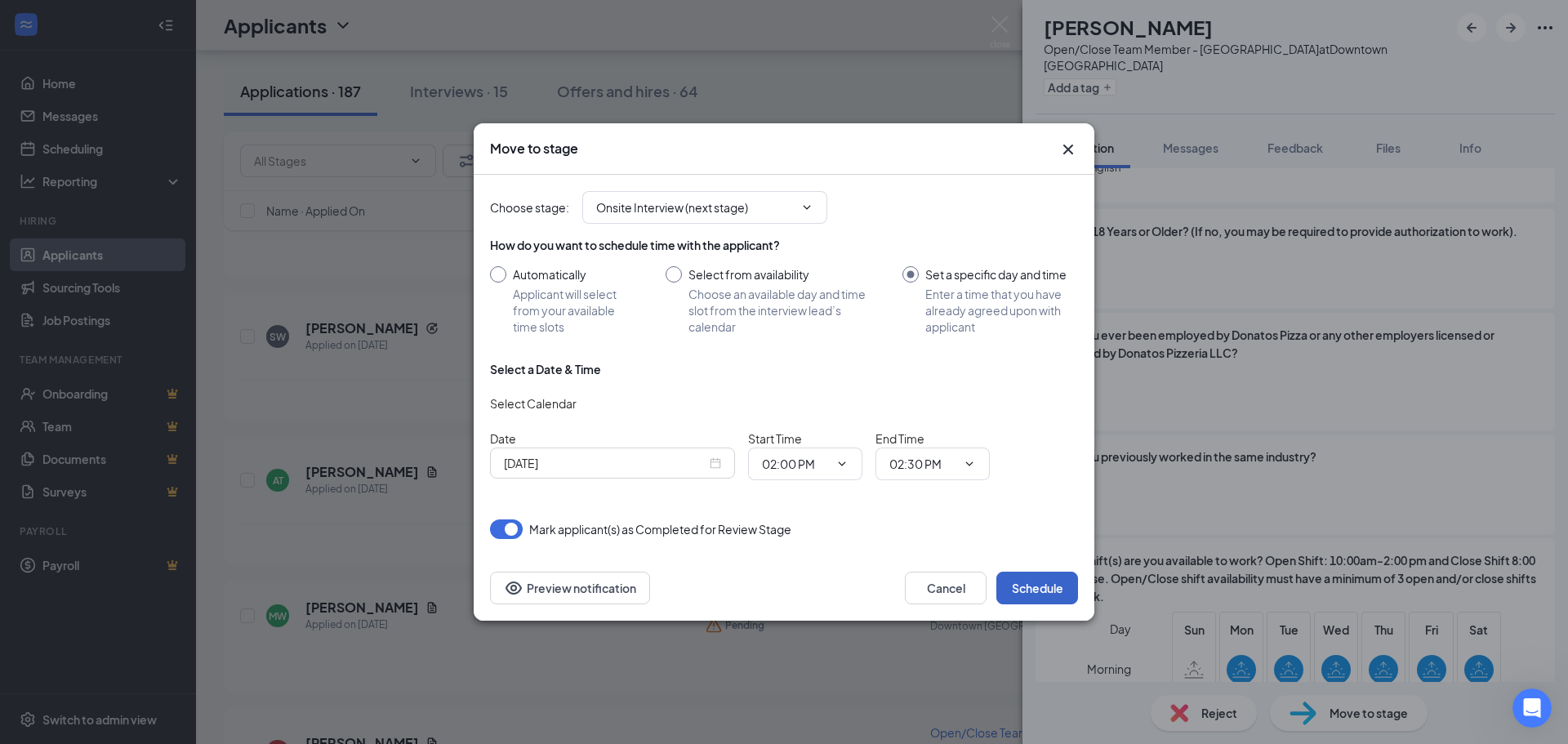
click at [1021, 577] on button "Schedule" at bounding box center [1037, 588] width 82 height 32
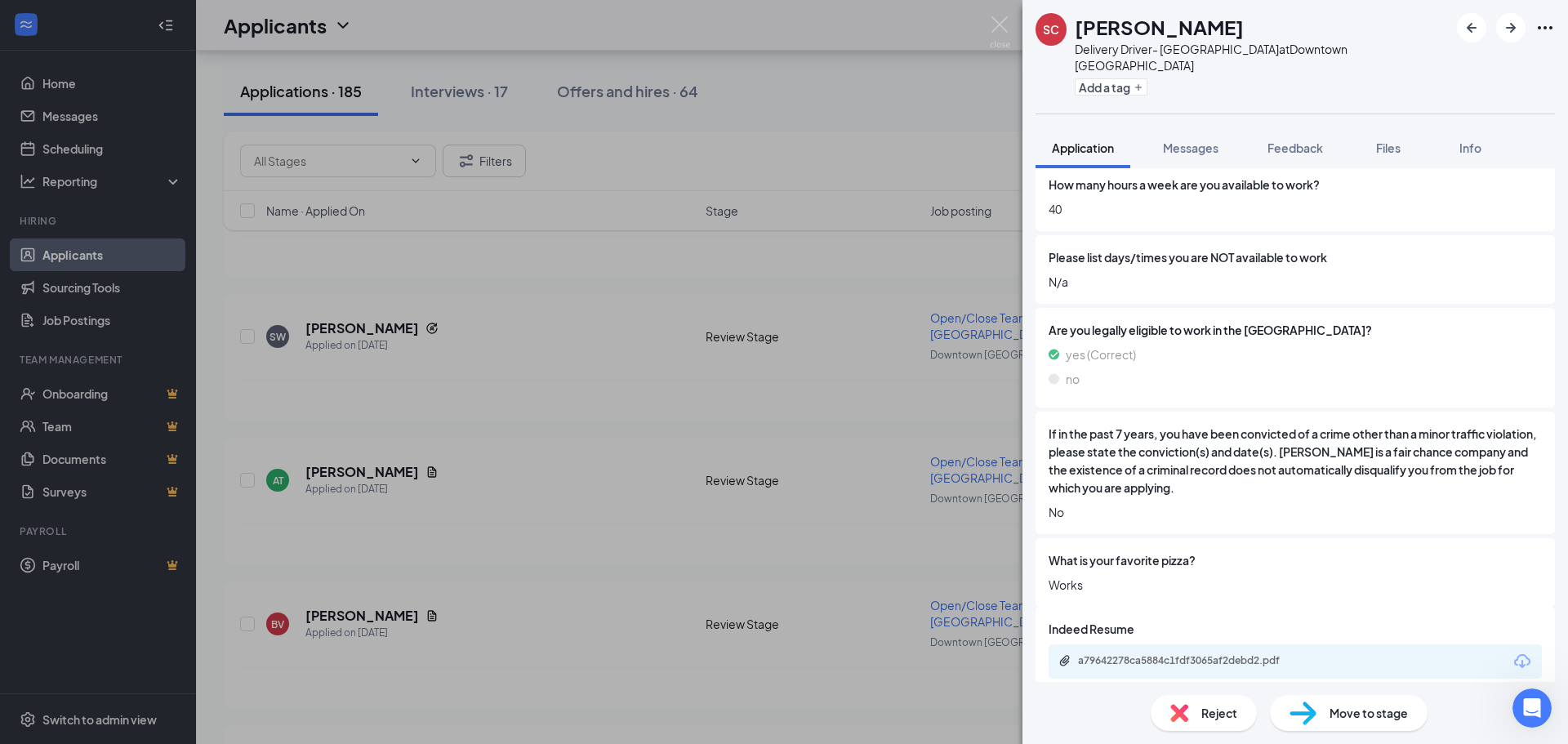
scroll to position [719, 0]
